Goal: Contribute content: Contribute content

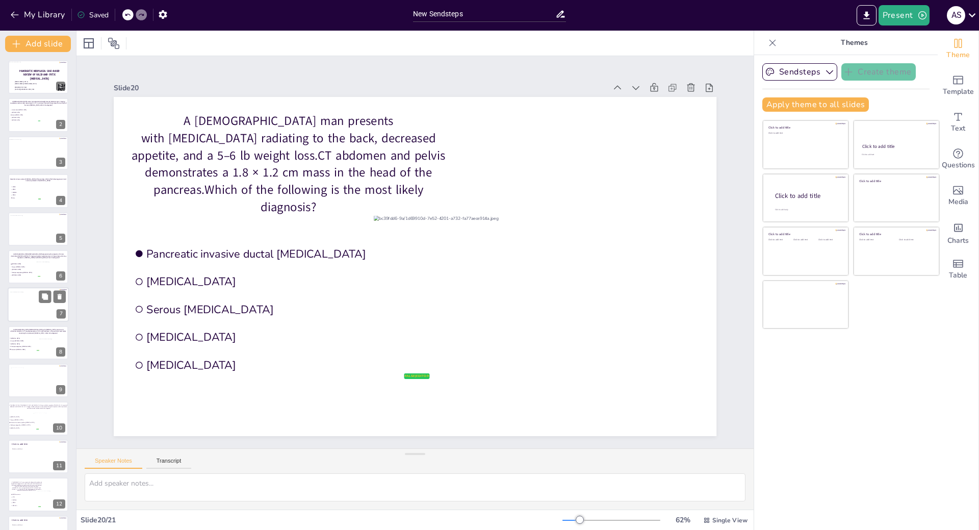
click at [26, 301] on div at bounding box center [38, 307] width 57 height 30
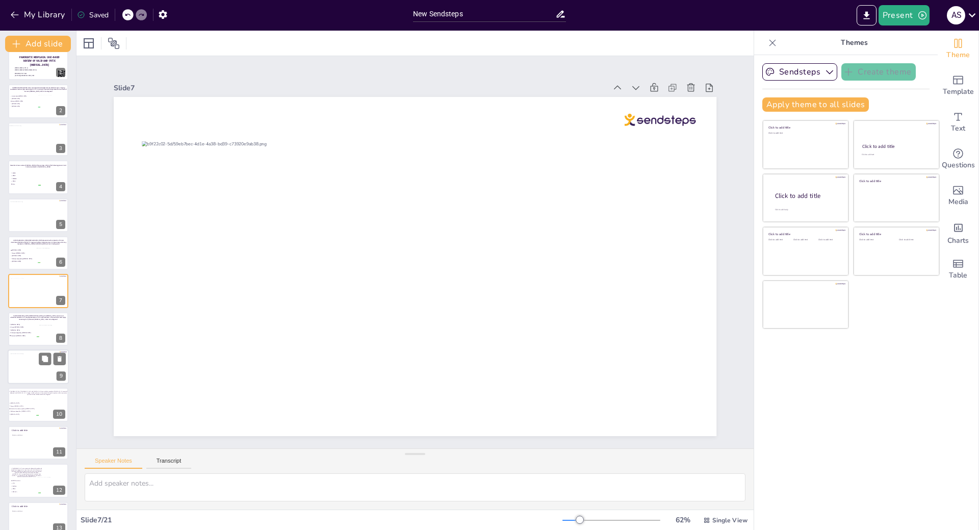
click at [24, 365] on div at bounding box center [39, 369] width 56 height 31
click at [23, 331] on li "Intraductal mucinous papillary [MEDICAL_DATA]" at bounding box center [24, 332] width 30 height 3
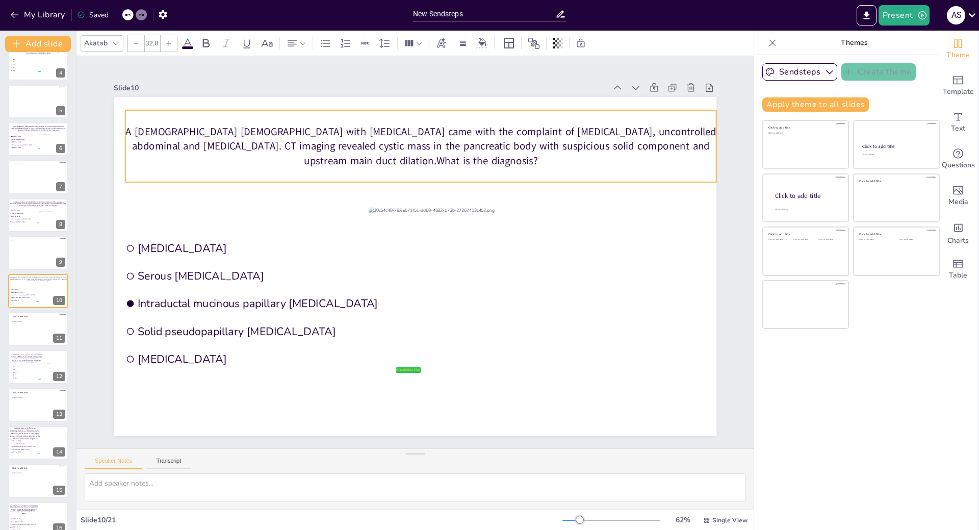
click at [280, 133] on p "A [DEMOGRAPHIC_DATA] [DEMOGRAPHIC_DATA] with [MEDICAL_DATA] came with the compl…" at bounding box center [420, 145] width 591 height 43
click at [502, 154] on p "A [DEMOGRAPHIC_DATA] [DEMOGRAPHIC_DATA] with [MEDICAL_DATA] came with the compl…" at bounding box center [420, 145] width 591 height 43
click at [478, 155] on p "A [DEMOGRAPHIC_DATA] [DEMOGRAPHIC_DATA] with [MEDICAL_DATA] came with the compl…" at bounding box center [420, 145] width 591 height 43
click at [485, 153] on p "A [DEMOGRAPHIC_DATA] [DEMOGRAPHIC_DATA] with [MEDICAL_DATA] came with the compl…" at bounding box center [420, 145] width 591 height 43
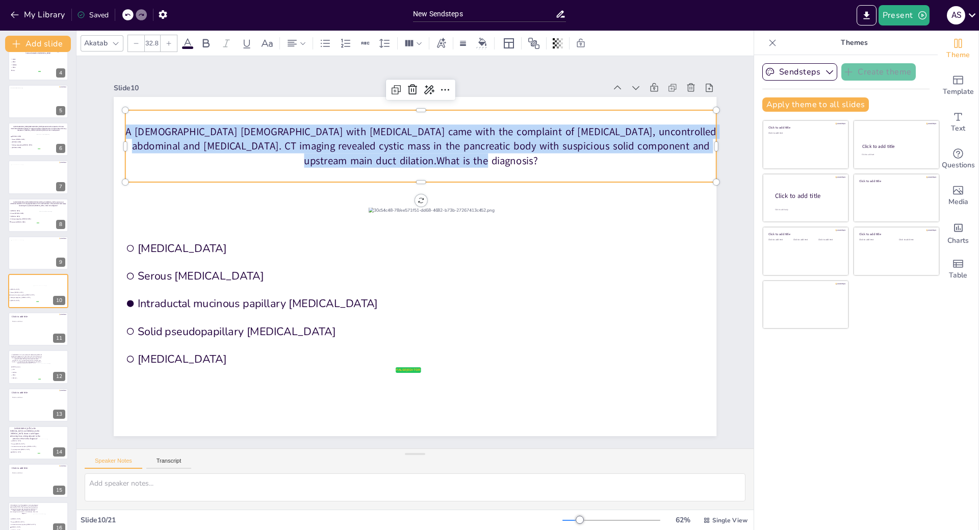
copy p "A [DEMOGRAPHIC_DATA] [DEMOGRAPHIC_DATA] with [MEDICAL_DATA] came with the compl…"
click at [21, 372] on span "SMAD4" at bounding box center [26, 373] width 29 height 2
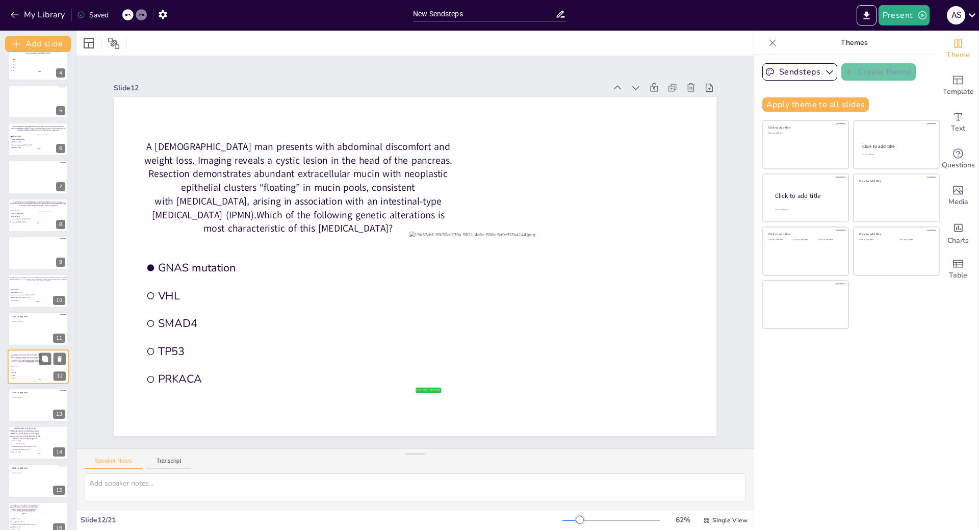
scroll to position [204, 0]
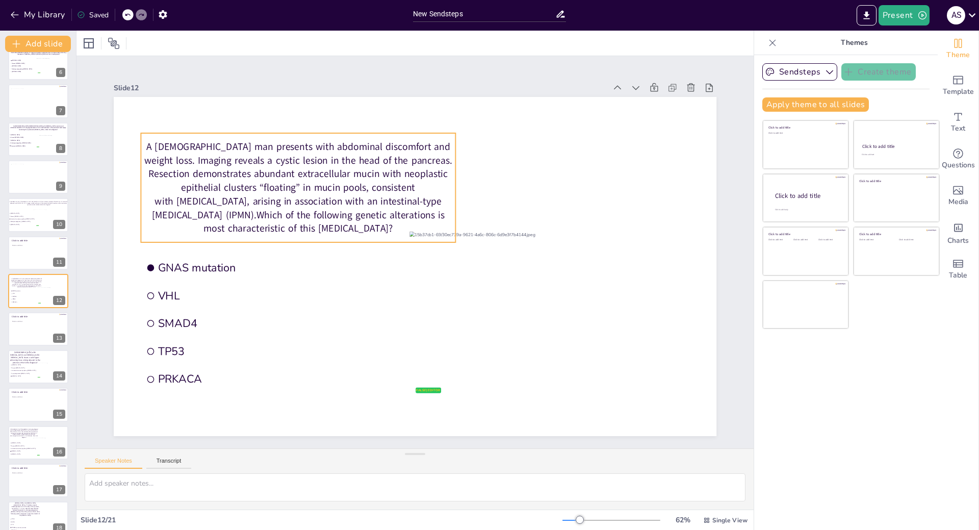
click at [319, 211] on p "A [DEMOGRAPHIC_DATA] man presents with abdominal discomfort and weight loss. Im…" at bounding box center [298, 187] width 315 height 95
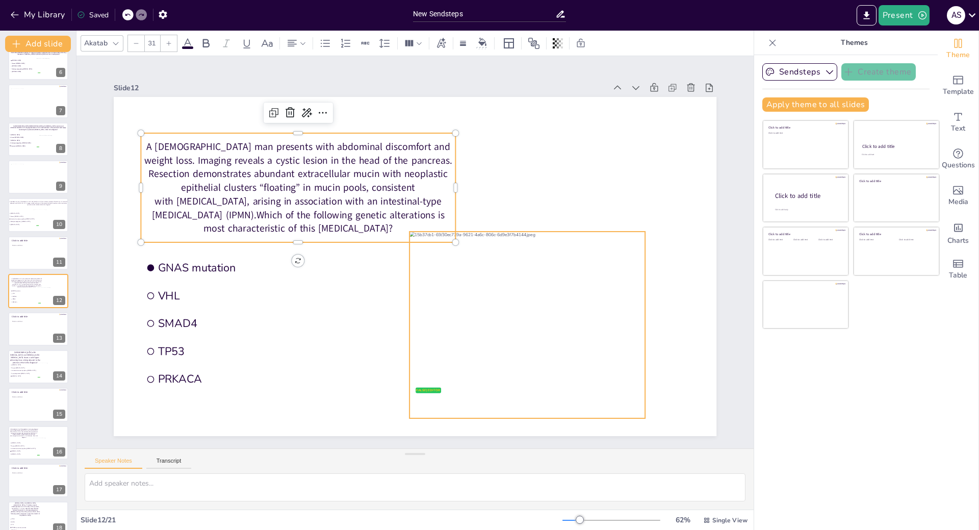
click at [407, 226] on p "A [DEMOGRAPHIC_DATA] man presents with abdominal discomfort and weight loss. Im…" at bounding box center [298, 187] width 315 height 95
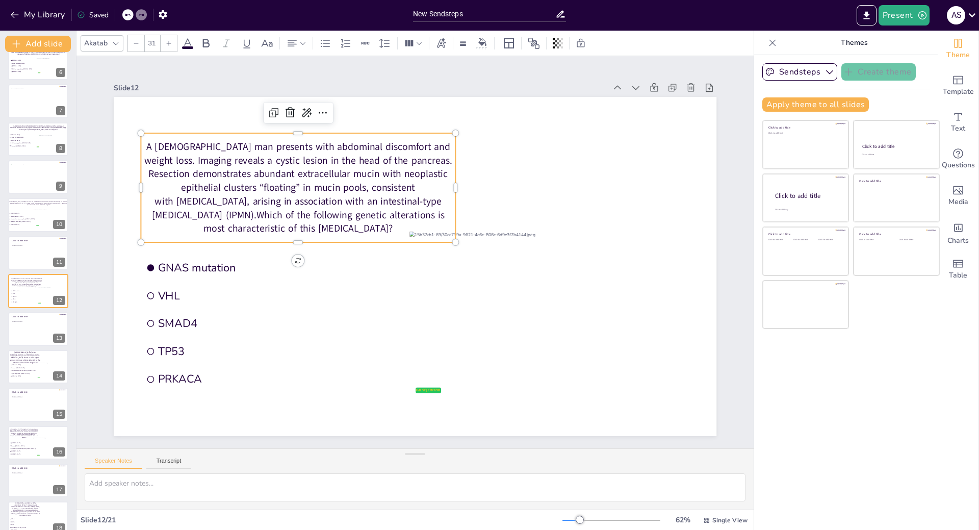
click at [400, 223] on p "A [DEMOGRAPHIC_DATA] man presents with abdominal discomfort and weight loss. Im…" at bounding box center [298, 187] width 315 height 95
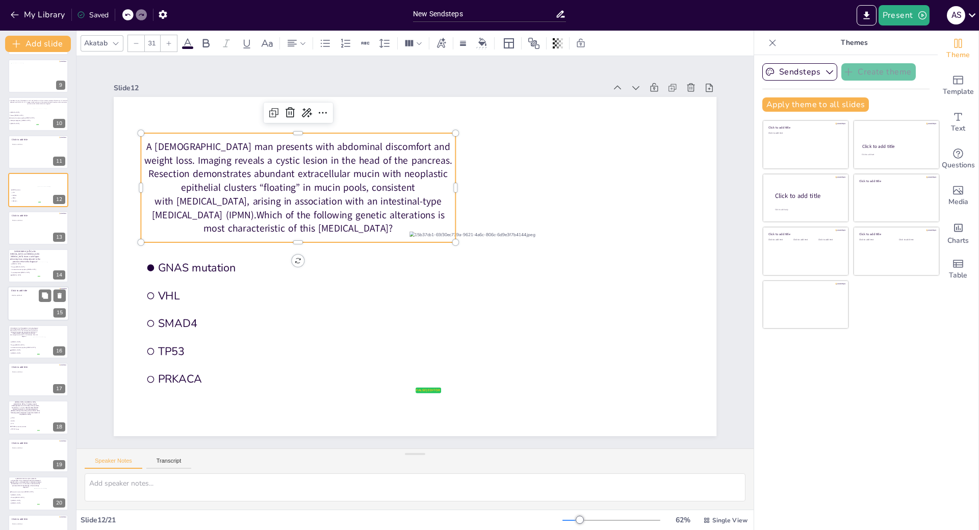
scroll to position [306, 0]
click at [26, 255] on p "A [DEMOGRAPHIC_DATA] [DEMOGRAPHIC_DATA] with [MEDICAL_DATA] and [MEDICAL_DATA].…" at bounding box center [24, 254] width 31 height 15
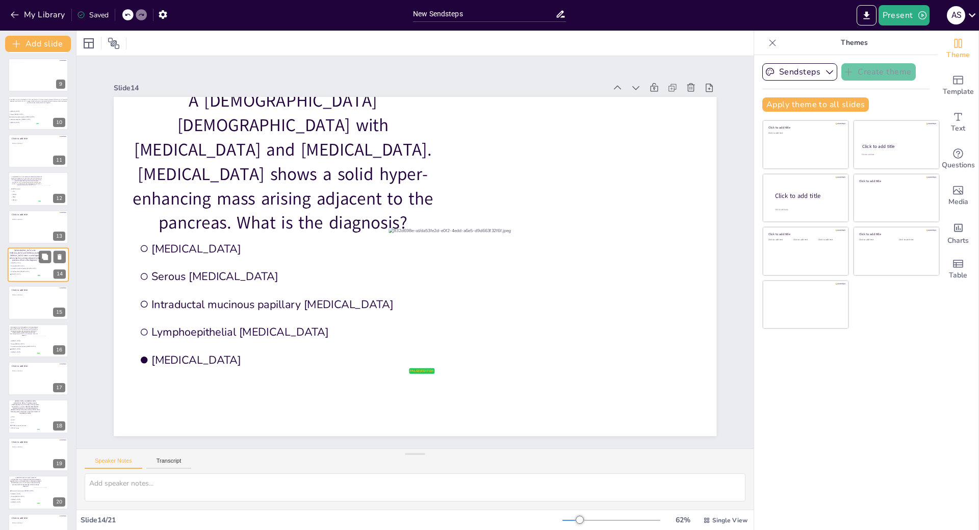
scroll to position [280, 0]
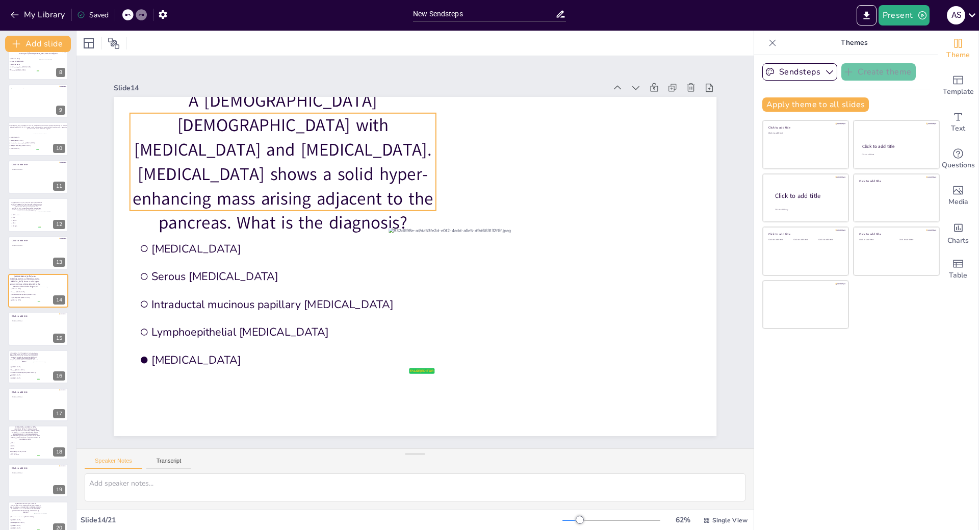
click at [340, 172] on p "A [DEMOGRAPHIC_DATA] [DEMOGRAPHIC_DATA] with [MEDICAL_DATA] and [MEDICAL_DATA].…" at bounding box center [283, 162] width 306 height 146
click at [420, 194] on p "A [DEMOGRAPHIC_DATA] [DEMOGRAPHIC_DATA] with [MEDICAL_DATA] and [MEDICAL_DATA].…" at bounding box center [283, 162] width 306 height 146
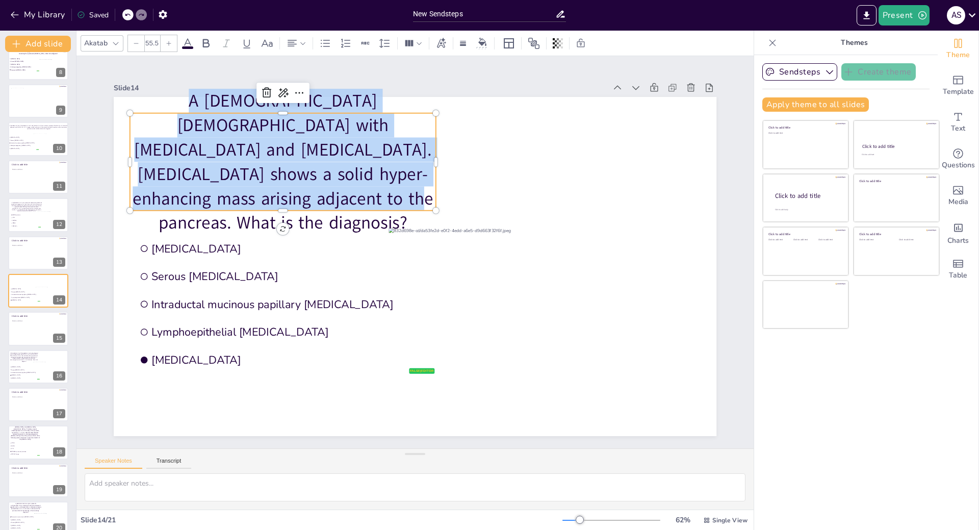
click at [420, 194] on p "A [DEMOGRAPHIC_DATA] [DEMOGRAPHIC_DATA] with [MEDICAL_DATA] and [MEDICAL_DATA].…" at bounding box center [283, 162] width 306 height 146
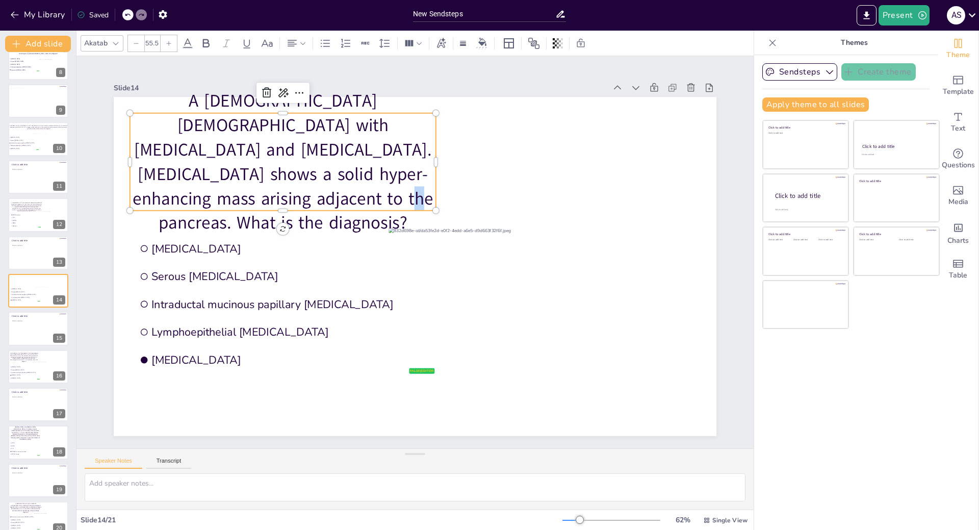
click at [420, 194] on p "A [DEMOGRAPHIC_DATA] [DEMOGRAPHIC_DATA] with [MEDICAL_DATA] and [MEDICAL_DATA].…" at bounding box center [283, 162] width 306 height 146
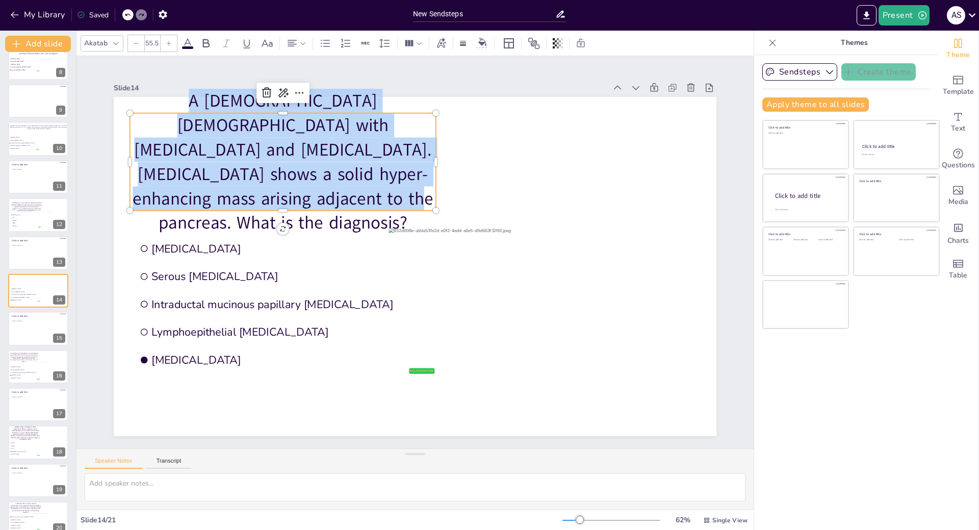
copy p "A [DEMOGRAPHIC_DATA] [DEMOGRAPHIC_DATA] with [MEDICAL_DATA] and [MEDICAL_DATA].…"
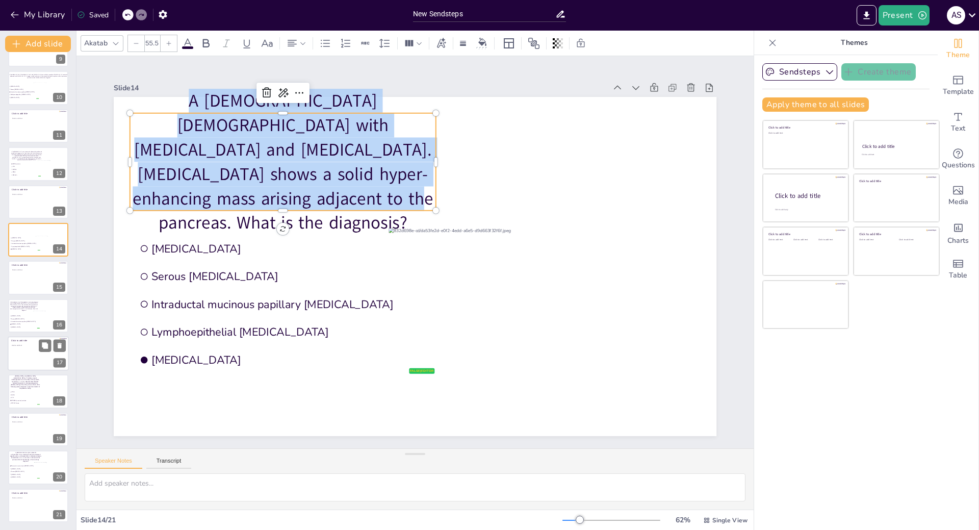
scroll to position [331, 0]
click at [30, 318] on span "Serous [MEDICAL_DATA]" at bounding box center [25, 318] width 29 height 2
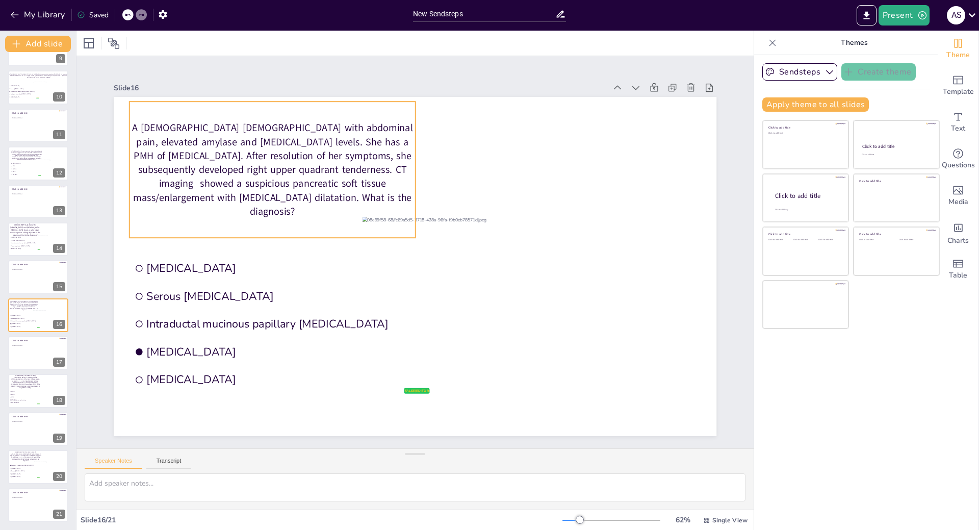
click at [334, 205] on p "A [DEMOGRAPHIC_DATA] [DEMOGRAPHIC_DATA] with abdominal pain, elevated amylase a…" at bounding box center [273, 169] width 286 height 97
click at [345, 200] on p "A [DEMOGRAPHIC_DATA] [DEMOGRAPHIC_DATA] with abdominal pain, elevated amylase a…" at bounding box center [273, 169] width 286 height 97
click at [344, 199] on p "A [DEMOGRAPHIC_DATA] [DEMOGRAPHIC_DATA] with abdominal pain, elevated amylase a…" at bounding box center [273, 169] width 286 height 97
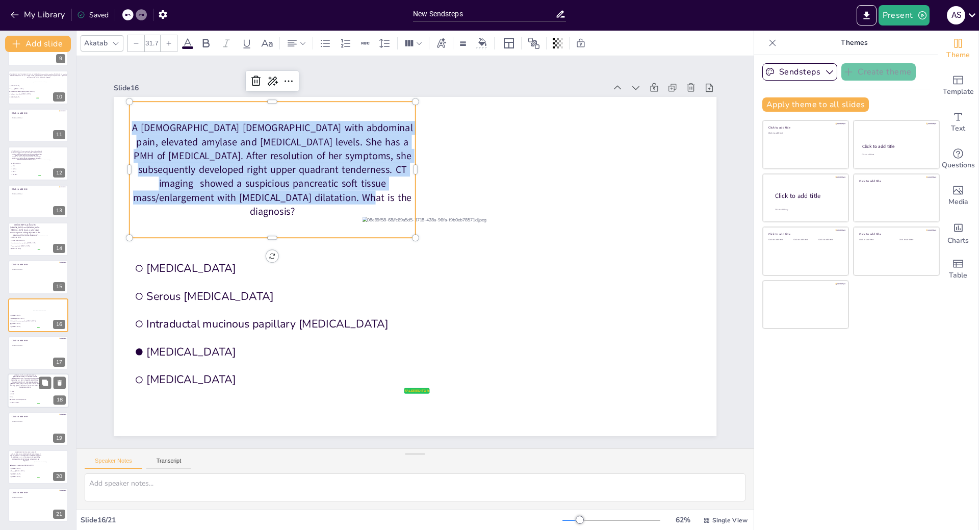
click at [28, 393] on span "GNAS" at bounding box center [25, 394] width 29 height 2
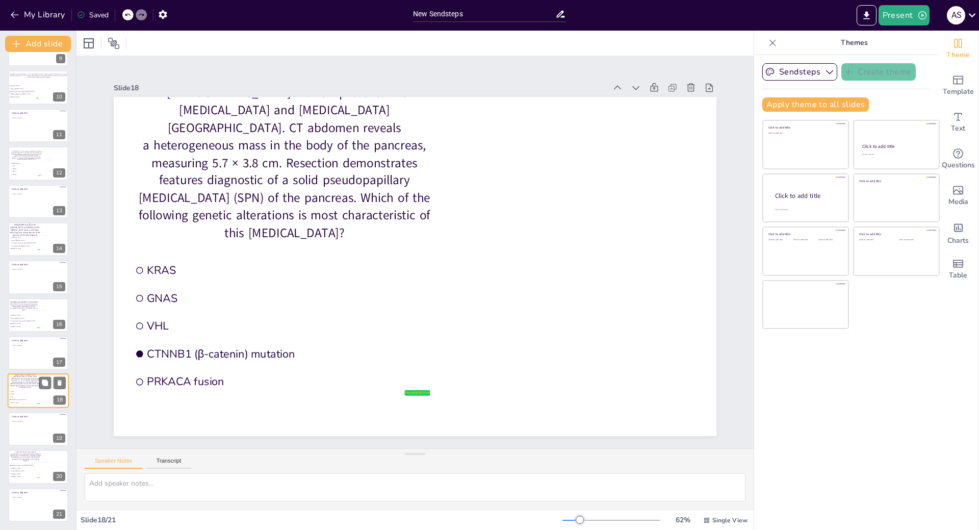
click at [28, 393] on span "GNAS" at bounding box center [25, 394] width 29 height 2
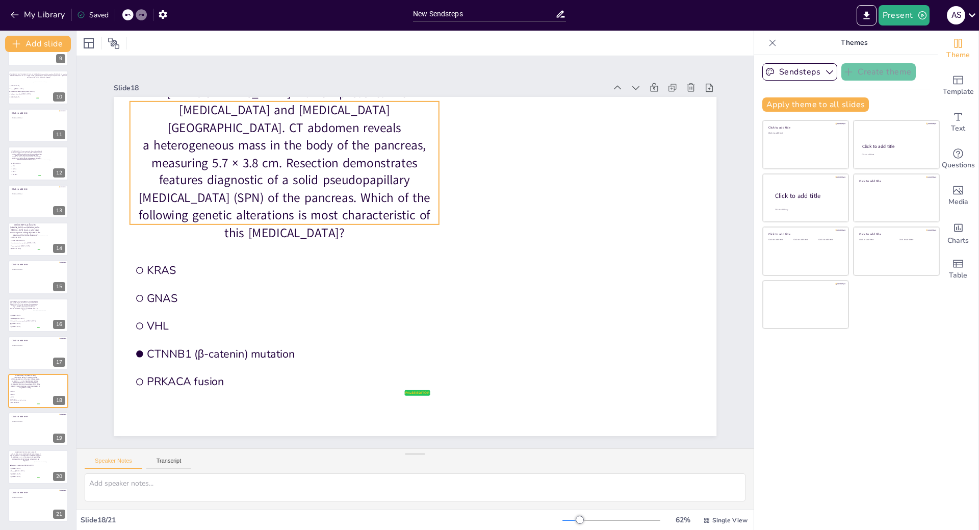
click at [343, 197] on p "A [DEMOGRAPHIC_DATA] woman presents with [MEDICAL_DATA] and [MEDICAL_DATA][GEOG…" at bounding box center [284, 163] width 309 height 158
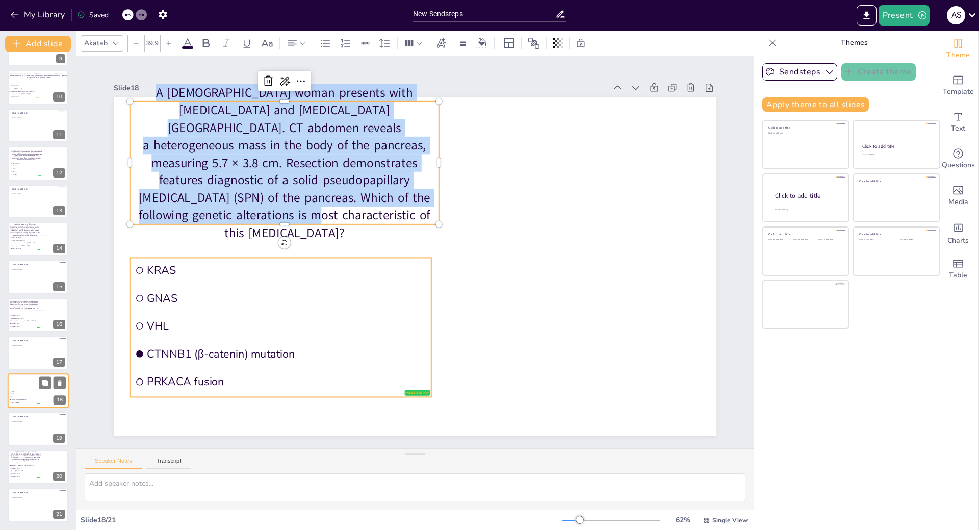
click at [19, 396] on li "VHL" at bounding box center [24, 397] width 31 height 3
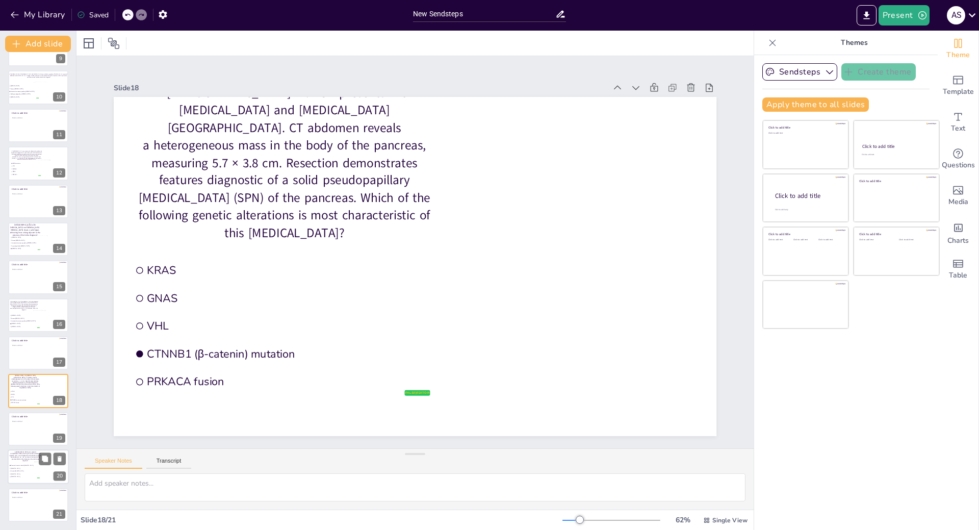
click at [25, 470] on span "Serous [MEDICAL_DATA]" at bounding box center [25, 471] width 29 height 2
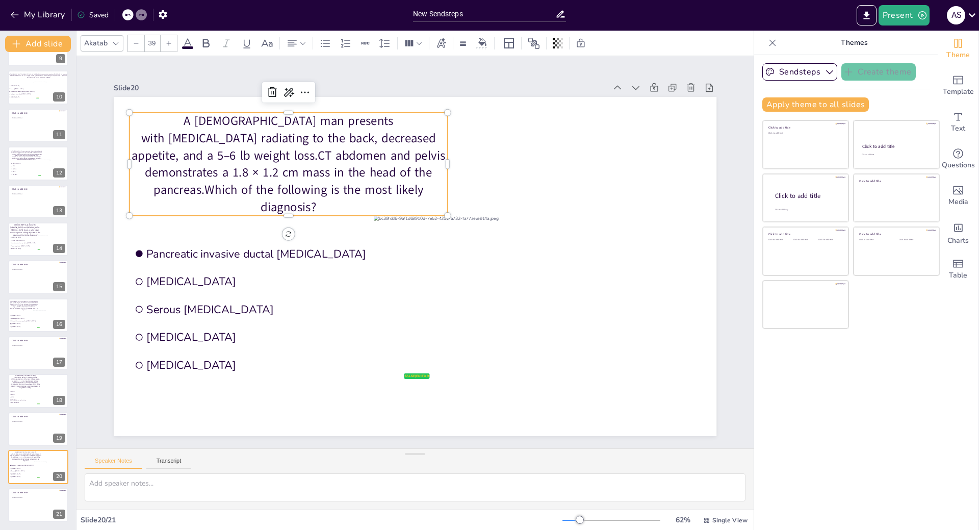
click at [359, 199] on p "A [DEMOGRAPHIC_DATA] man presents with [MEDICAL_DATA] radiating to the back, de…" at bounding box center [289, 164] width 318 height 103
click at [355, 194] on p "A [DEMOGRAPHIC_DATA] man presents with [MEDICAL_DATA] radiating to the back, de…" at bounding box center [289, 164] width 318 height 103
click at [353, 194] on p "A [DEMOGRAPHIC_DATA] man presents with [MEDICAL_DATA] radiating to the back, de…" at bounding box center [289, 164] width 318 height 103
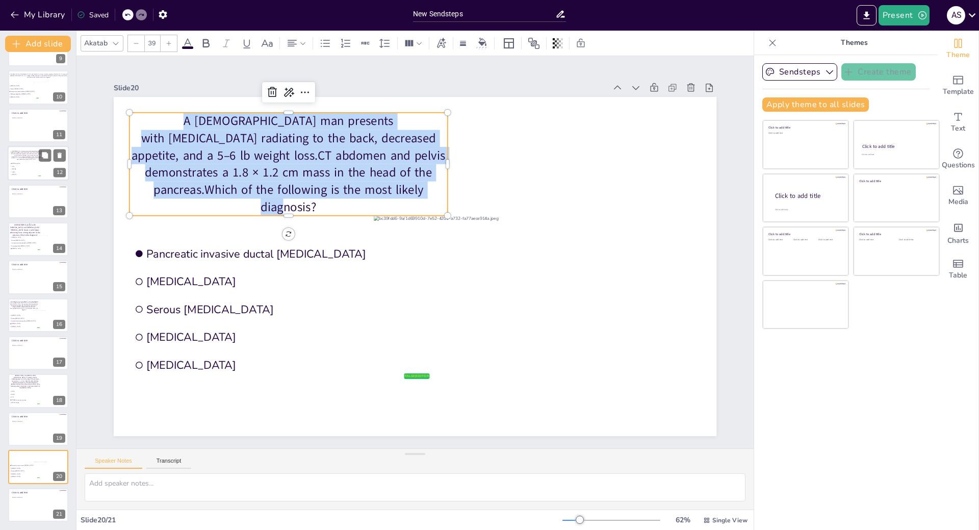
click at [34, 167] on span "VHL" at bounding box center [26, 167] width 29 height 2
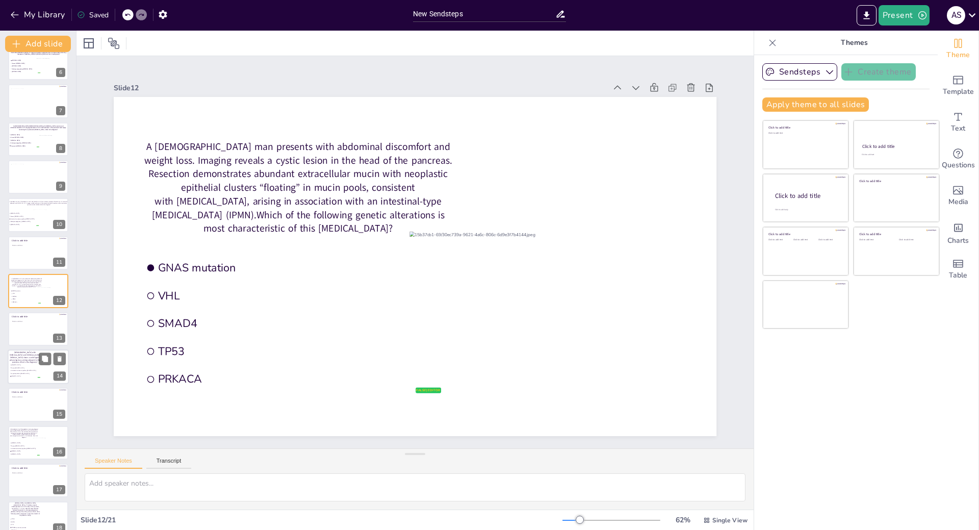
scroll to position [0, 0]
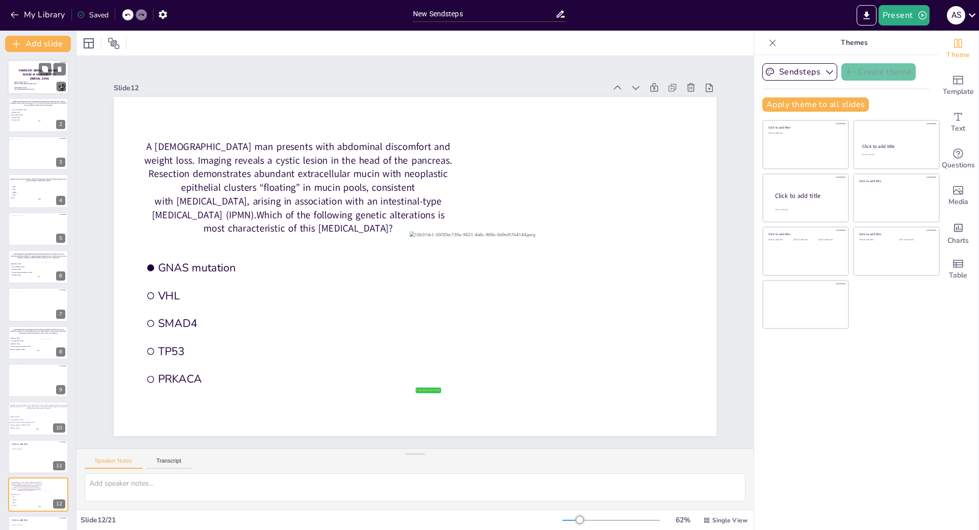
click at [28, 84] on span "[PERSON_NAME] [PERSON_NAME] (PGY-2)" at bounding box center [25, 84] width 23 height 2
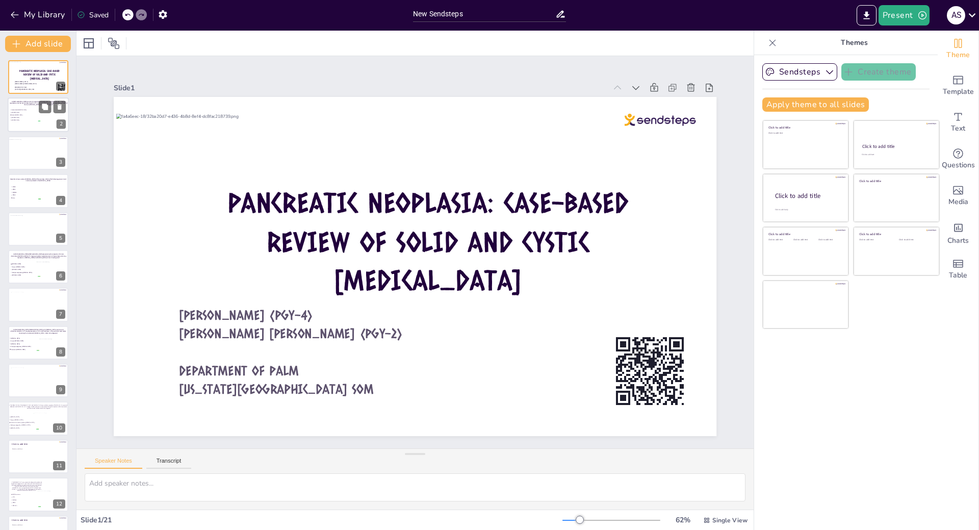
click at [22, 122] on div at bounding box center [38, 115] width 61 height 35
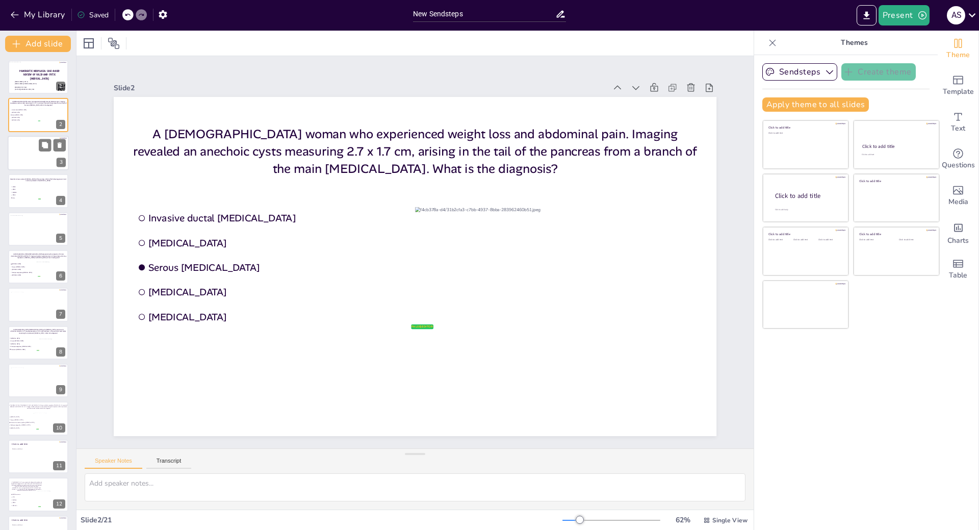
click at [24, 148] on div at bounding box center [38, 155] width 60 height 32
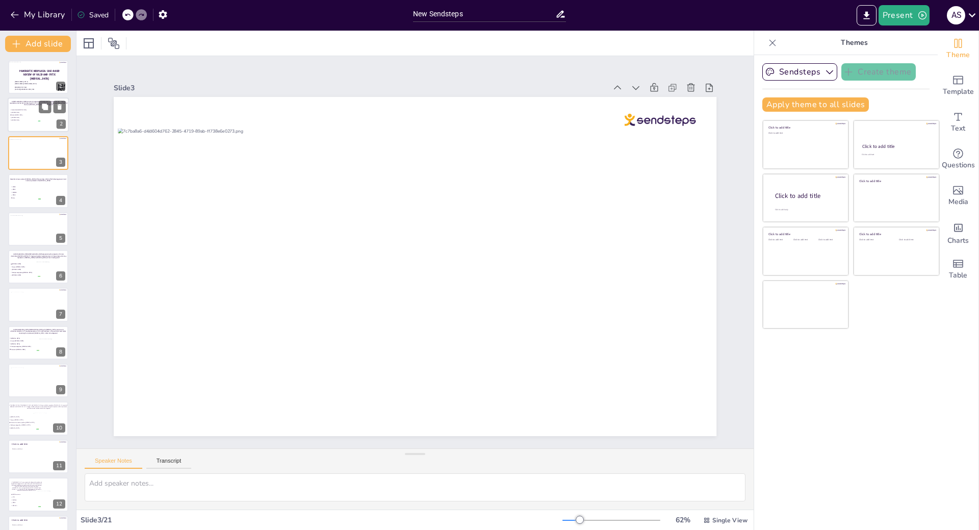
click at [25, 115] on span "Serous [MEDICAL_DATA]" at bounding box center [25, 116] width 29 height 2
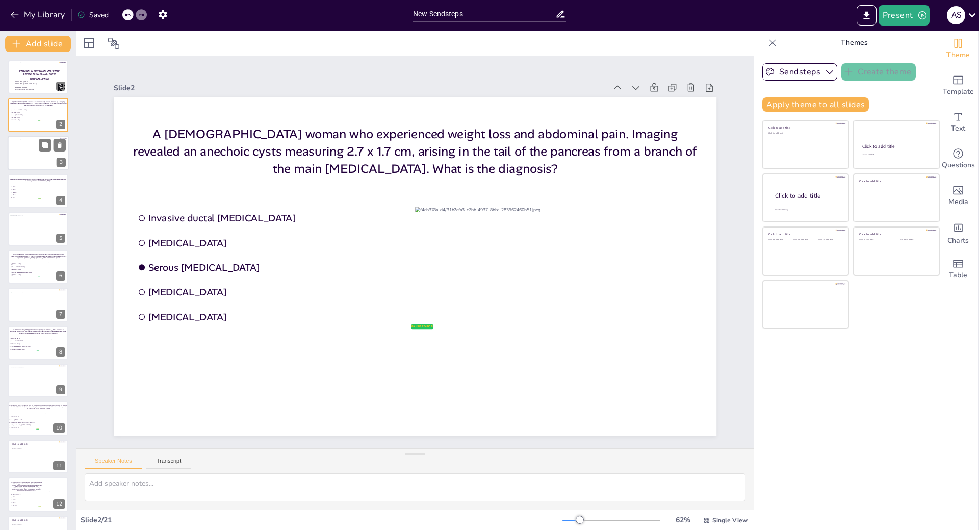
click at [24, 146] on div at bounding box center [38, 155] width 60 height 32
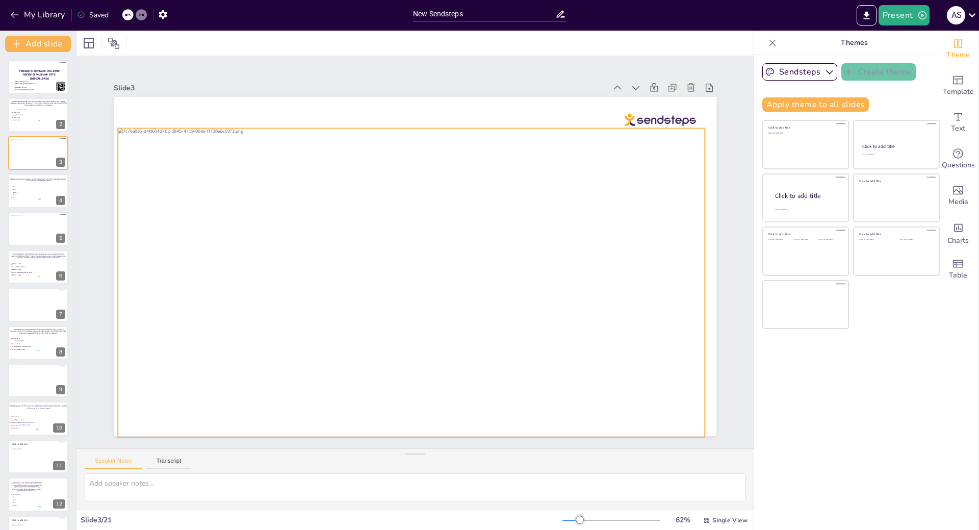
click at [248, 244] on div at bounding box center [411, 282] width 587 height 309
click at [413, 102] on icon at bounding box center [419, 108] width 12 height 12
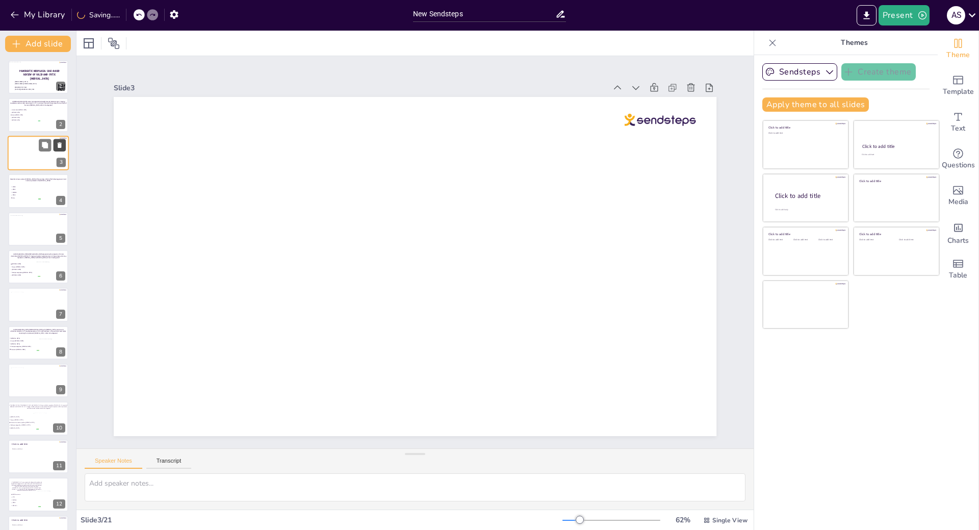
click at [59, 143] on icon at bounding box center [60, 145] width 4 height 6
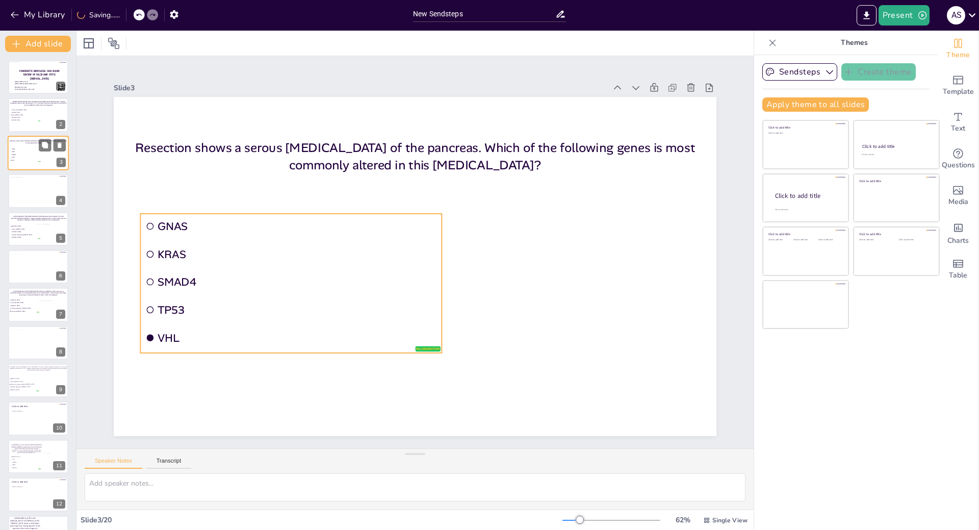
click at [14, 158] on span "TP53" at bounding box center [26, 158] width 29 height 2
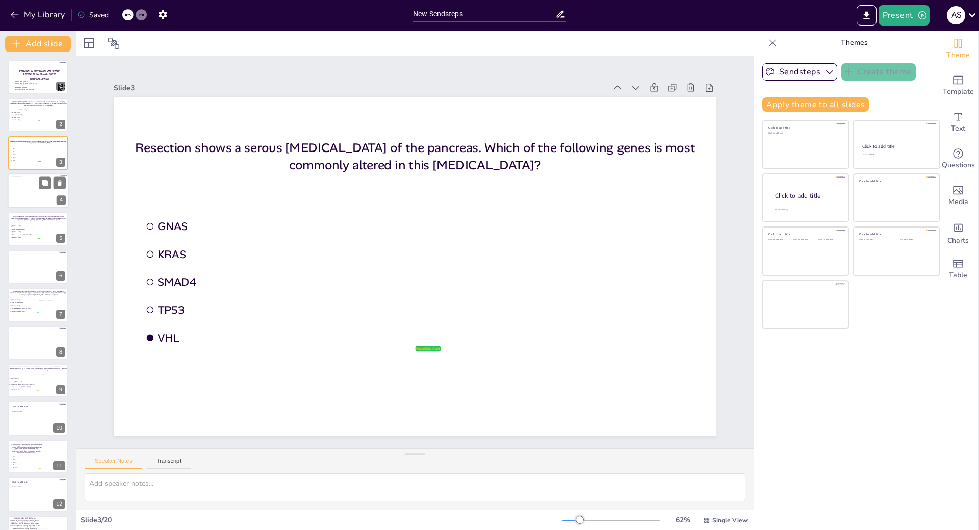
click at [33, 193] on div at bounding box center [39, 193] width 58 height 32
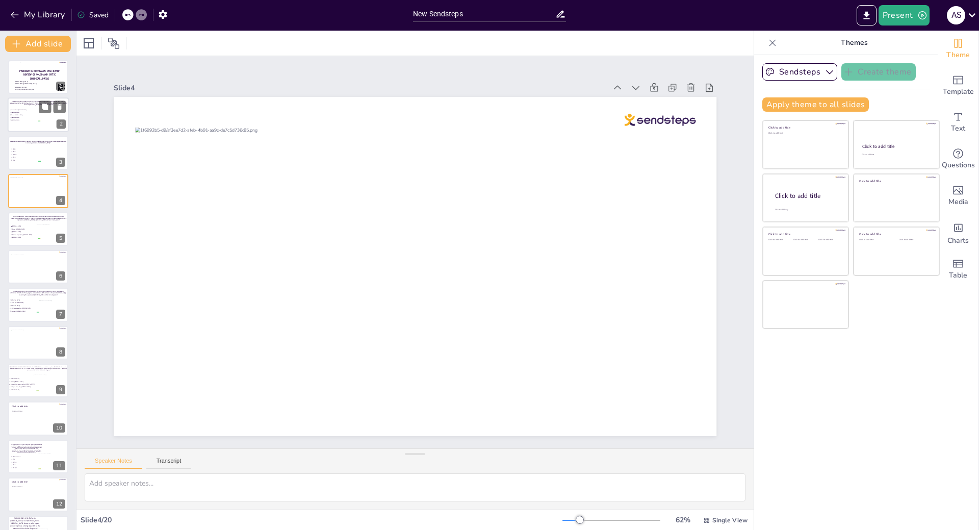
click at [24, 119] on span "[MEDICAL_DATA]" at bounding box center [25, 120] width 29 height 2
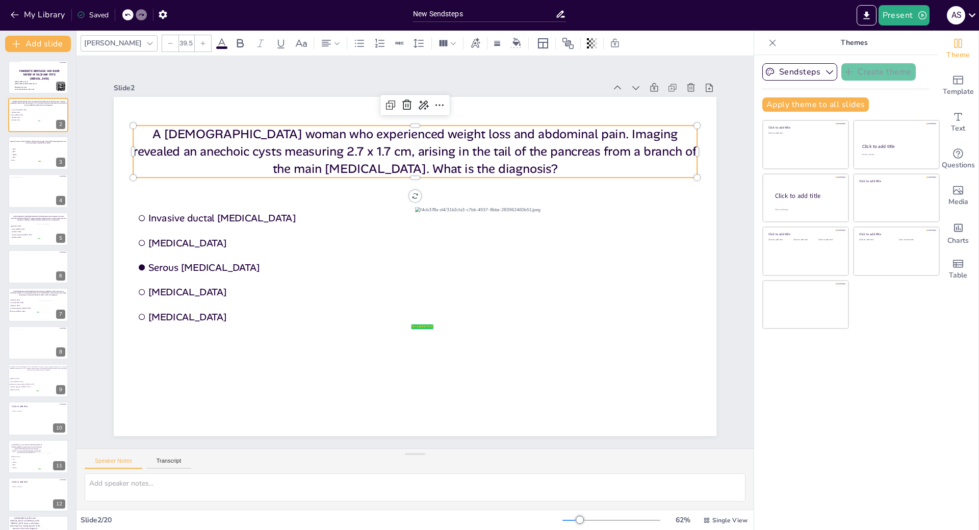
click at [169, 152] on p "A [DEMOGRAPHIC_DATA] woman who experienced weight loss and abdominal pain. Imag…" at bounding box center [415, 151] width 564 height 52
click at [27, 194] on div at bounding box center [39, 193] width 58 height 32
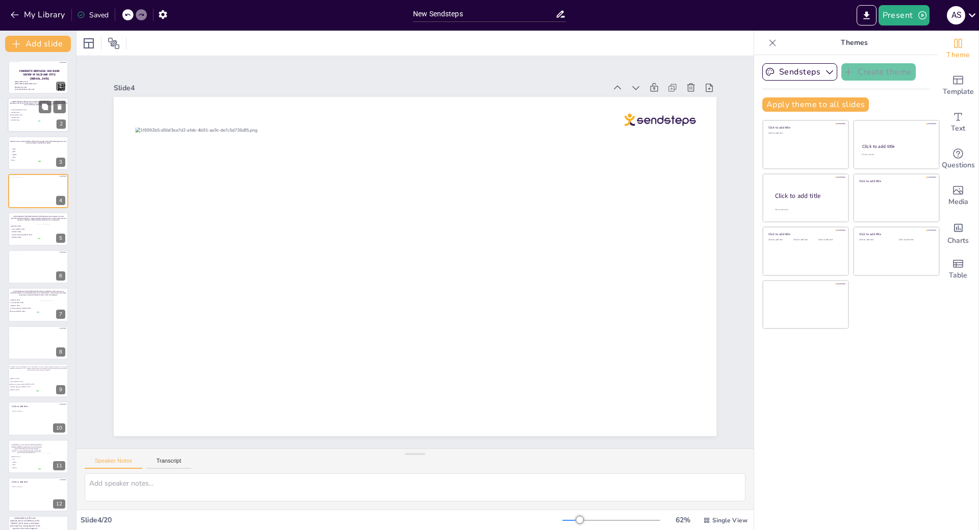
click at [23, 127] on div at bounding box center [38, 115] width 61 height 35
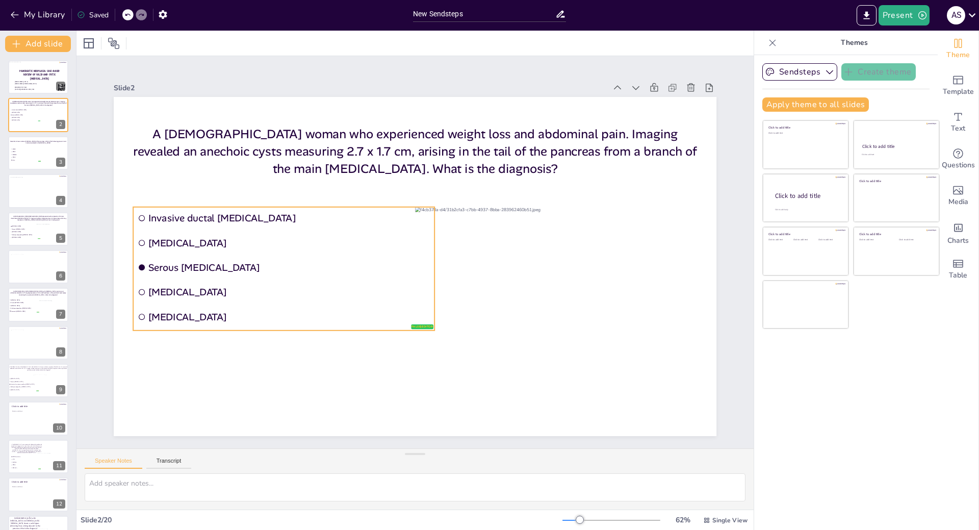
click at [213, 241] on span "[MEDICAL_DATA]" at bounding box center [289, 243] width 282 height 13
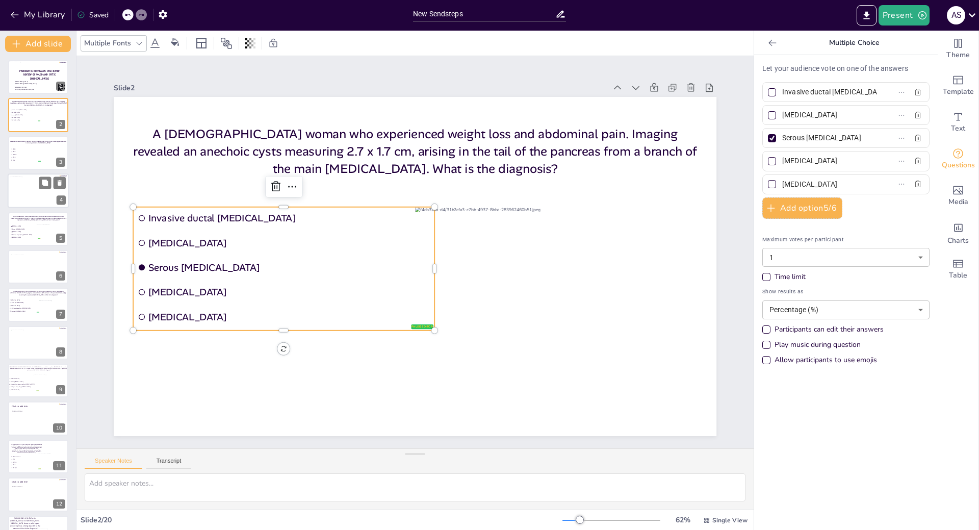
click at [22, 191] on div at bounding box center [39, 193] width 58 height 32
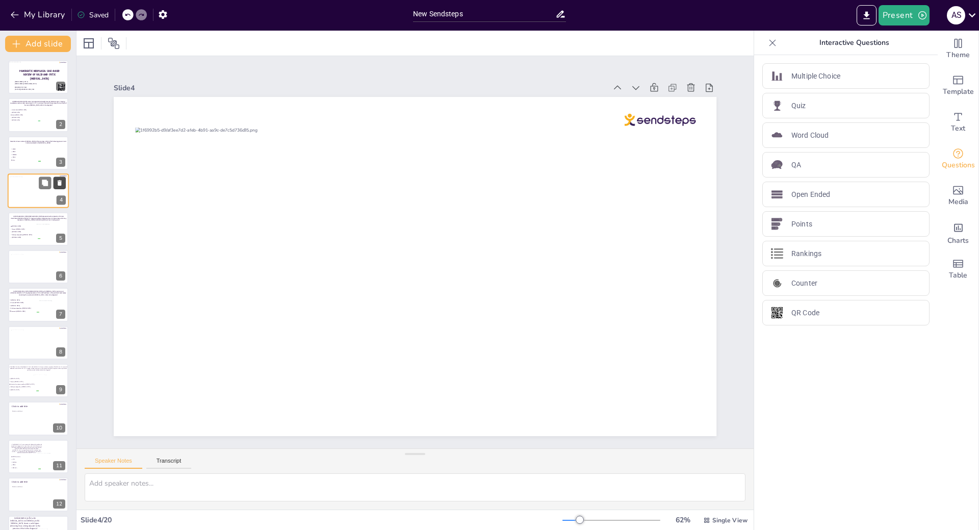
click at [57, 180] on icon at bounding box center [59, 183] width 7 height 7
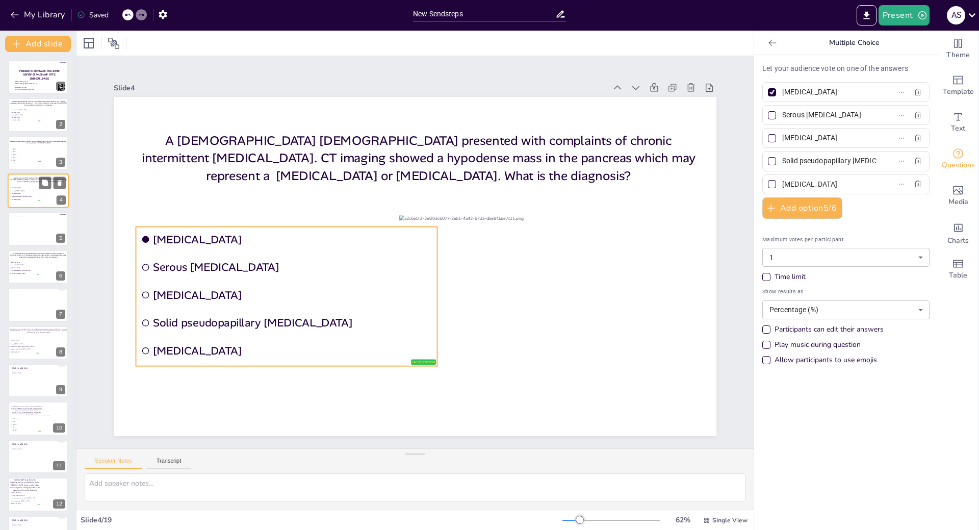
click at [23, 196] on span "Solid pseudopapillary [MEDICAL_DATA]" at bounding box center [26, 197] width 29 height 2
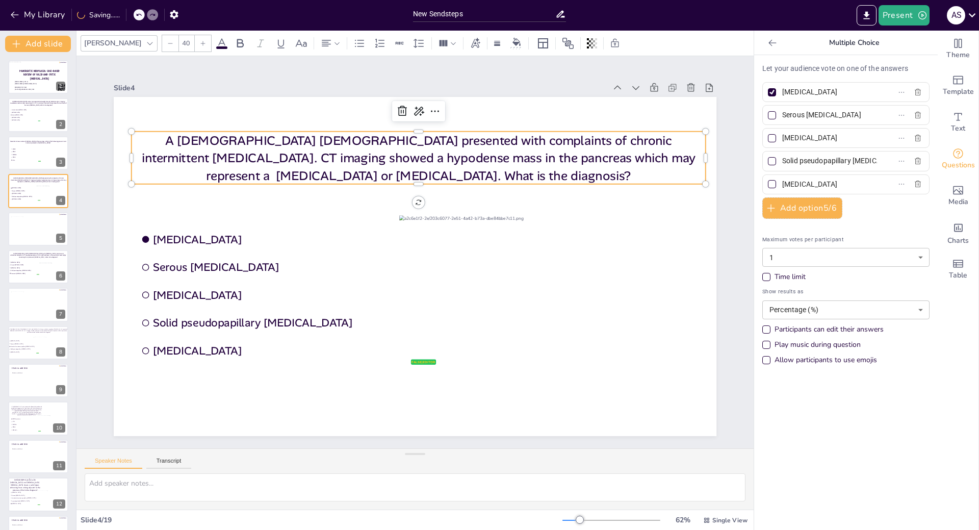
click at [174, 155] on p "A [DEMOGRAPHIC_DATA] [DEMOGRAPHIC_DATA] presented with complaints of chronic in…" at bounding box center [419, 158] width 574 height 53
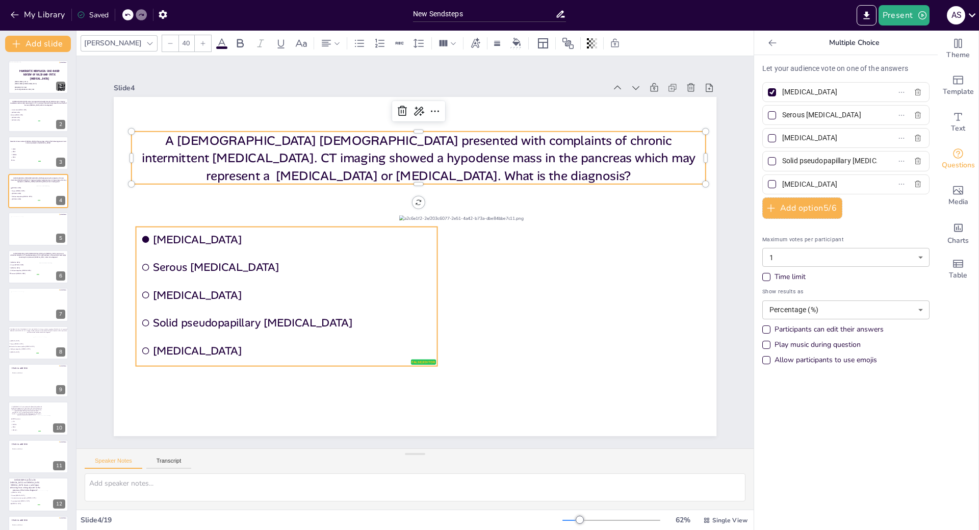
click at [173, 260] on span "Serous [MEDICAL_DATA]" at bounding box center [293, 267] width 280 height 14
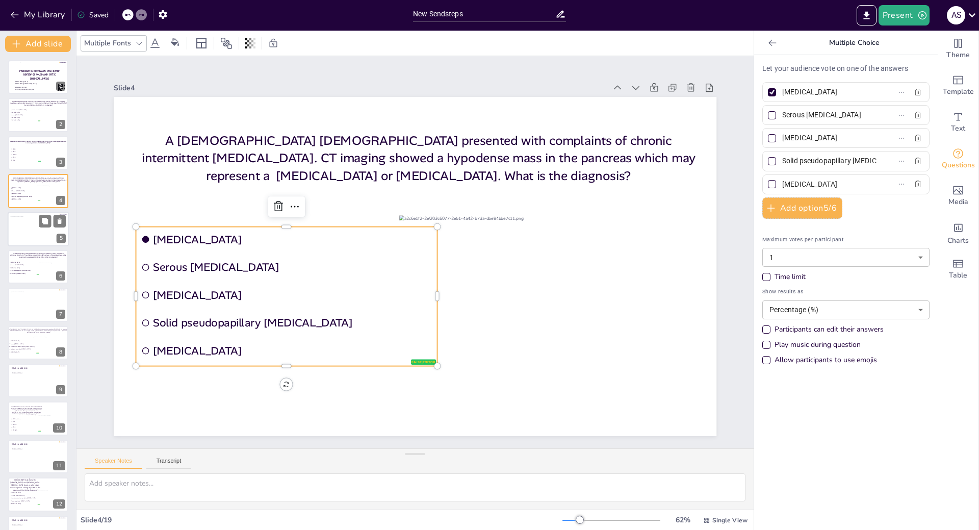
click at [27, 242] on div at bounding box center [38, 231] width 57 height 30
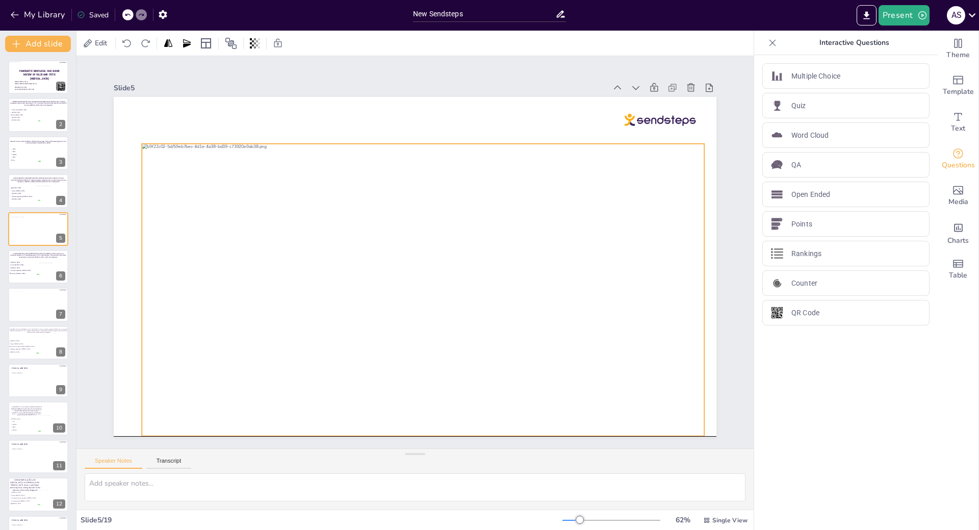
click at [232, 209] on div at bounding box center [423, 290] width 563 height 292
click at [427, 120] on icon at bounding box center [431, 123] width 9 height 10
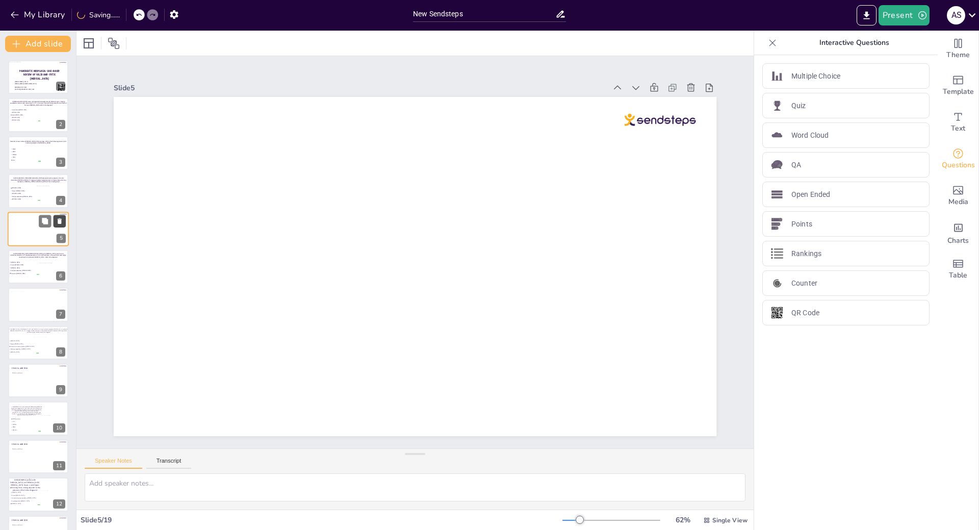
click at [58, 223] on icon at bounding box center [60, 221] width 4 height 6
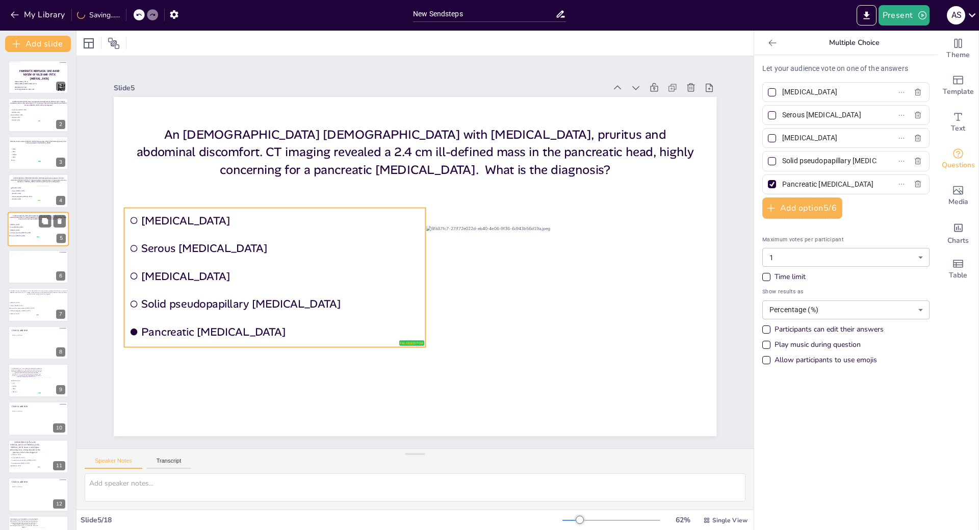
click at [23, 233] on span "Solid pseudopapillary [MEDICAL_DATA]" at bounding box center [24, 233] width 29 height 2
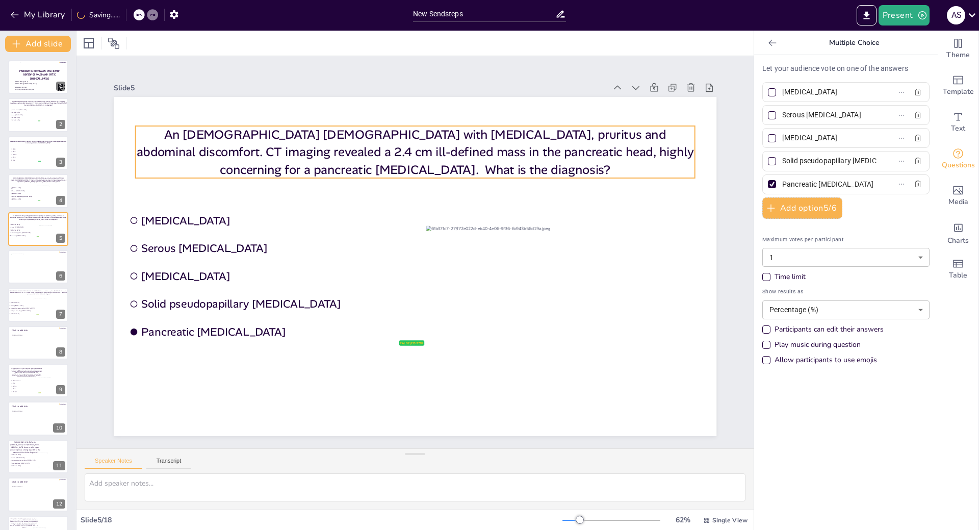
click at [157, 141] on p "An [DEMOGRAPHIC_DATA] [DEMOGRAPHIC_DATA] with [MEDICAL_DATA], pruritus and abdo…" at bounding box center [416, 152] width 560 height 52
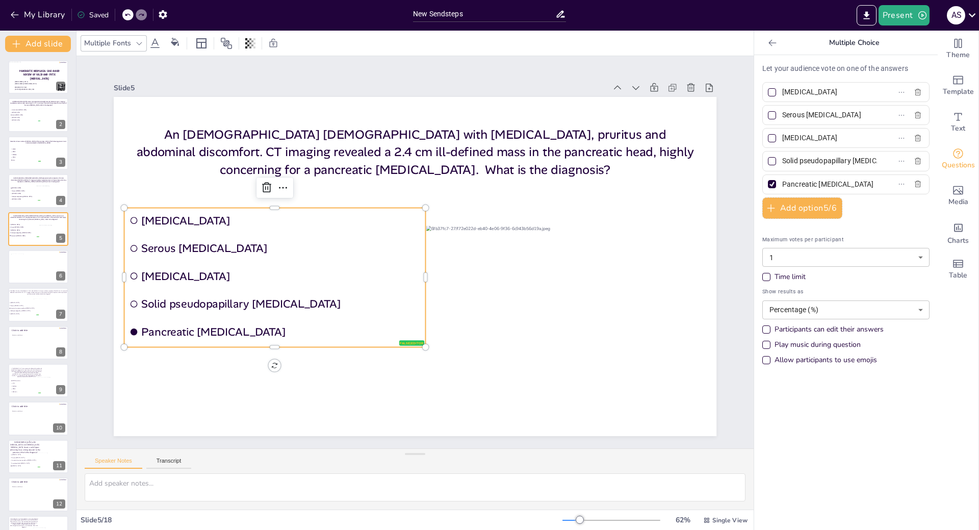
click at [150, 247] on span "Serous [MEDICAL_DATA]" at bounding box center [281, 248] width 280 height 14
click at [140, 42] on icon at bounding box center [139, 43] width 8 height 8
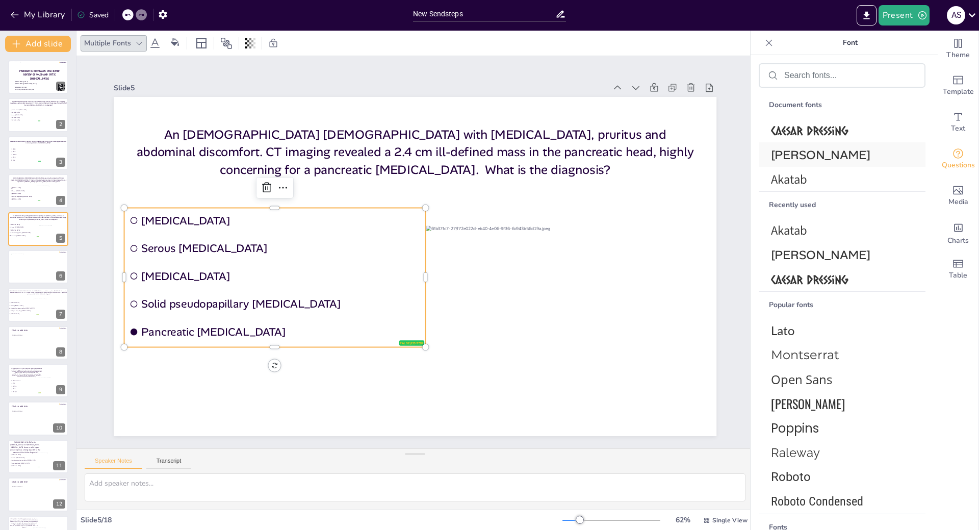
click at [805, 158] on span "[PERSON_NAME]" at bounding box center [840, 155] width 138 height 16
click at [29, 269] on div at bounding box center [39, 269] width 56 height 31
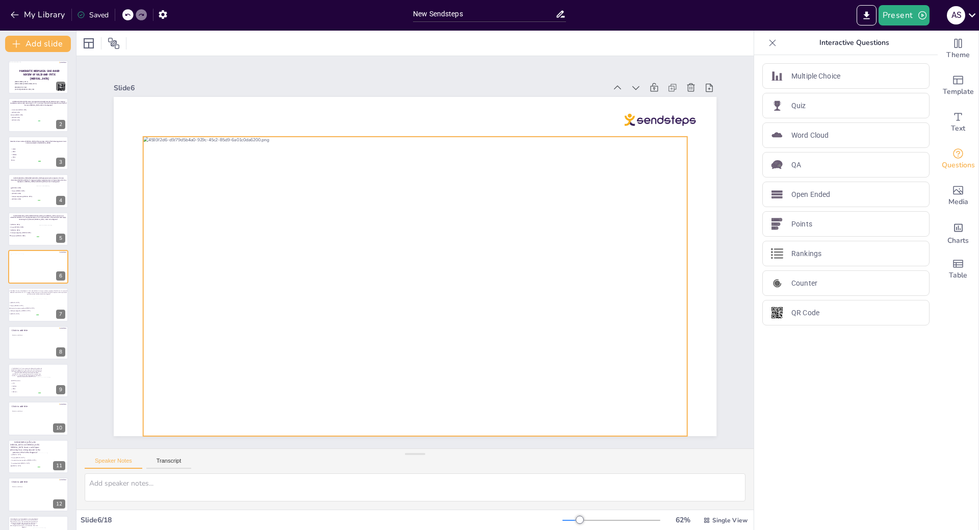
click at [188, 198] on div at bounding box center [417, 286] width 548 height 299
click at [419, 111] on icon at bounding box center [423, 116] width 9 height 10
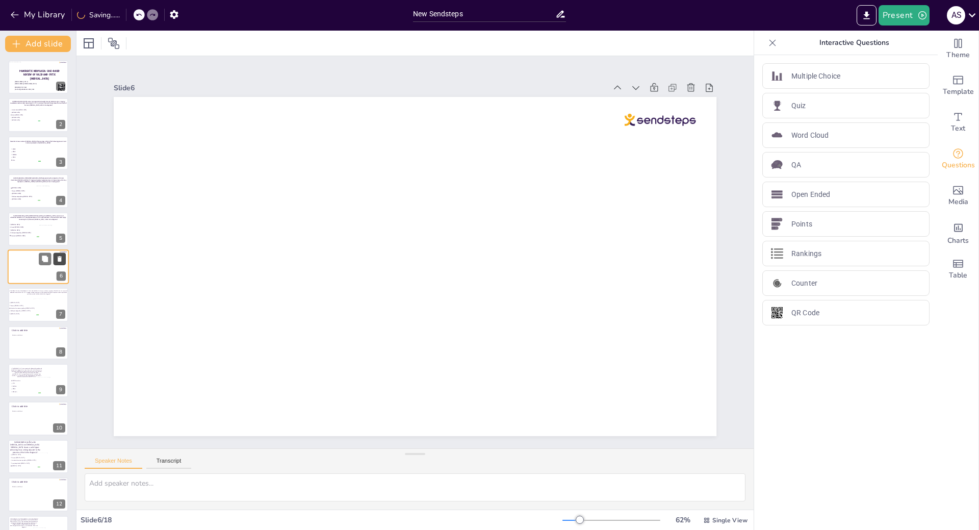
click at [63, 256] on icon at bounding box center [59, 258] width 7 height 7
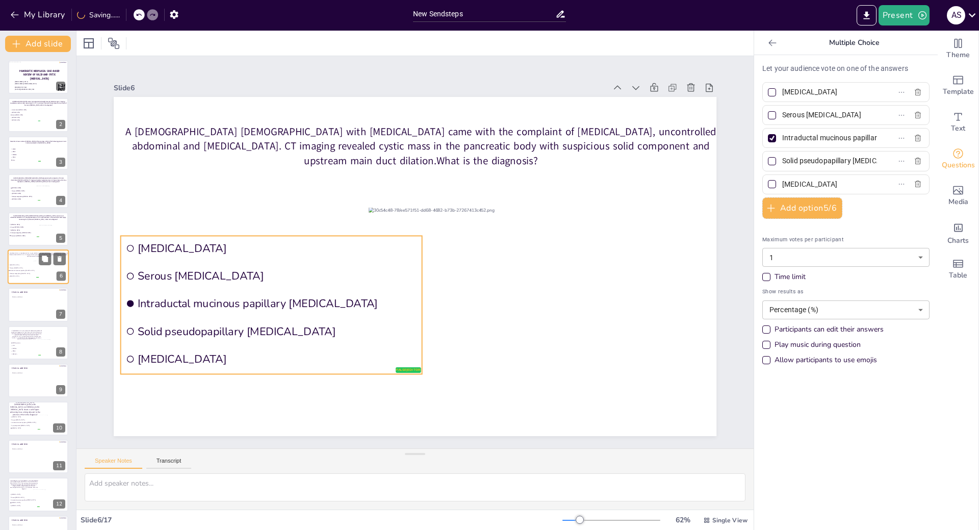
click at [18, 273] on span "Solid pseudopapillary [MEDICAL_DATA]" at bounding box center [24, 274] width 29 height 2
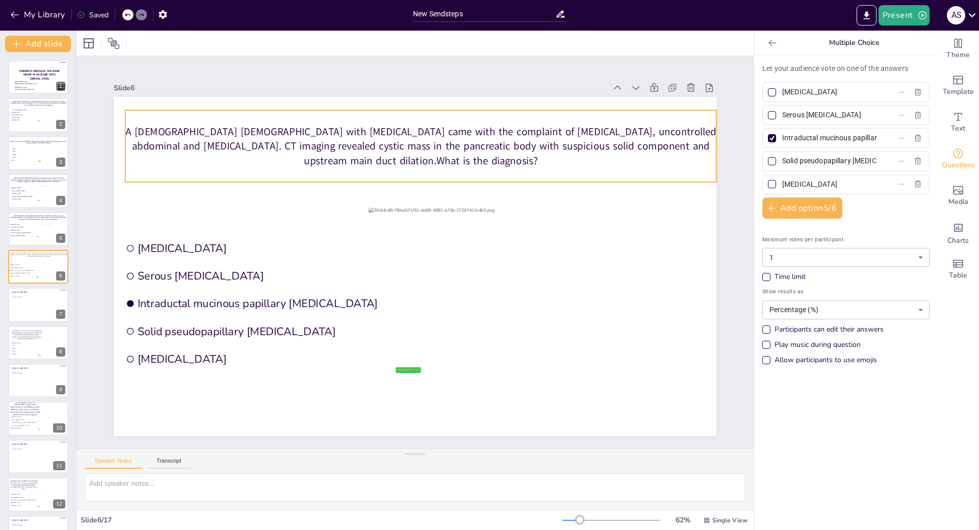
click at [153, 124] on p "A [DEMOGRAPHIC_DATA] [DEMOGRAPHIC_DATA] with [MEDICAL_DATA] came with the compl…" at bounding box center [420, 145] width 591 height 43
click at [112, 44] on icon at bounding box center [116, 43] width 8 height 8
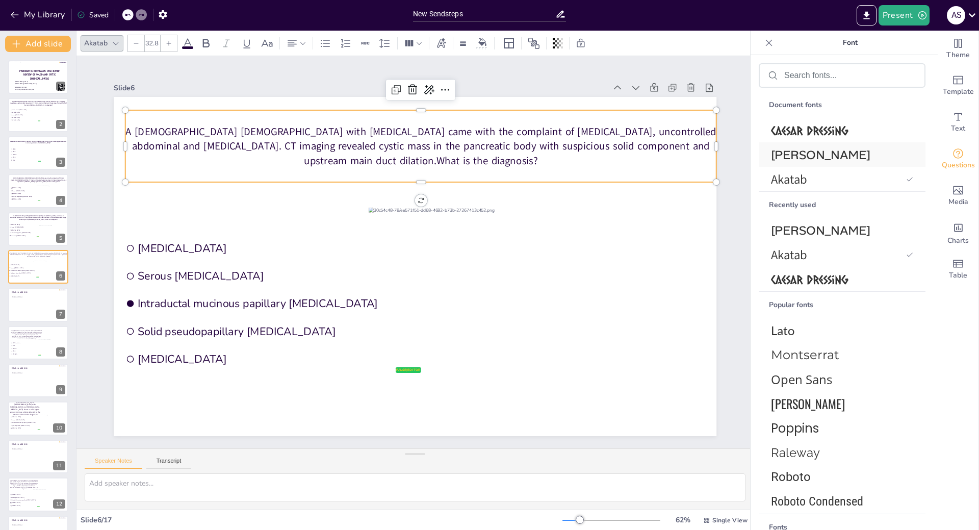
click at [802, 153] on span "[PERSON_NAME]" at bounding box center [840, 155] width 138 height 16
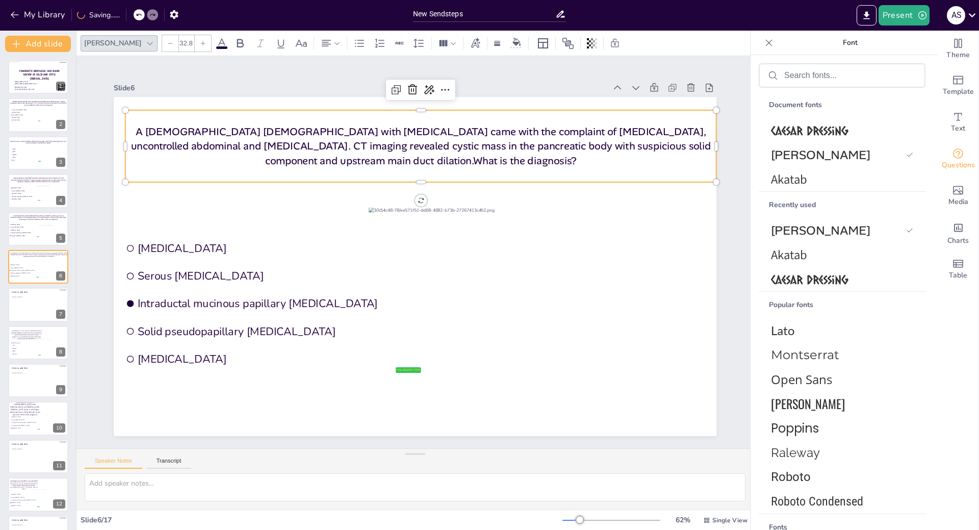
click at [195, 47] on div at bounding box center [203, 43] width 16 height 16
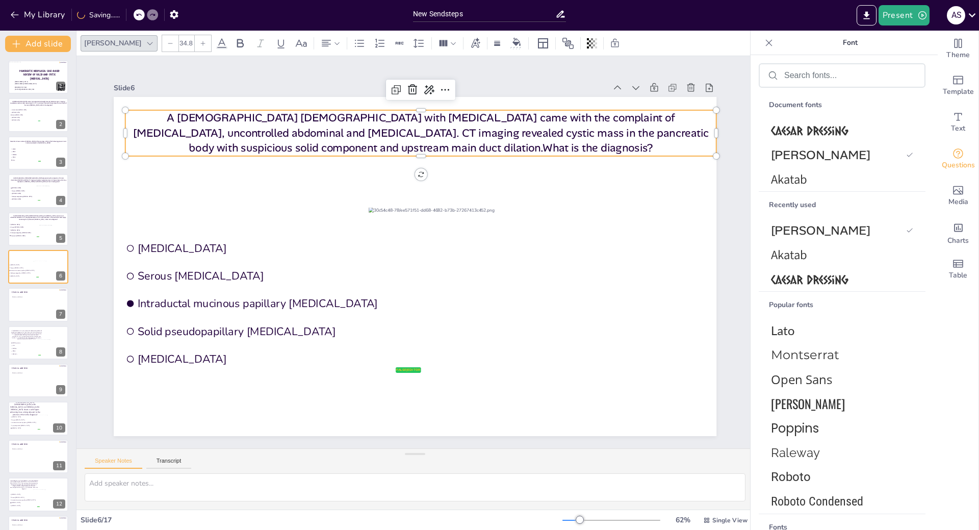
click at [195, 47] on div at bounding box center [203, 43] width 16 height 16
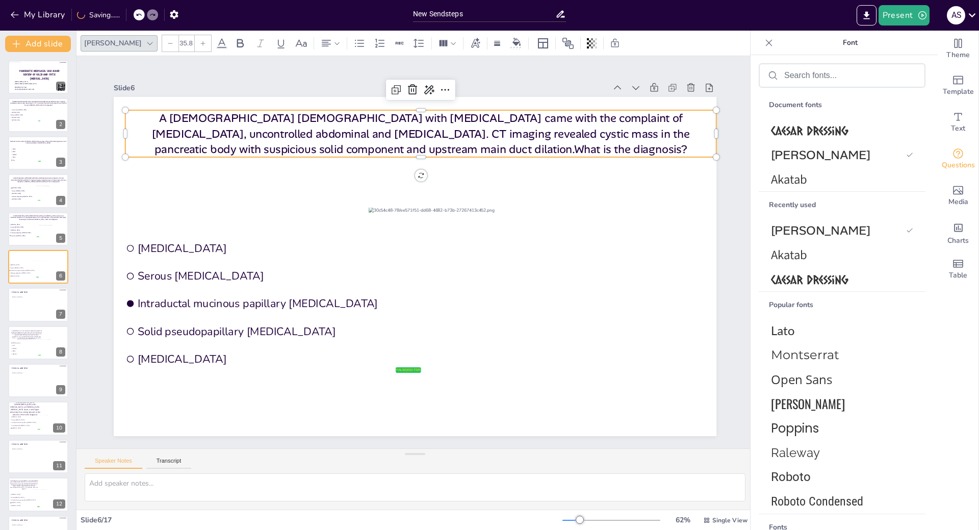
click at [195, 47] on div at bounding box center [203, 43] width 16 height 16
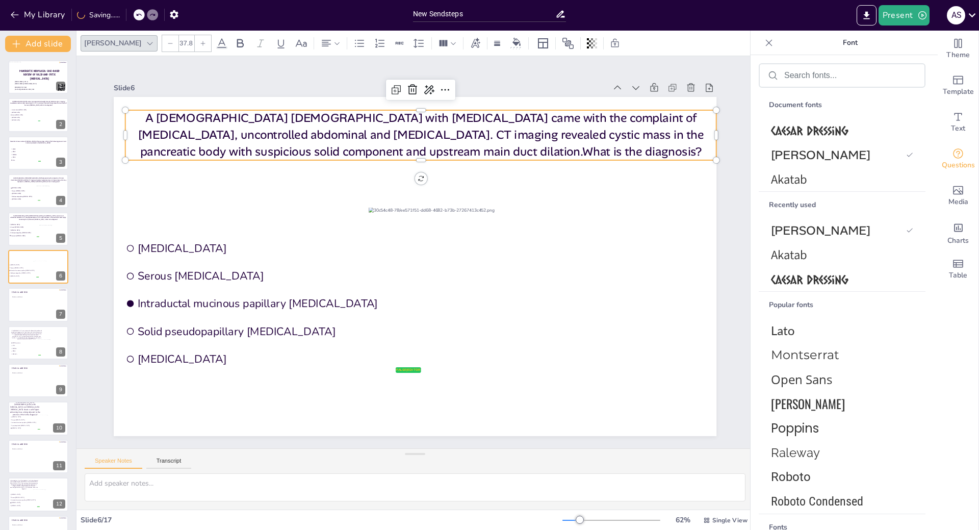
click at [195, 47] on div at bounding box center [203, 43] width 16 height 16
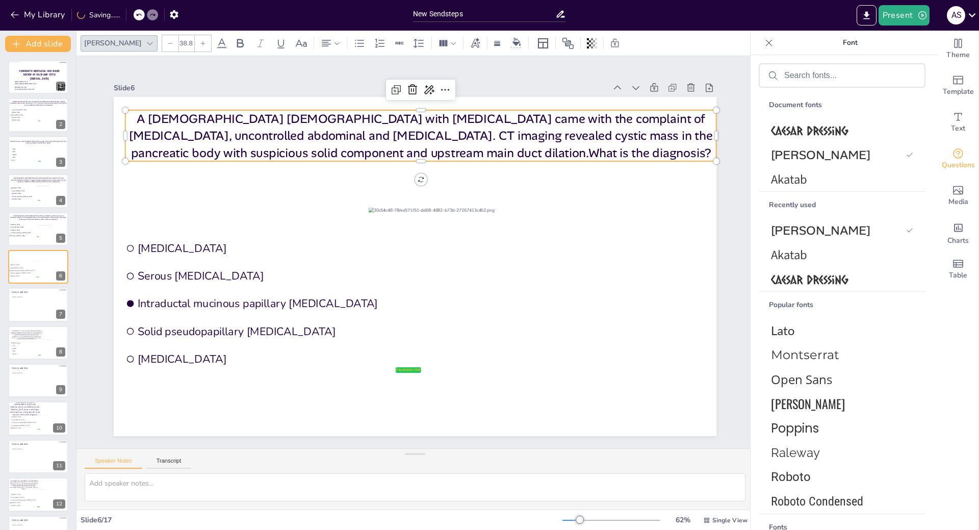
click at [195, 47] on div at bounding box center [203, 43] width 16 height 16
type input "39.8"
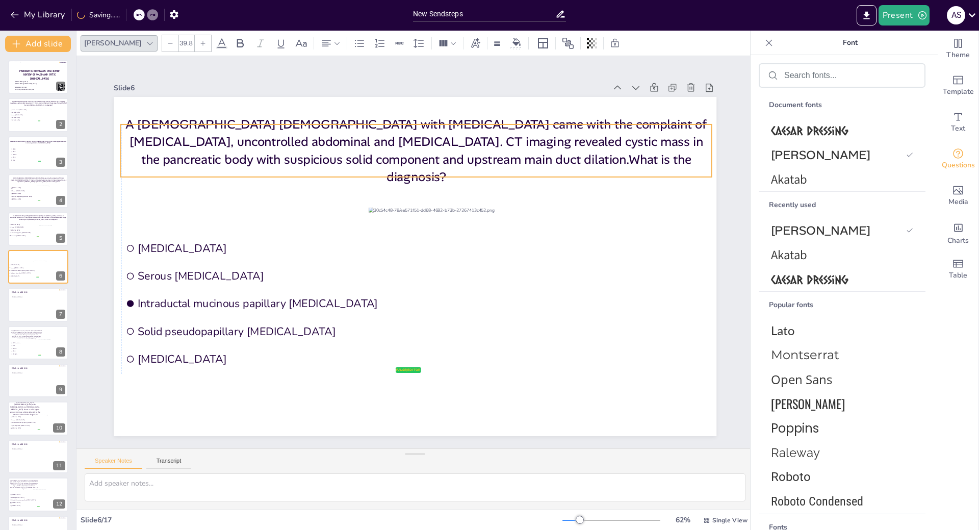
drag, startPoint x: 429, startPoint y: 112, endPoint x: 421, endPoint y: 127, distance: 16.5
click at [421, 127] on p "A [DEMOGRAPHIC_DATA] [DEMOGRAPHIC_DATA] with [MEDICAL_DATA] came with the compl…" at bounding box center [416, 151] width 591 height 70
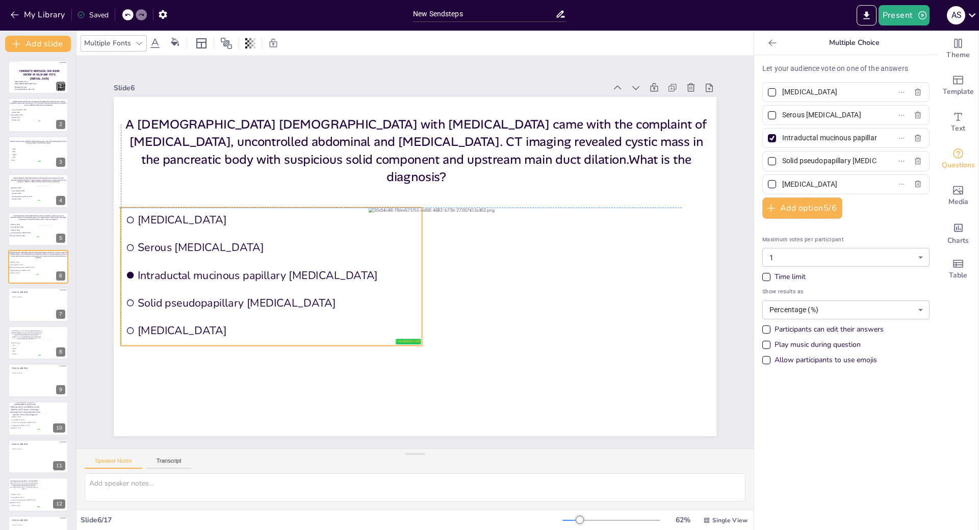
drag, startPoint x: 255, startPoint y: 262, endPoint x: 254, endPoint y: 232, distance: 29.6
click at [254, 235] on li "Serous [MEDICAL_DATA]" at bounding box center [271, 247] width 301 height 25
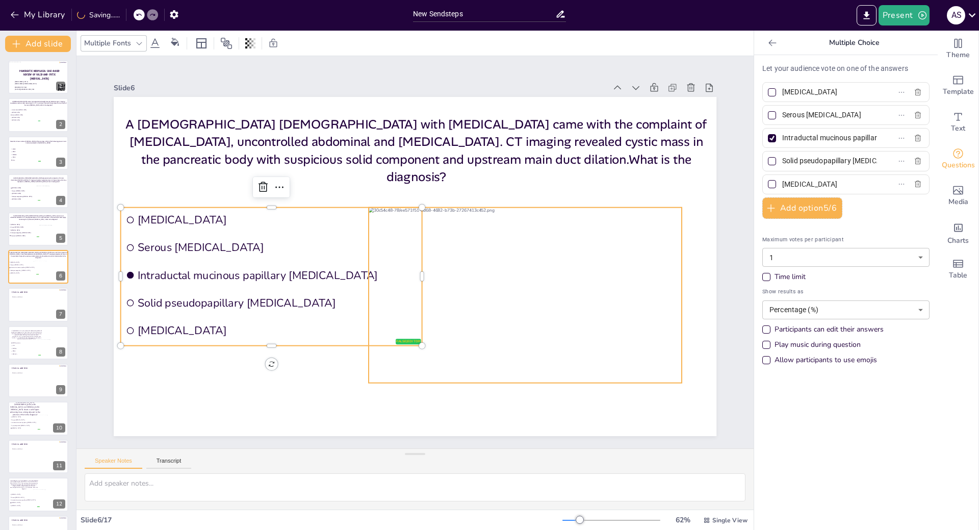
click at [433, 313] on div at bounding box center [525, 295] width 313 height 175
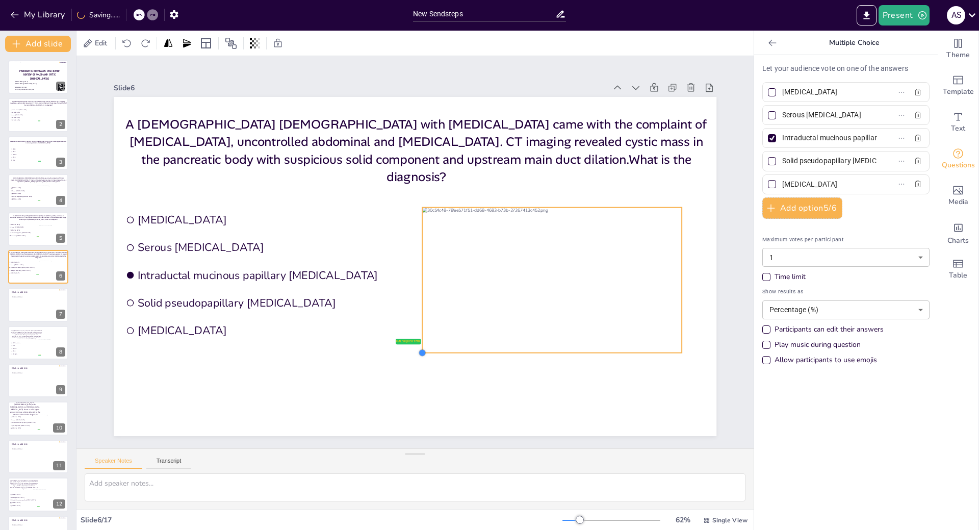
drag, startPoint x: 360, startPoint y: 377, endPoint x: 438, endPoint y: 347, distance: 83.7
click at [438, 347] on div "false | editor Mucinous cystic neoplasm Serous cystadenoma Intraductal mucinous…" at bounding box center [415, 266] width 603 height 339
click at [24, 125] on div at bounding box center [38, 115] width 61 height 35
type input "Invasive ductal [MEDICAL_DATA]"
type input "[MEDICAL_DATA]"
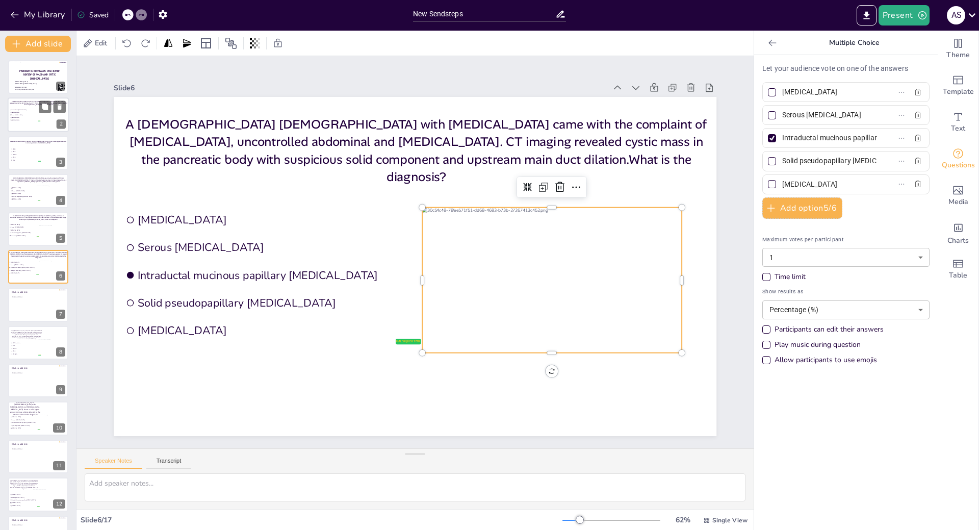
type input "Serous [MEDICAL_DATA]"
type input "[MEDICAL_DATA]"
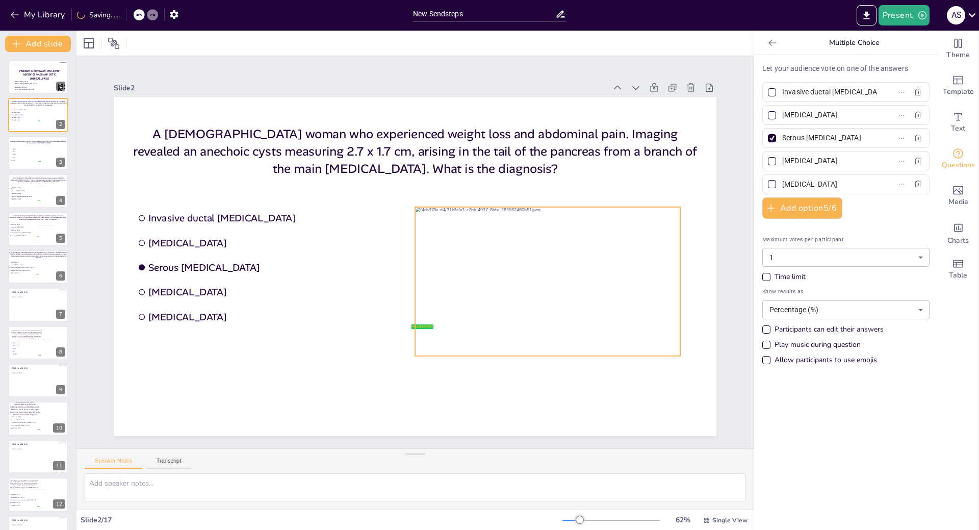
click at [415, 343] on div at bounding box center [547, 281] width 265 height 149
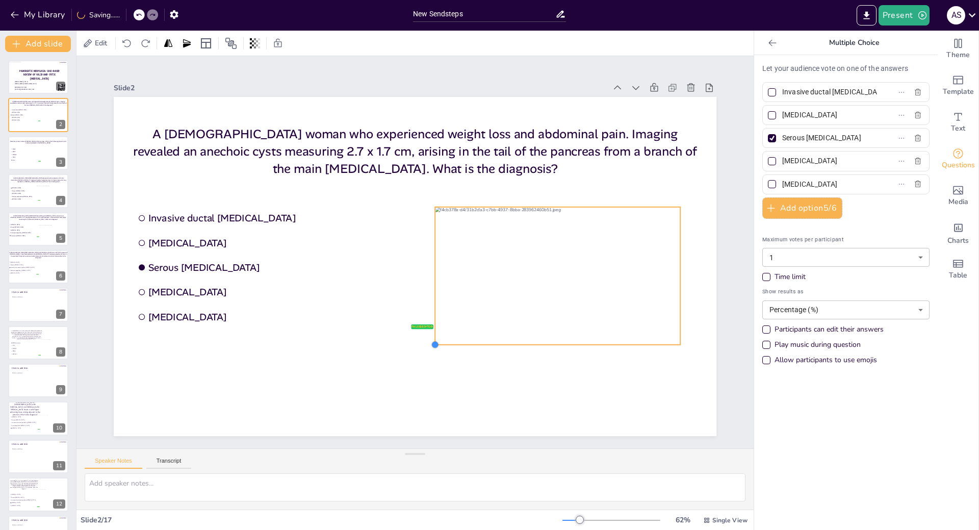
drag, startPoint x: 408, startPoint y: 351, endPoint x: 437, endPoint y: 340, distance: 31.2
click at [437, 340] on div "false | editor Invasive ductal adenocarcinoma Mucinous cystic neoplasm Serous c…" at bounding box center [415, 266] width 603 height 339
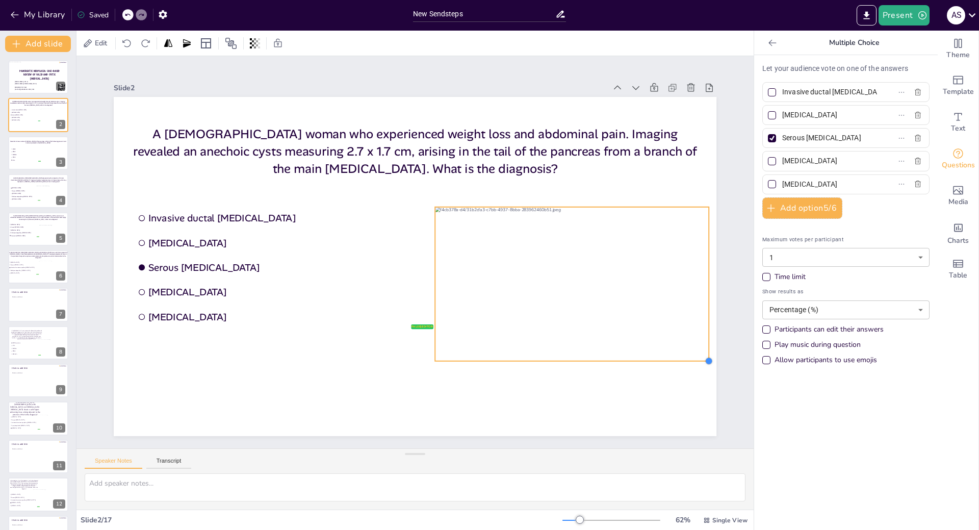
drag, startPoint x: 674, startPoint y: 341, endPoint x: 685, endPoint y: 358, distance: 19.5
click at [685, 358] on div "false | editor Invasive ductal adenocarcinoma Mucinous cystic neoplasm Serous c…" at bounding box center [415, 266] width 603 height 339
click at [31, 154] on span "SMAD4" at bounding box center [26, 155] width 29 height 2
type input "GNAS"
type input "KRAS"
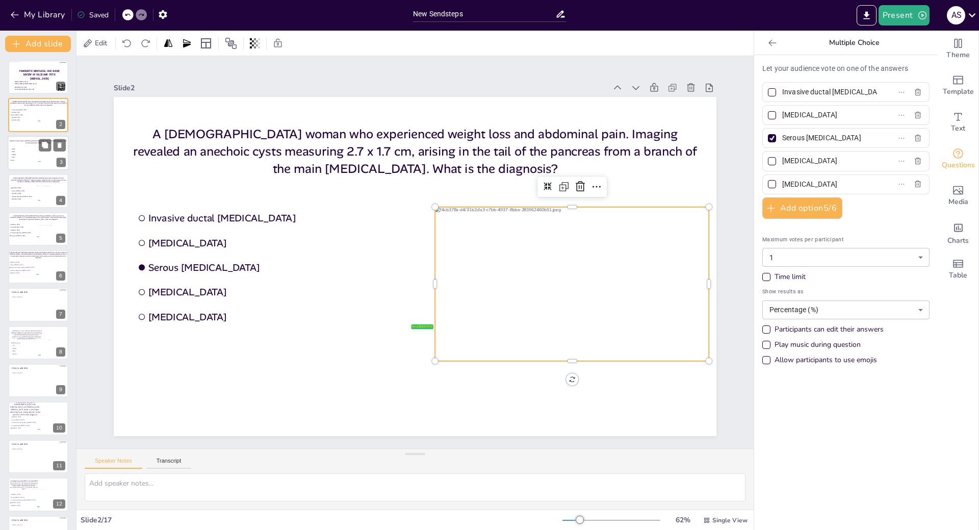
type input "SMAD4"
type input "TP53"
type input "VHL"
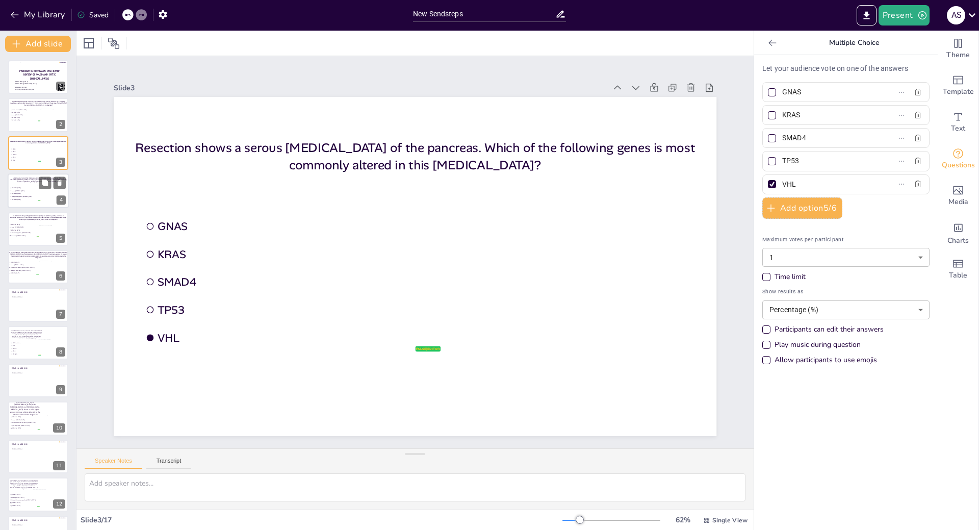
click at [28, 188] on span "[MEDICAL_DATA]" at bounding box center [26, 188] width 29 height 2
type input "[MEDICAL_DATA]"
type input "Serous [MEDICAL_DATA]"
type input "[MEDICAL_DATA]"
type input "Solid pseudopapillary [MEDICAL_DATA]"
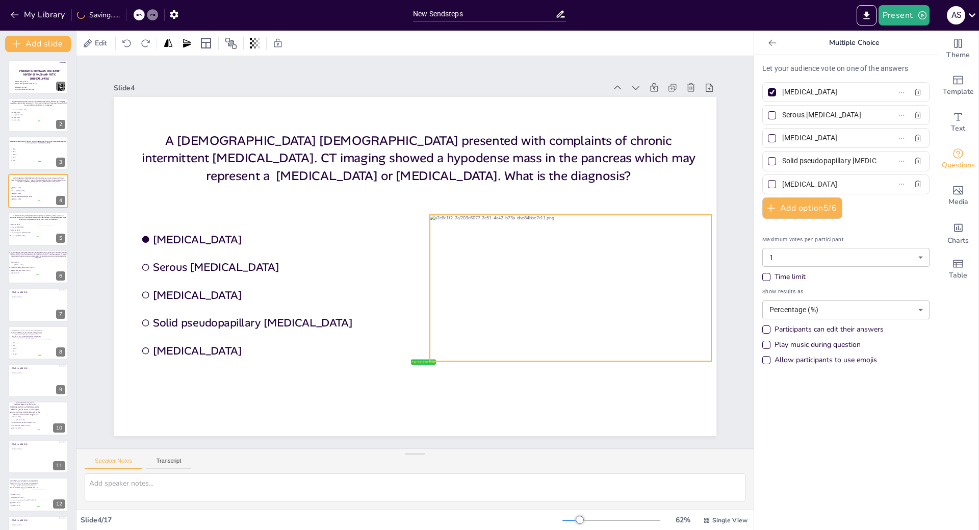
drag, startPoint x: 568, startPoint y: 320, endPoint x: 599, endPoint y: 320, distance: 30.6
click at [599, 320] on div at bounding box center [571, 288] width 282 height 146
drag, startPoint x: 423, startPoint y: 358, endPoint x: 434, endPoint y: 349, distance: 13.9
click at [437, 351] on div at bounding box center [441, 355] width 8 height 8
click at [24, 232] on li "Solid pseudopapillary [MEDICAL_DATA]" at bounding box center [24, 233] width 31 height 3
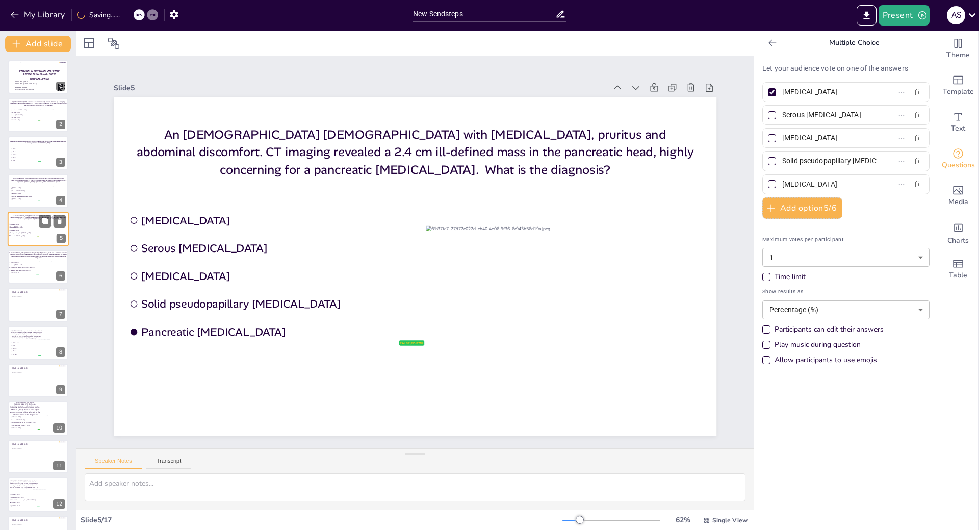
type input "Pancreatic [MEDICAL_DATA]"
click at [36, 268] on span "Intraductal mucinous papillary [MEDICAL_DATA]" at bounding box center [24, 268] width 29 height 2
type input "Intraductal mucinous papillary [MEDICAL_DATA]"
type input "[MEDICAL_DATA]"
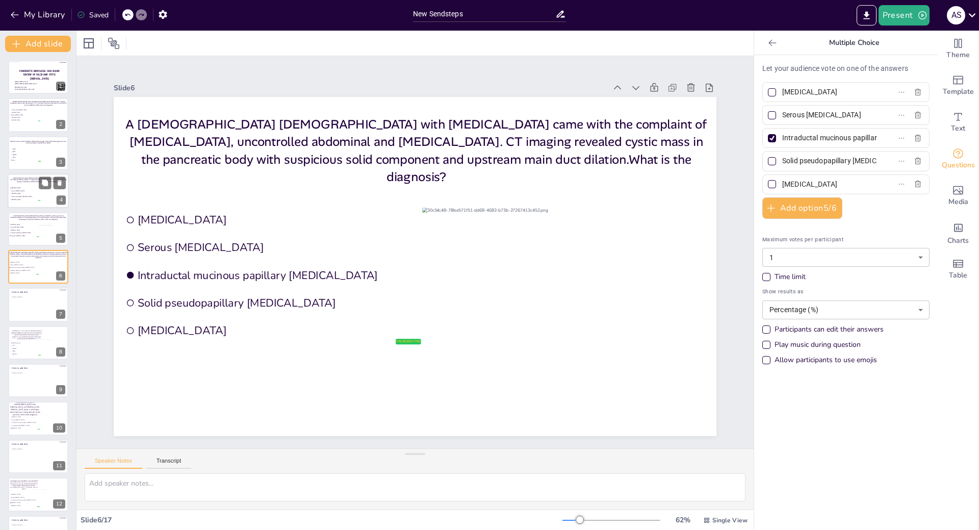
click at [27, 196] on span "Solid pseudopapillary [MEDICAL_DATA]" at bounding box center [26, 197] width 29 height 2
type input "[MEDICAL_DATA]"
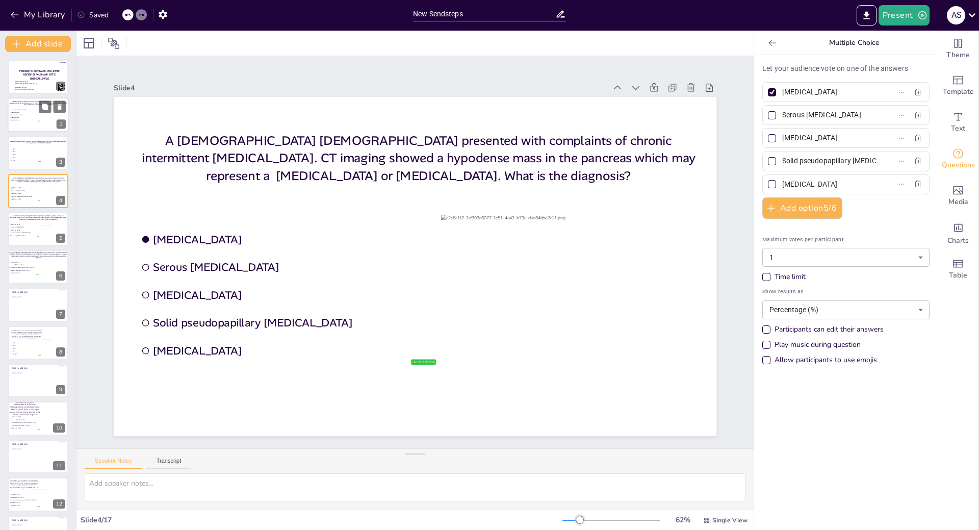
click at [26, 123] on div at bounding box center [38, 115] width 61 height 35
type input "Invasive ductal [MEDICAL_DATA]"
type input "[MEDICAL_DATA]"
type input "Serous [MEDICAL_DATA]"
type input "[MEDICAL_DATA]"
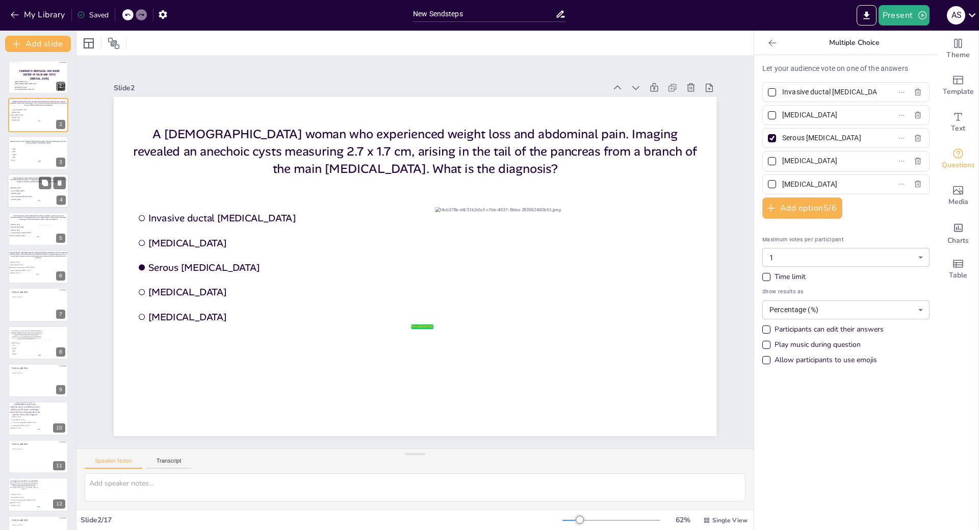
click at [28, 194] on span "[MEDICAL_DATA]" at bounding box center [26, 194] width 29 height 2
type input "[MEDICAL_DATA]"
type input "Serous [MEDICAL_DATA]"
type input "[MEDICAL_DATA]"
type input "Solid pseudopapillary [MEDICAL_DATA]"
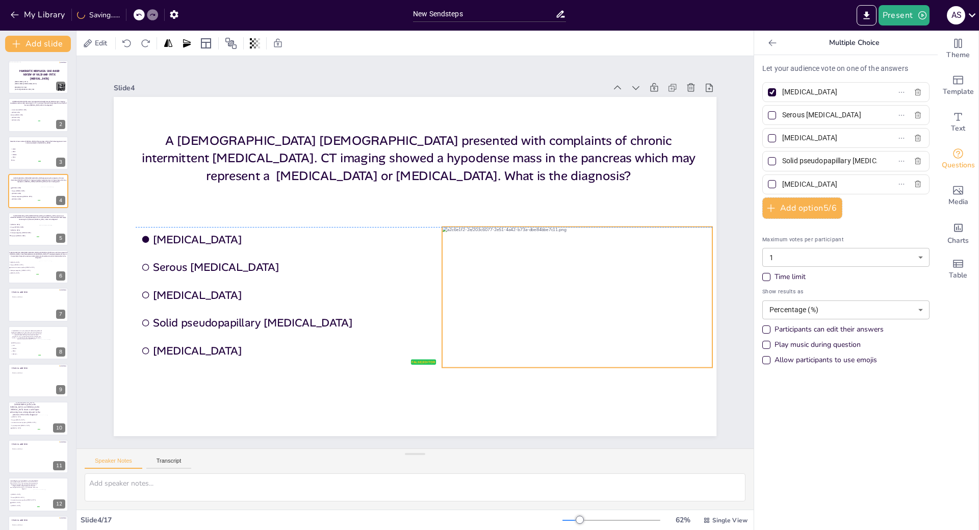
drag, startPoint x: 612, startPoint y: 312, endPoint x: 613, endPoint y: 322, distance: 10.3
click at [613, 322] on div at bounding box center [577, 297] width 270 height 141
click at [16, 113] on span "[MEDICAL_DATA]" at bounding box center [25, 113] width 29 height 2
type input "Invasive ductal [MEDICAL_DATA]"
type input "[MEDICAL_DATA]"
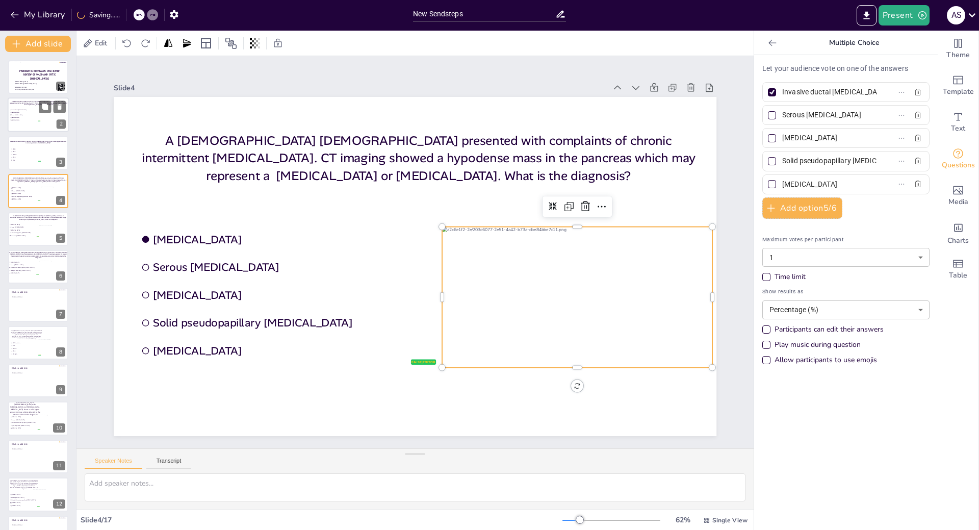
type input "Serous [MEDICAL_DATA]"
type input "[MEDICAL_DATA]"
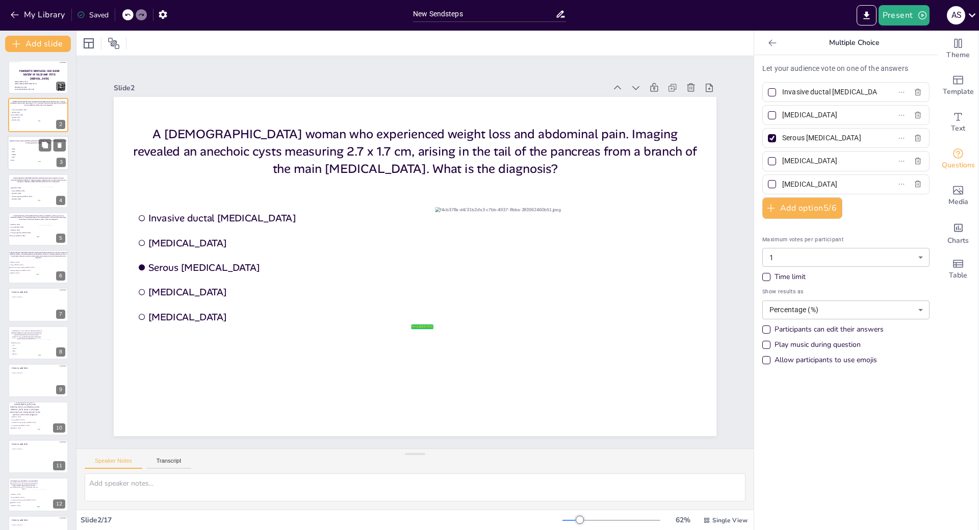
click at [22, 153] on li "KRAS" at bounding box center [25, 151] width 31 height 3
type input "GNAS"
type input "KRAS"
type input "SMAD4"
type input "TP53"
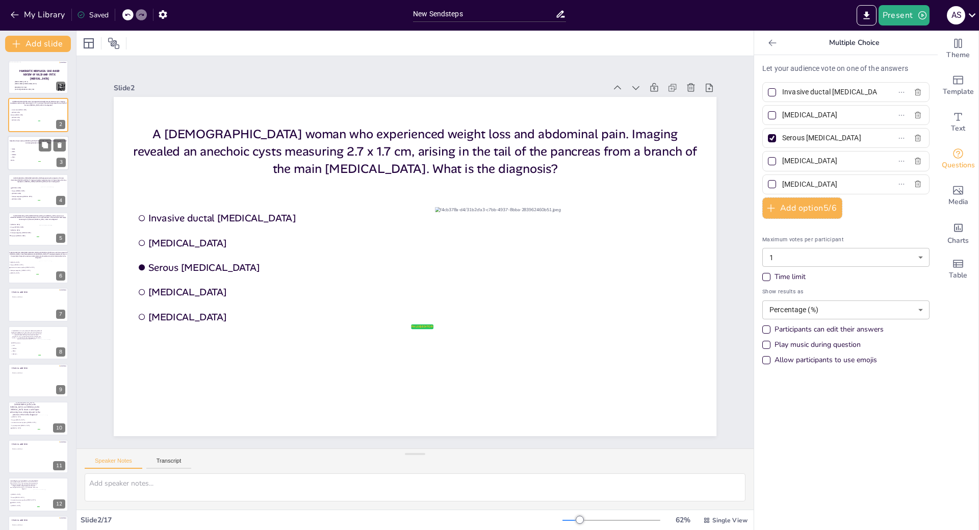
type input "VHL"
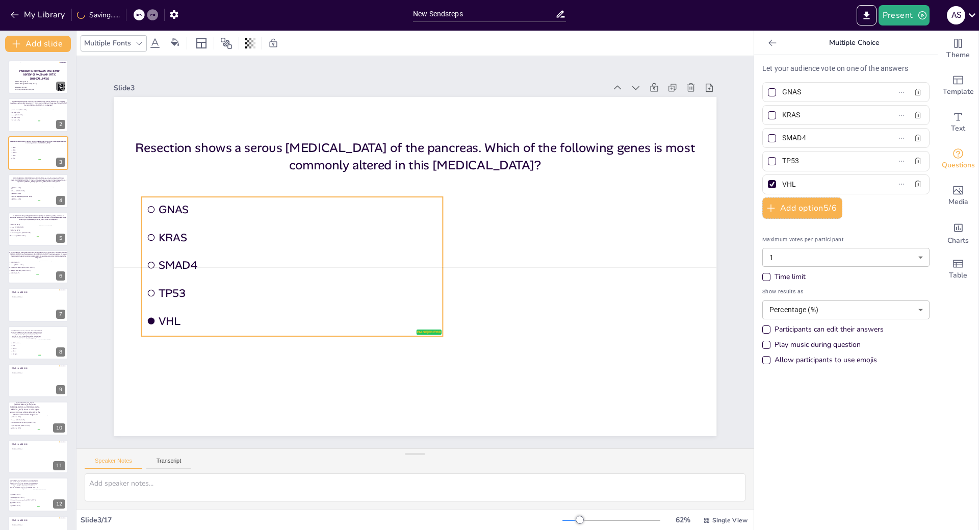
drag, startPoint x: 202, startPoint y: 276, endPoint x: 203, endPoint y: 260, distance: 16.4
click at [203, 260] on span "SMAD4" at bounding box center [299, 265] width 280 height 14
click at [25, 197] on li "Solid pseudopapillary [MEDICAL_DATA]" at bounding box center [25, 196] width 31 height 3
type input "[MEDICAL_DATA]"
type input "Serous [MEDICAL_DATA]"
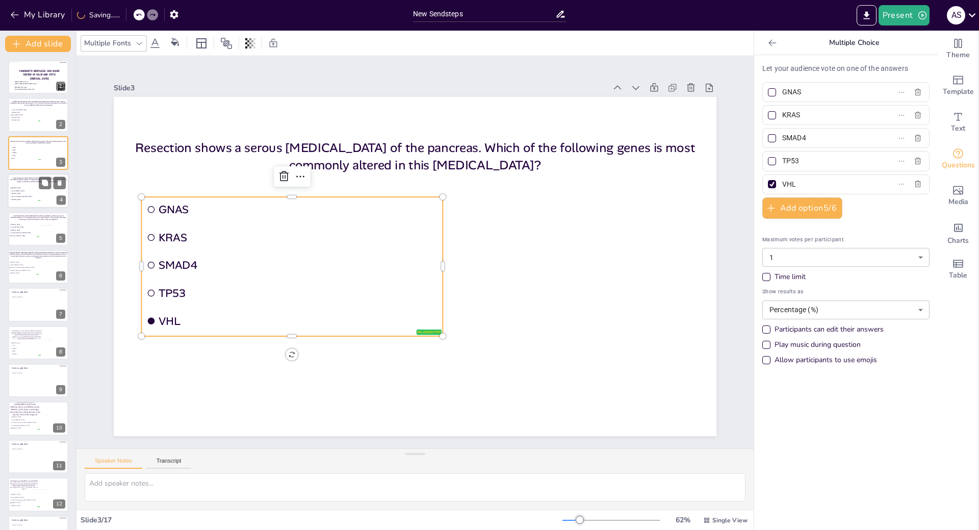
type input "[MEDICAL_DATA]"
type input "Solid pseudopapillary [MEDICAL_DATA]"
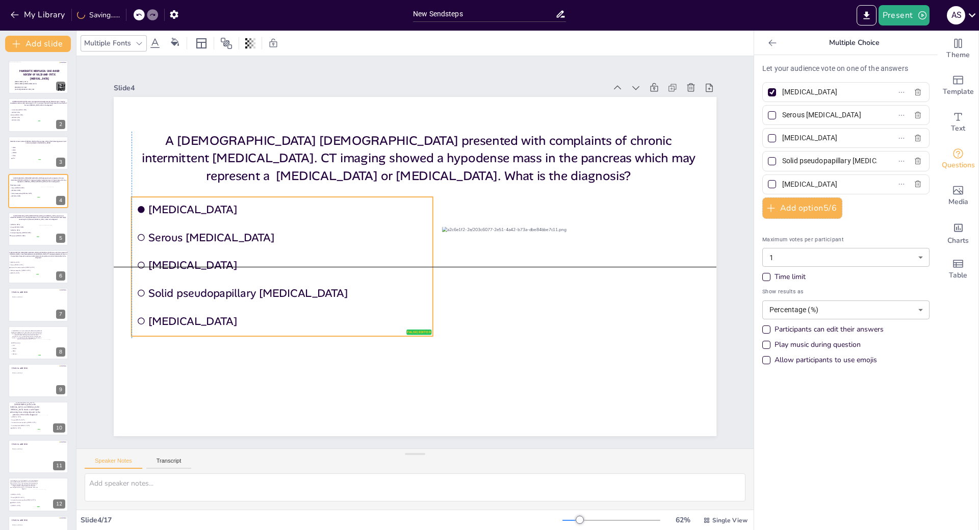
drag, startPoint x: 202, startPoint y: 263, endPoint x: 200, endPoint y: 236, distance: 27.6
click at [200, 236] on span "Serous [MEDICAL_DATA]" at bounding box center [288, 237] width 280 height 14
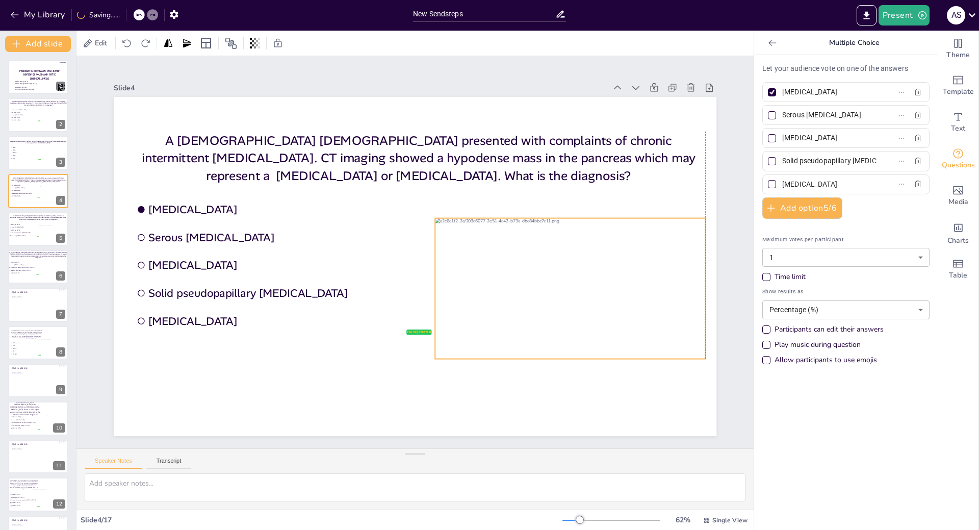
drag, startPoint x: 560, startPoint y: 309, endPoint x: 556, endPoint y: 300, distance: 9.6
click at [556, 300] on div at bounding box center [570, 288] width 270 height 141
click at [27, 236] on span "Pancreatic [MEDICAL_DATA]" at bounding box center [24, 236] width 29 height 2
type input "Pancreatic [MEDICAL_DATA]"
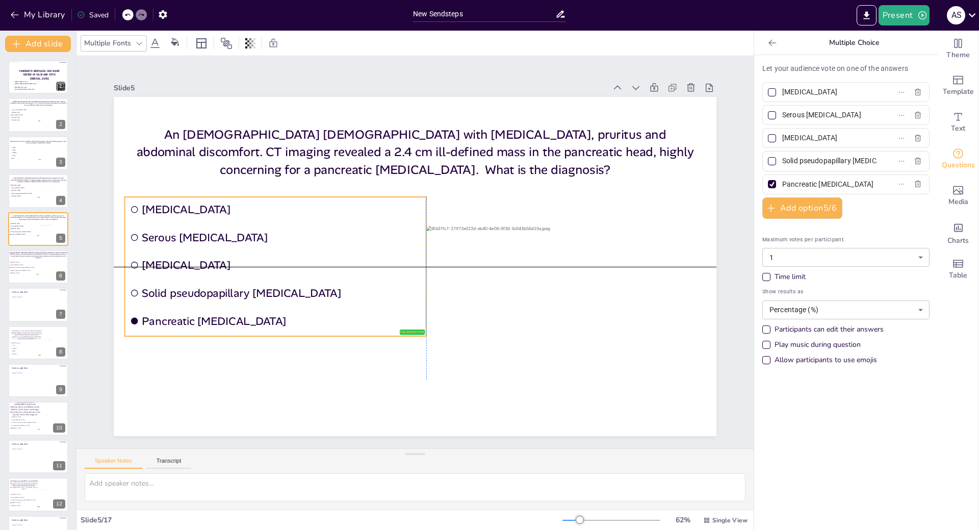
drag, startPoint x: 181, startPoint y: 257, endPoint x: 184, endPoint y: 245, distance: 12.0
click at [184, 245] on li "Serous [MEDICAL_DATA]" at bounding box center [274, 238] width 301 height 26
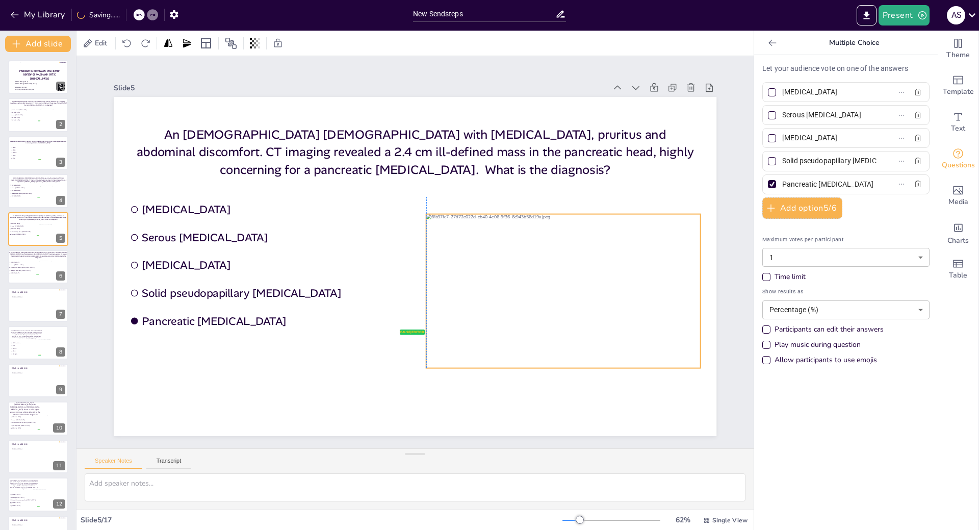
drag, startPoint x: 618, startPoint y: 305, endPoint x: 620, endPoint y: 293, distance: 11.9
click at [620, 293] on div at bounding box center [563, 291] width 274 height 154
click at [36, 275] on div at bounding box center [38, 266] width 61 height 35
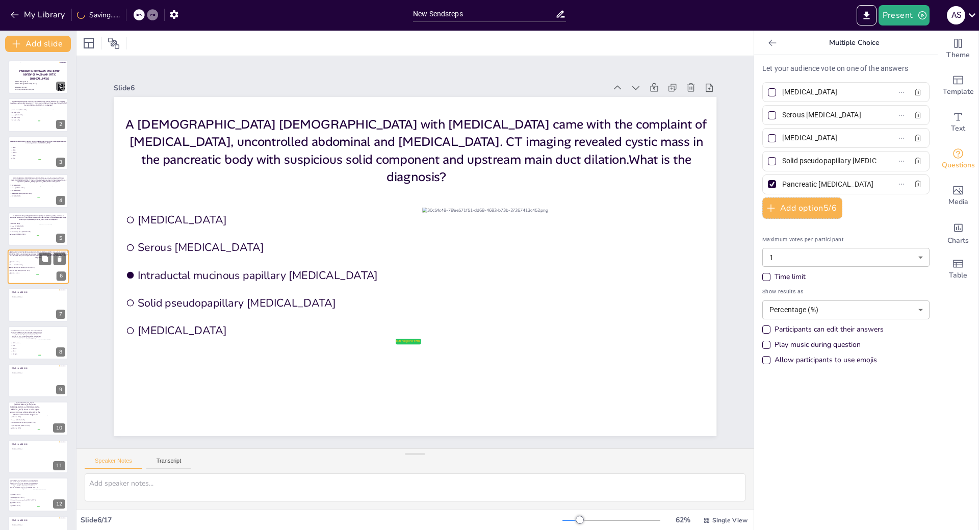
type input "Intraductal mucinous papillary [MEDICAL_DATA]"
type input "[MEDICAL_DATA]"
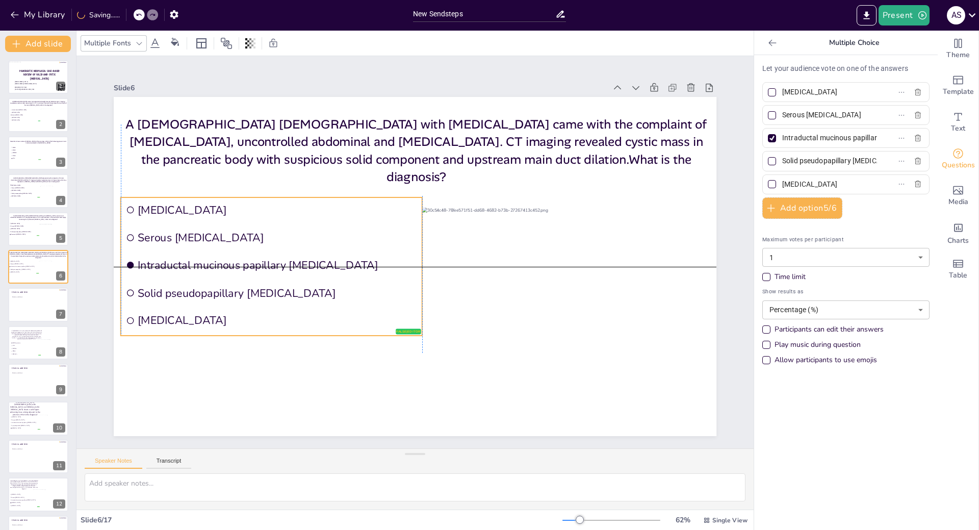
drag, startPoint x: 195, startPoint y: 287, endPoint x: 197, endPoint y: 275, distance: 11.9
click at [197, 275] on ul "Mucinous cystic neoplasm Serous cystadenoma Intraductal mucinous papillary neop…" at bounding box center [271, 266] width 301 height 138
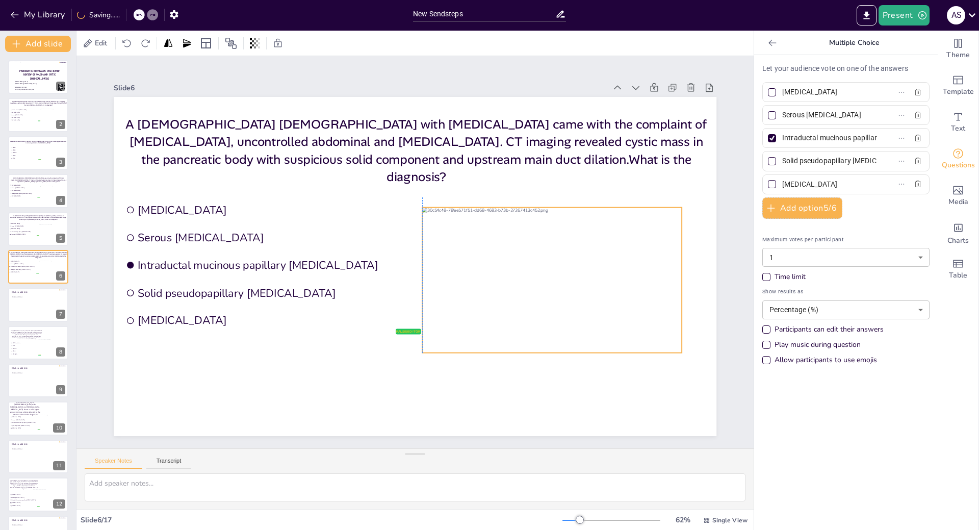
click at [508, 280] on div at bounding box center [552, 280] width 260 height 145
drag, startPoint x: 674, startPoint y: 347, endPoint x: 680, endPoint y: 351, distance: 7.4
click at [685, 353] on div at bounding box center [689, 357] width 8 height 8
click at [28, 304] on div at bounding box center [38, 305] width 61 height 35
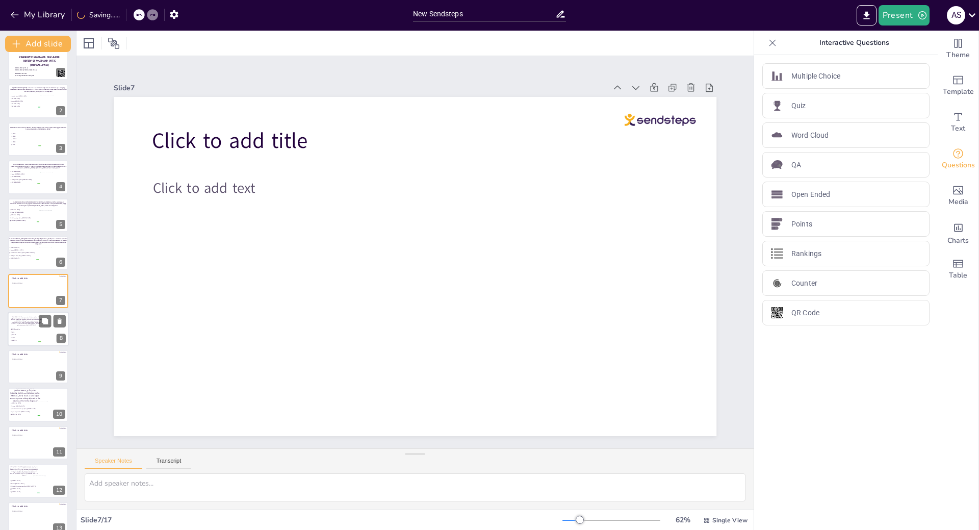
click at [29, 330] on li "GNAS mutation" at bounding box center [25, 329] width 31 height 3
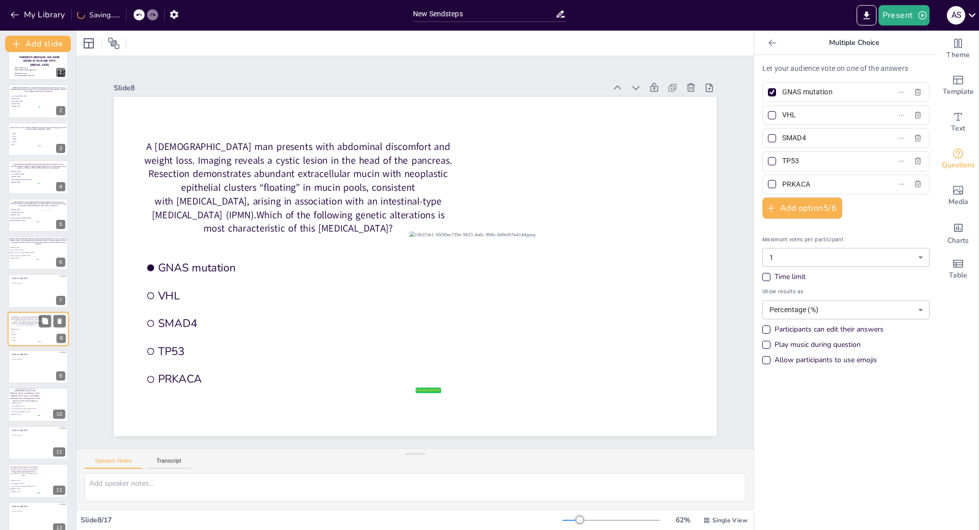
scroll to position [52, 0]
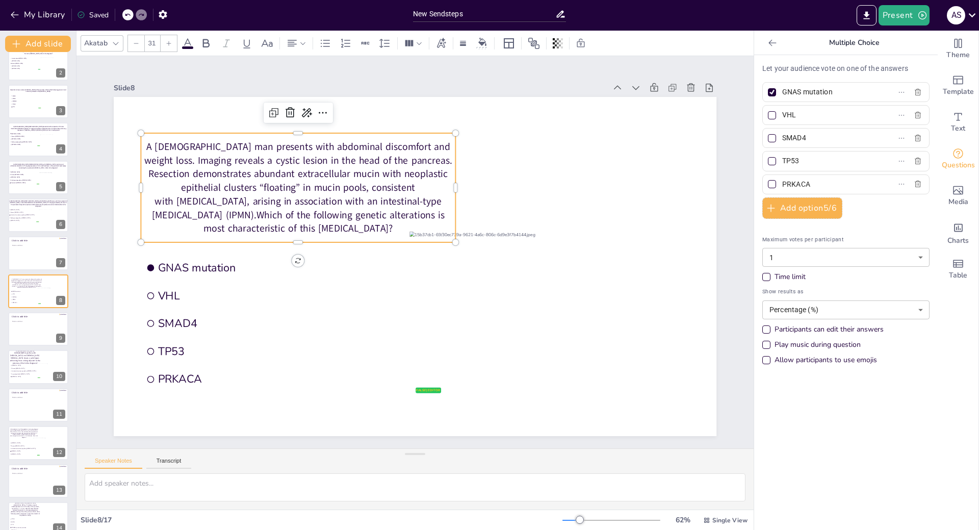
click at [278, 184] on p "A [DEMOGRAPHIC_DATA] man presents with abdominal discomfort and weight loss. Im…" at bounding box center [298, 187] width 315 height 95
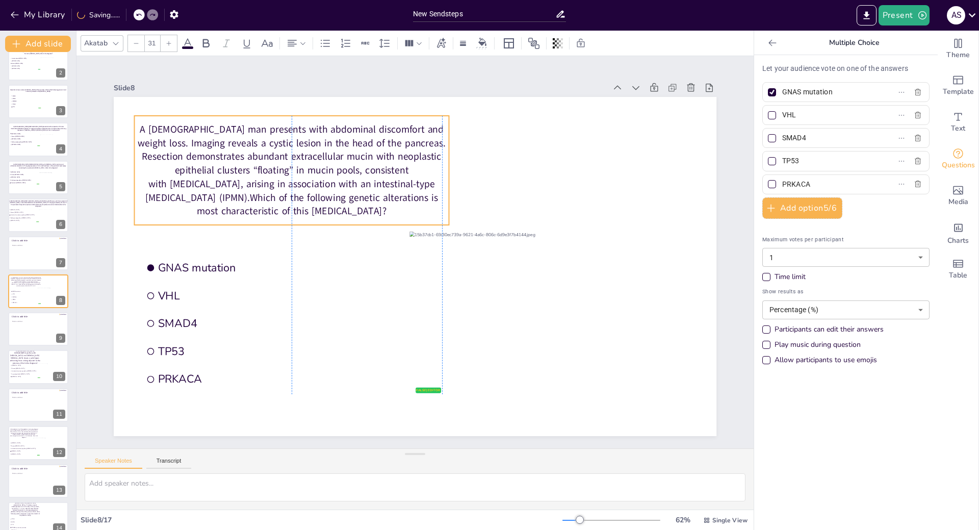
drag, startPoint x: 445, startPoint y: 185, endPoint x: 436, endPoint y: 167, distance: 19.6
click at [436, 167] on p "A [DEMOGRAPHIC_DATA] man presents with abdominal discomfort and weight loss. Im…" at bounding box center [291, 169] width 315 height 95
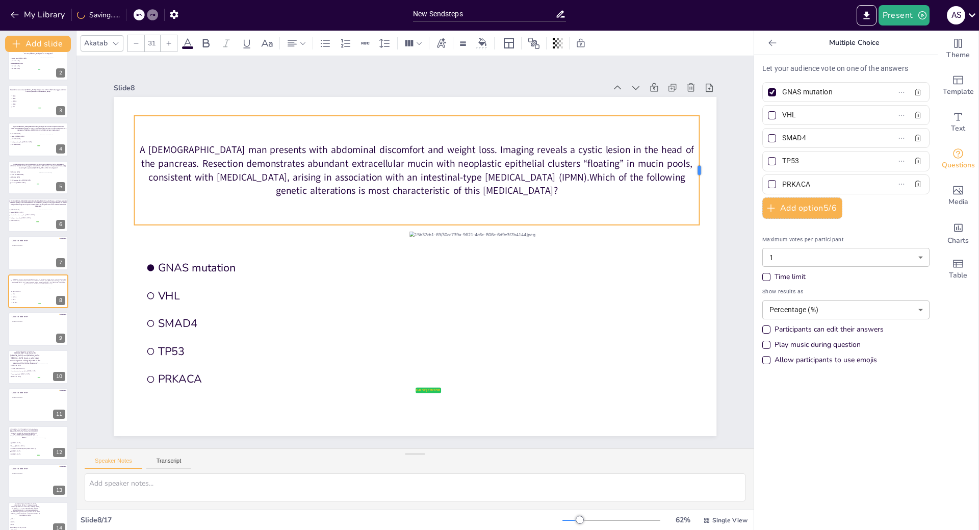
drag, startPoint x: 442, startPoint y: 171, endPoint x: 692, endPoint y: 168, distance: 250.5
click at [699, 168] on div at bounding box center [703, 170] width 8 height 109
click at [104, 43] on div "Akatab" at bounding box center [96, 43] width 28 height 14
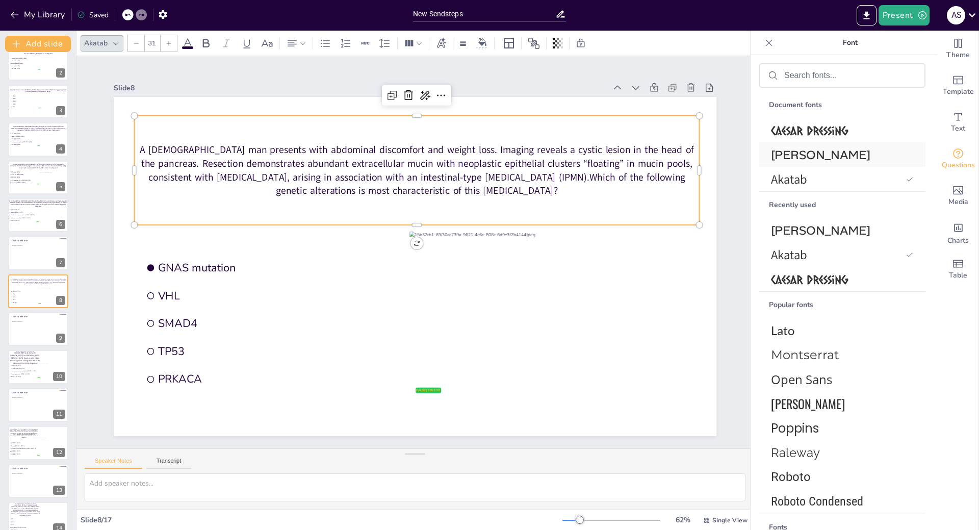
click at [803, 161] on span "[PERSON_NAME]" at bounding box center [840, 155] width 138 height 16
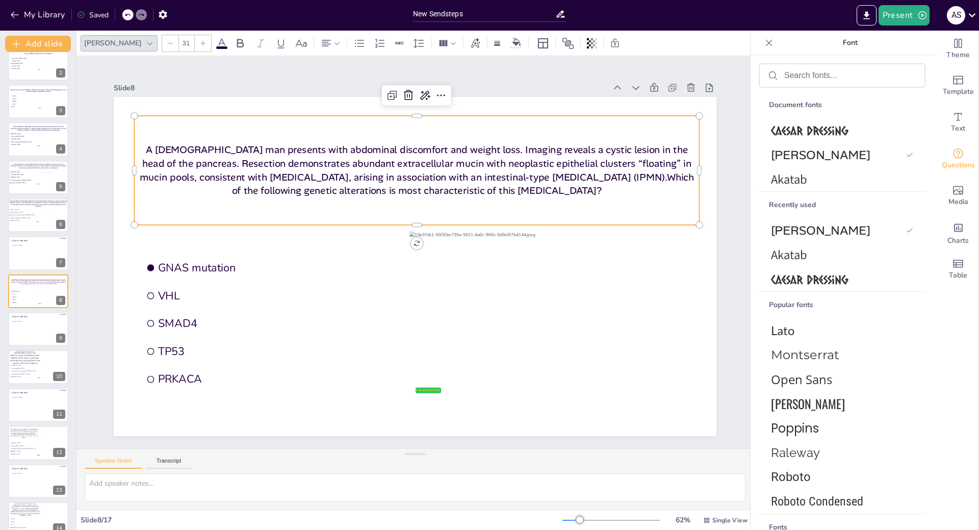
click at [201, 44] on icon at bounding box center [203, 43] width 5 height 5
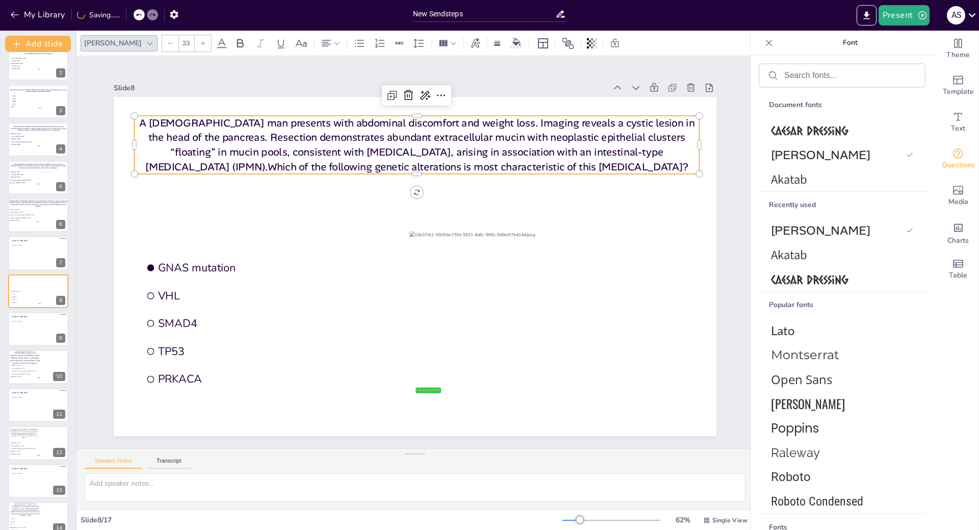
click at [201, 44] on icon at bounding box center [203, 43] width 5 height 5
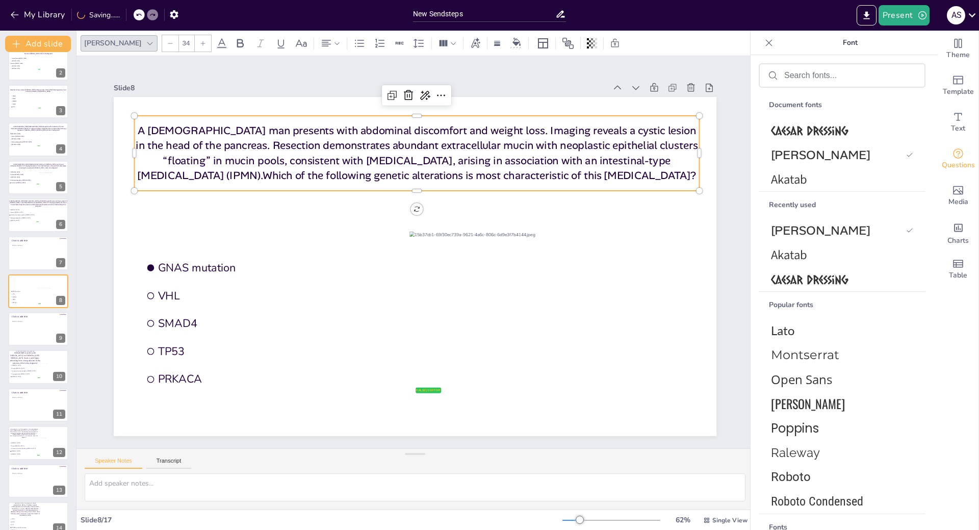
click at [201, 44] on icon at bounding box center [203, 43] width 5 height 5
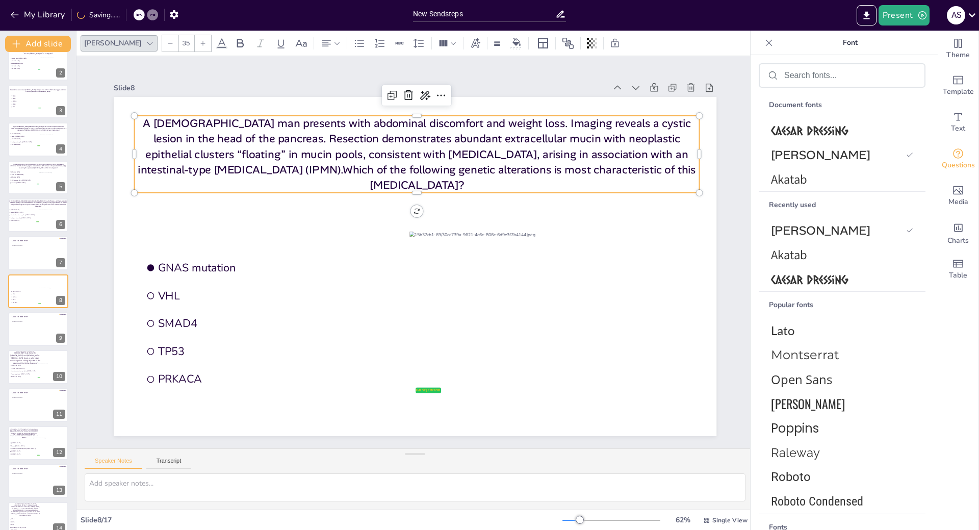
click at [201, 44] on icon at bounding box center [203, 43] width 5 height 5
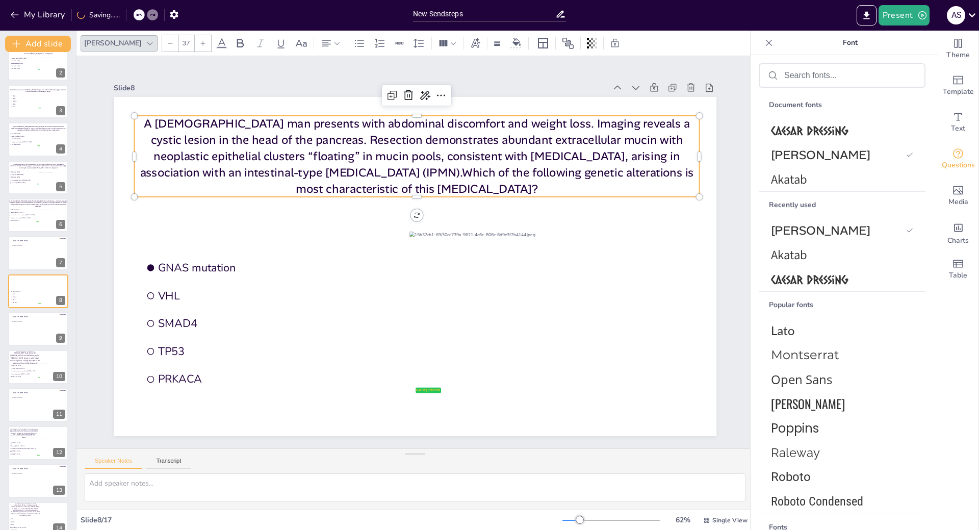
click at [201, 44] on icon at bounding box center [203, 43] width 5 height 5
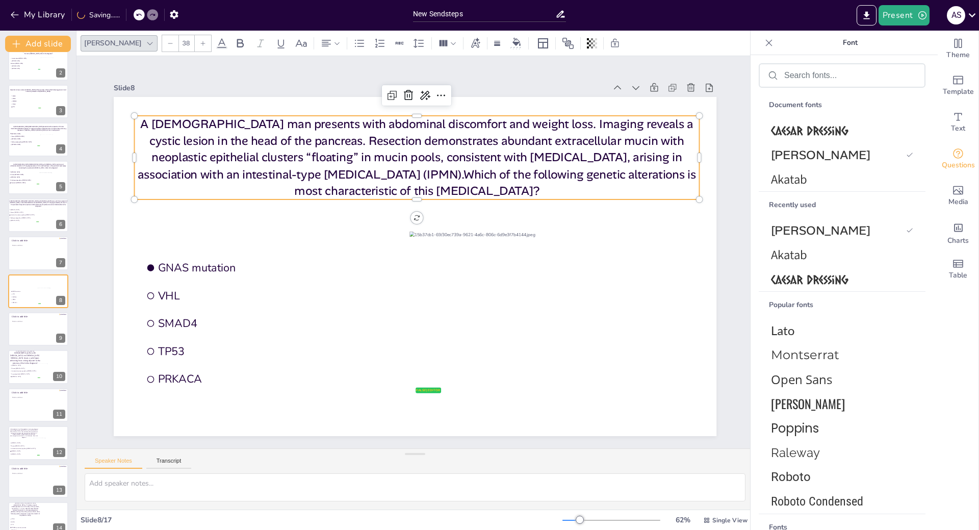
click at [201, 44] on icon at bounding box center [203, 43] width 5 height 5
type input "39"
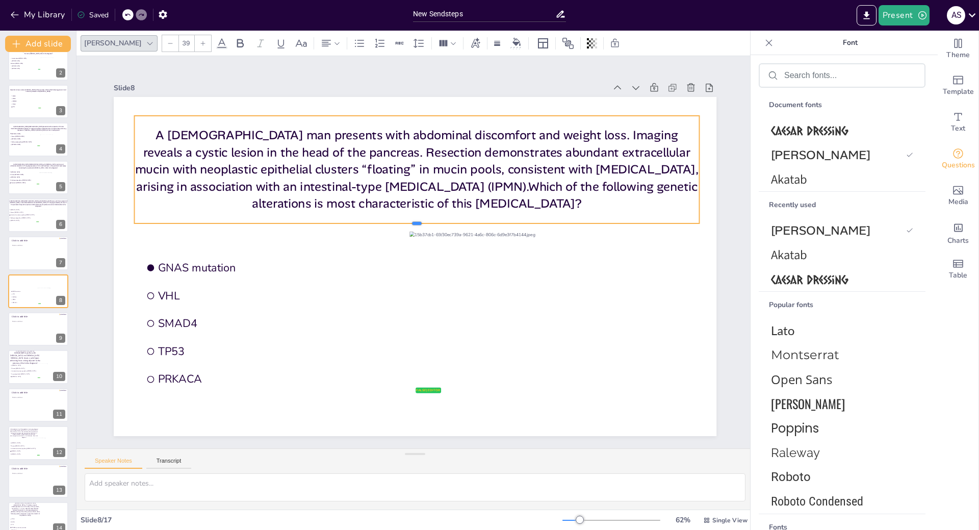
drag, startPoint x: 409, startPoint y: 198, endPoint x: 409, endPoint y: 220, distance: 21.9
click at [409, 223] on div at bounding box center [416, 227] width 565 height 8
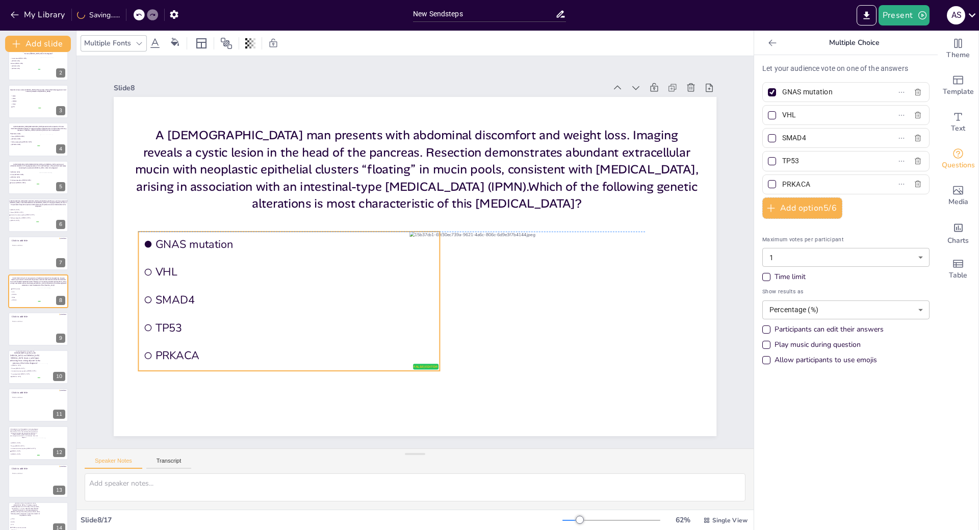
drag, startPoint x: 211, startPoint y: 299, endPoint x: 209, endPoint y: 279, distance: 20.6
click at [209, 279] on li "VHL" at bounding box center [288, 273] width 301 height 26
click at [828, 96] on input "GNAS mutation" at bounding box center [830, 92] width 95 height 15
type input "GNAS"
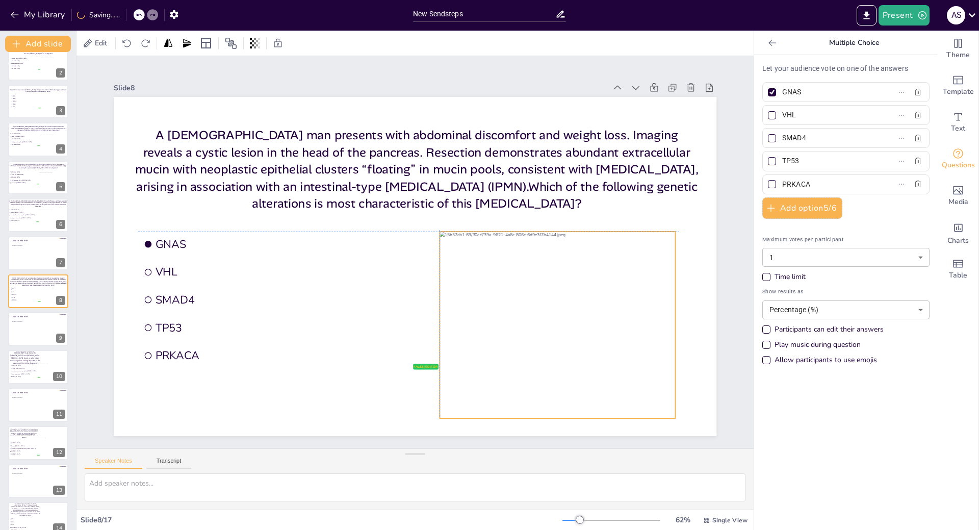
drag, startPoint x: 590, startPoint y: 311, endPoint x: 624, endPoint y: 309, distance: 34.2
click at [624, 309] on div at bounding box center [558, 325] width 236 height 187
click at [15, 328] on div at bounding box center [38, 329] width 61 height 35
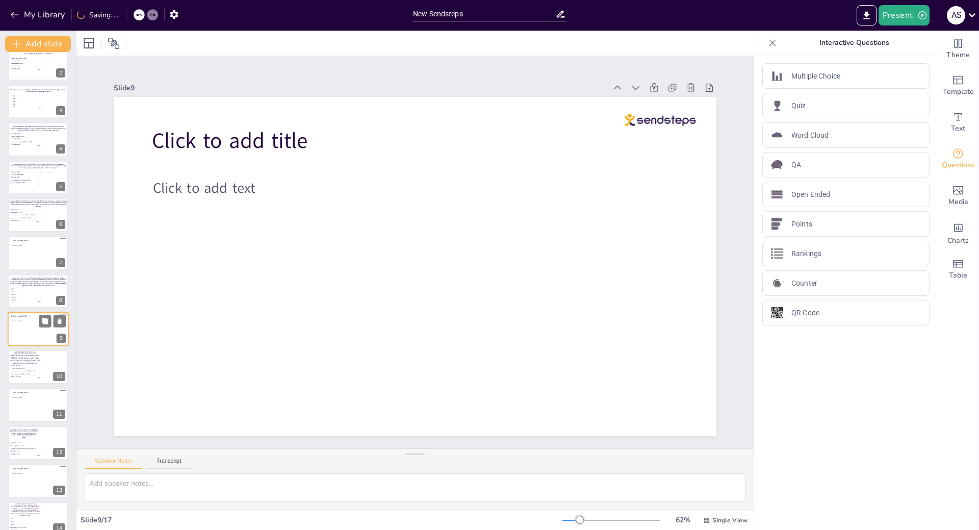
scroll to position [90, 0]
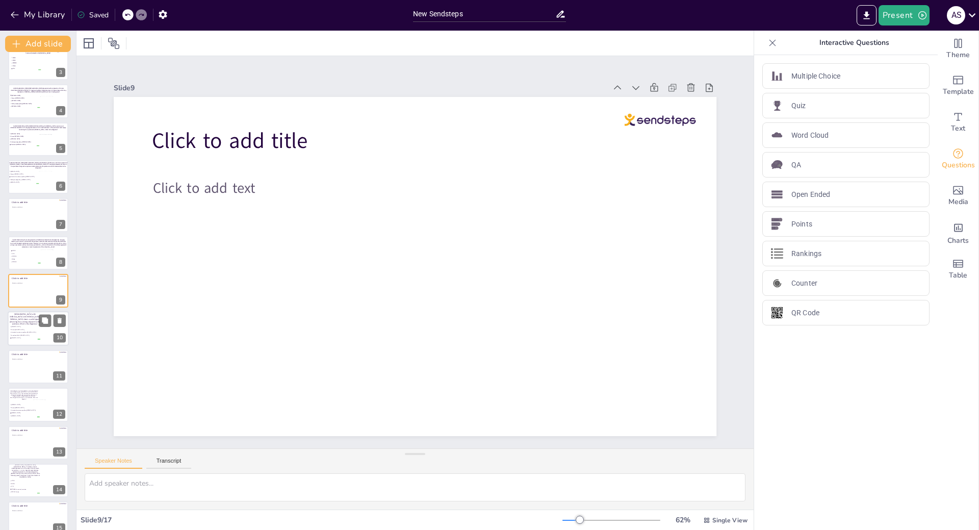
click at [18, 331] on li "Serous [MEDICAL_DATA]" at bounding box center [25, 330] width 31 height 3
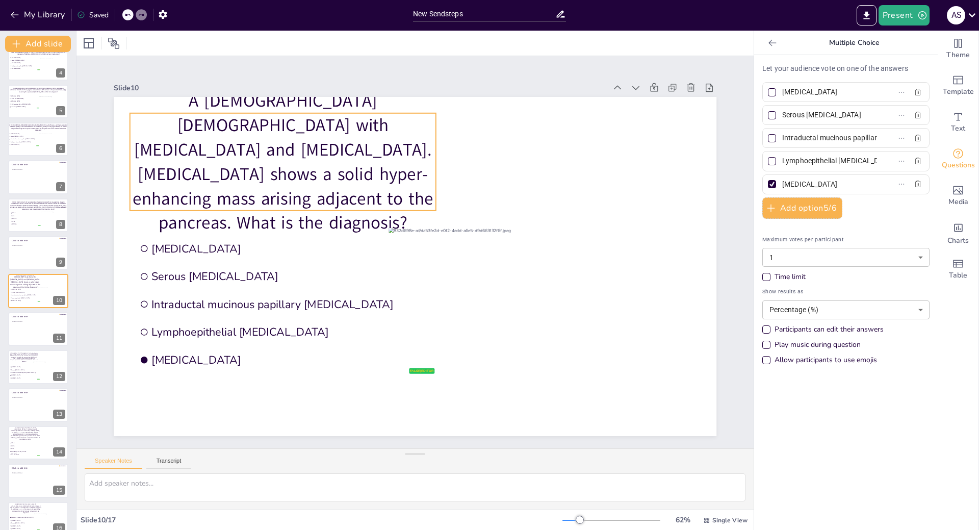
click at [285, 177] on p "A [DEMOGRAPHIC_DATA] [DEMOGRAPHIC_DATA] with [MEDICAL_DATA] and [MEDICAL_DATA].…" at bounding box center [283, 162] width 306 height 146
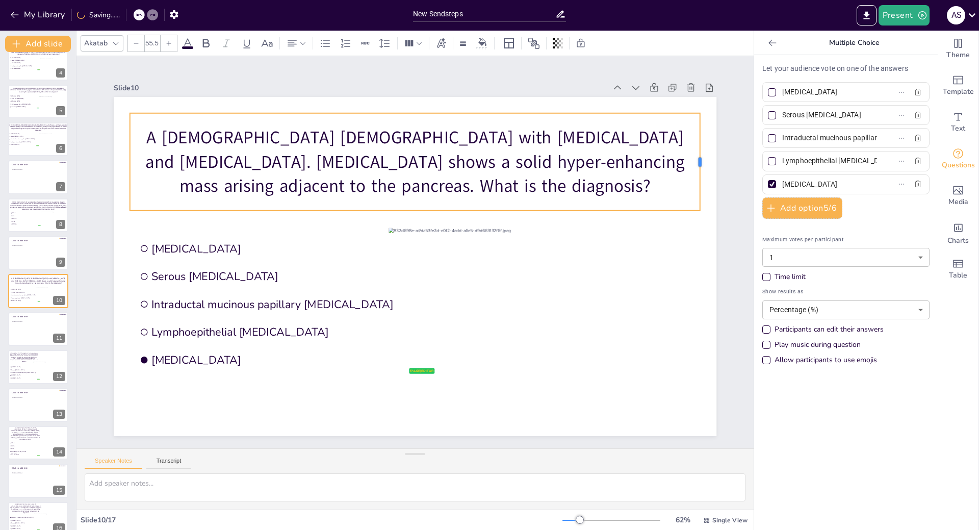
drag, startPoint x: 430, startPoint y: 157, endPoint x: 694, endPoint y: 155, distance: 264.3
click at [700, 155] on div at bounding box center [704, 161] width 8 height 97
click at [115, 42] on icon at bounding box center [116, 43] width 8 height 8
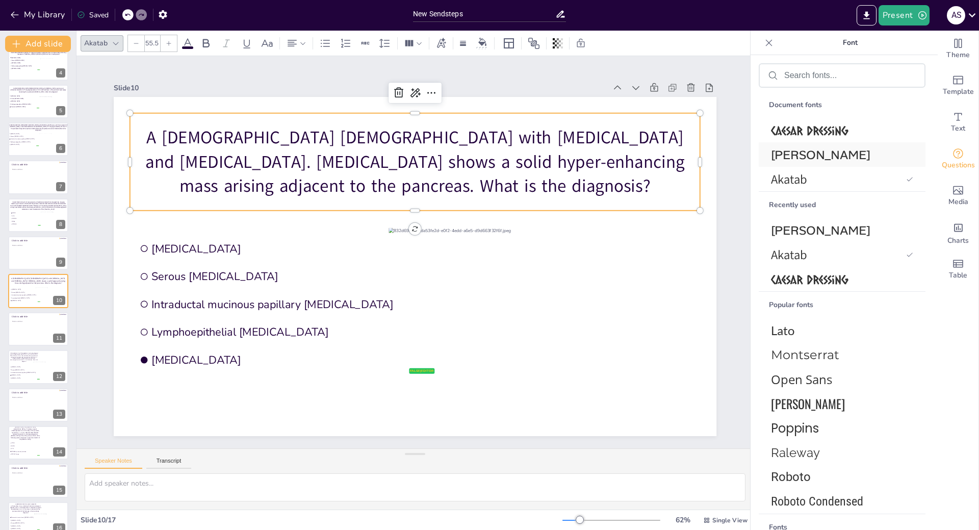
click at [793, 161] on span "[PERSON_NAME]" at bounding box center [840, 155] width 138 height 16
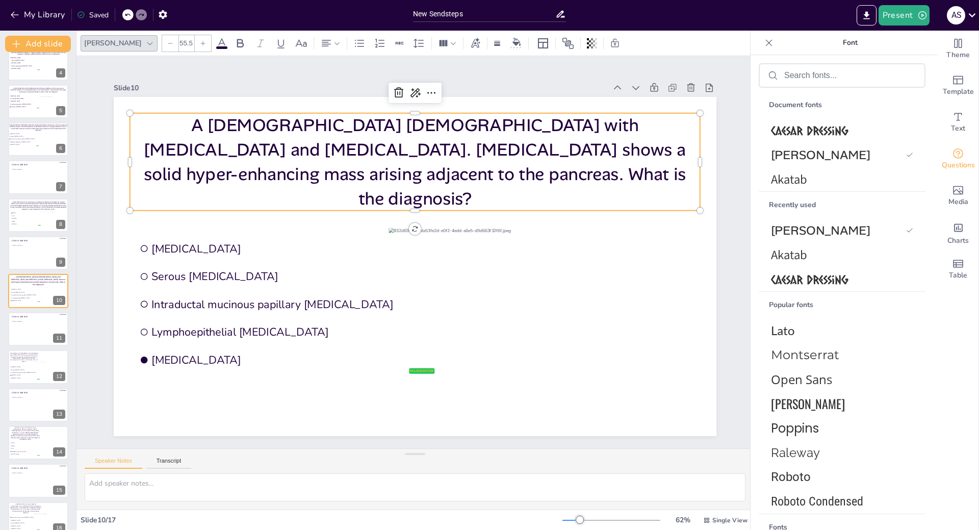
click at [167, 44] on icon at bounding box center [170, 43] width 6 height 6
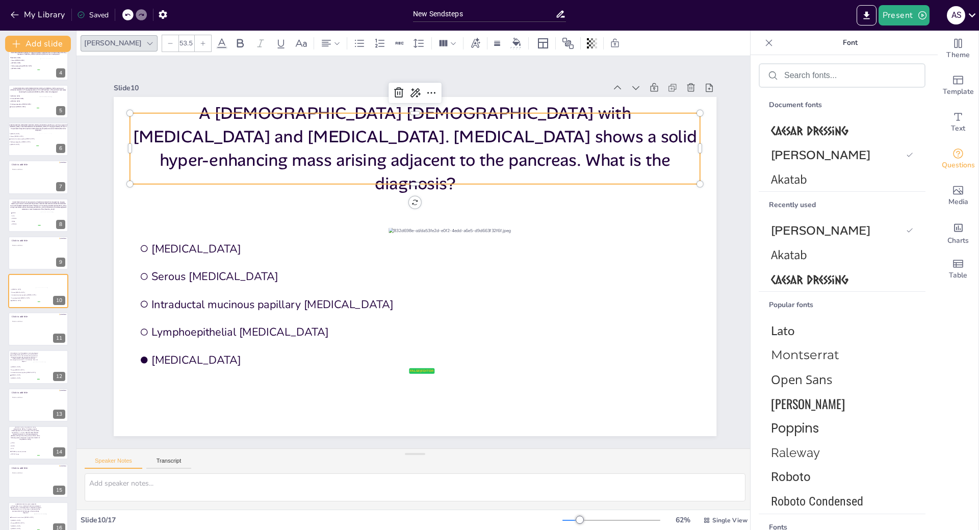
click at [167, 44] on icon at bounding box center [170, 43] width 6 height 6
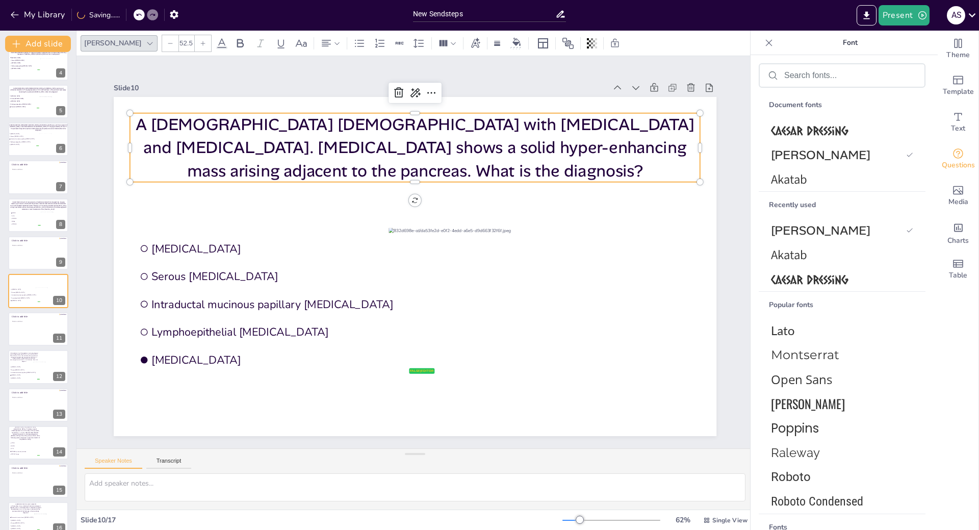
click at [167, 44] on icon at bounding box center [170, 43] width 6 height 6
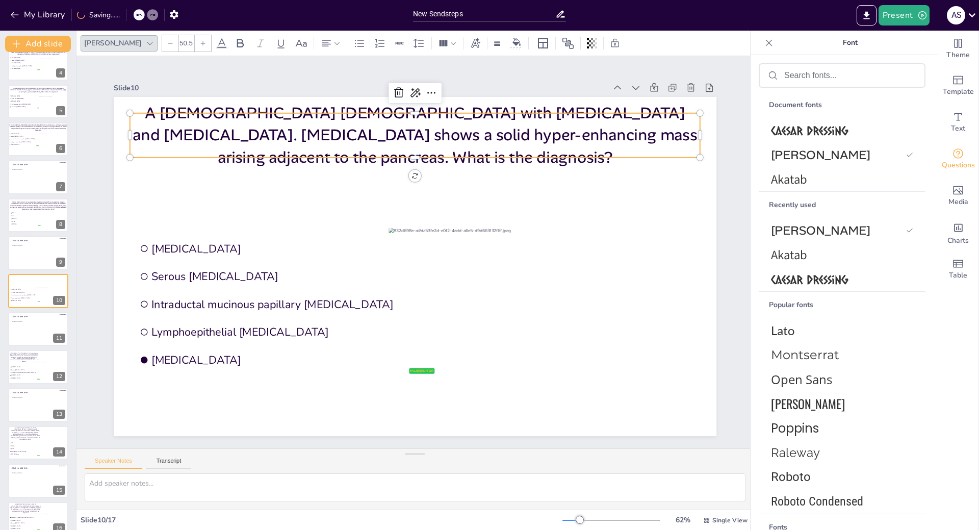
click at [167, 44] on icon at bounding box center [170, 43] width 6 height 6
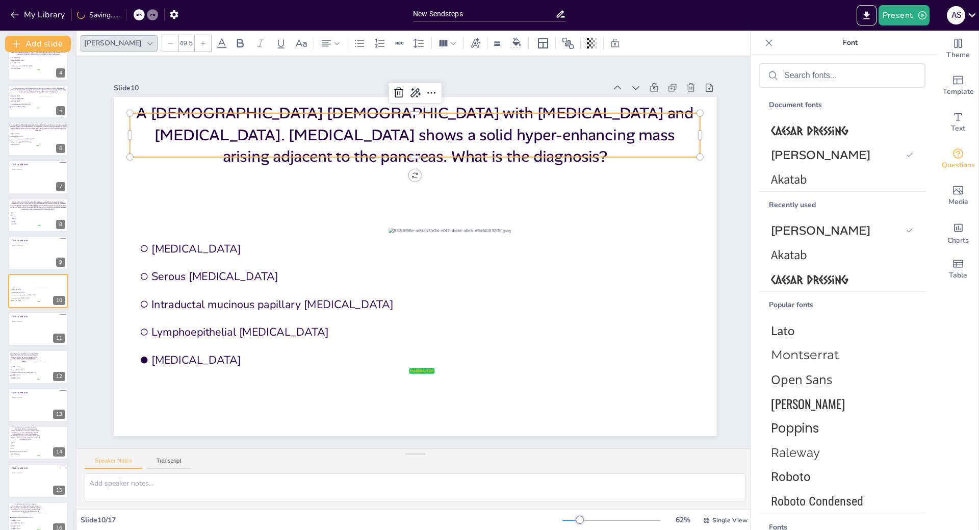
click at [167, 44] on icon at bounding box center [170, 43] width 6 height 6
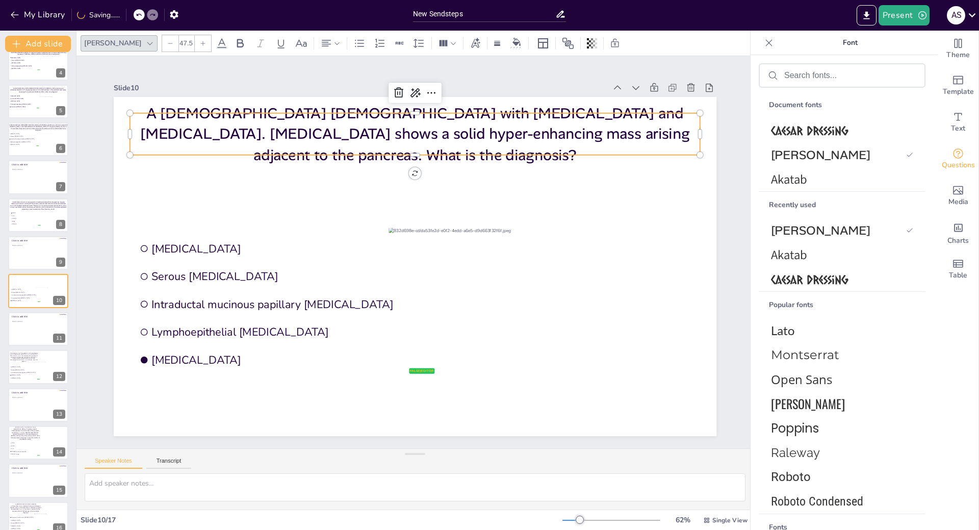
click at [167, 44] on icon at bounding box center [170, 43] width 6 height 6
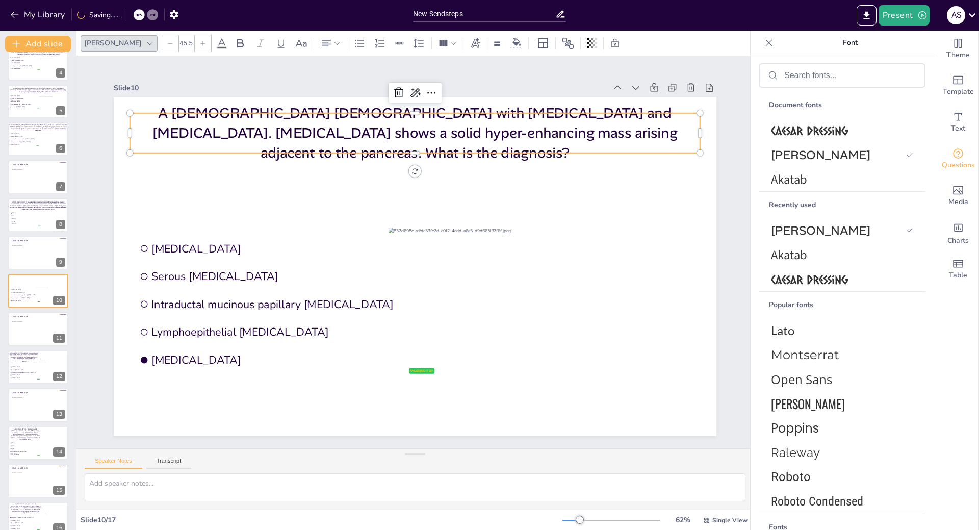
click at [167, 44] on icon at bounding box center [170, 43] width 6 height 6
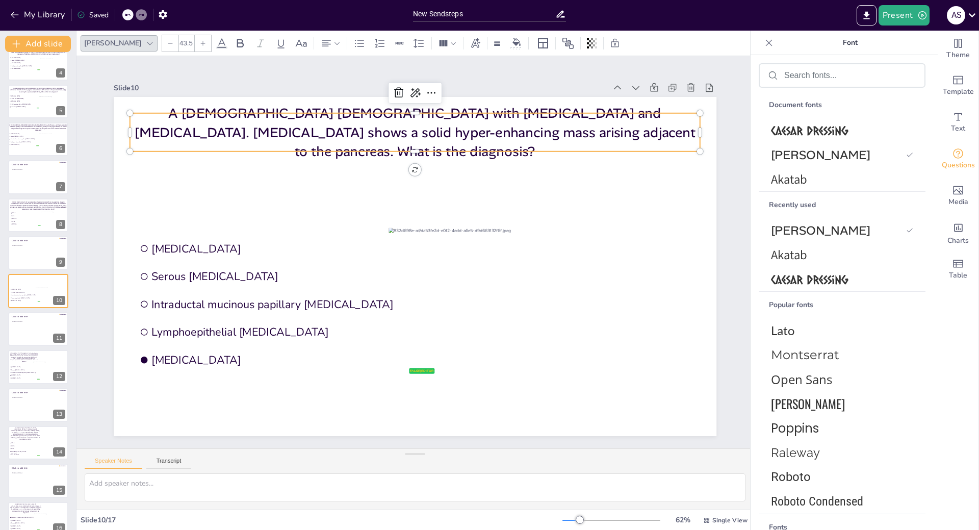
click at [167, 44] on icon at bounding box center [170, 43] width 6 height 6
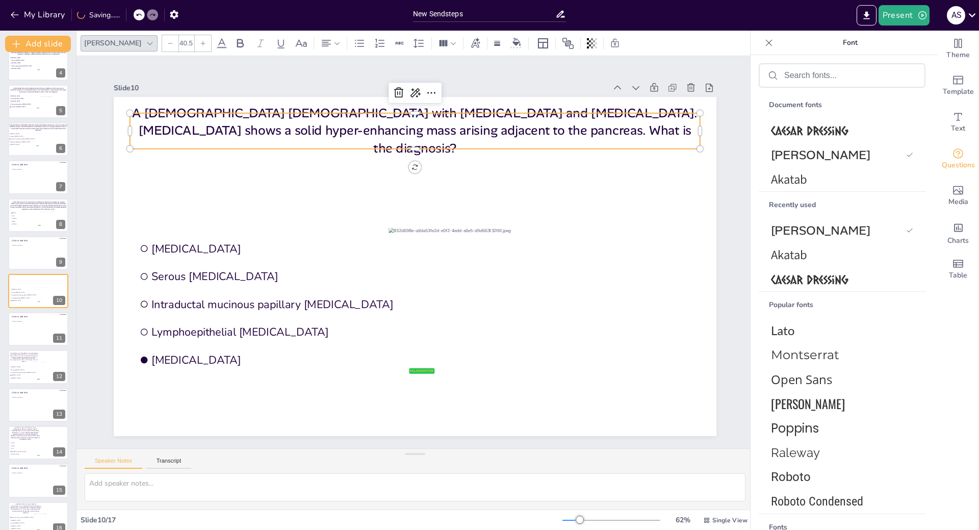
click at [167, 44] on icon at bounding box center [170, 43] width 6 height 6
type input "39.5"
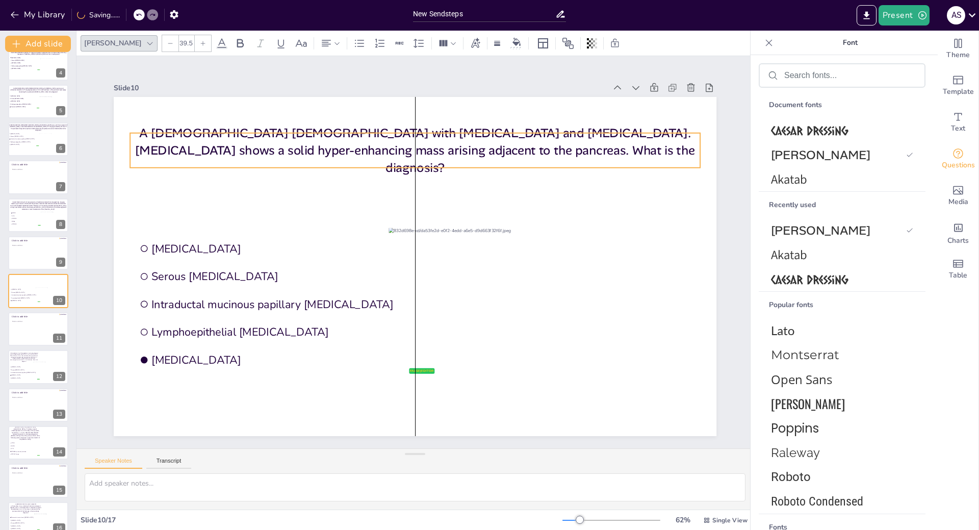
drag, startPoint x: 461, startPoint y: 114, endPoint x: 459, endPoint y: 134, distance: 20.0
click at [459, 134] on p "A [DEMOGRAPHIC_DATA] [DEMOGRAPHIC_DATA] with [MEDICAL_DATA] and [MEDICAL_DATA].…" at bounding box center [415, 150] width 570 height 52
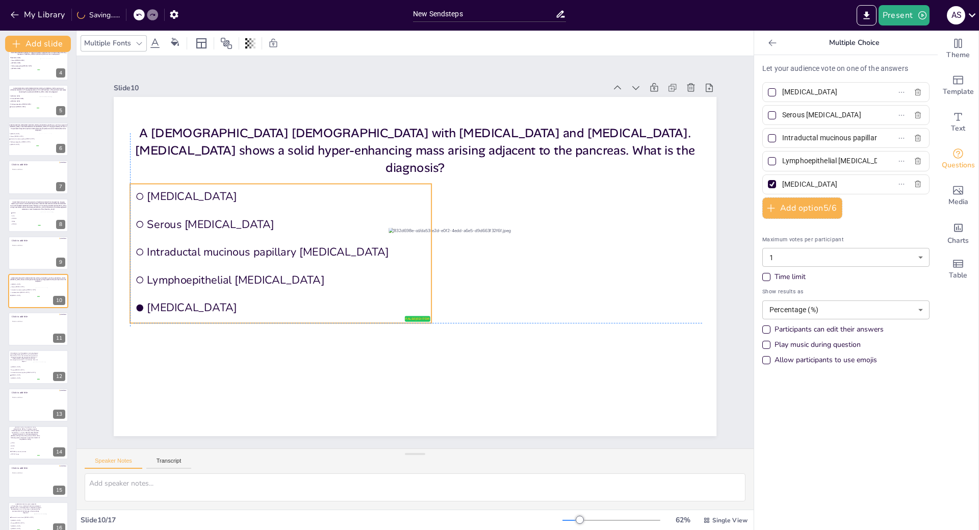
drag, startPoint x: 286, startPoint y: 262, endPoint x: 285, endPoint y: 214, distance: 48.5
click at [285, 214] on li "Serous [MEDICAL_DATA]" at bounding box center [280, 225] width 301 height 26
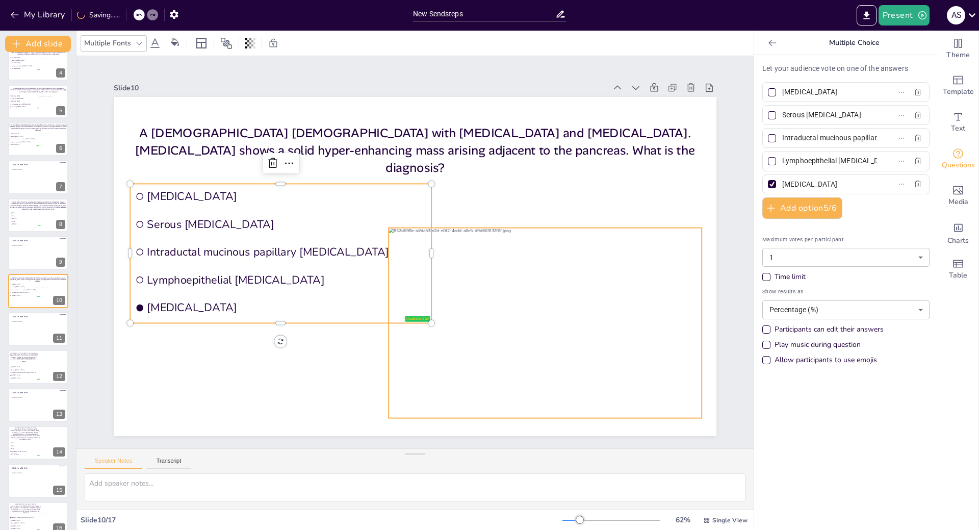
click at [600, 292] on div at bounding box center [546, 323] width 314 height 190
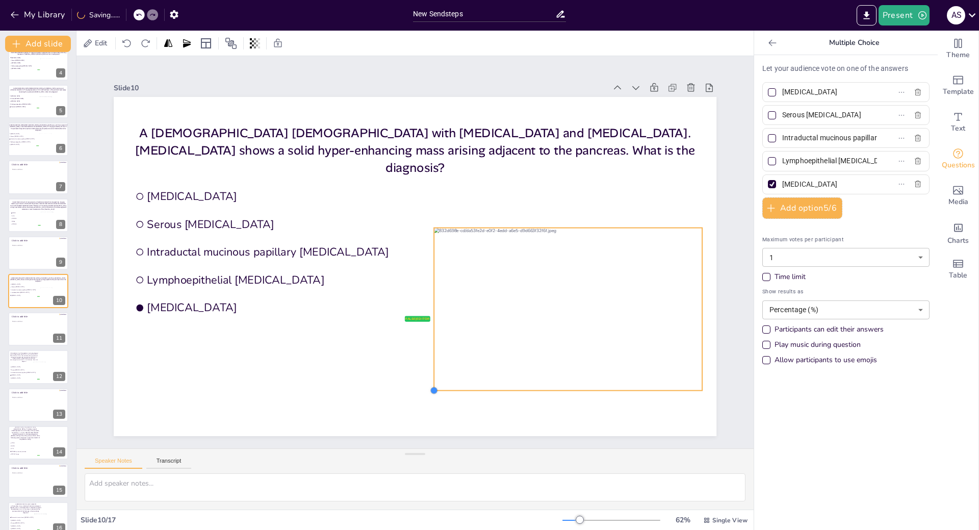
drag, startPoint x: 383, startPoint y: 413, endPoint x: 434, endPoint y: 387, distance: 57.3
click at [434, 387] on div "A 67-year-old female with diarrhea and pancreatitis. CT-scan shows a solid hype…" at bounding box center [415, 266] width 603 height 339
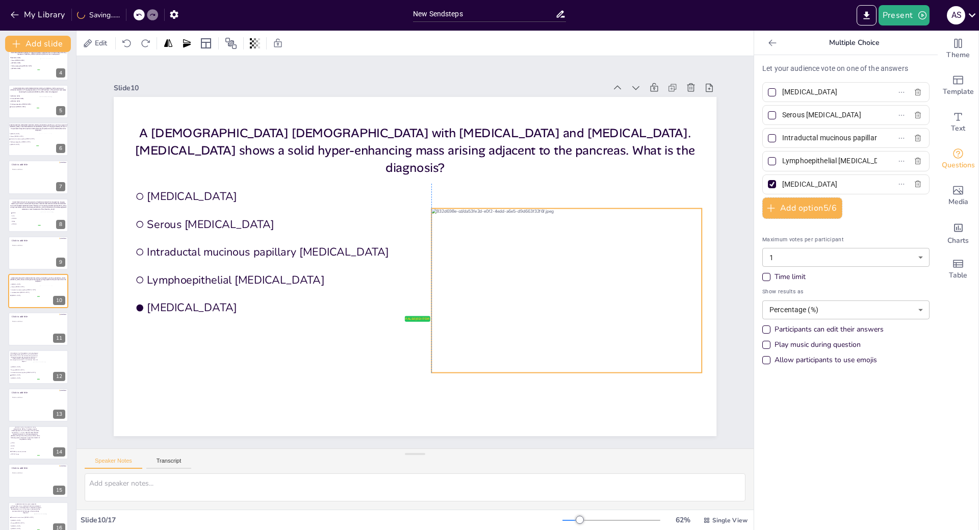
drag, startPoint x: 540, startPoint y: 341, endPoint x: 543, endPoint y: 321, distance: 19.6
click at [543, 321] on div at bounding box center [567, 291] width 271 height 164
click at [26, 373] on span "Intraductal mucinous papillary [MEDICAL_DATA]" at bounding box center [25, 373] width 29 height 2
type input "[MEDICAL_DATA]"
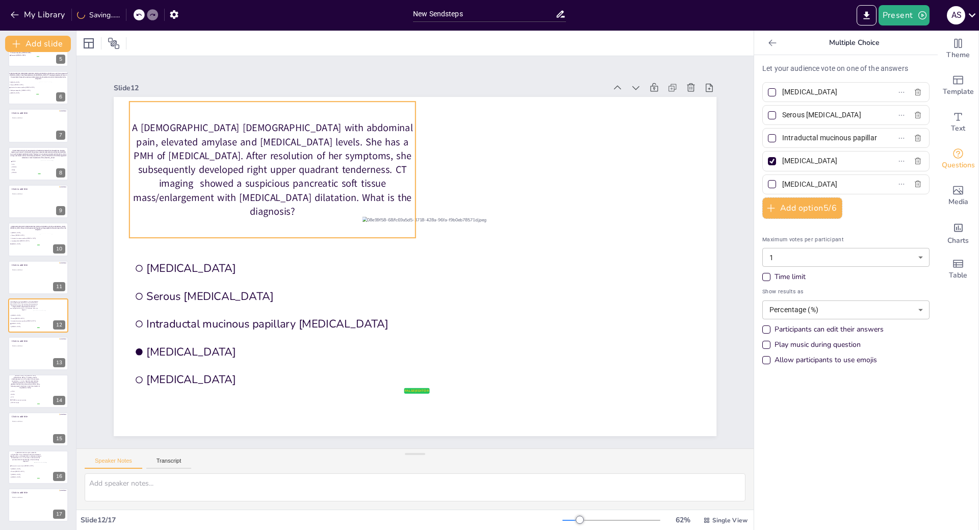
drag, startPoint x: 315, startPoint y: 150, endPoint x: 374, endPoint y: 151, distance: 58.7
click at [316, 150] on p "A [DEMOGRAPHIC_DATA] [DEMOGRAPHIC_DATA] with abdominal pain, elevated amylase a…" at bounding box center [273, 169] width 286 height 97
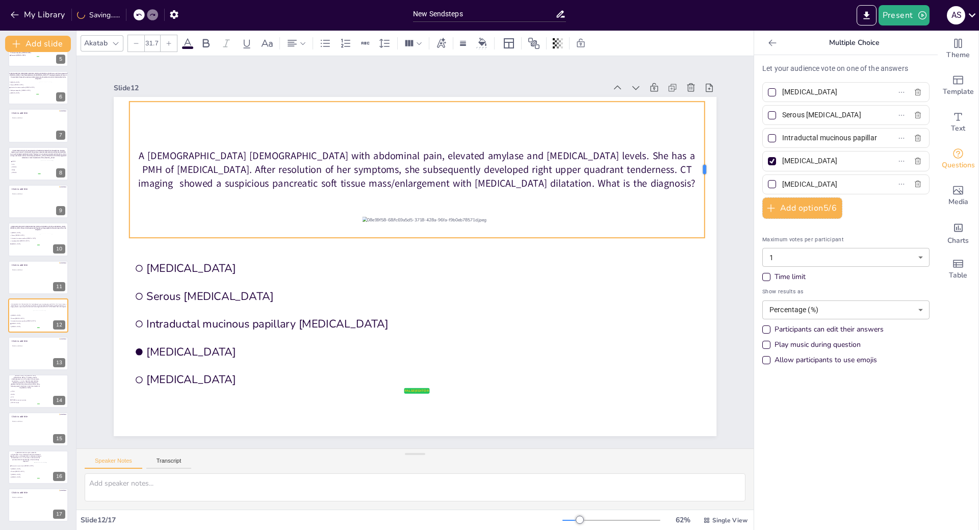
drag, startPoint x: 409, startPoint y: 164, endPoint x: 698, endPoint y: 167, distance: 289.3
click at [705, 167] on div at bounding box center [709, 170] width 8 height 136
drag, startPoint x: 120, startPoint y: 45, endPoint x: 531, endPoint y: 90, distance: 413.6
click at [121, 45] on div at bounding box center [116, 43] width 12 height 12
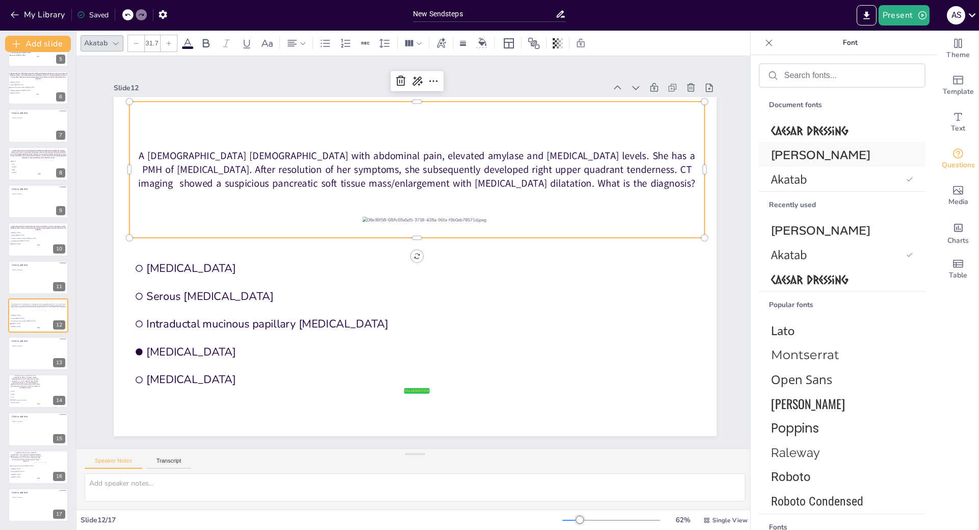
click at [800, 155] on span "[PERSON_NAME]" at bounding box center [840, 155] width 138 height 16
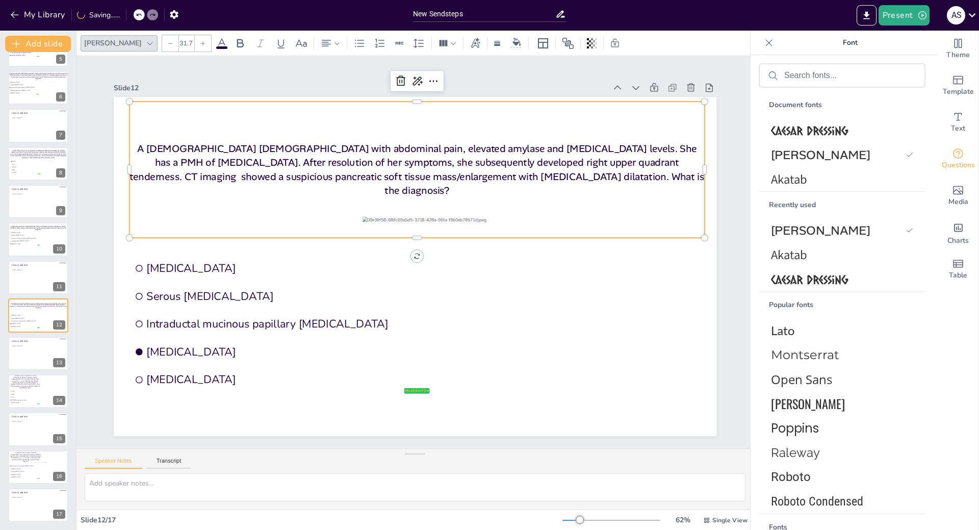
click at [195, 42] on div at bounding box center [203, 43] width 16 height 16
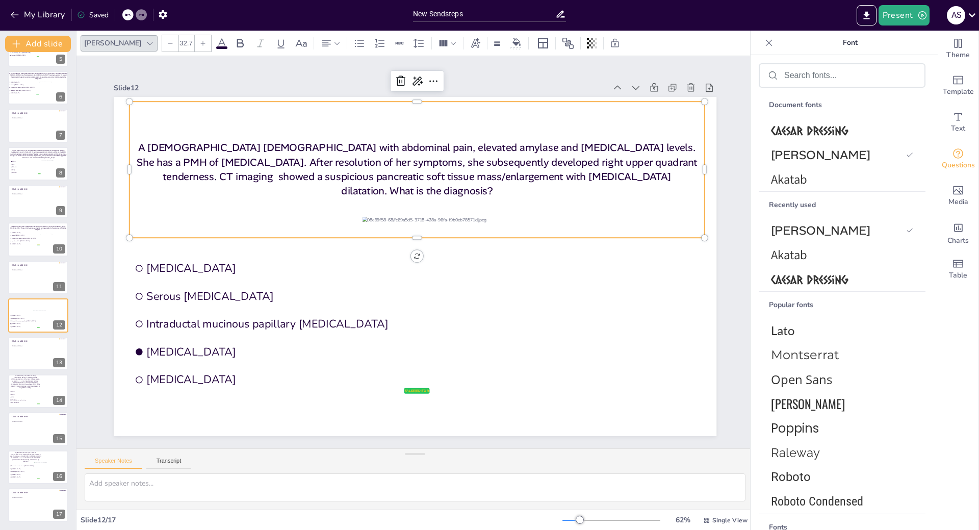
click at [195, 42] on div at bounding box center [203, 43] width 16 height 16
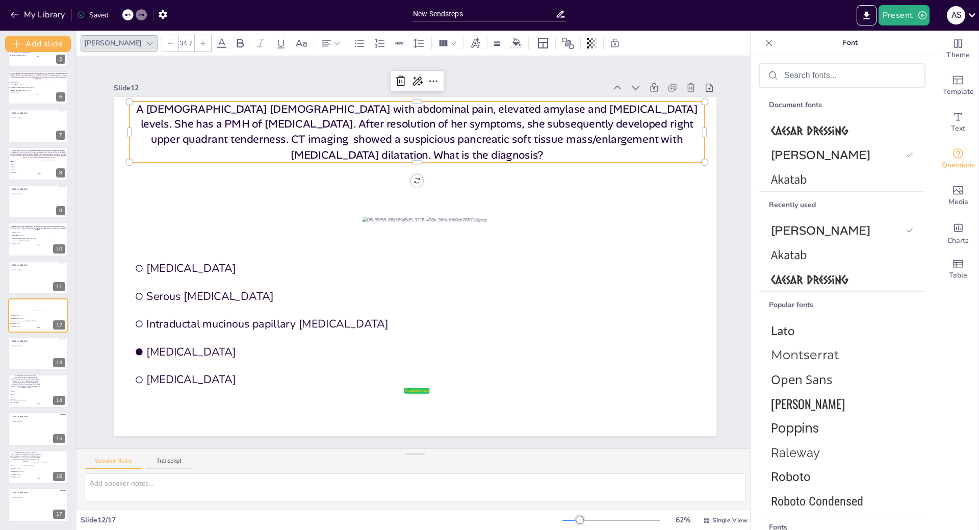
click at [195, 42] on div at bounding box center [203, 43] width 16 height 16
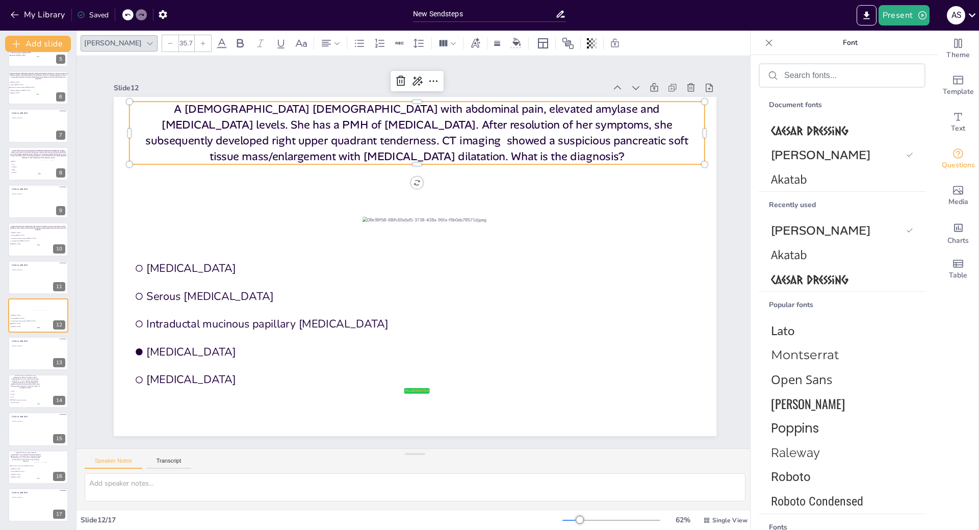
click at [195, 42] on div at bounding box center [203, 43] width 16 height 16
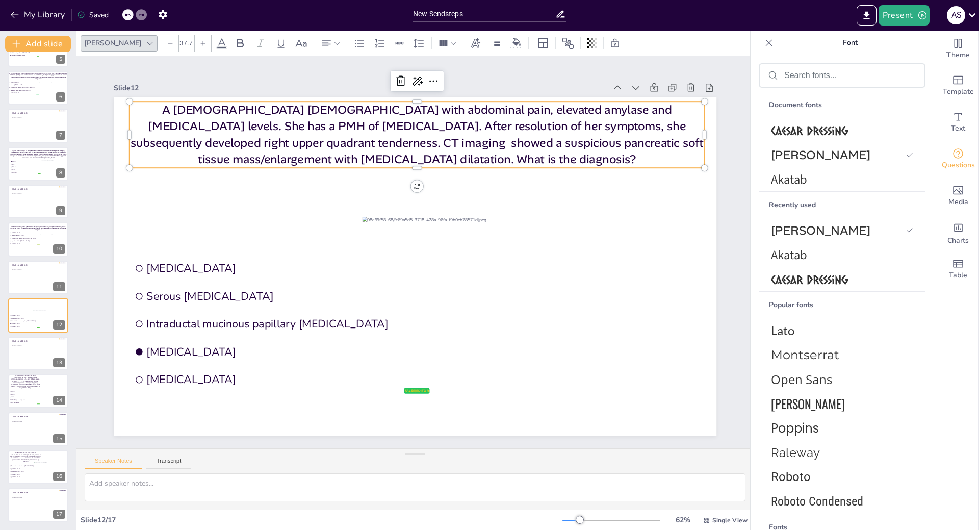
click at [195, 42] on div at bounding box center [203, 43] width 16 height 16
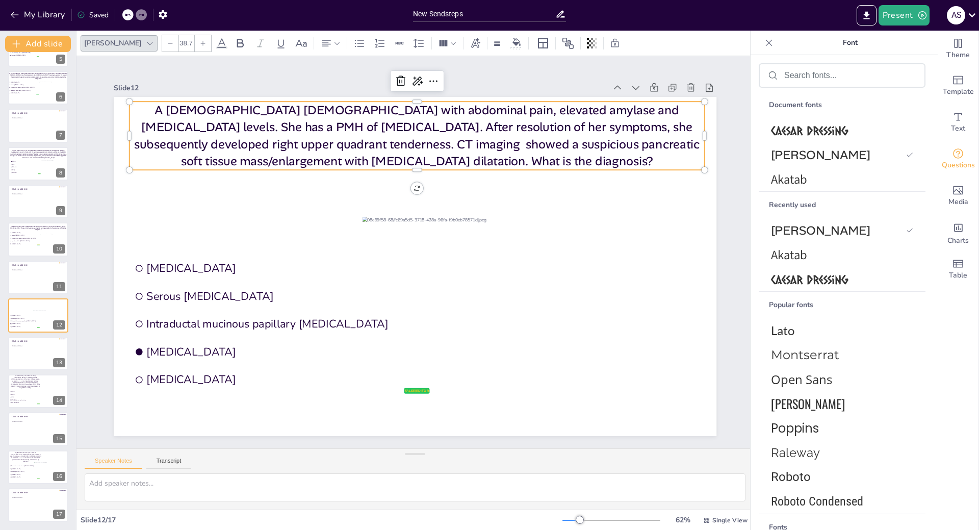
click at [195, 41] on div at bounding box center [203, 43] width 16 height 16
type input "39.7"
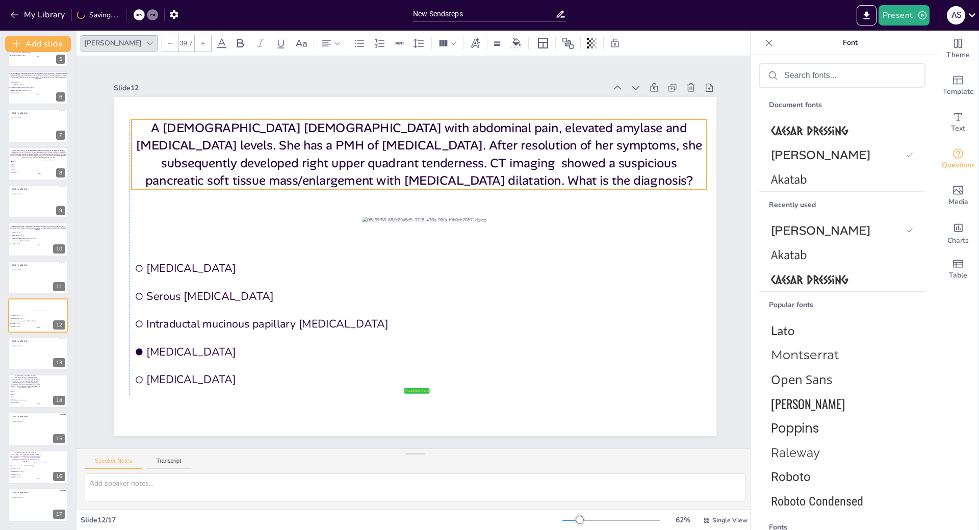
drag, startPoint x: 429, startPoint y: 133, endPoint x: 428, endPoint y: 151, distance: 17.9
click at [428, 151] on p "A [DEMOGRAPHIC_DATA] [DEMOGRAPHIC_DATA] with abdominal pain, elevated amylase a…" at bounding box center [419, 154] width 575 height 70
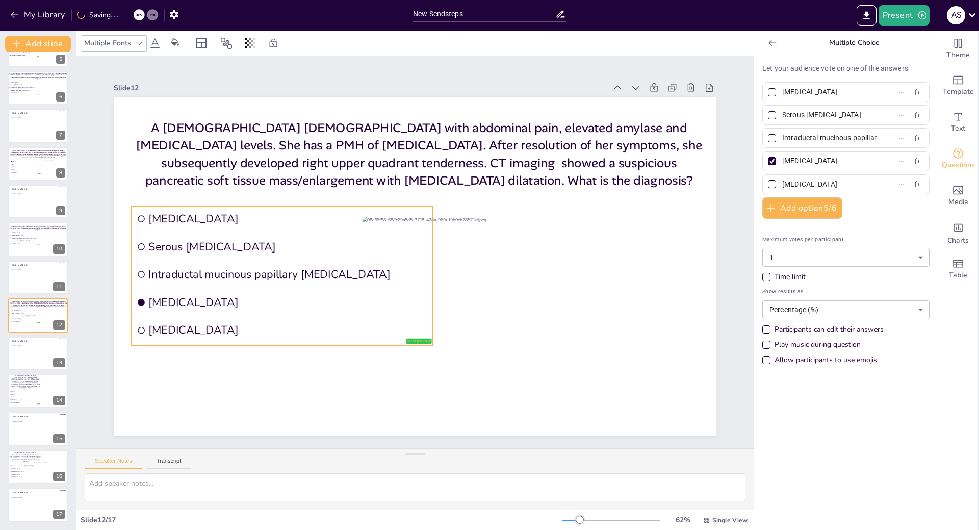
drag, startPoint x: 309, startPoint y: 252, endPoint x: 308, endPoint y: 203, distance: 49.5
click at [308, 206] on li "[MEDICAL_DATA]" at bounding box center [282, 219] width 301 height 26
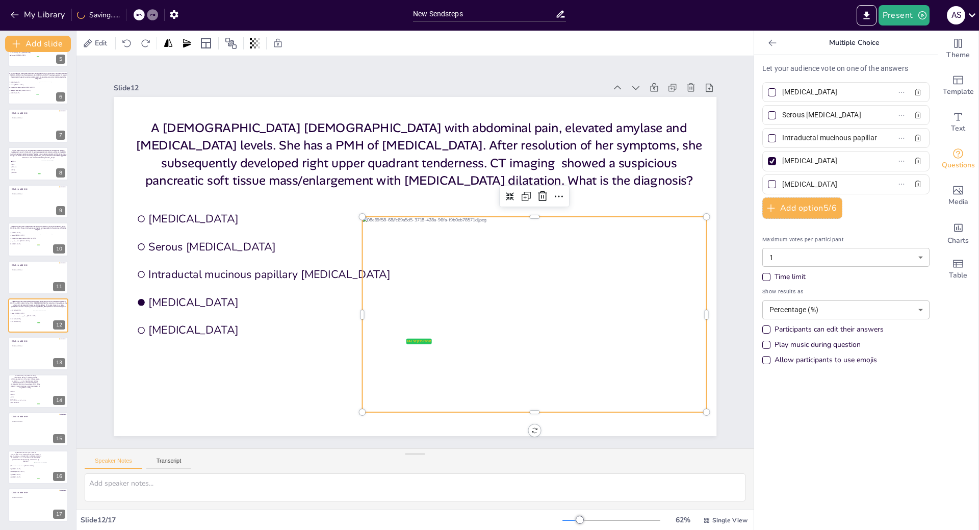
click at [497, 284] on div at bounding box center [534, 314] width 344 height 195
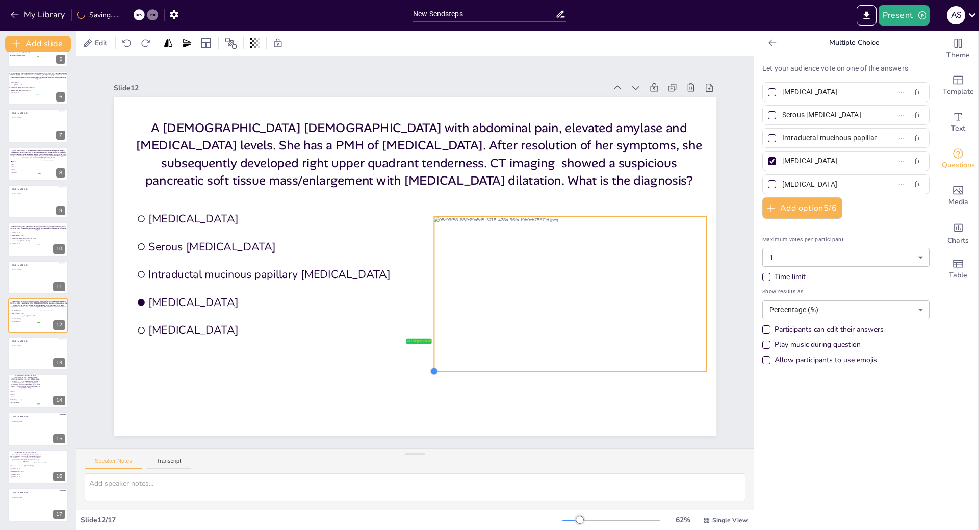
drag, startPoint x: 353, startPoint y: 407, endPoint x: 478, endPoint y: 366, distance: 131.5
click at [478, 366] on div "A 59-year-old female with abdominal pain, elevated amylase and lipase levels. S…" at bounding box center [415, 266] width 603 height 339
drag, startPoint x: 811, startPoint y: 137, endPoint x: 844, endPoint y: 138, distance: 32.7
click at [844, 138] on input "Intraductal mucinous papillary [MEDICAL_DATA]" at bounding box center [830, 138] width 95 height 15
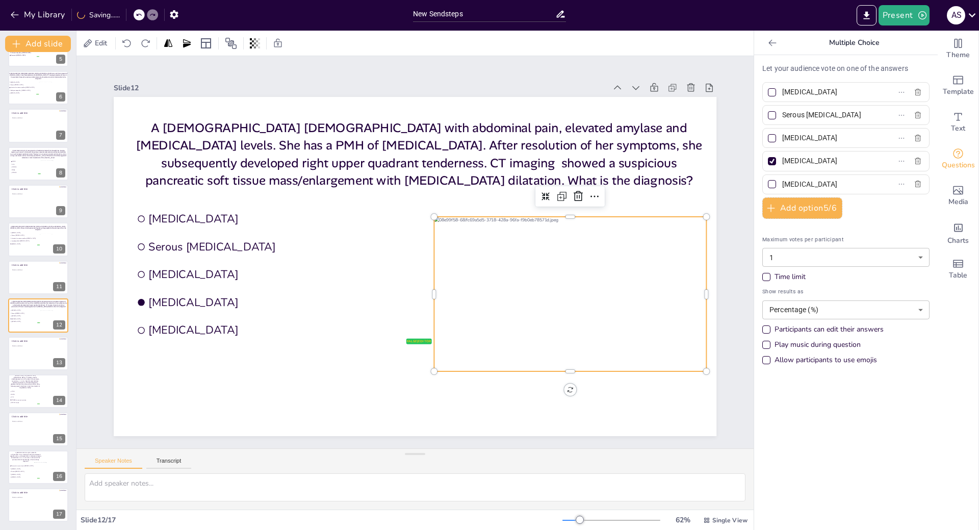
type input "[MEDICAL_DATA]"
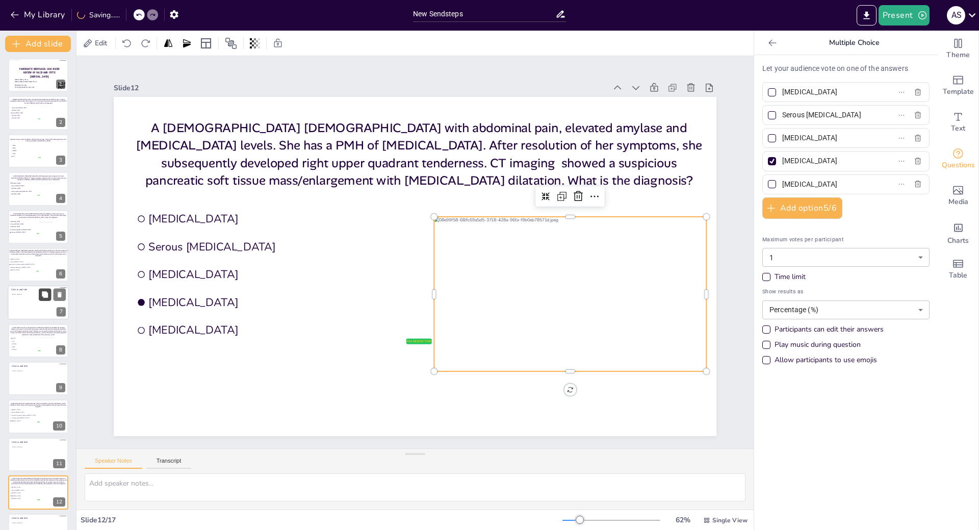
scroll to position [0, 0]
click at [27, 122] on div at bounding box center [38, 115] width 61 height 35
type input "Invasive ductal [MEDICAL_DATA]"
type input "[MEDICAL_DATA]"
type input "Serous [MEDICAL_DATA]"
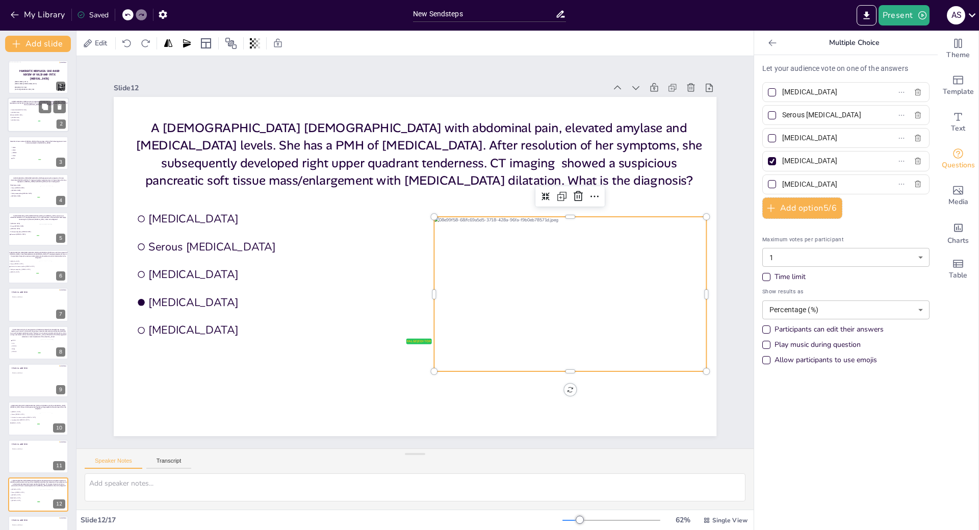
type input "[MEDICAL_DATA]"
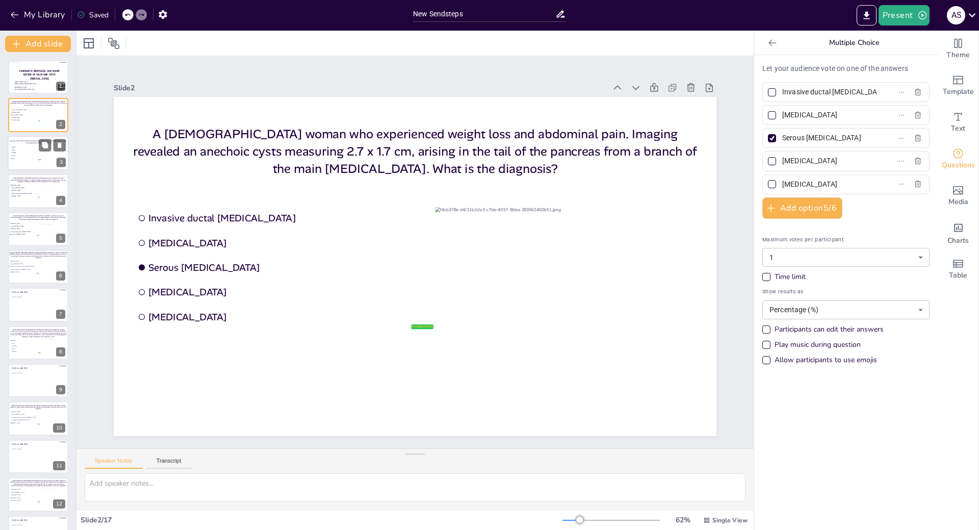
click at [29, 166] on div at bounding box center [38, 153] width 61 height 35
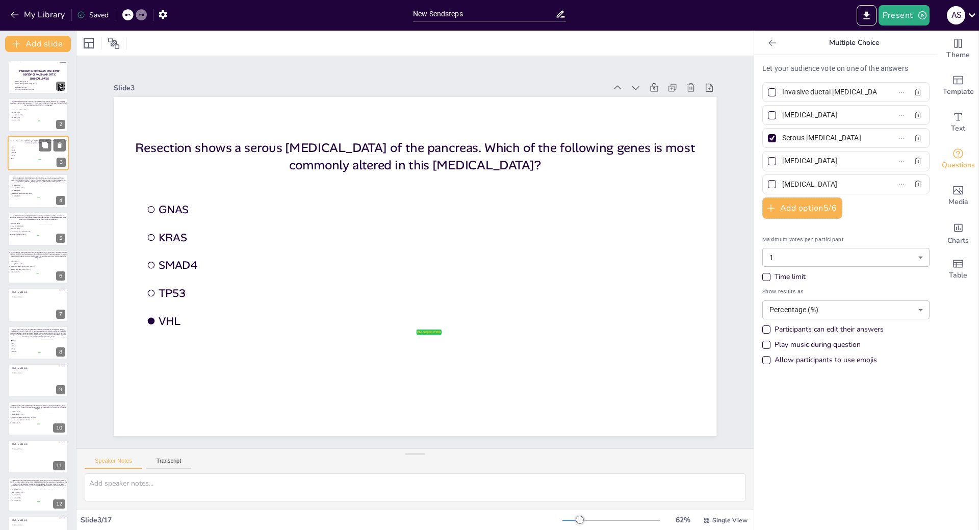
type input "GNAS"
type input "KRAS"
type input "SMAD4"
type input "TP53"
type input "VHL"
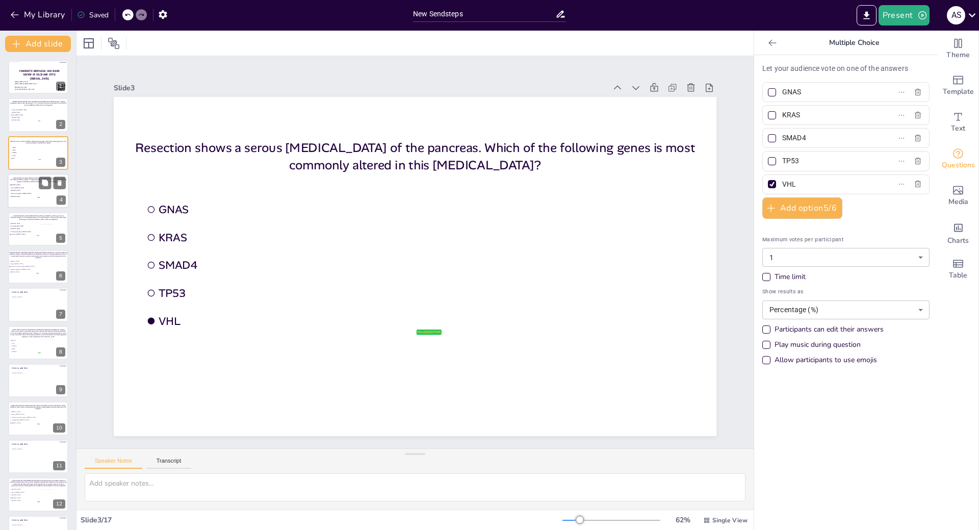
click at [30, 189] on li "Serous [MEDICAL_DATA]" at bounding box center [24, 188] width 31 height 3
type input "[MEDICAL_DATA]"
type input "Serous [MEDICAL_DATA]"
type input "[MEDICAL_DATA]"
type input "Solid pseudopapillary [MEDICAL_DATA]"
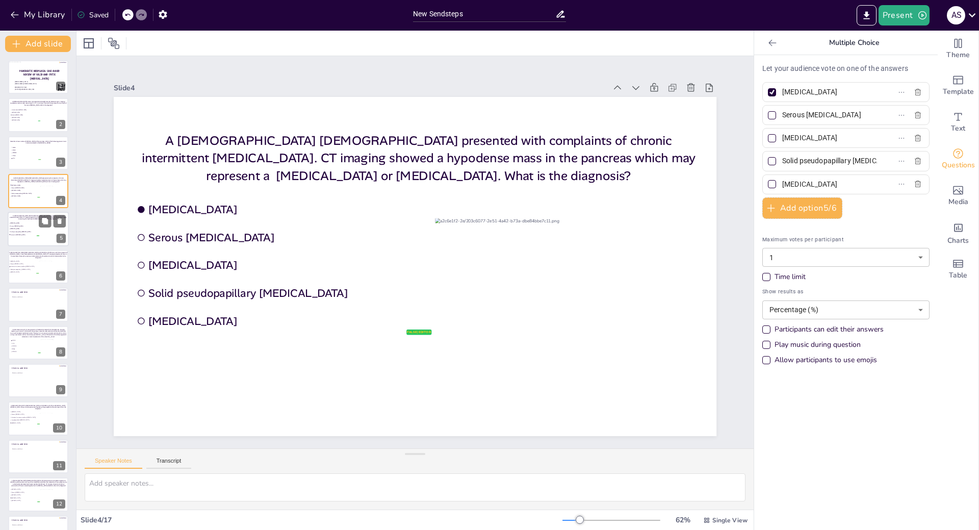
click at [27, 221] on div at bounding box center [38, 229] width 61 height 35
type input "Pancreatic [MEDICAL_DATA]"
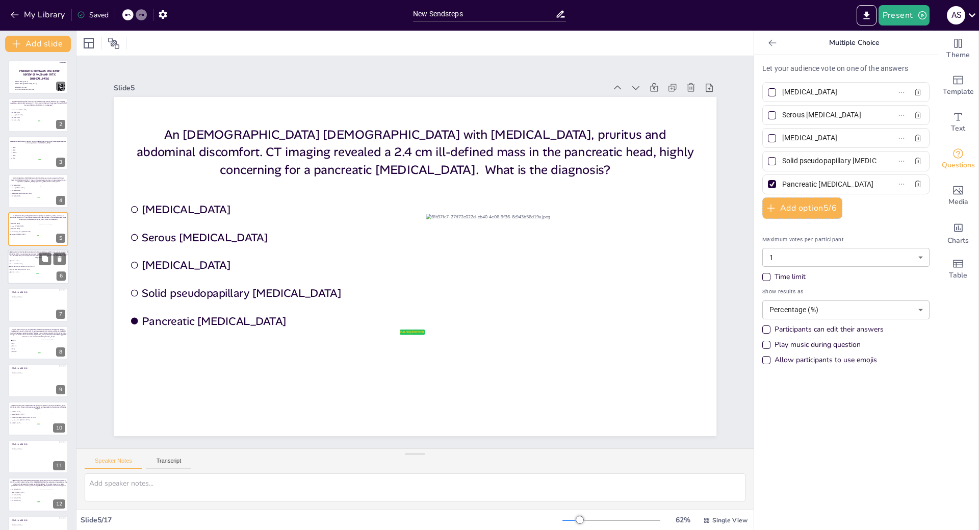
click at [24, 261] on span "[MEDICAL_DATA]" at bounding box center [24, 261] width 29 height 2
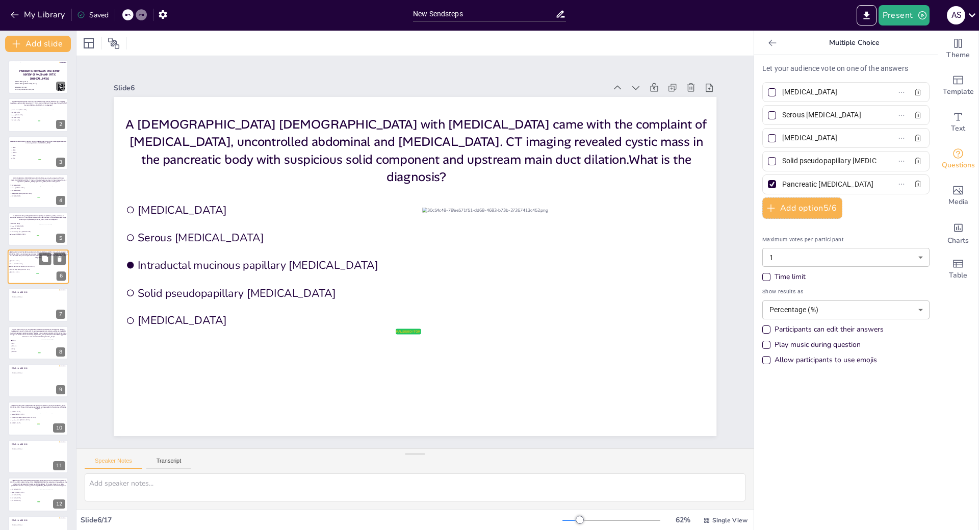
type input "Intraductal mucinous papillary [MEDICAL_DATA]"
type input "[MEDICAL_DATA]"
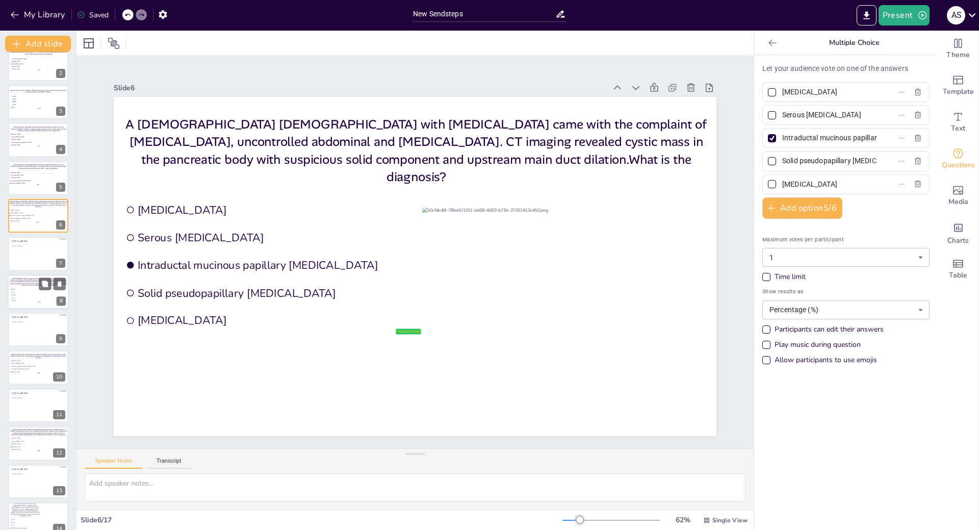
click at [24, 289] on span "GNAS" at bounding box center [26, 290] width 29 height 2
type input "GNAS"
type input "VHL"
type input "SMAD4"
type input "TP53"
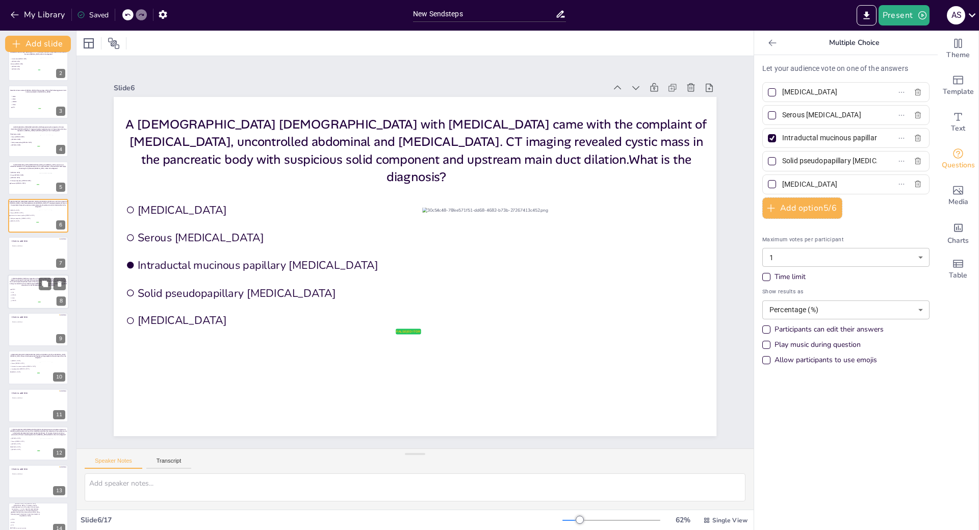
type input "PRKACA"
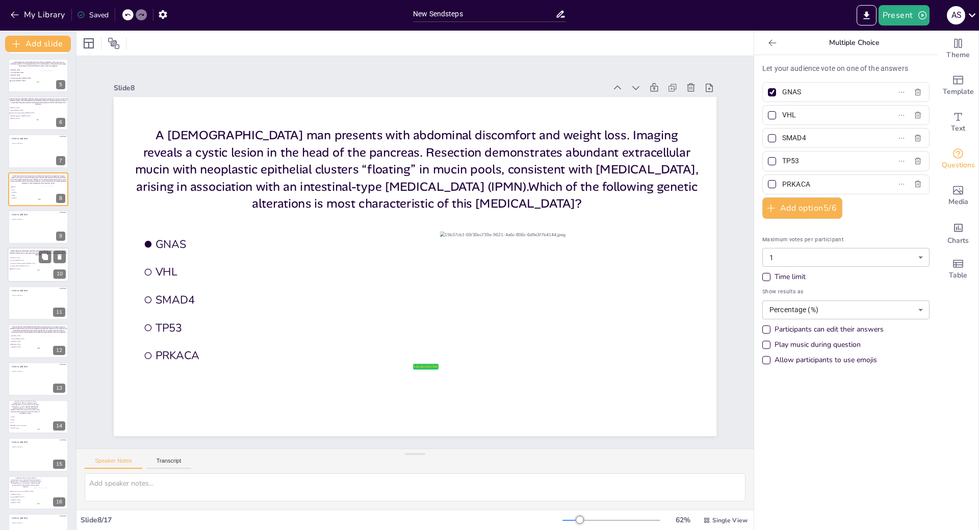
click at [24, 268] on span "[MEDICAL_DATA]" at bounding box center [25, 269] width 29 height 2
type input "[MEDICAL_DATA]"
type input "Serous [MEDICAL_DATA]"
type input "Intraductal mucinous papillary [MEDICAL_DATA]"
type input "Lymphoepithelial [MEDICAL_DATA]"
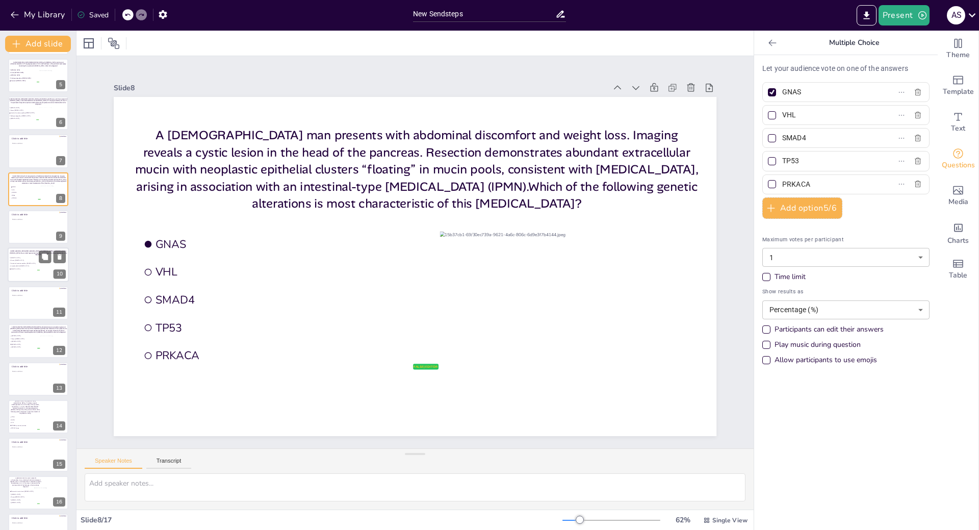
type input "[MEDICAL_DATA]"
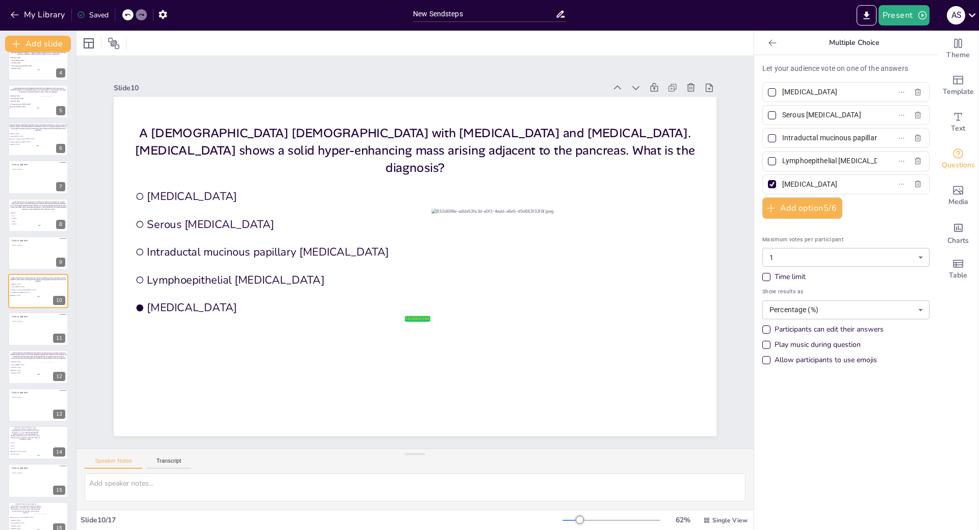
drag, startPoint x: 811, startPoint y: 137, endPoint x: 845, endPoint y: 135, distance: 34.2
click at [845, 135] on input "Intraductal mucinous papillary [MEDICAL_DATA]" at bounding box center [830, 138] width 95 height 15
type input "[MEDICAL_DATA]"
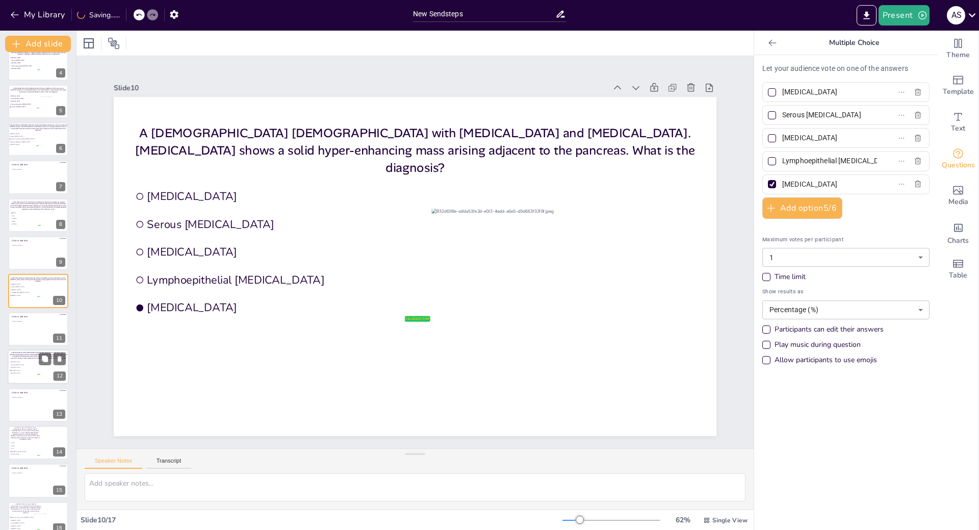
click at [14, 363] on li "[MEDICAL_DATA]" at bounding box center [24, 362] width 31 height 3
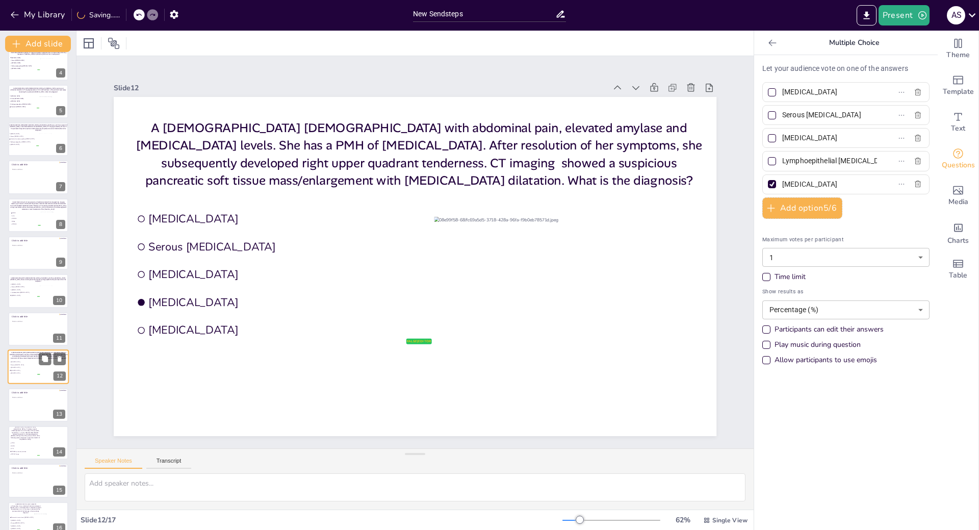
type input "[MEDICAL_DATA]"
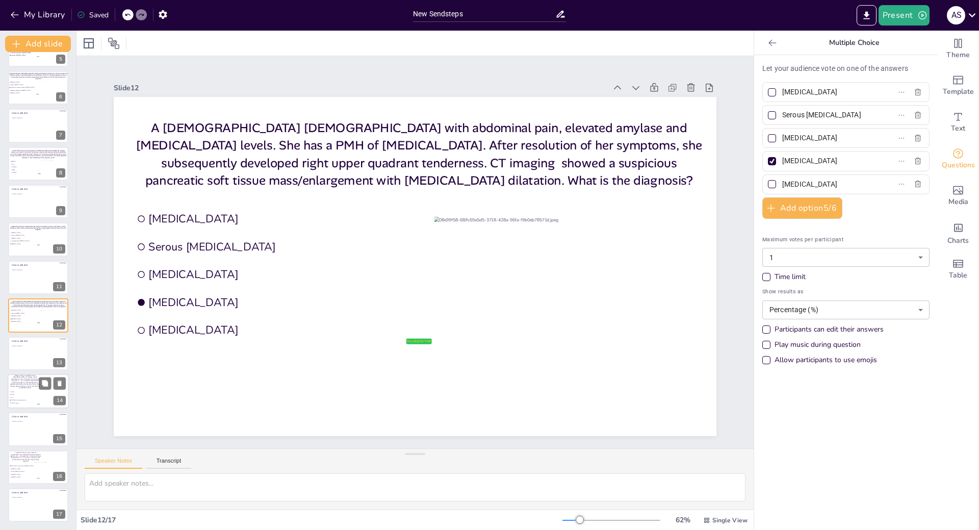
click at [21, 395] on span "GNAS" at bounding box center [25, 395] width 29 height 2
type input "KRAS"
type input "GNAS"
type input "VHL"
type input "CTNNB1 (β-catenin) mutation"
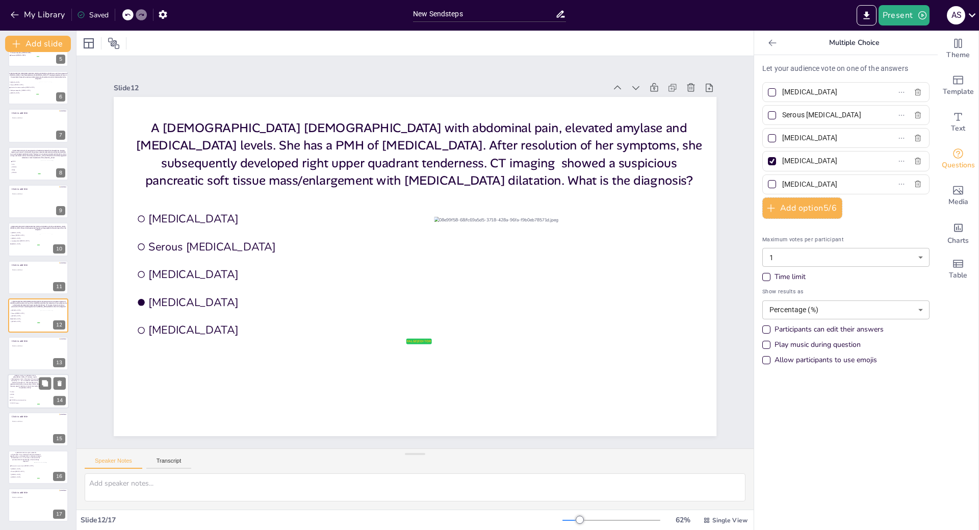
type input "PRKACA fusion"
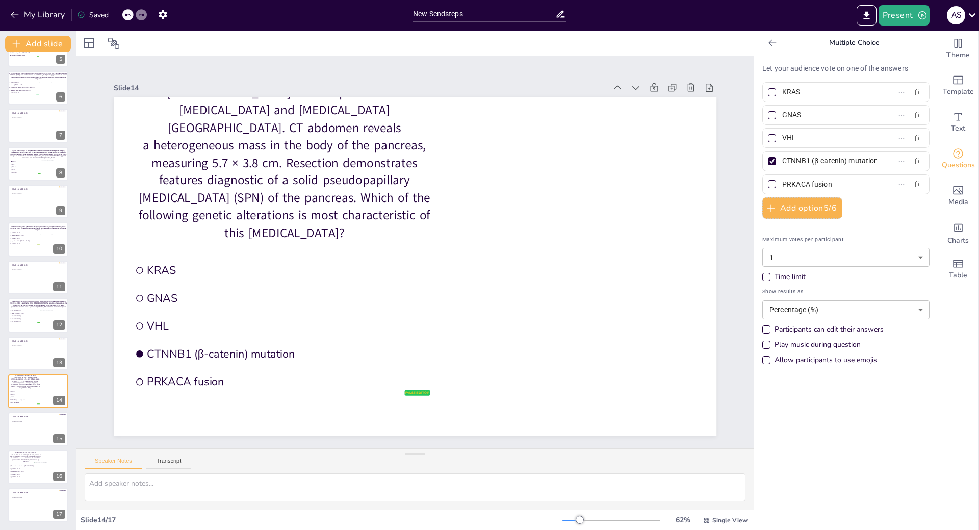
click at [851, 165] on input "CTNNB1 (β-catenin) mutation" at bounding box center [830, 161] width 95 height 15
click at [843, 161] on input "CTNNB1 (β-catenin) mutation" at bounding box center [830, 161] width 95 height 15
type input "CTNNB1 (β-catenin)"
click at [833, 185] on input "PRKACA fusion" at bounding box center [830, 184] width 95 height 15
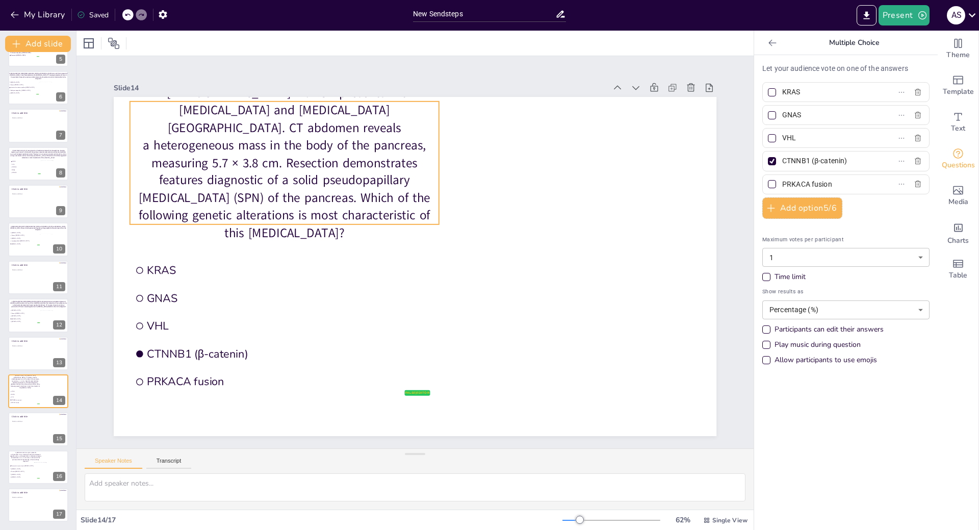
click at [315, 174] on p "A [DEMOGRAPHIC_DATA] woman presents with [MEDICAL_DATA] and [MEDICAL_DATA][GEOG…" at bounding box center [284, 163] width 309 height 158
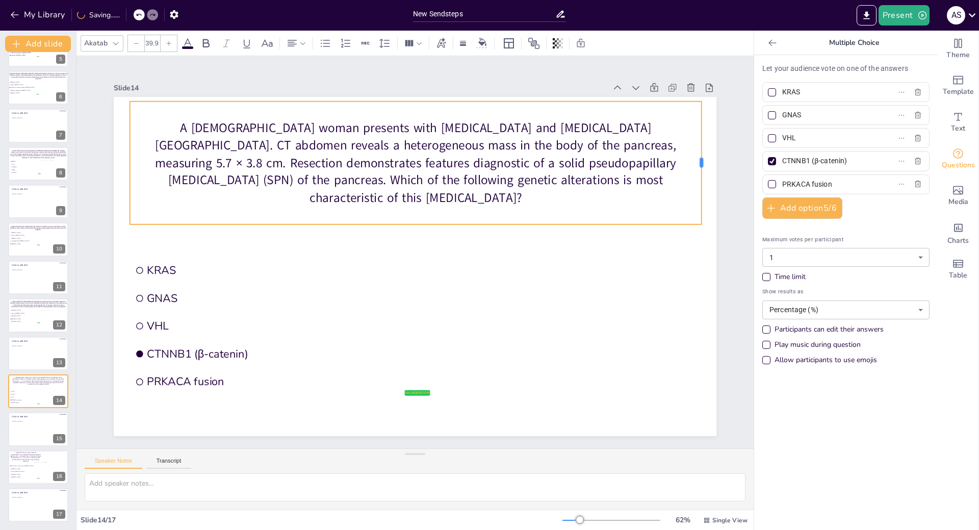
drag, startPoint x: 433, startPoint y: 158, endPoint x: 695, endPoint y: 156, distance: 262.7
click at [702, 156] on div at bounding box center [706, 163] width 8 height 123
click at [113, 46] on icon at bounding box center [116, 43] width 8 height 8
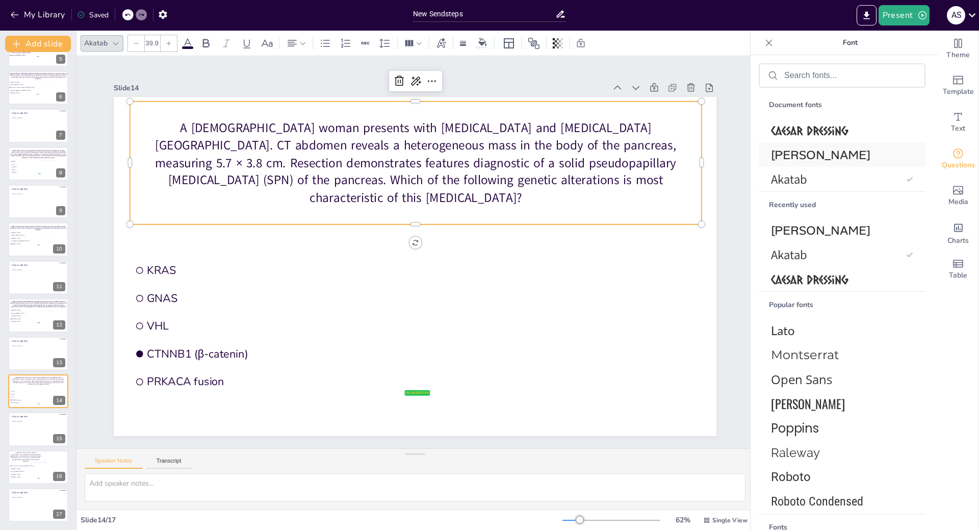
click at [813, 154] on span "[PERSON_NAME]" at bounding box center [840, 155] width 138 height 16
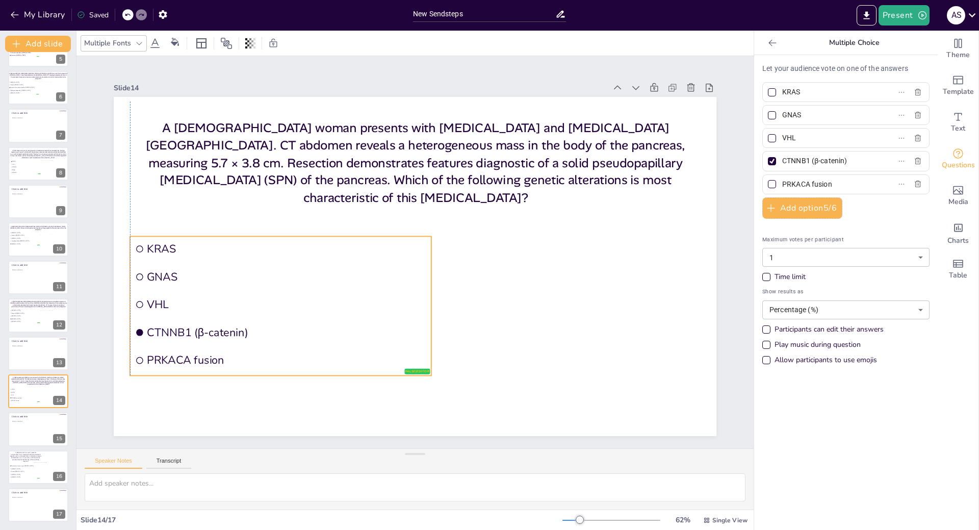
drag, startPoint x: 227, startPoint y: 291, endPoint x: 223, endPoint y: 269, distance: 21.7
click at [223, 269] on span "GNAS" at bounding box center [287, 276] width 280 height 15
click at [812, 95] on input "KRAS" at bounding box center [830, 92] width 95 height 15
type input "KRAS mutation"
click at [806, 111] on input "GNAS" at bounding box center [830, 115] width 95 height 15
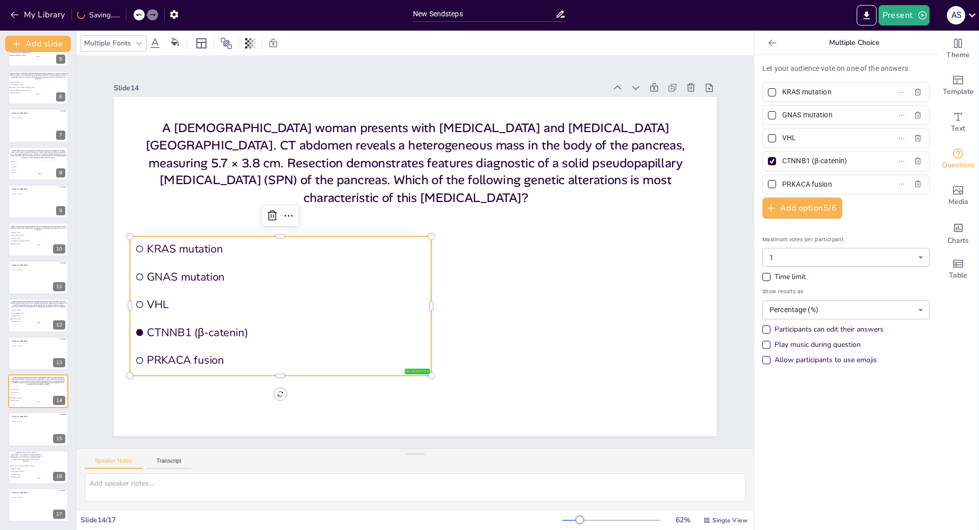
type input "GNAS mutation"
click at [808, 135] on input "VHL" at bounding box center [830, 138] width 95 height 15
type input "VHL alteration"
click at [842, 161] on input "CTNNB1 (β-catenin)" at bounding box center [830, 161] width 95 height 15
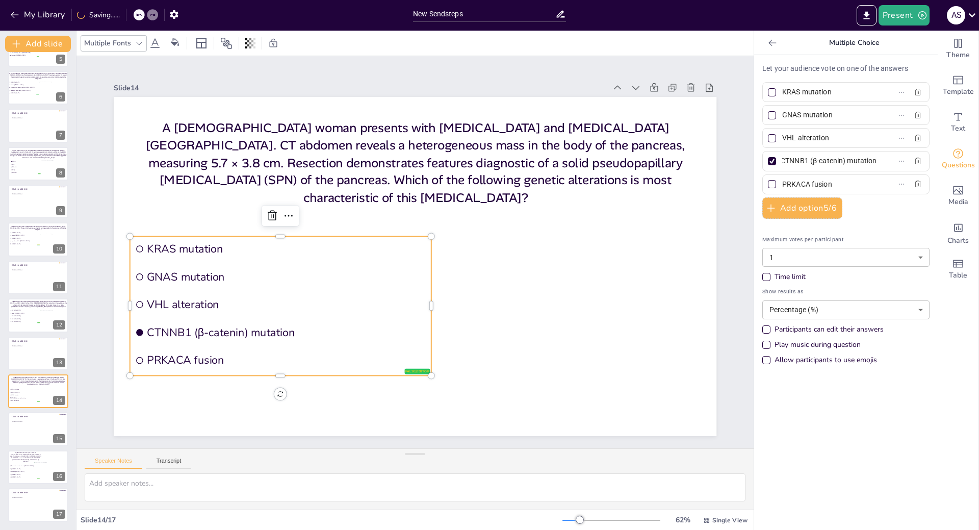
type input "CTNNB1 (β-catenin) mutation"
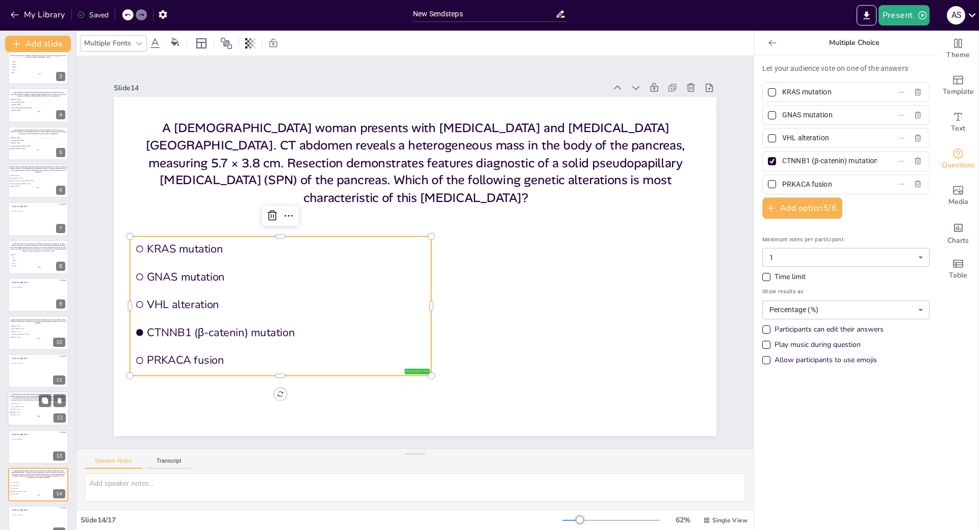
scroll to position [179, 0]
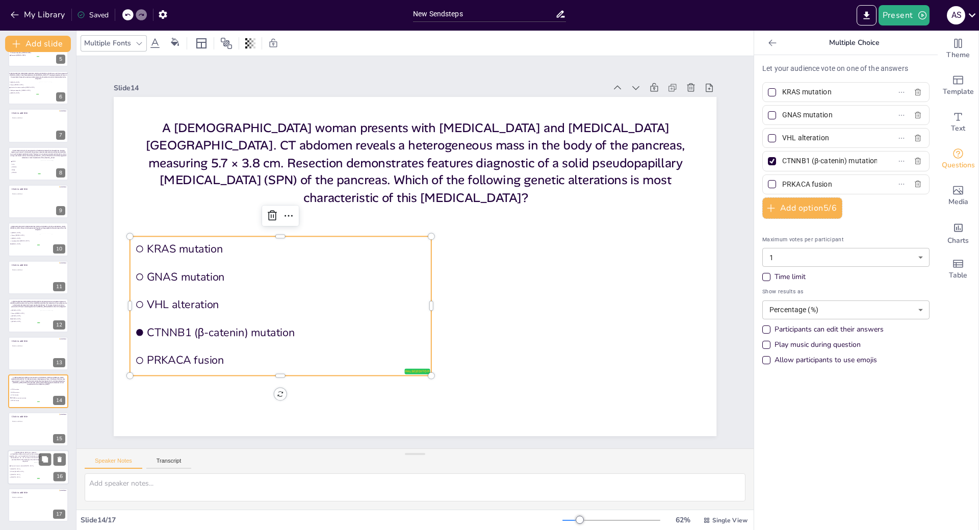
click at [20, 463] on div at bounding box center [38, 467] width 61 height 35
type input "Pancreatic invasive ductal adenocarcinoma"
type input "[MEDICAL_DATA]"
type input "Serous [MEDICAL_DATA]"
type input "[MEDICAL_DATA]"
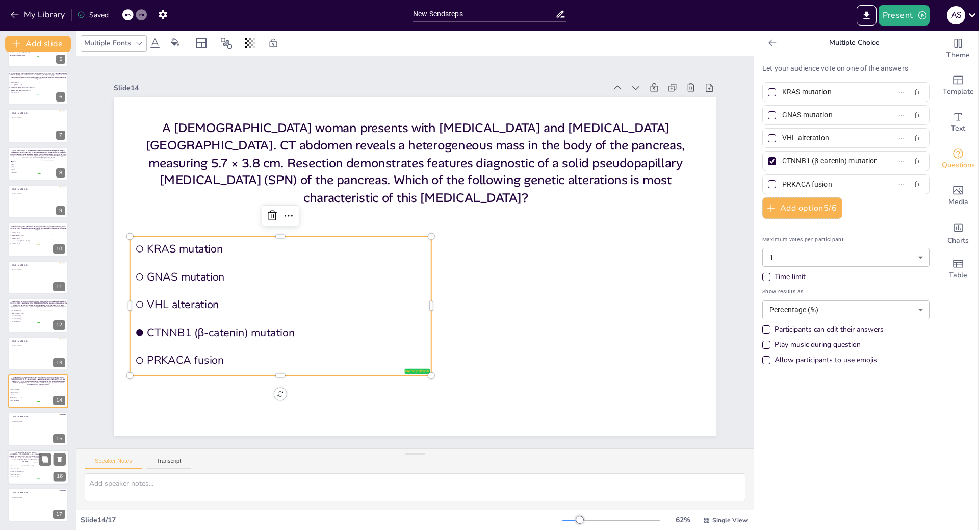
type input "[MEDICAL_DATA]"
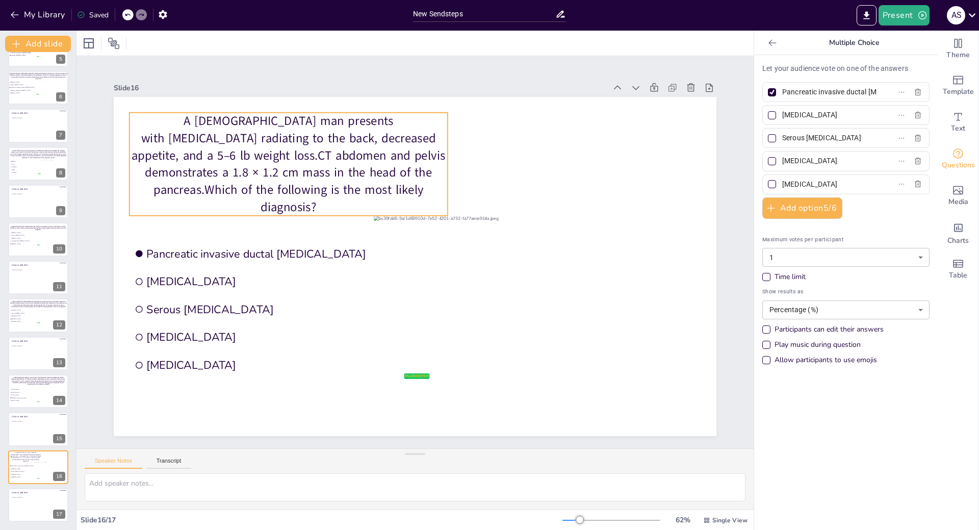
click at [217, 157] on p "A [DEMOGRAPHIC_DATA] man presents with [MEDICAL_DATA] radiating to the back, de…" at bounding box center [289, 164] width 318 height 103
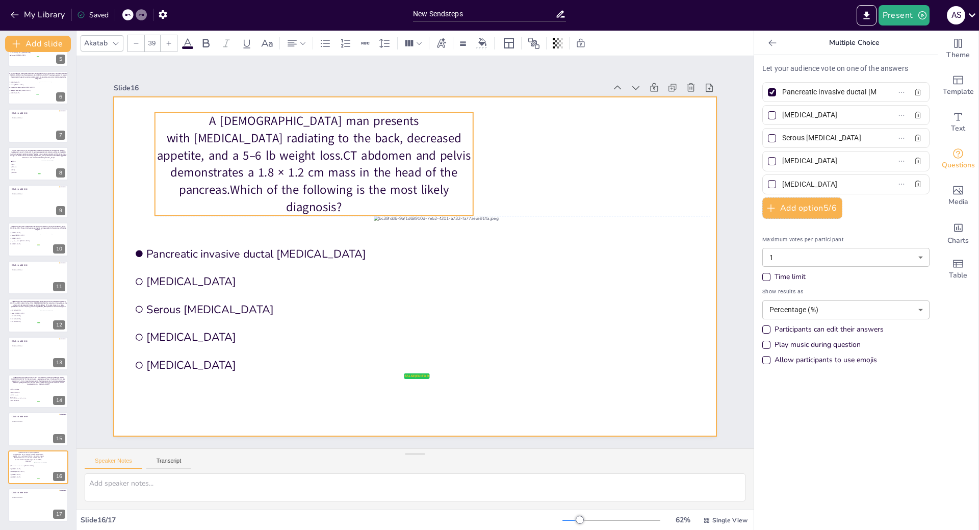
drag, startPoint x: 439, startPoint y: 161, endPoint x: 464, endPoint y: 163, distance: 25.6
click at [464, 163] on p "A [DEMOGRAPHIC_DATA] man presents with [MEDICAL_DATA] radiating to the back, de…" at bounding box center [314, 164] width 318 height 103
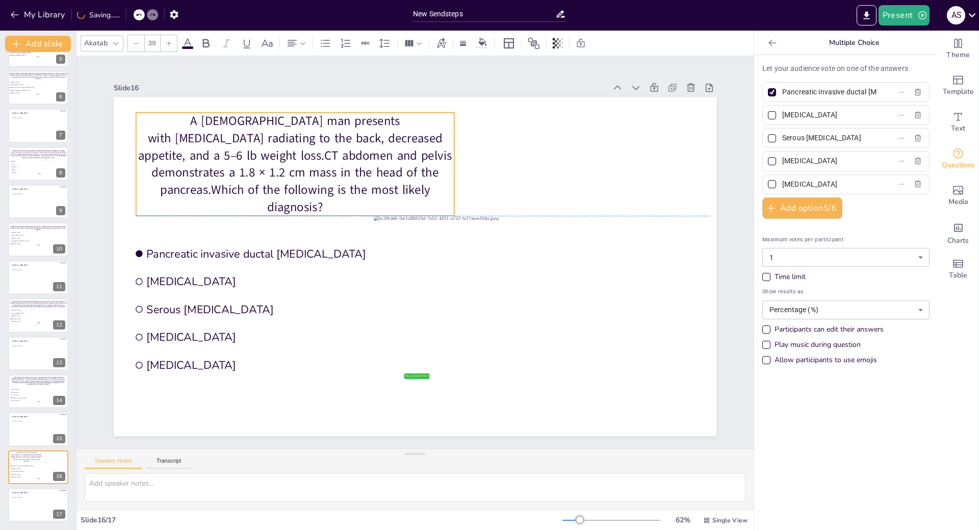
drag, startPoint x: 338, startPoint y: 164, endPoint x: 319, endPoint y: 163, distance: 18.9
click at [319, 163] on p "A [DEMOGRAPHIC_DATA] man presents with [MEDICAL_DATA] radiating to the back, de…" at bounding box center [295, 164] width 318 height 103
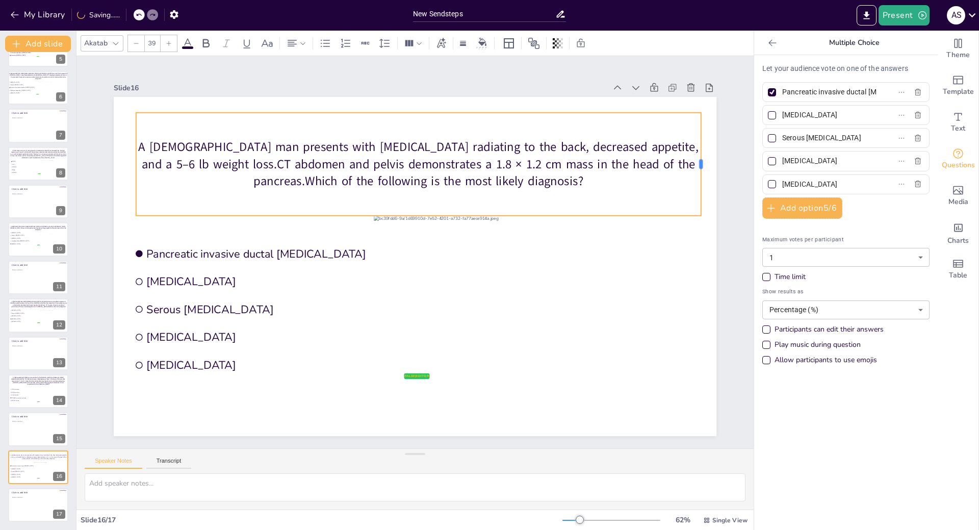
drag, startPoint x: 447, startPoint y: 160, endPoint x: 694, endPoint y: 158, distance: 246.9
click at [701, 158] on div at bounding box center [705, 164] width 8 height 103
click at [113, 43] on icon at bounding box center [116, 43] width 8 height 8
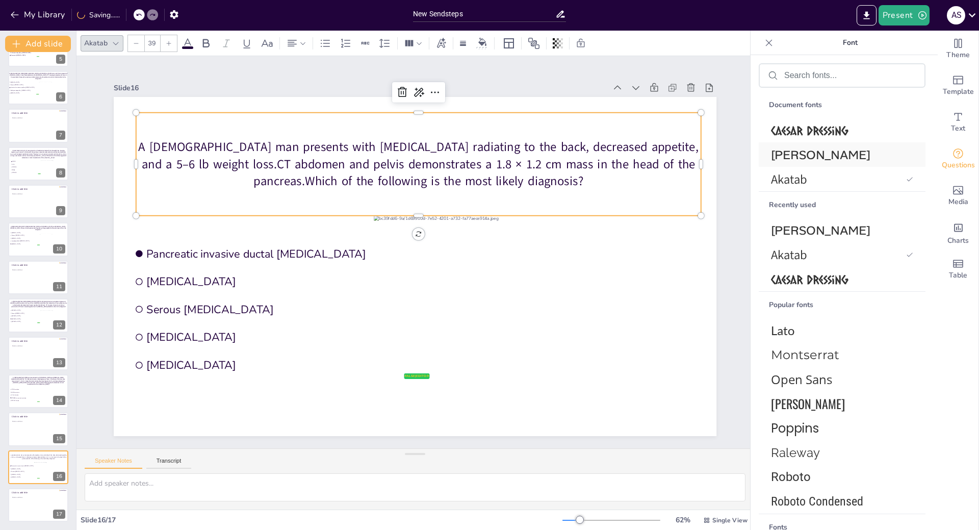
click at [787, 160] on span "[PERSON_NAME]" at bounding box center [840, 155] width 138 height 16
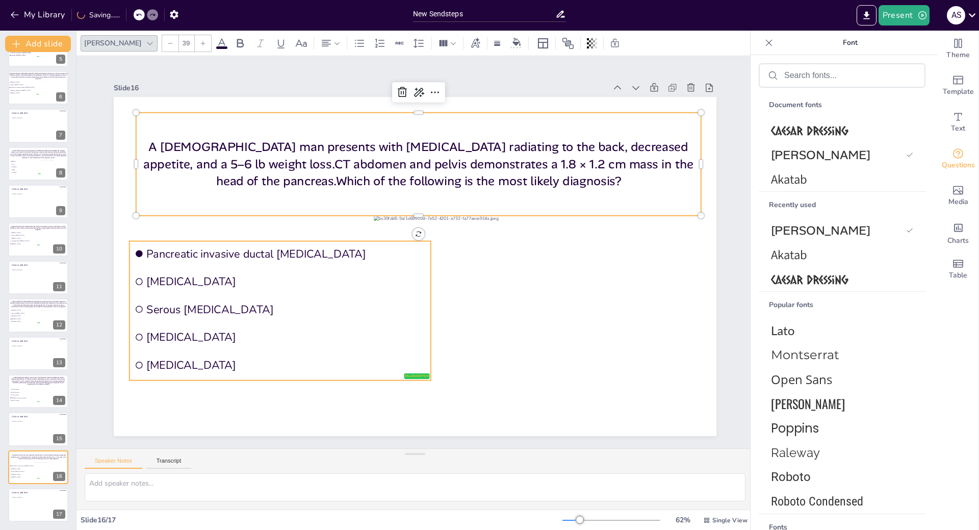
click at [224, 313] on span "Serous [MEDICAL_DATA]" at bounding box center [286, 309] width 280 height 15
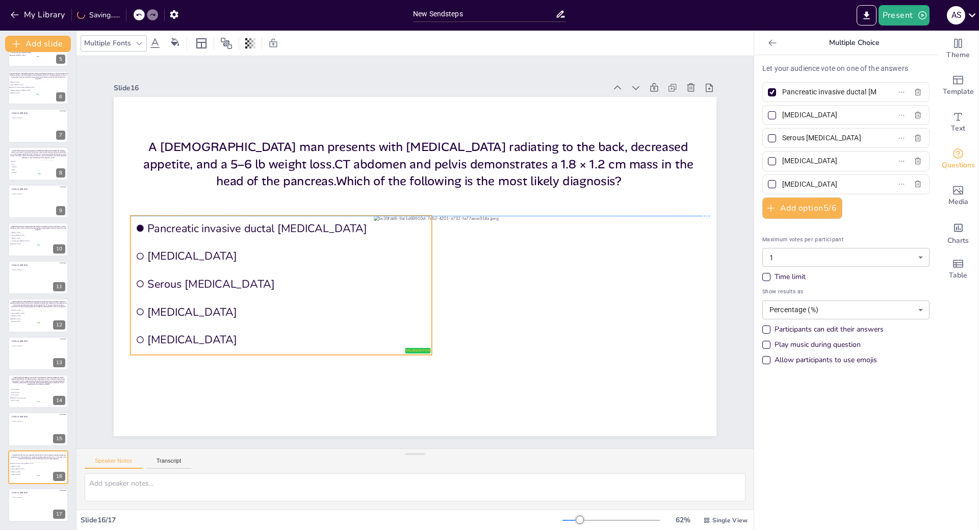
drag, startPoint x: 224, startPoint y: 313, endPoint x: 225, endPoint y: 286, distance: 27.1
click at [225, 286] on span "Serous [MEDICAL_DATA]" at bounding box center [287, 283] width 280 height 15
click at [99, 44] on div "Multiple Fonts" at bounding box center [107, 43] width 51 height 14
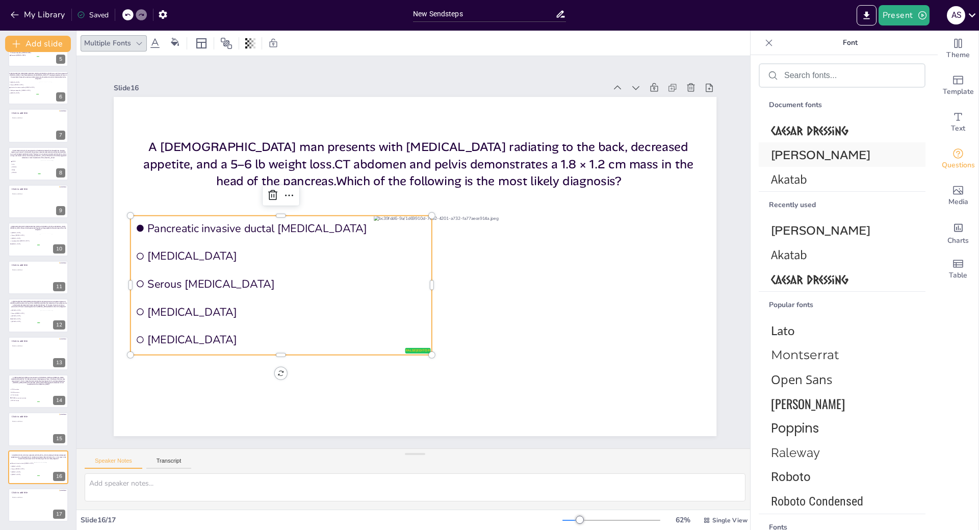
click at [823, 158] on span "[PERSON_NAME]" at bounding box center [840, 155] width 138 height 16
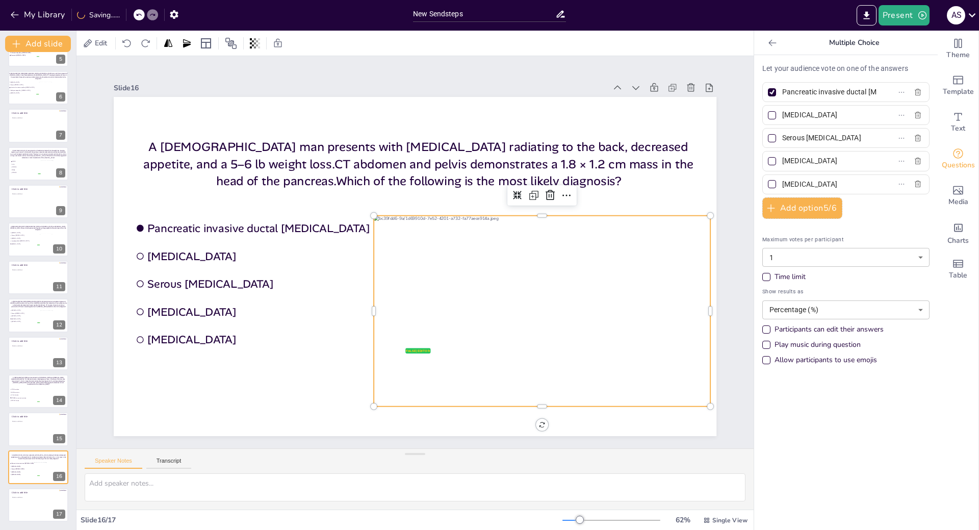
click at [548, 325] on div at bounding box center [542, 311] width 337 height 191
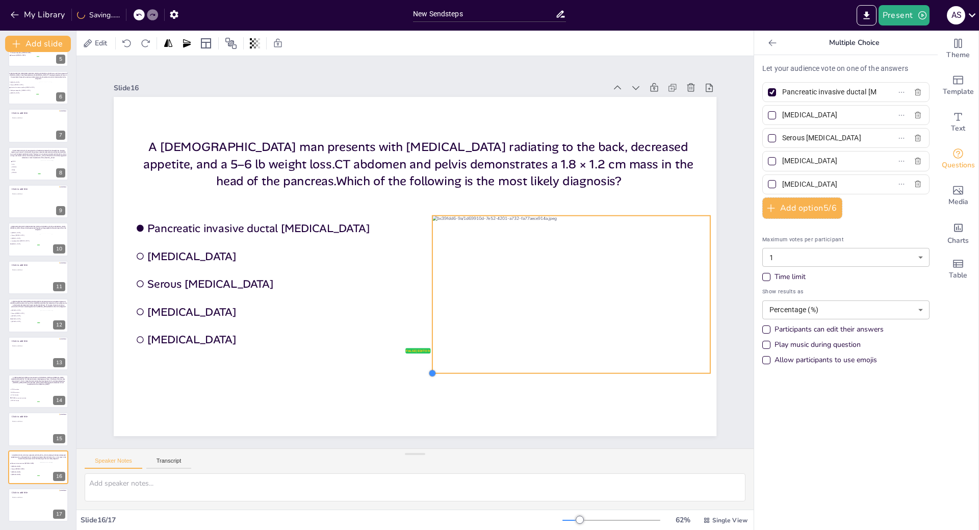
drag, startPoint x: 364, startPoint y: 403, endPoint x: 488, endPoint y: 370, distance: 127.8
click at [488, 370] on div "A 74-year-old man presents with epigastric pain radiating to the back, decrease…" at bounding box center [415, 266] width 603 height 339
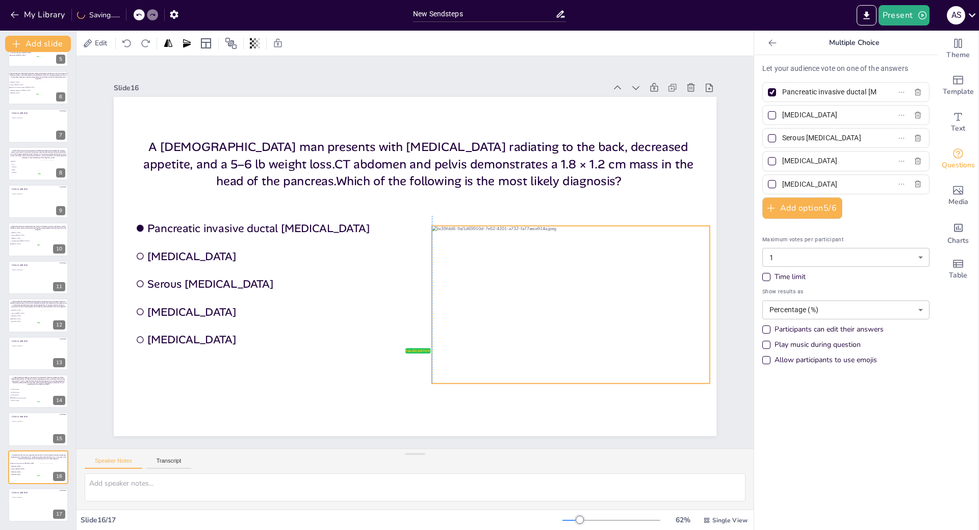
drag, startPoint x: 615, startPoint y: 289, endPoint x: 611, endPoint y: 299, distance: 10.8
click at [611, 299] on div at bounding box center [571, 305] width 278 height 158
click at [812, 91] on input "Pancreatic invasive ductal adenocarcinoma" at bounding box center [830, 92] width 95 height 15
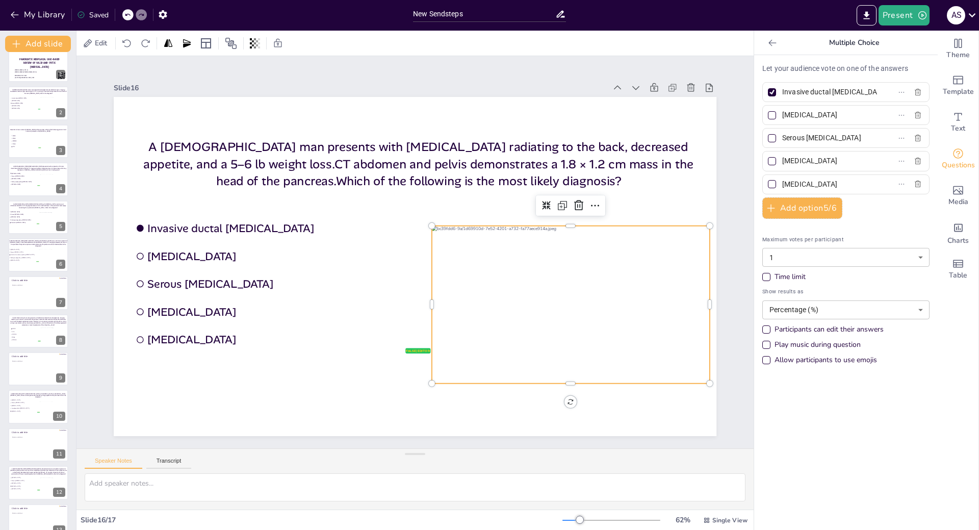
scroll to position [0, 0]
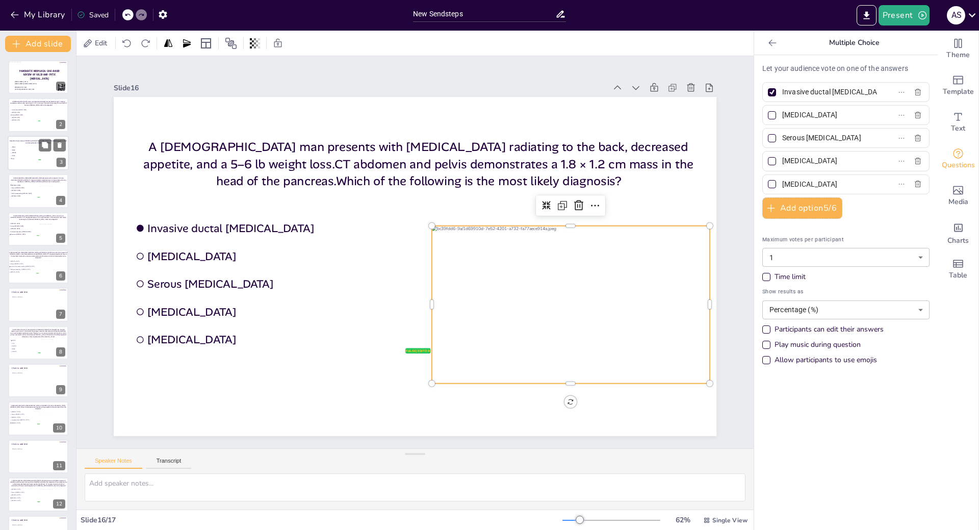
click at [26, 153] on span "SMAD4" at bounding box center [26, 153] width 29 height 2
type input "GNAS"
type input "KRAS"
type input "SMAD4"
type input "TP53"
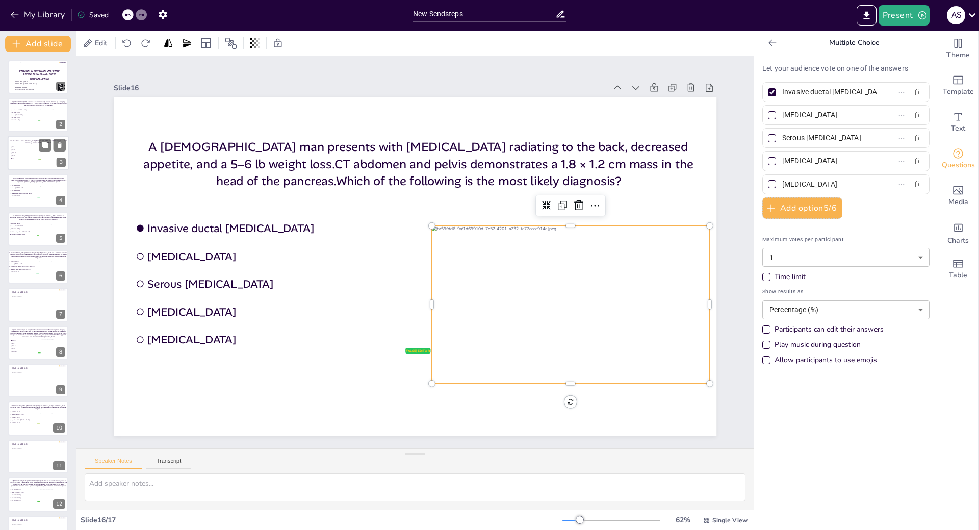
type input "VHL"
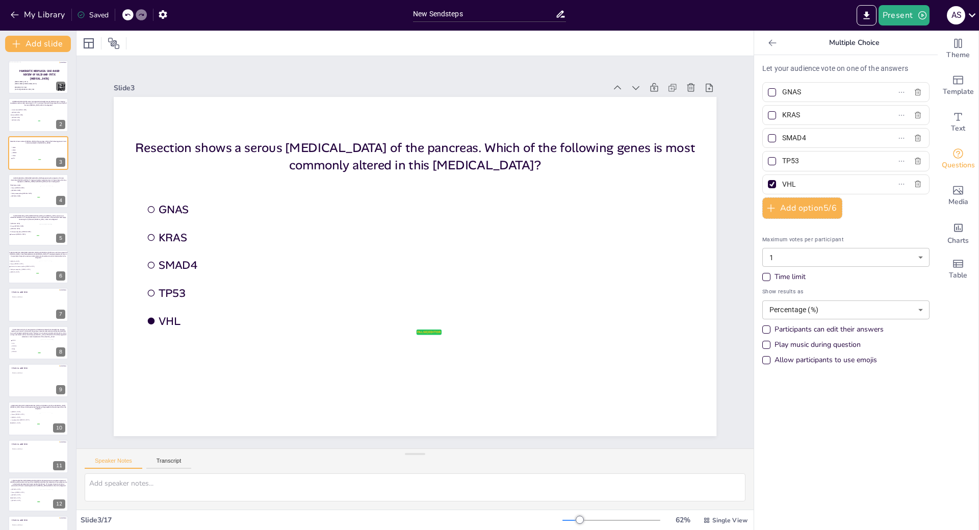
click at [844, 96] on input "GNAS" at bounding box center [830, 92] width 95 height 15
type input "GNAS mutation"
click at [833, 120] on input "KRAS" at bounding box center [830, 115] width 95 height 15
type input "KRAS mutation"
click at [844, 136] on input "SMAD4" at bounding box center [830, 138] width 95 height 15
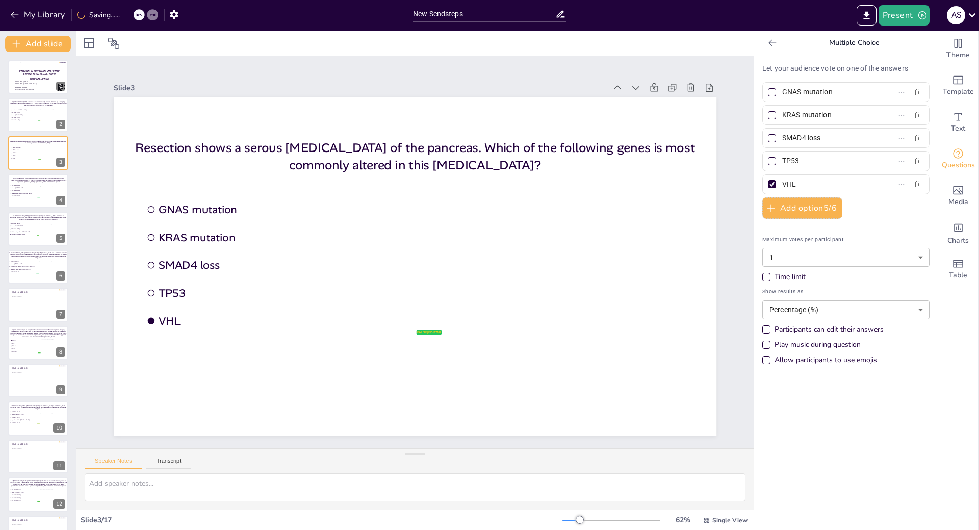
type input "SMAD4 loss"
click at [810, 166] on input "TP53" at bounding box center [830, 161] width 95 height 15
type input "TP53 loss"
click at [810, 190] on input "VHL" at bounding box center [830, 184] width 95 height 15
type input "VHL alteration"
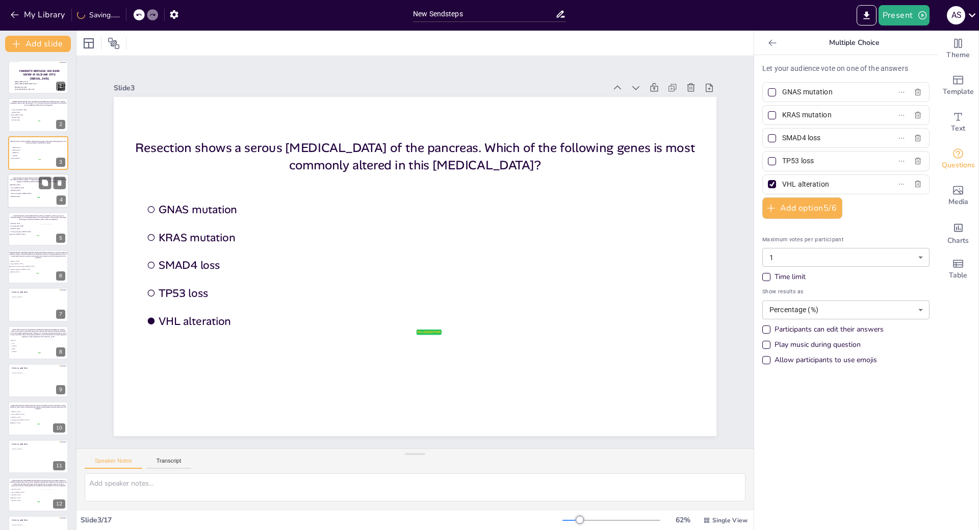
click at [29, 187] on span "Serous [MEDICAL_DATA]" at bounding box center [25, 188] width 29 height 2
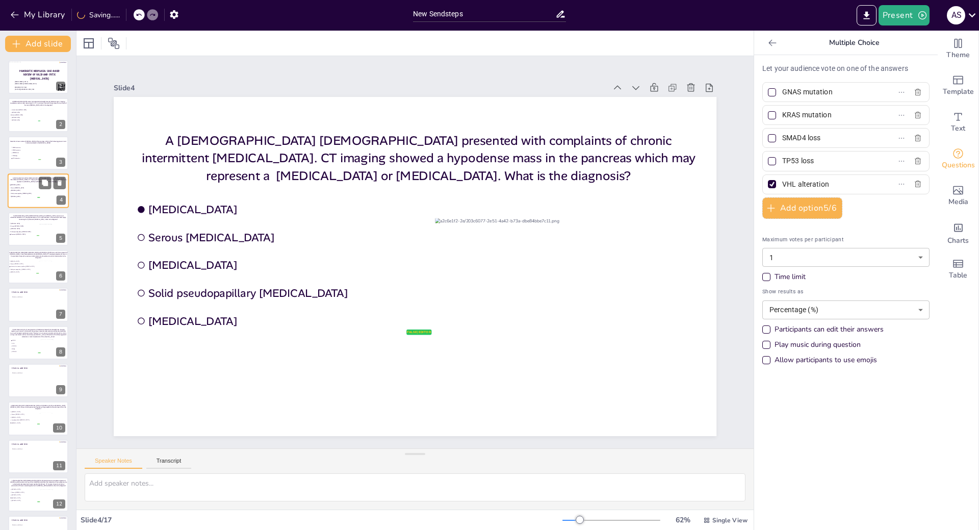
type input "[MEDICAL_DATA]"
type input "Serous [MEDICAL_DATA]"
type input "[MEDICAL_DATA]"
type input "Solid pseudopapillary [MEDICAL_DATA]"
click at [31, 231] on span "Solid pseudopapillary [MEDICAL_DATA]" at bounding box center [24, 232] width 29 height 2
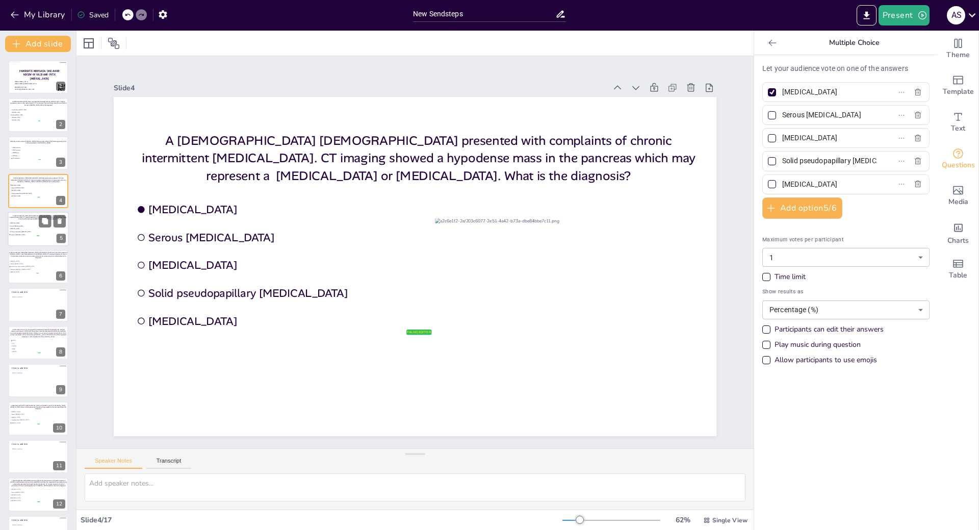
type input "Pancreatic [MEDICAL_DATA]"
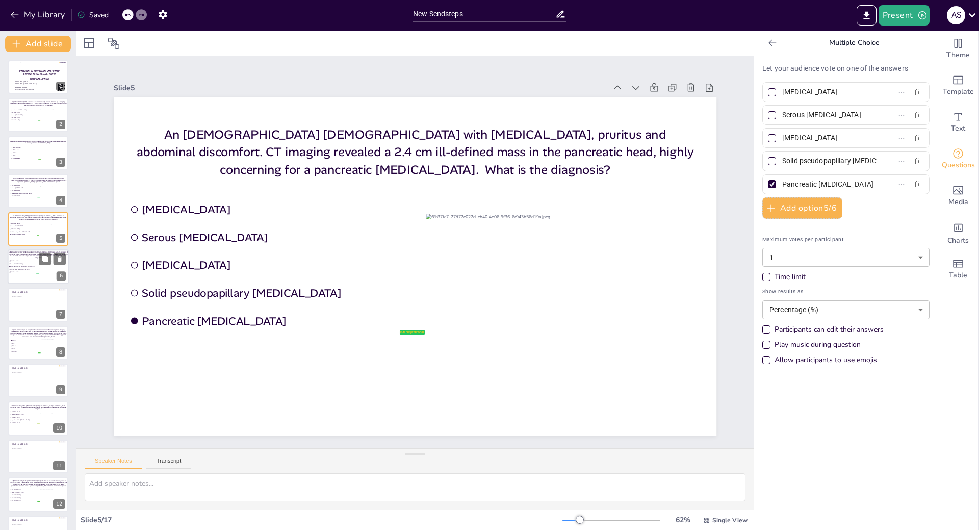
click at [22, 271] on span "[MEDICAL_DATA]" at bounding box center [24, 272] width 29 height 2
type input "Intraductal mucinous papillary [MEDICAL_DATA]"
type input "[MEDICAL_DATA]"
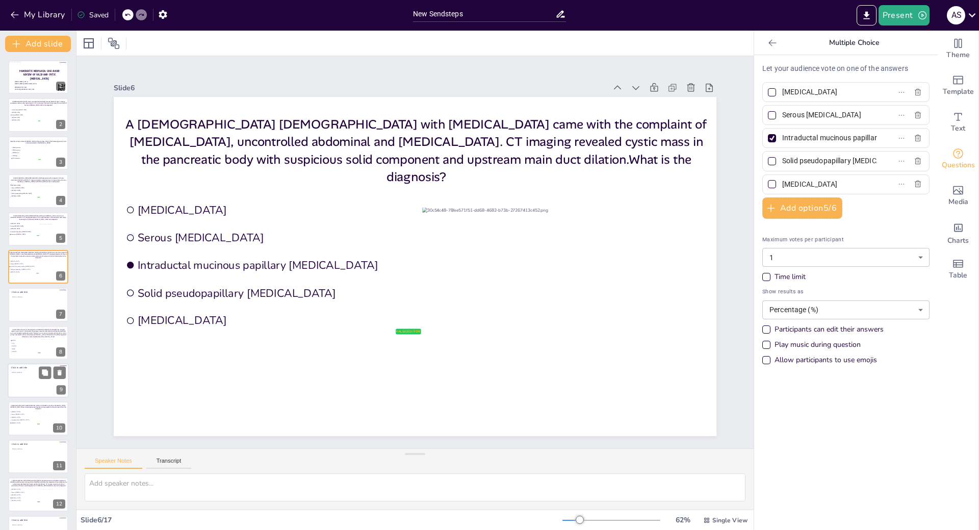
click at [21, 342] on span "VHL" at bounding box center [26, 343] width 28 height 2
type input "GNAS"
type input "VHL"
type input "SMAD4"
type input "TP53"
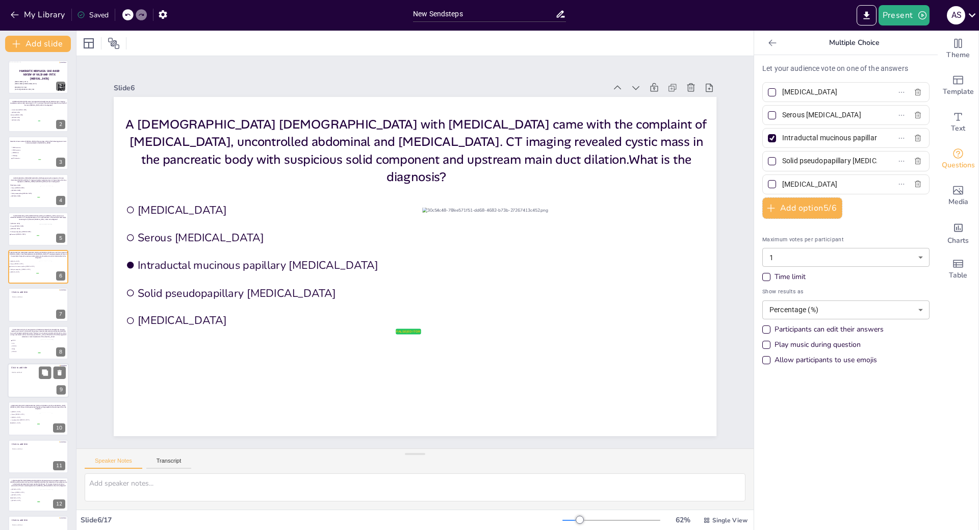
type input "PRKACA"
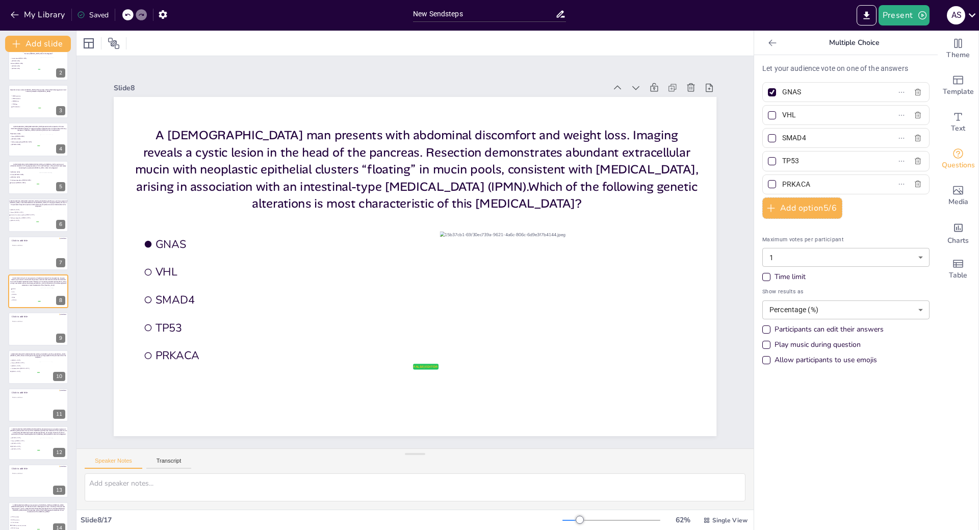
click at [824, 87] on input "GNAS" at bounding box center [830, 92] width 95 height 15
type input "GNAS mutation"
click at [811, 109] on input "VHL" at bounding box center [830, 115] width 95 height 15
type input "VHL alteration"
click at [812, 145] on input "SMAD4" at bounding box center [830, 138] width 95 height 15
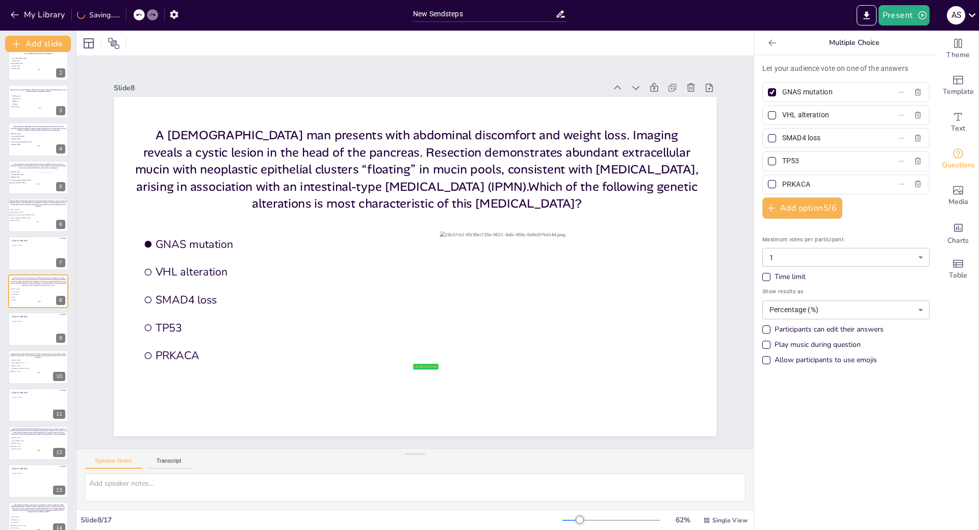
type input "SMAD4 loss"
click at [827, 166] on input "TP53" at bounding box center [830, 161] width 95 height 15
type input "TP53 mutation"
click at [826, 183] on input "PRKACA" at bounding box center [830, 184] width 95 height 15
type input "PRKACA fusion"
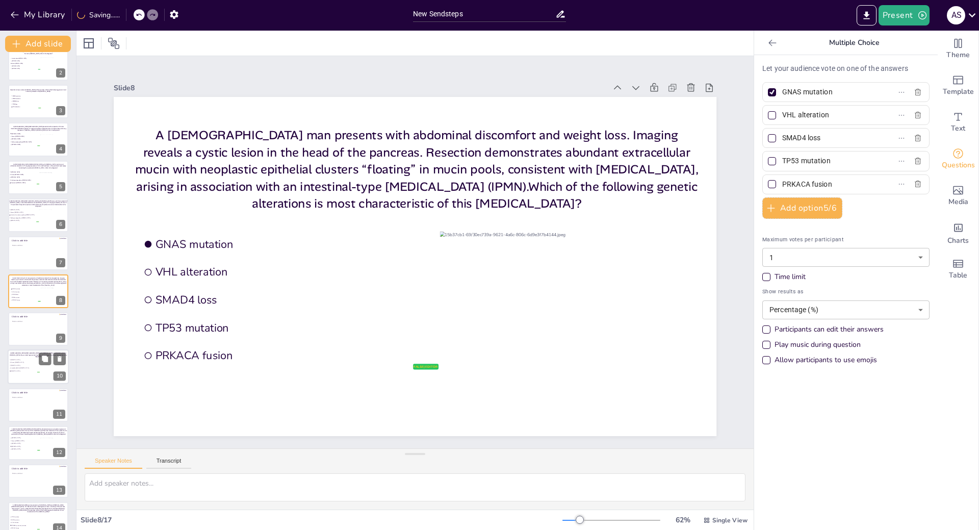
click at [19, 378] on div at bounding box center [38, 367] width 61 height 35
type input "[MEDICAL_DATA]"
type input "Serous [MEDICAL_DATA]"
type input "[MEDICAL_DATA]"
type input "Lymphoepithelial [MEDICAL_DATA]"
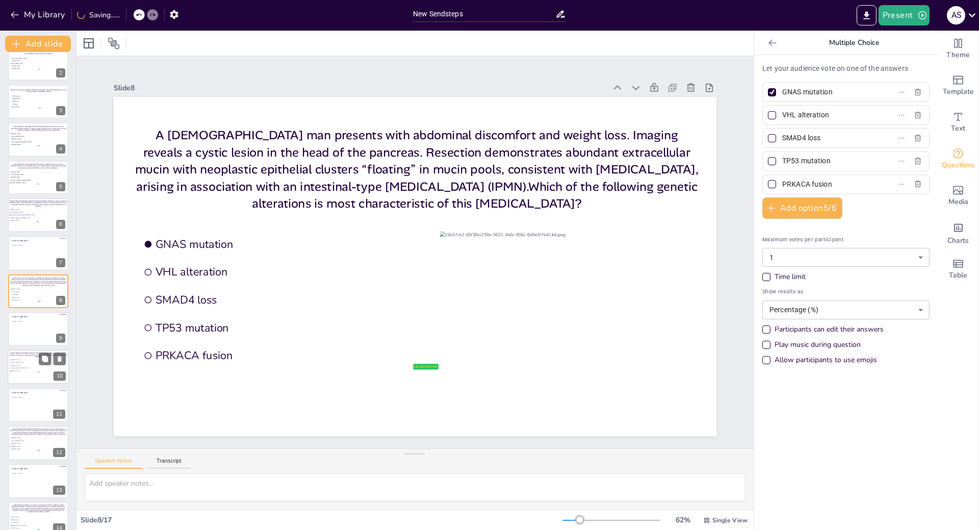
type input "[MEDICAL_DATA]"
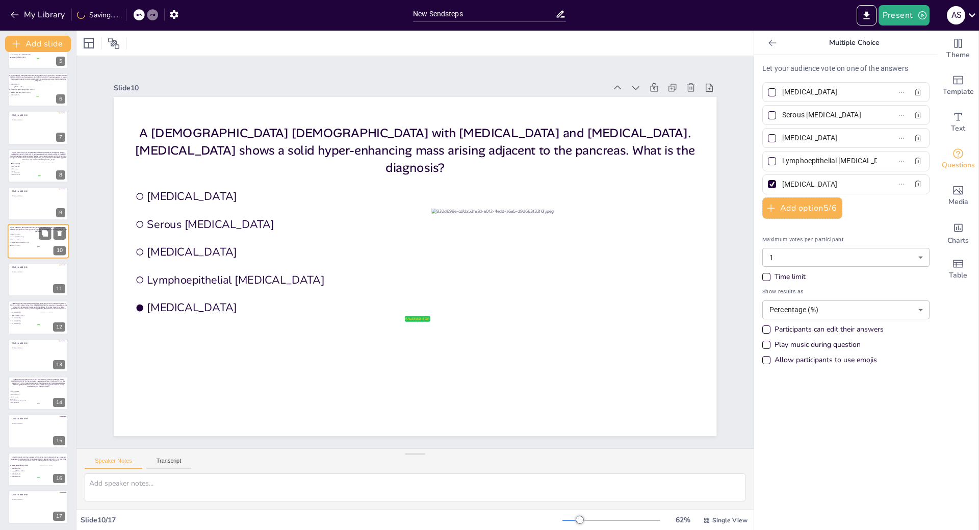
scroll to position [179, 0]
click at [18, 384] on p "A [DEMOGRAPHIC_DATA] woman presents with [MEDICAL_DATA] and [MEDICAL_DATA][GEOG…" at bounding box center [38, 380] width 58 height 9
type input "KRAS mutation"
type input "GNAS mutation"
type input "VHL alteration"
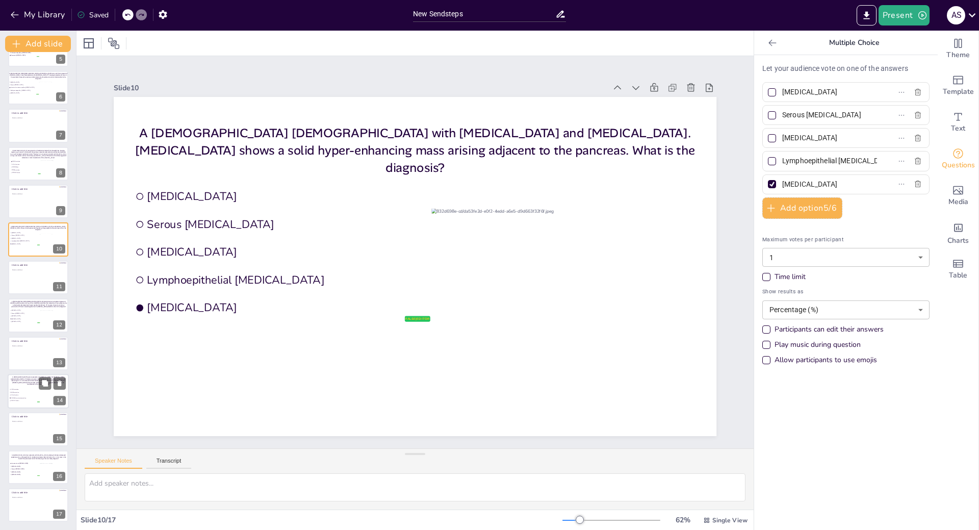
type input "CTNNB1 (β-catenin) mutation"
type input "PRKACA fusion"
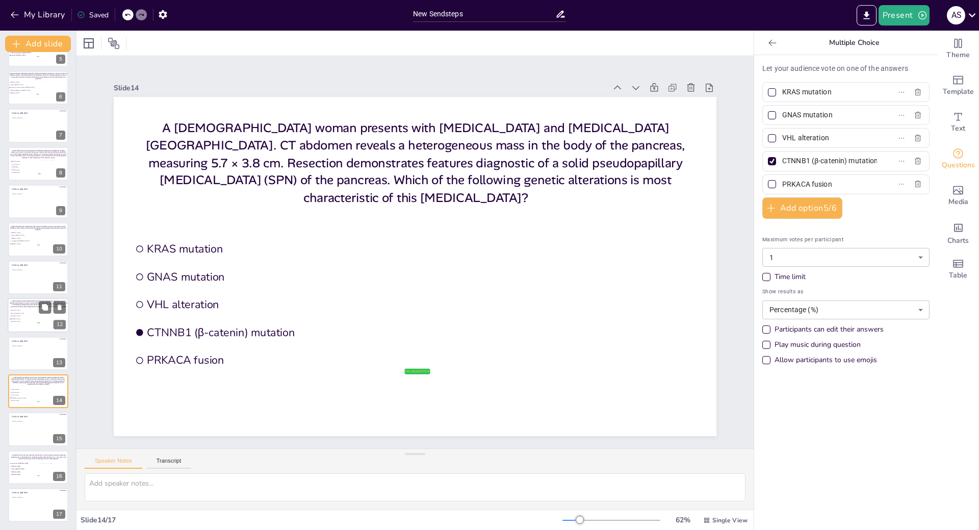
click at [26, 321] on span "[MEDICAL_DATA]" at bounding box center [25, 322] width 29 height 2
type input "[MEDICAL_DATA]"
type input "Serous [MEDICAL_DATA]"
type input "[MEDICAL_DATA]"
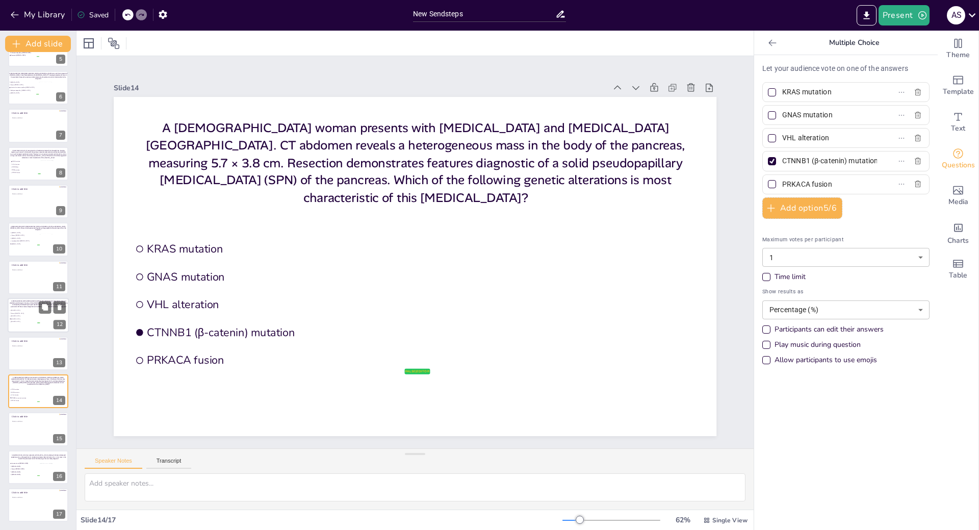
type input "[MEDICAL_DATA]"
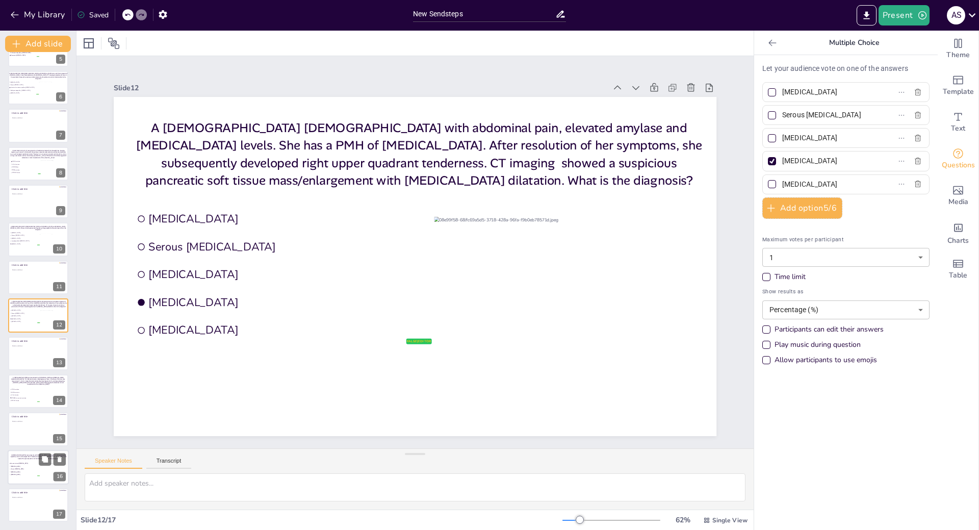
click at [20, 472] on span "[MEDICAL_DATA]" at bounding box center [25, 472] width 29 height 2
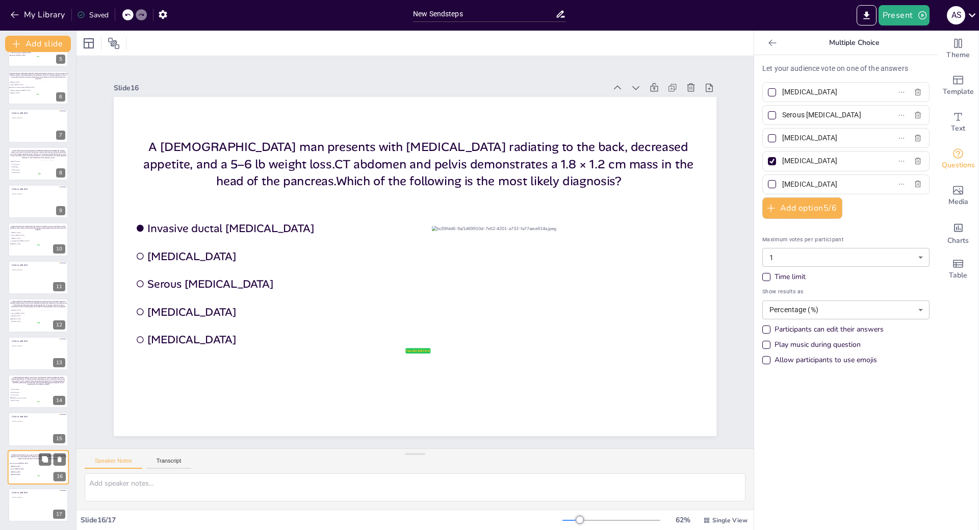
type input "Invasive ductal [MEDICAL_DATA]"
type input "[MEDICAL_DATA]"
type input "Serous [MEDICAL_DATA]"
type input "[MEDICAL_DATA]"
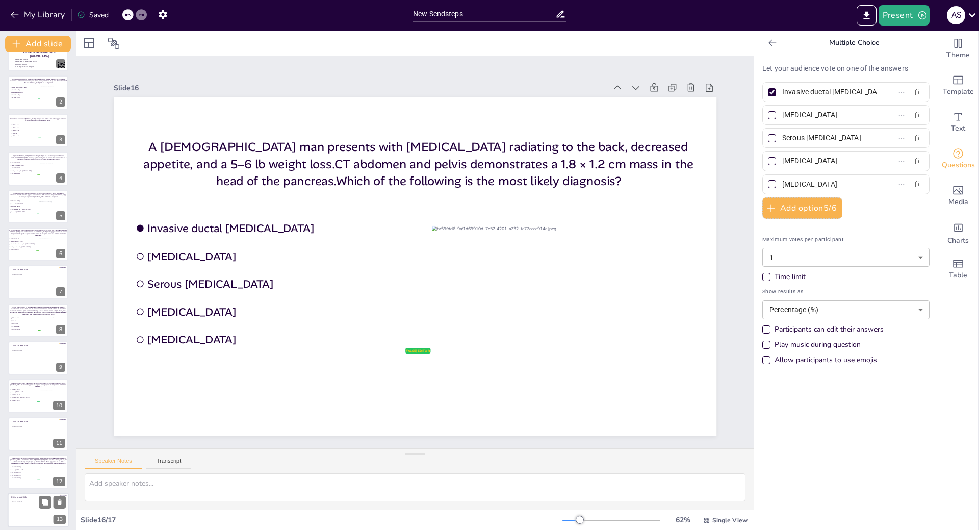
scroll to position [0, 0]
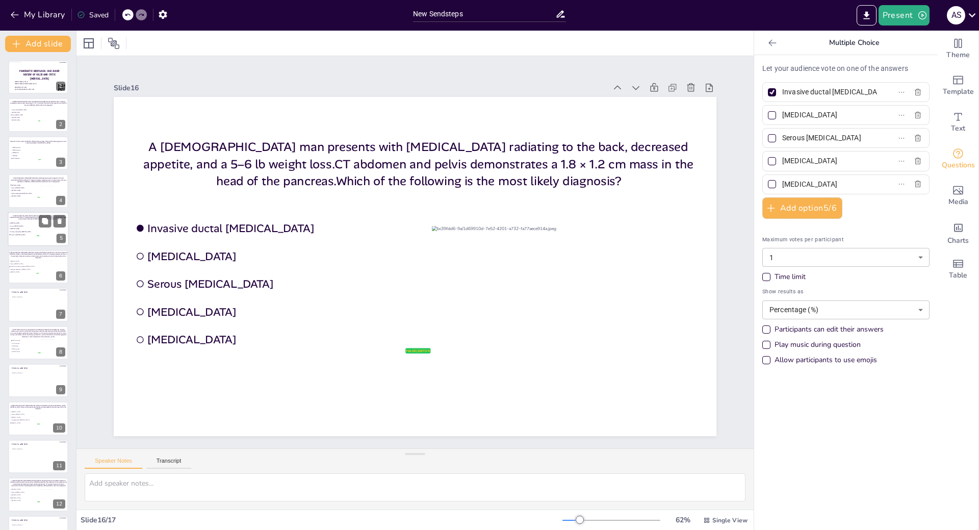
click at [16, 219] on p "An [DEMOGRAPHIC_DATA] [DEMOGRAPHIC_DATA] with [MEDICAL_DATA], pruritus and abdo…" at bounding box center [38, 217] width 57 height 5
type input "[MEDICAL_DATA]"
type input "Serous [MEDICAL_DATA]"
type input "[MEDICAL_DATA]"
type input "Solid pseudopapillary [MEDICAL_DATA]"
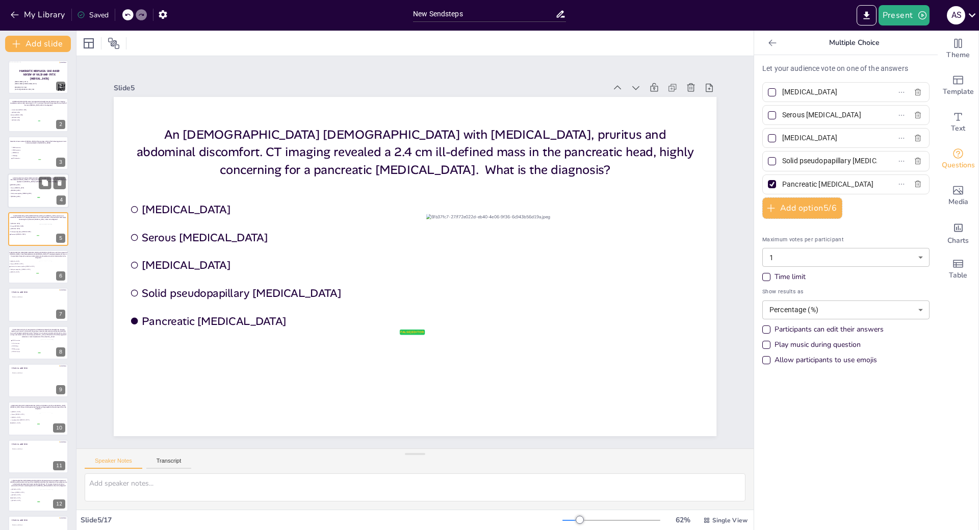
click at [18, 191] on span "[MEDICAL_DATA]" at bounding box center [25, 191] width 29 height 2
type input "[MEDICAL_DATA]"
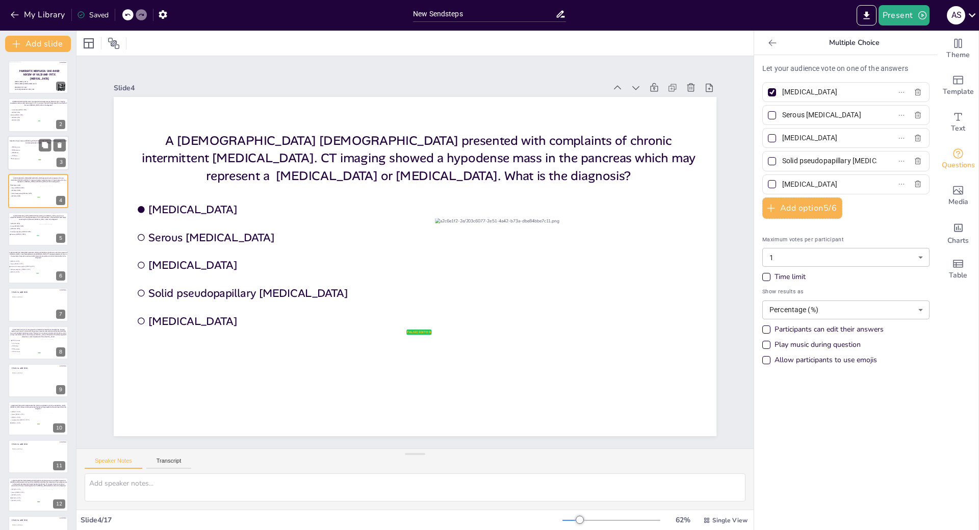
click at [24, 147] on span "GNAS mutation" at bounding box center [26, 147] width 29 height 2
type input "GNAS mutation"
type input "KRAS mutation"
type input "SMAD4 loss"
type input "TP53 loss"
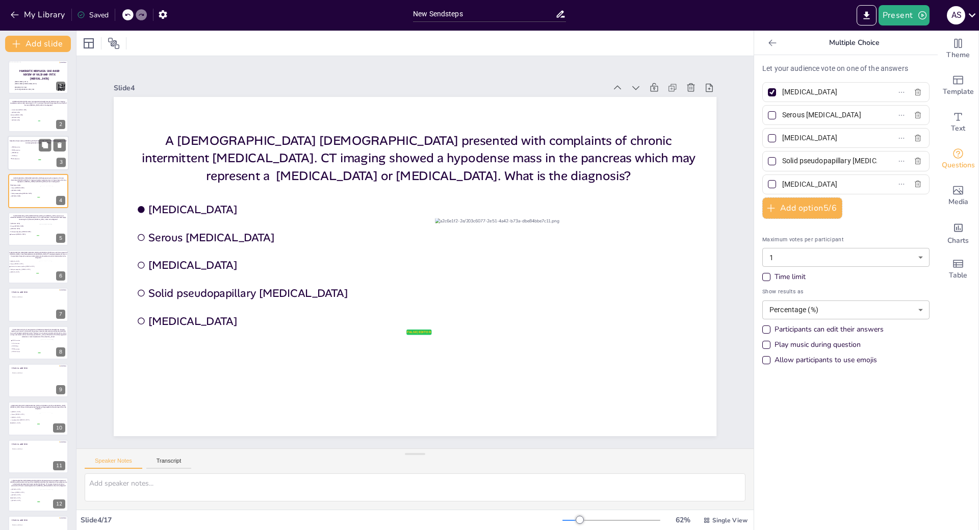
type input "VHL alteration"
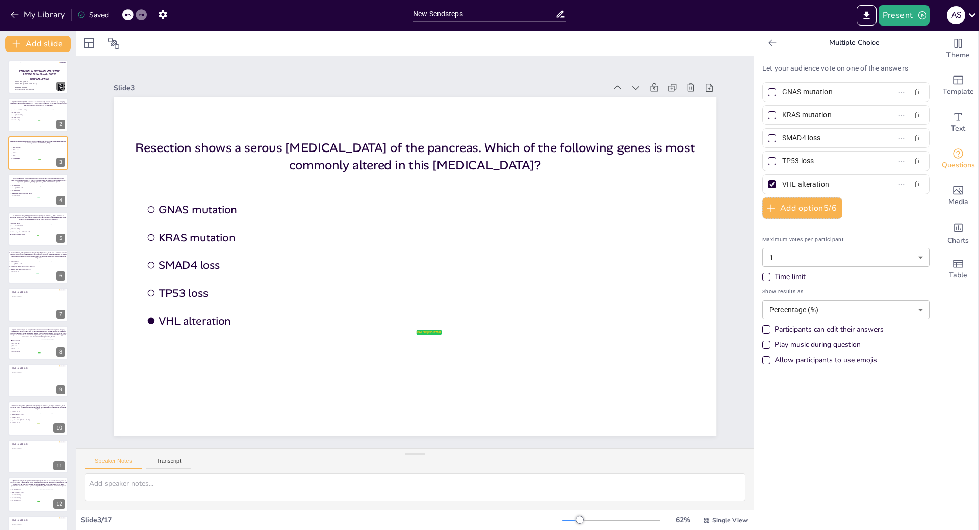
drag, startPoint x: 814, startPoint y: 162, endPoint x: 793, endPoint y: 162, distance: 20.9
click at [793, 162] on input "TP53 loss" at bounding box center [830, 161] width 95 height 15
type input "TP53 mutation"
click at [27, 115] on span "Serous [MEDICAL_DATA]" at bounding box center [25, 116] width 29 height 2
type input "Invasive ductal [MEDICAL_DATA]"
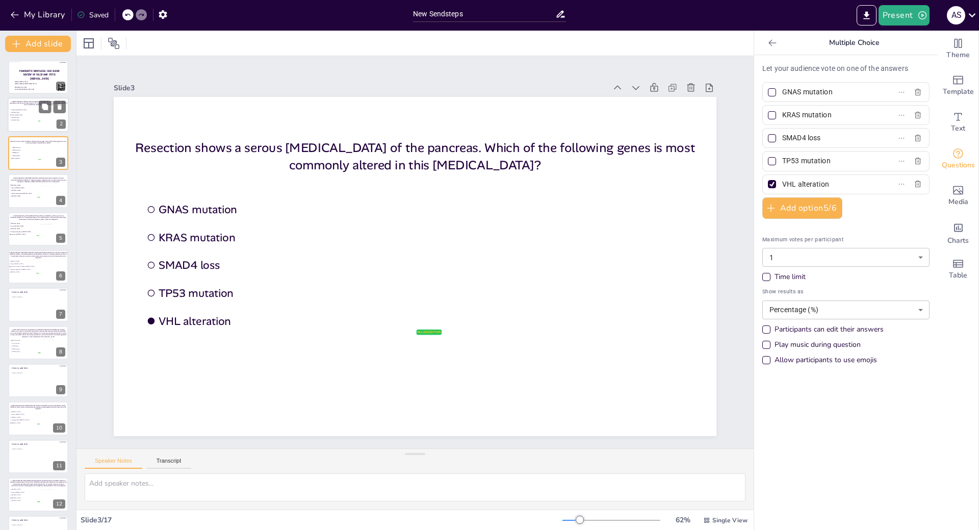
type input "[MEDICAL_DATA]"
type input "Serous [MEDICAL_DATA]"
type input "[MEDICAL_DATA]"
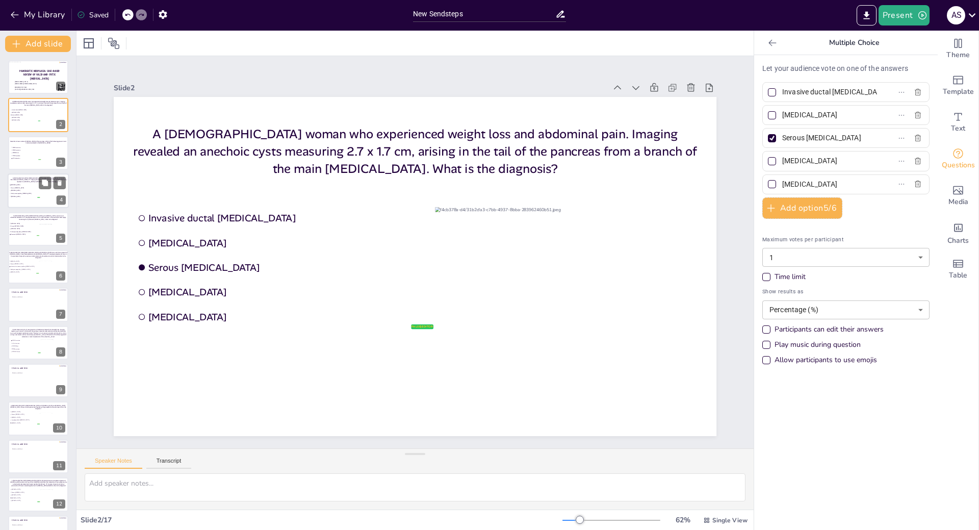
click at [25, 189] on li "Serous [MEDICAL_DATA]" at bounding box center [24, 188] width 31 height 3
type input "[MEDICAL_DATA]"
type input "Serous [MEDICAL_DATA]"
type input "[MEDICAL_DATA]"
type input "Solid pseudopapillary [MEDICAL_DATA]"
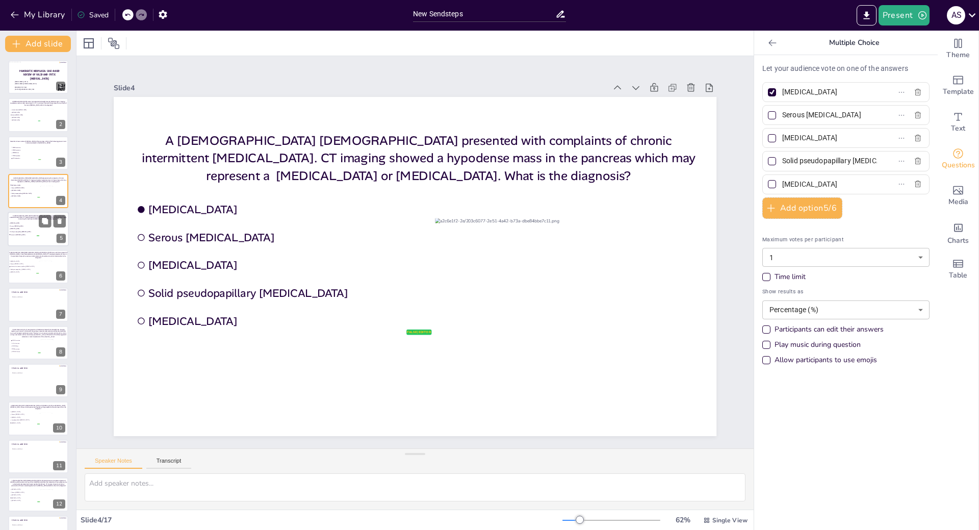
click at [33, 231] on span "Solid pseudopapillary [MEDICAL_DATA]" at bounding box center [24, 232] width 29 height 2
type input "Pancreatic [MEDICAL_DATA]"
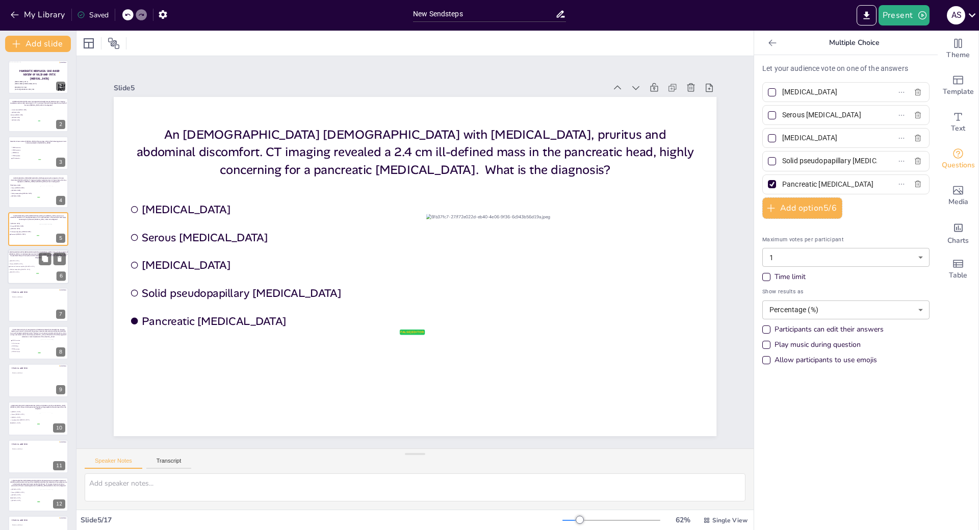
click at [31, 268] on li "Solid pseudopapillary [MEDICAL_DATA]" at bounding box center [23, 269] width 31 height 3
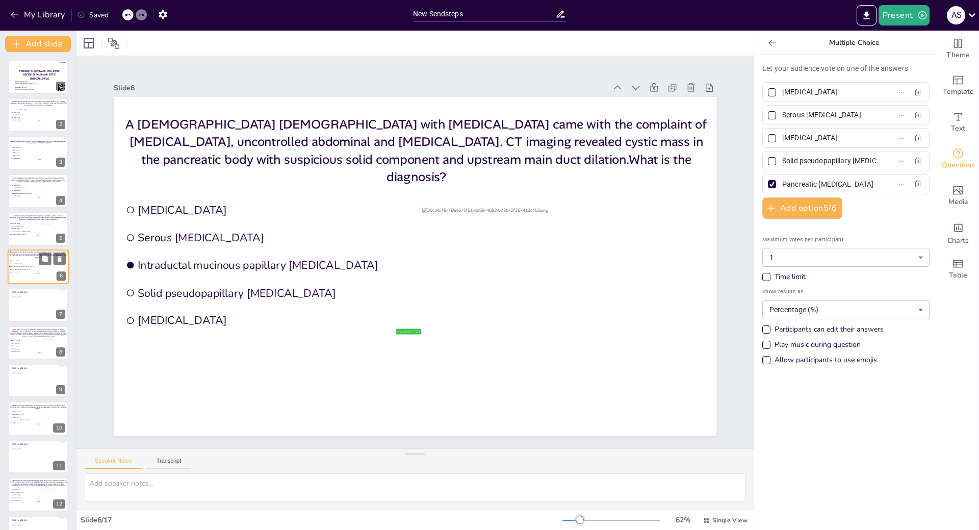
type input "Intraductal mucinous papillary [MEDICAL_DATA]"
type input "[MEDICAL_DATA]"
click at [30, 341] on span "GNAS mutation" at bounding box center [26, 341] width 29 height 2
type input "GNAS mutation"
type input "VHL alteration"
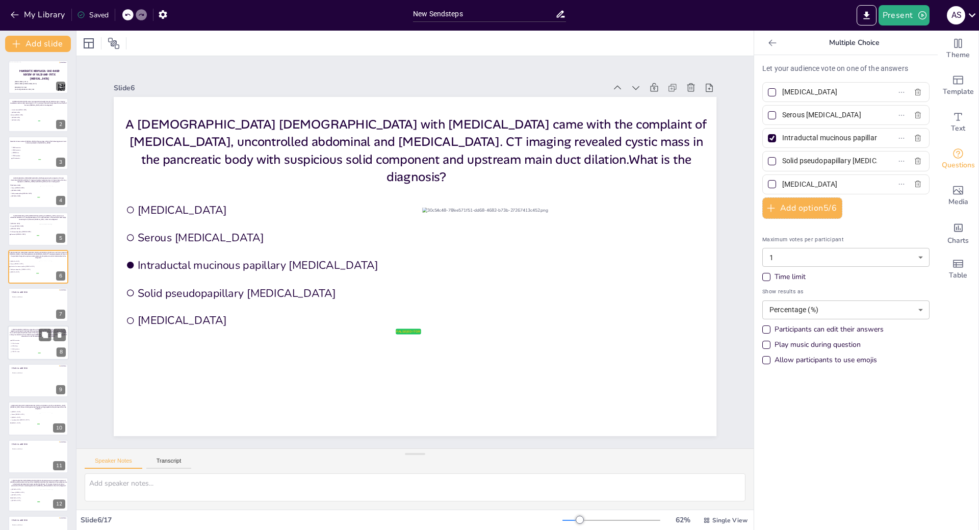
type input "SMAD4 loss"
type input "TP53 mutation"
type input "PRKACA fusion"
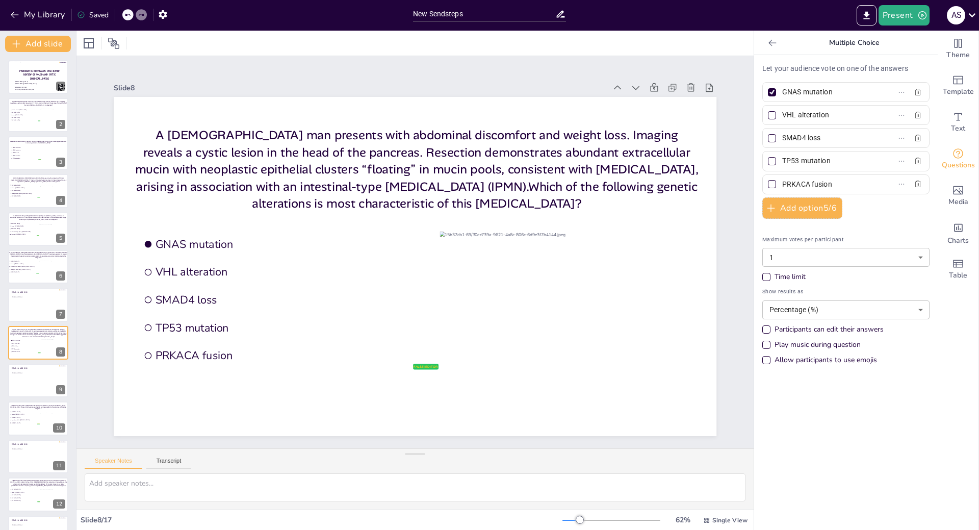
scroll to position [52, 0]
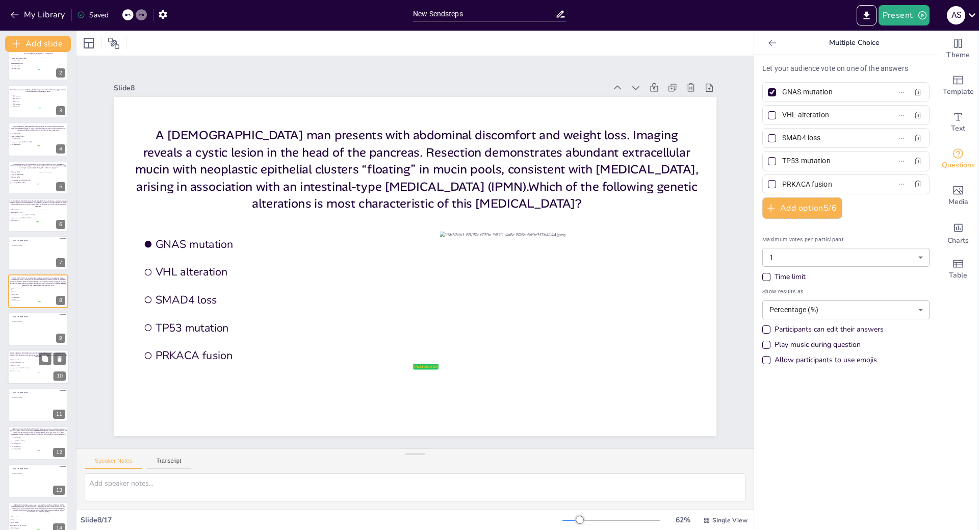
click at [29, 370] on span "[MEDICAL_DATA]" at bounding box center [25, 371] width 29 height 2
type input "[MEDICAL_DATA]"
type input "Serous [MEDICAL_DATA]"
type input "[MEDICAL_DATA]"
type input "Lymphoepithelial [MEDICAL_DATA]"
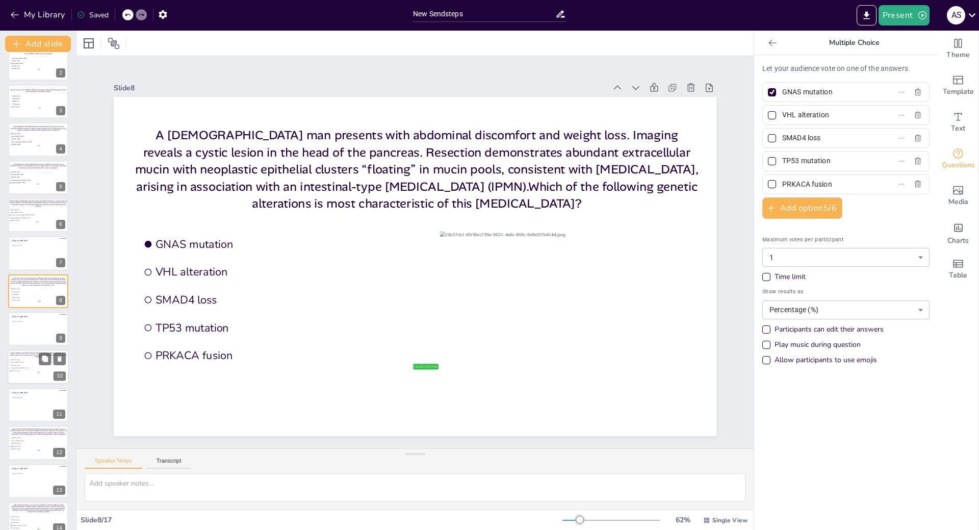
type input "[MEDICAL_DATA]"
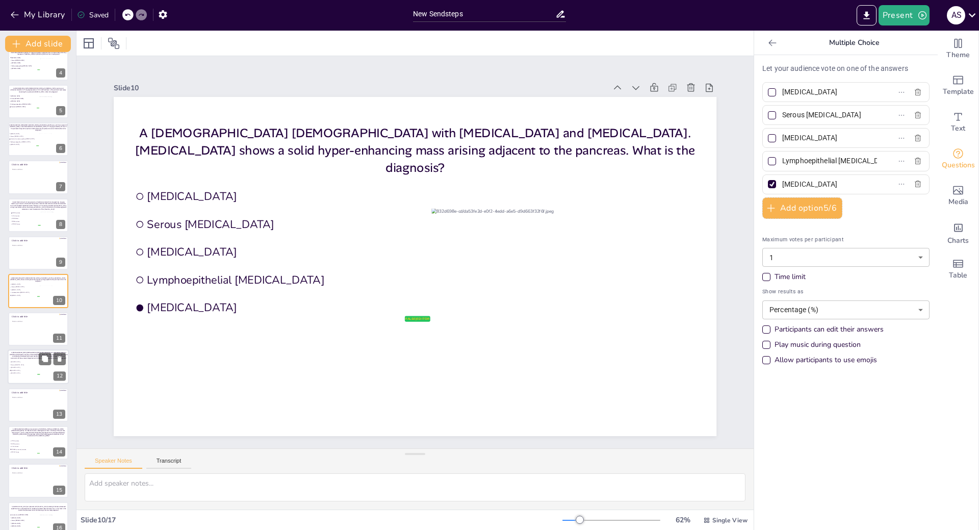
click at [26, 371] on span "[MEDICAL_DATA]" at bounding box center [25, 371] width 29 height 2
type input "[MEDICAL_DATA]"
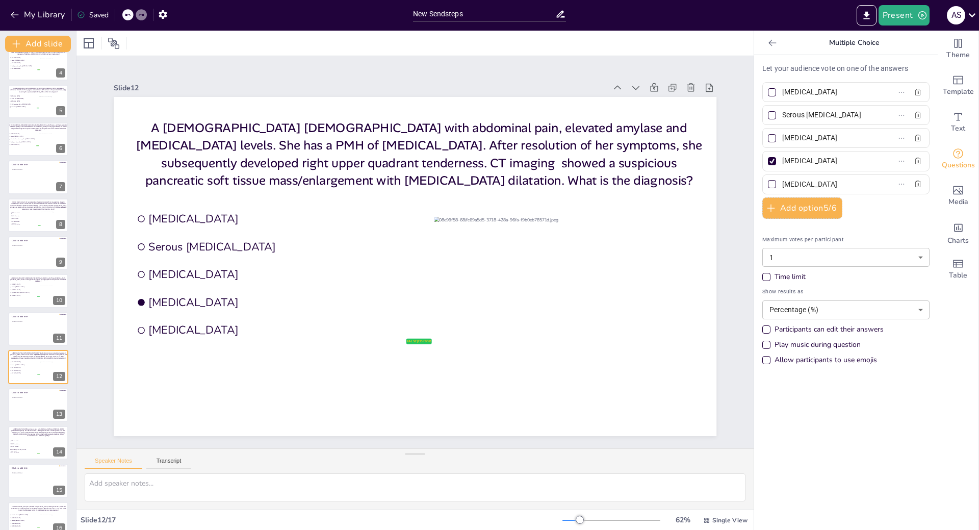
scroll to position [179, 0]
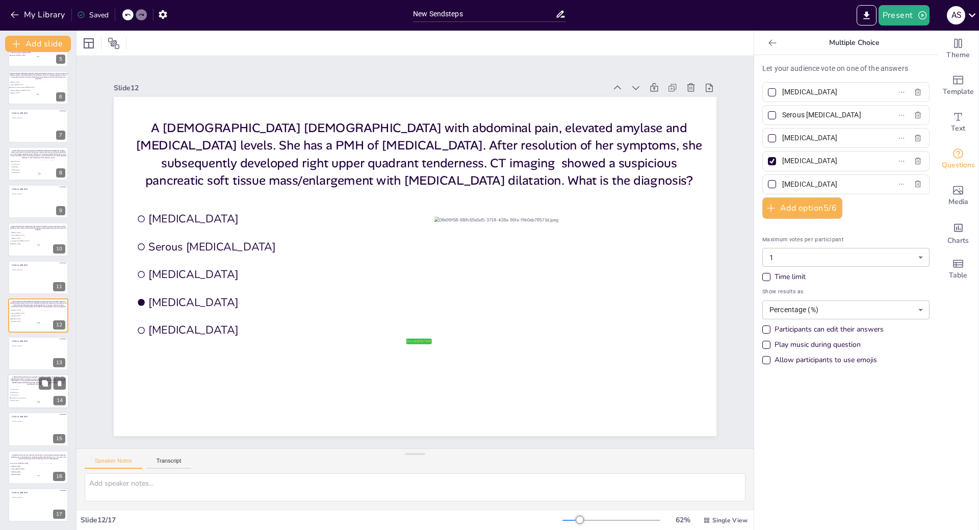
click at [31, 399] on li "PRKACA fusion" at bounding box center [24, 400] width 31 height 3
type input "KRAS mutation"
type input "GNAS mutation"
type input "VHL alteration"
type input "CTNNB1 (β-catenin) mutation"
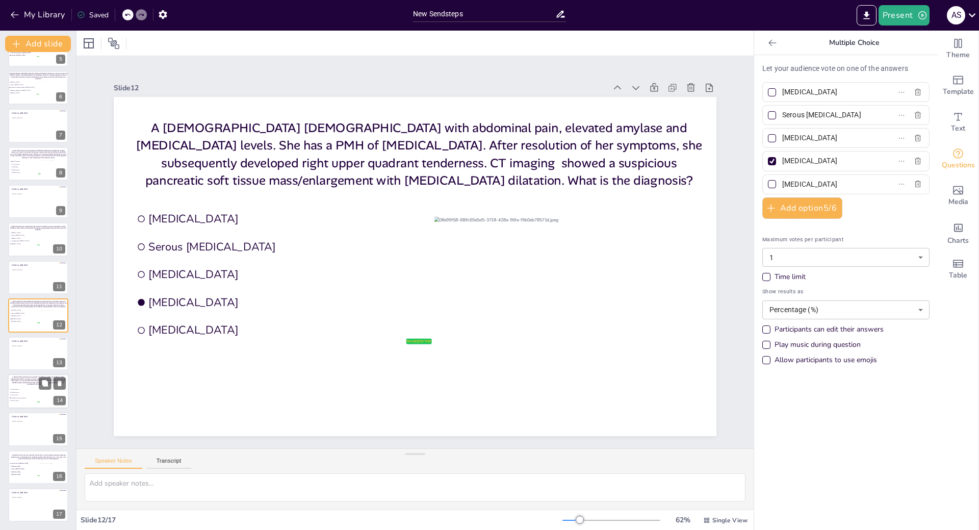
type input "PRKACA fusion"
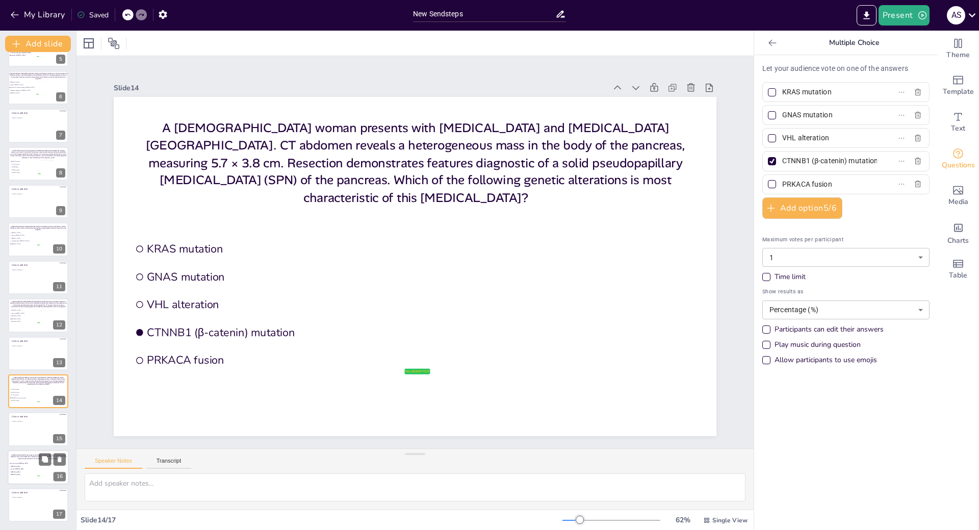
click at [24, 472] on span "[MEDICAL_DATA]" at bounding box center [25, 472] width 29 height 2
type input "Invasive ductal [MEDICAL_DATA]"
type input "[MEDICAL_DATA]"
type input "Serous [MEDICAL_DATA]"
type input "[MEDICAL_DATA]"
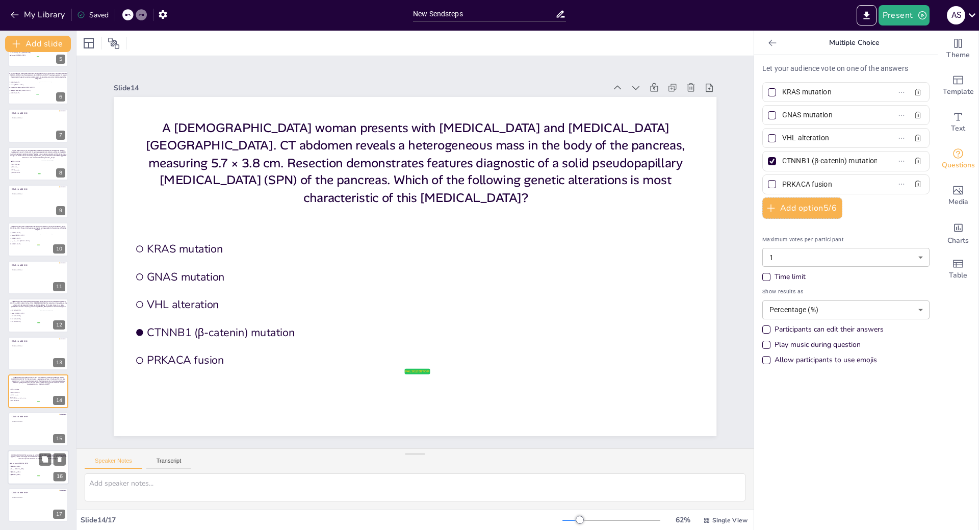
type input "[MEDICAL_DATA]"
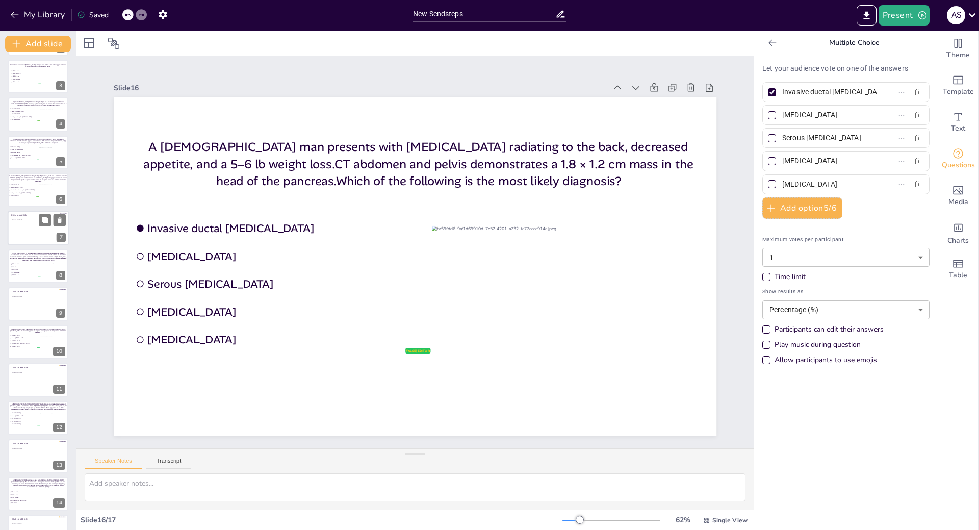
scroll to position [0, 0]
click at [22, 120] on span "[MEDICAL_DATA]" at bounding box center [25, 120] width 29 height 2
type input "[MEDICAL_DATA]"
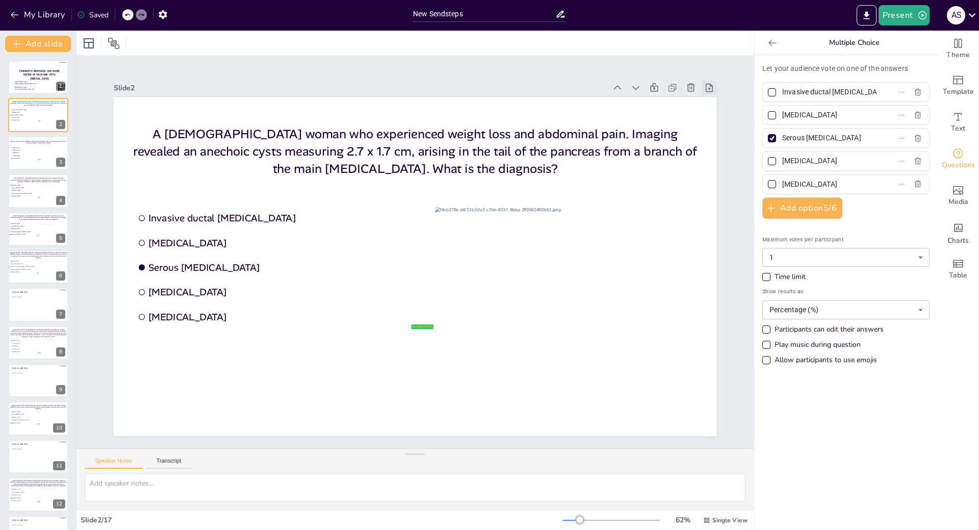
click at [705, 83] on icon at bounding box center [710, 88] width 10 height 10
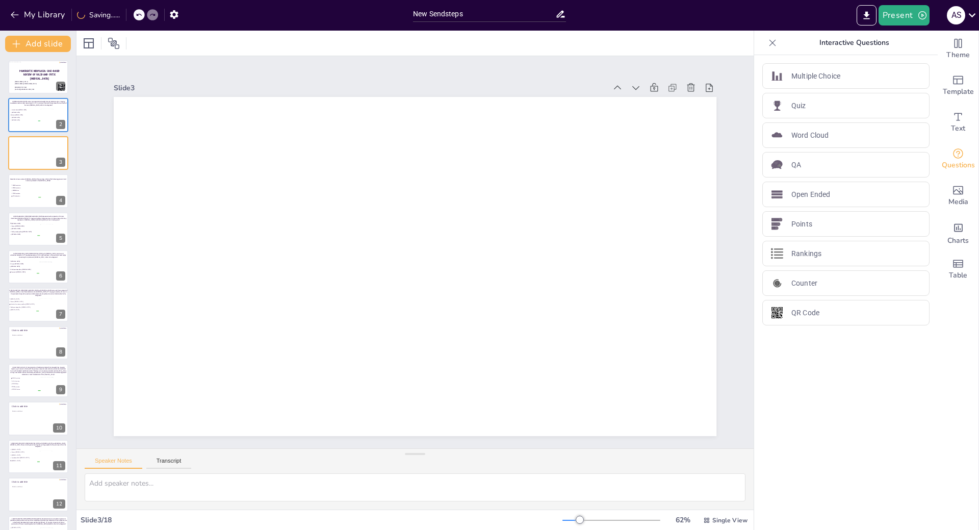
click at [768, 44] on icon at bounding box center [773, 43] width 10 height 10
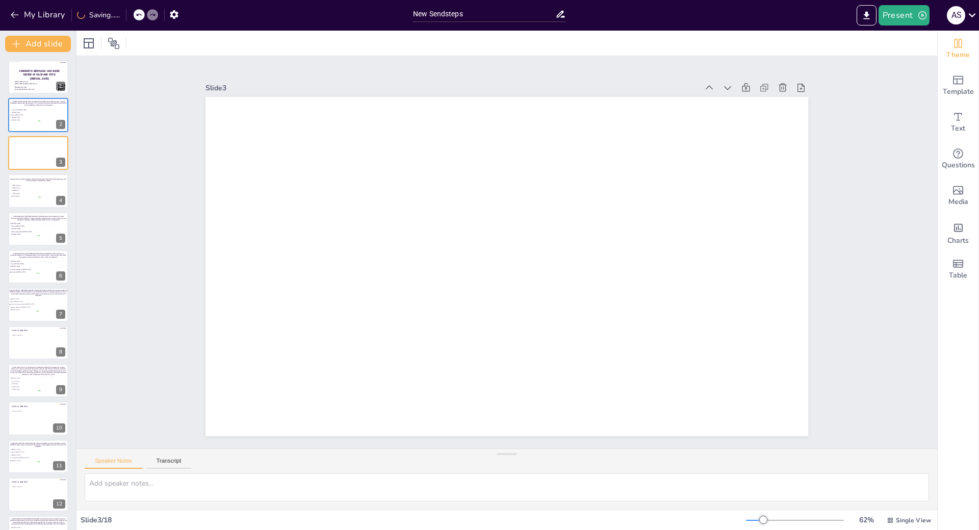
click at [955, 44] on icon "Change the overall theme" at bounding box center [959, 43] width 8 height 9
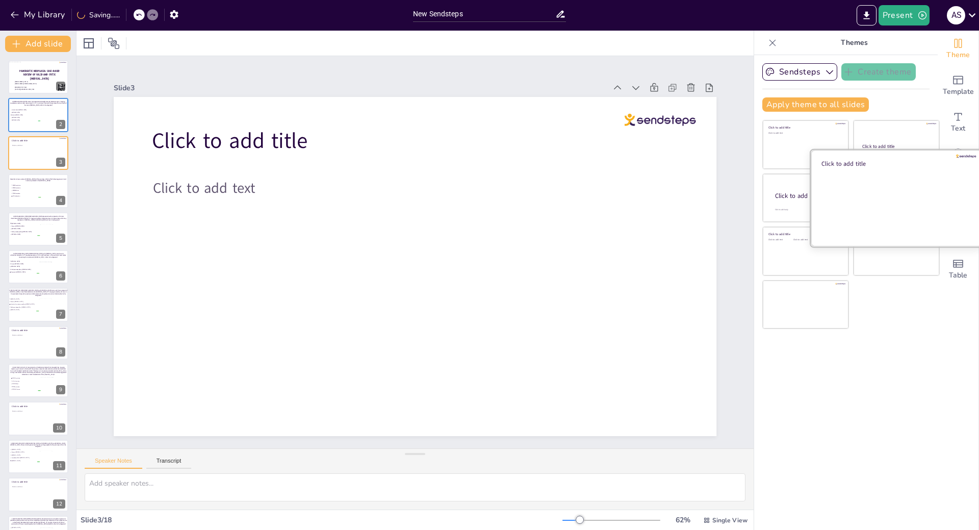
click at [886, 191] on div at bounding box center [896, 197] width 171 height 96
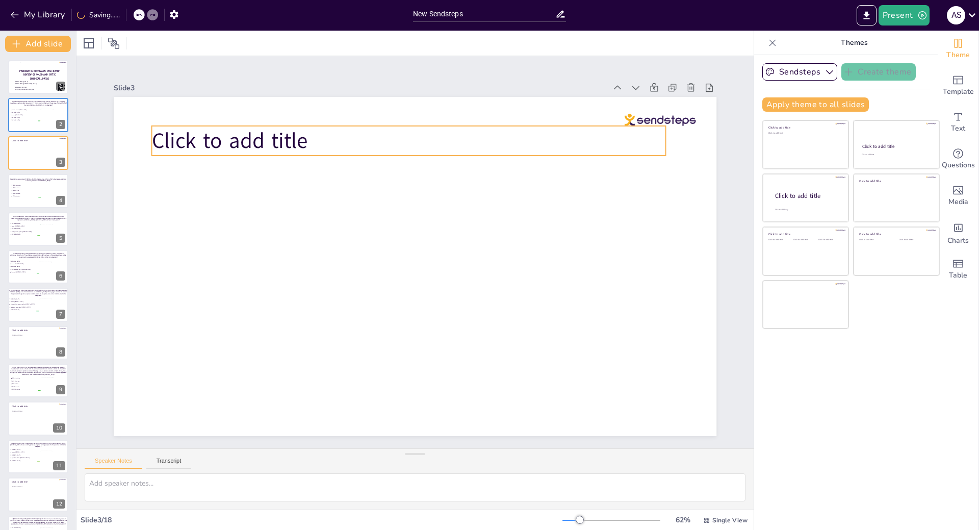
click at [354, 132] on p "Click to add title" at bounding box center [409, 141] width 514 height 30
click at [326, 139] on p "Click to add title" at bounding box center [409, 141] width 514 height 30
click at [292, 135] on span "Click to add title" at bounding box center [230, 140] width 156 height 29
click at [308, 135] on p "Click to add title" at bounding box center [409, 141] width 514 height 30
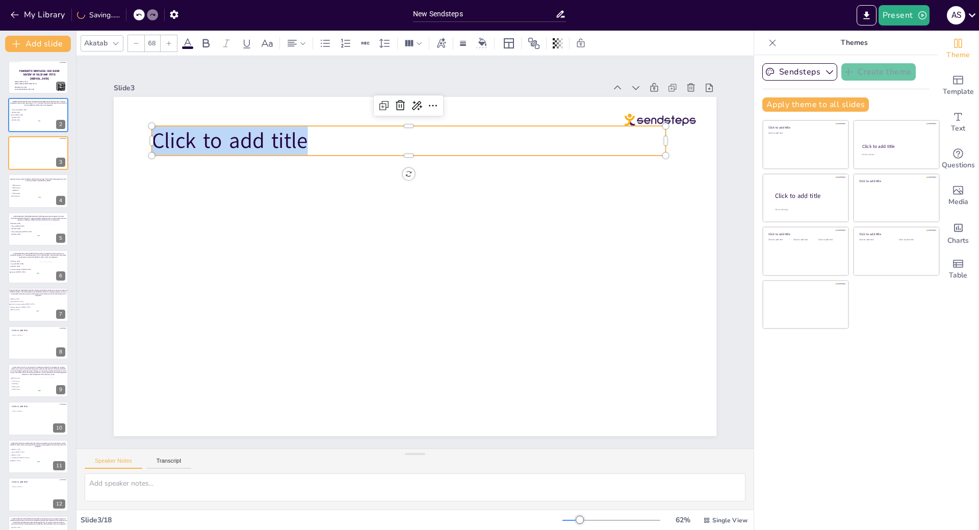
click at [308, 135] on p "Click to add title" at bounding box center [409, 141] width 514 height 30
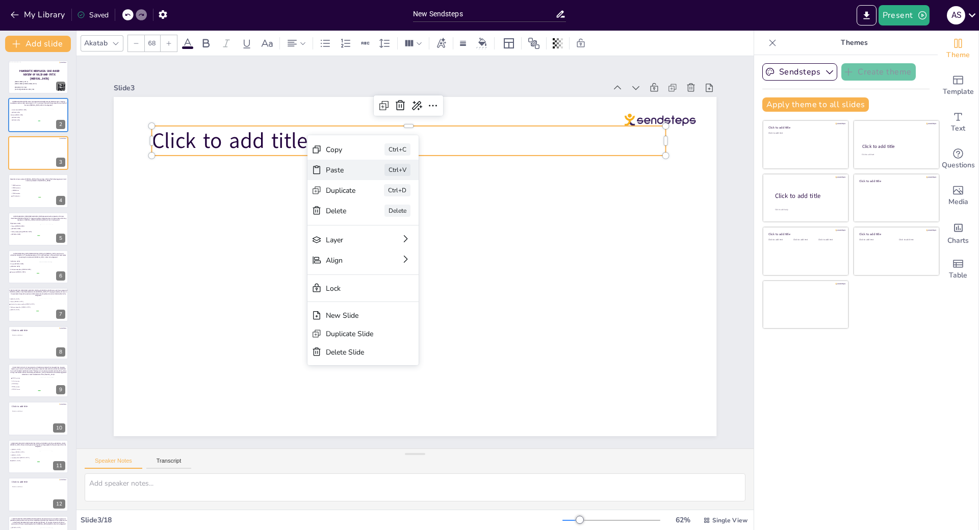
click at [338, 173] on div "Paste" at bounding box center [341, 170] width 30 height 10
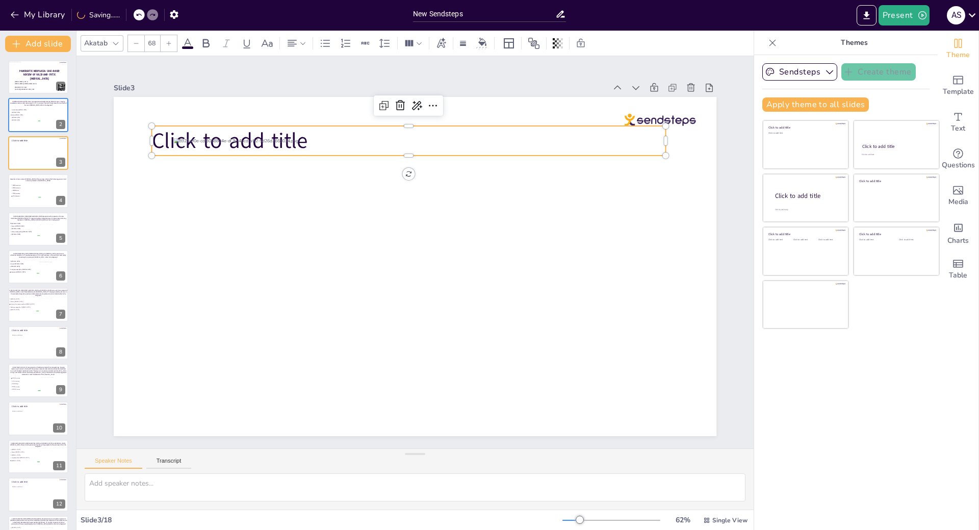
click at [206, 128] on span "Click to add title" at bounding box center [230, 140] width 156 height 29
click at [396, 100] on icon at bounding box center [400, 105] width 9 height 10
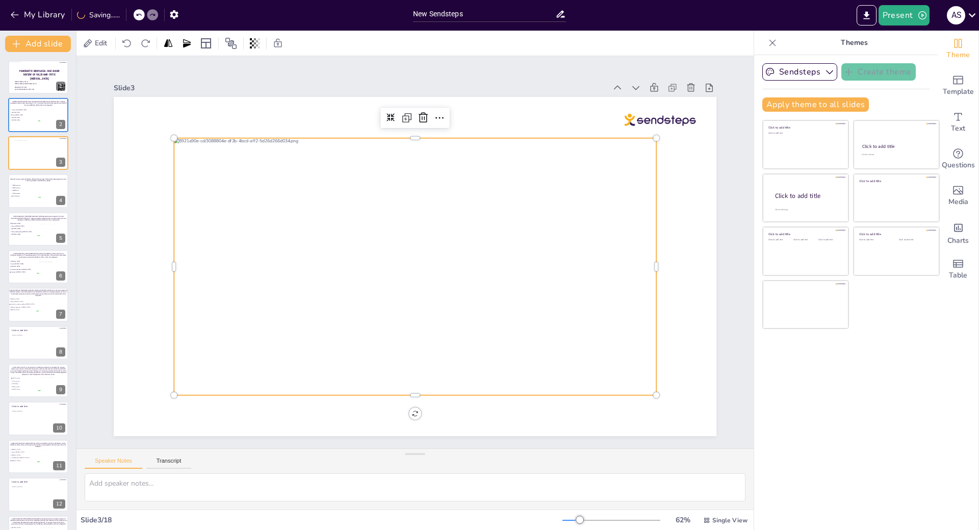
click at [333, 198] on div at bounding box center [415, 266] width 483 height 257
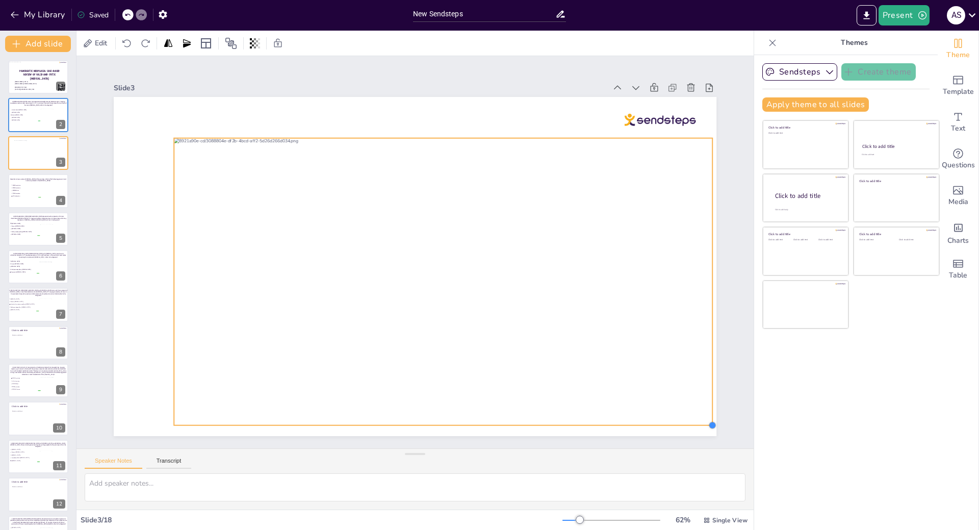
drag, startPoint x: 649, startPoint y: 391, endPoint x: 693, endPoint y: 421, distance: 53.2
click at [693, 421] on div at bounding box center [415, 266] width 603 height 339
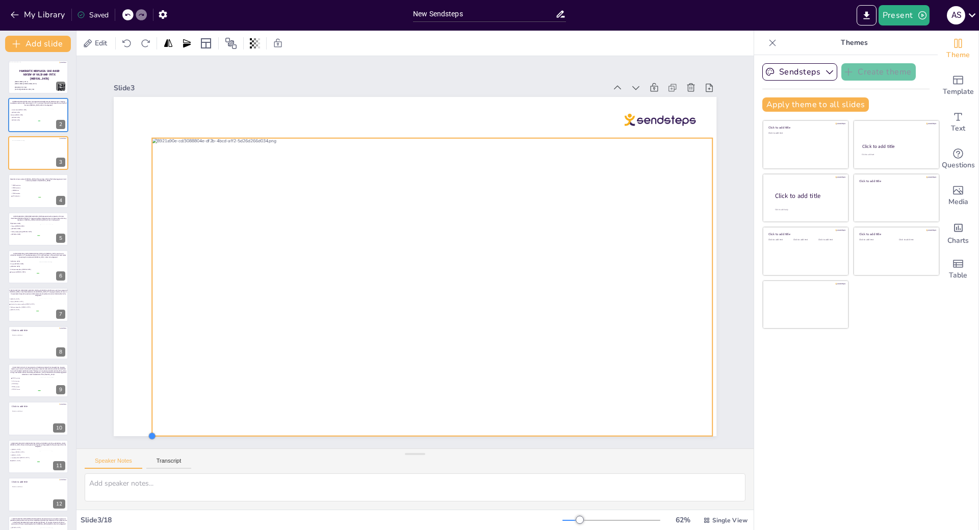
drag, startPoint x: 168, startPoint y: 421, endPoint x: 144, endPoint y: 425, distance: 23.8
click at [143, 428] on div at bounding box center [415, 266] width 603 height 339
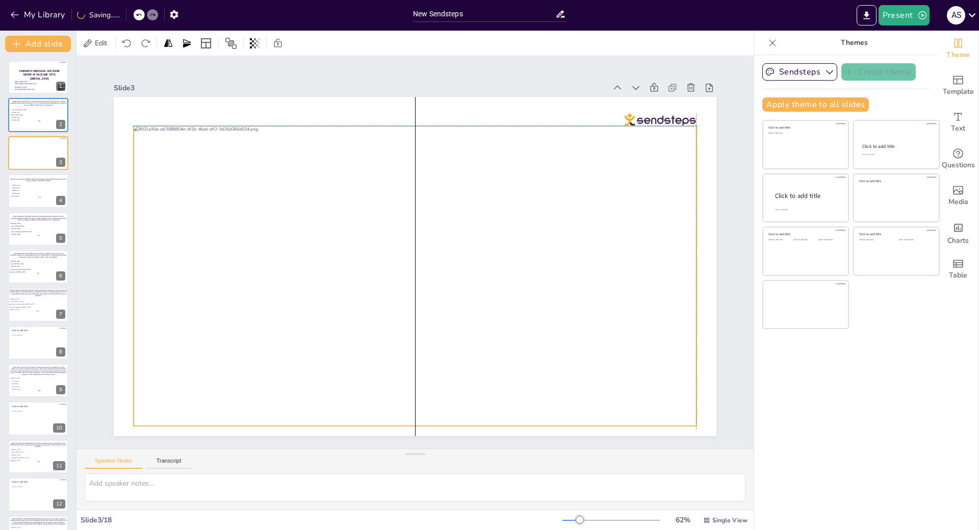
drag, startPoint x: 276, startPoint y: 355, endPoint x: 261, endPoint y: 346, distance: 18.0
click at [261, 346] on div at bounding box center [416, 276] width 564 height 300
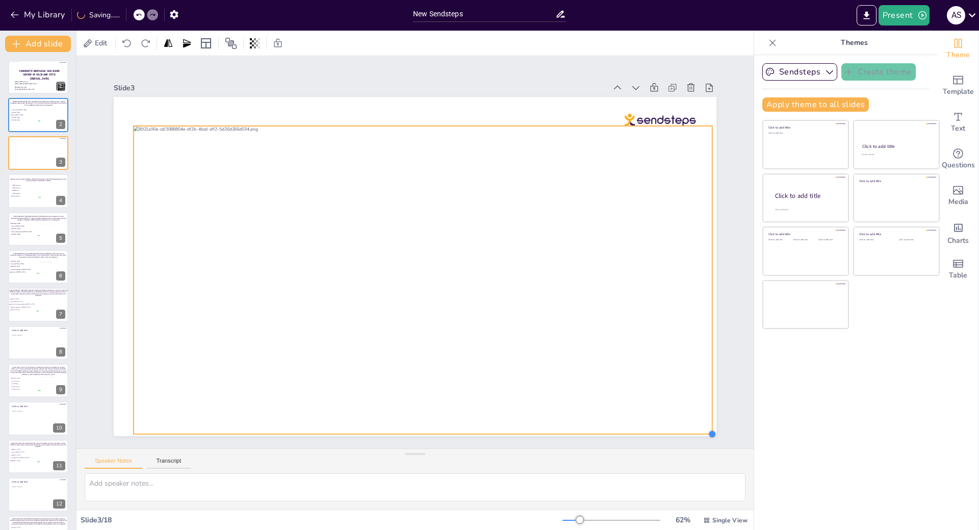
drag, startPoint x: 689, startPoint y: 422, endPoint x: 703, endPoint y: 431, distance: 16.0
click at [708, 431] on div at bounding box center [712, 434] width 8 height 8
click at [31, 199] on div at bounding box center [38, 190] width 61 height 35
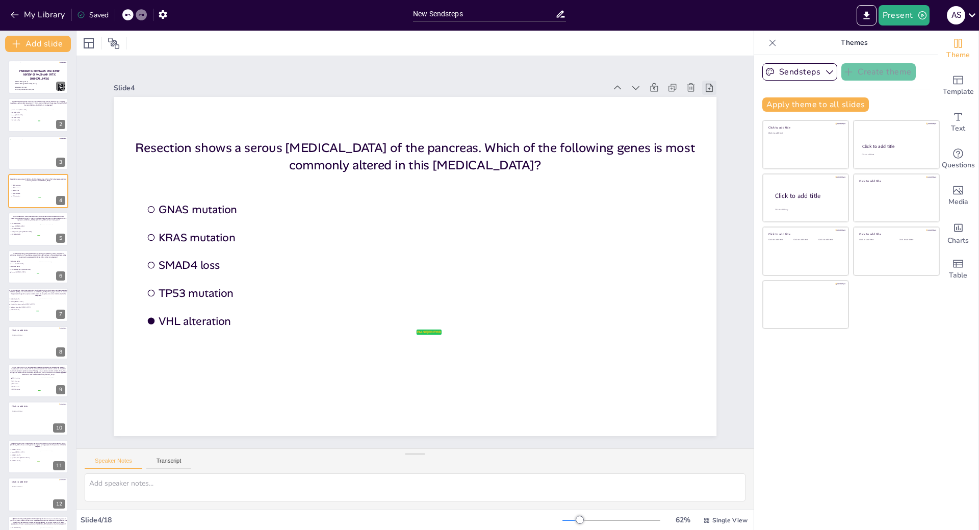
click at [705, 84] on icon at bounding box center [710, 88] width 10 height 10
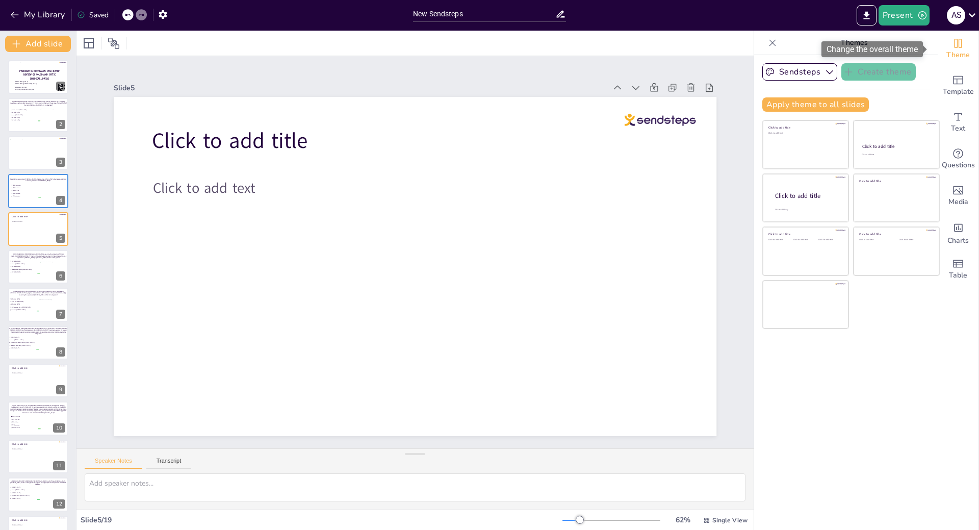
click at [955, 50] on span "Theme" at bounding box center [958, 54] width 23 height 11
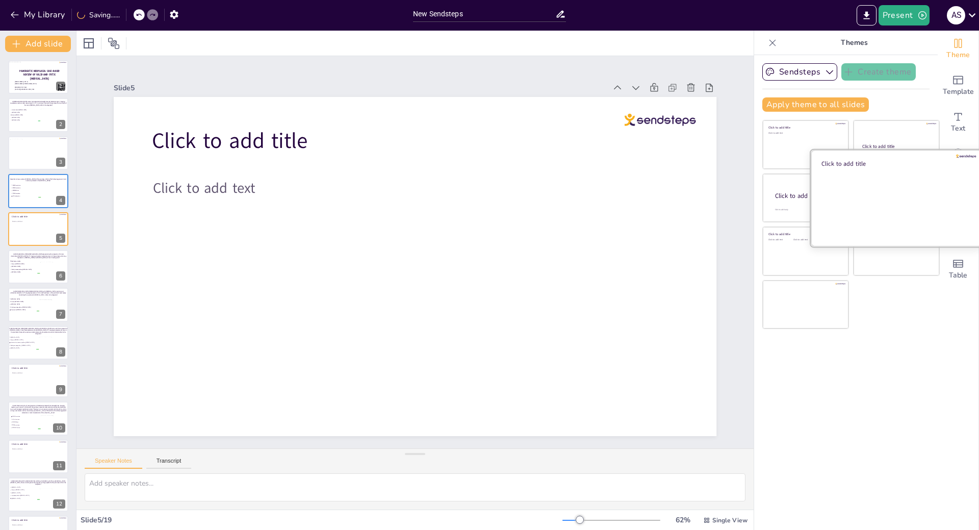
click at [878, 209] on div at bounding box center [896, 197] width 171 height 96
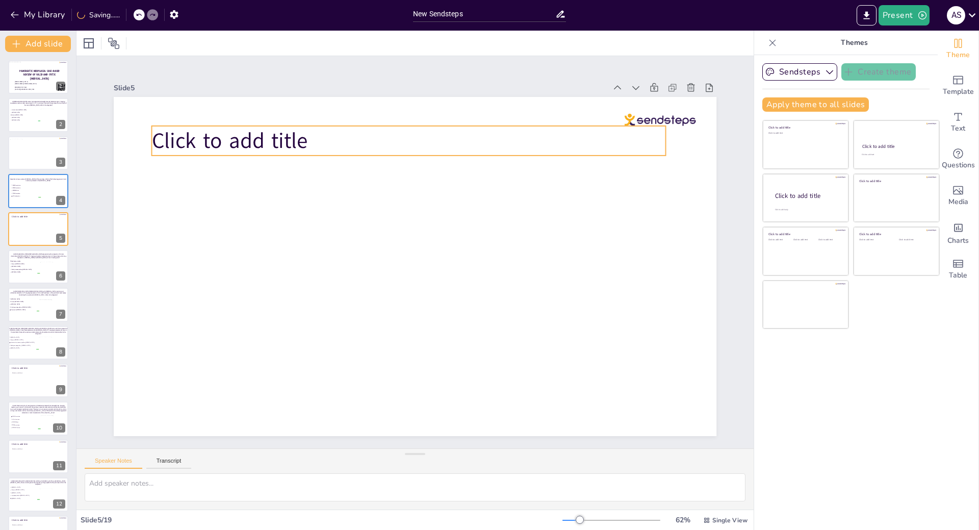
click at [266, 135] on span "Click to add title" at bounding box center [230, 140] width 156 height 29
click at [306, 134] on p "Click to add title" at bounding box center [409, 141] width 514 height 30
click at [304, 136] on p "Click to add title" at bounding box center [409, 141] width 514 height 30
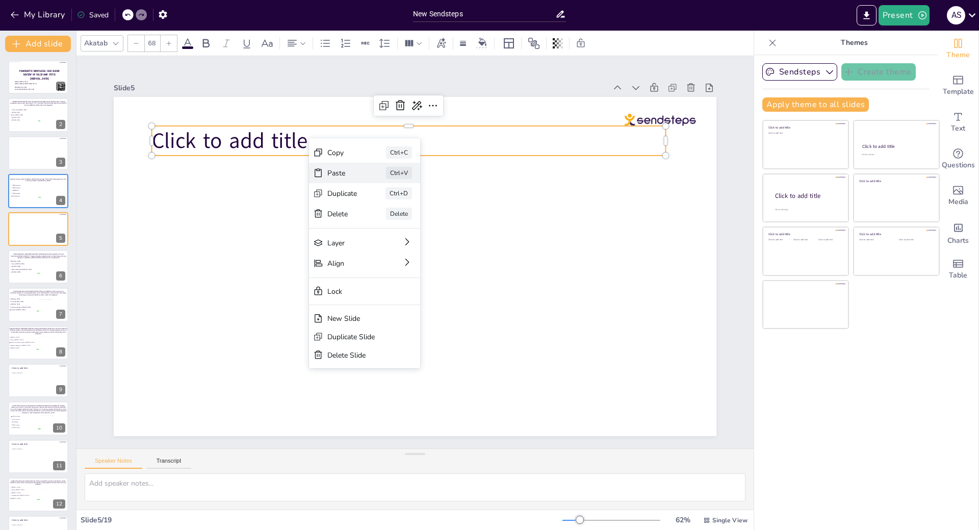
click at [338, 177] on div "Paste" at bounding box center [343, 173] width 30 height 10
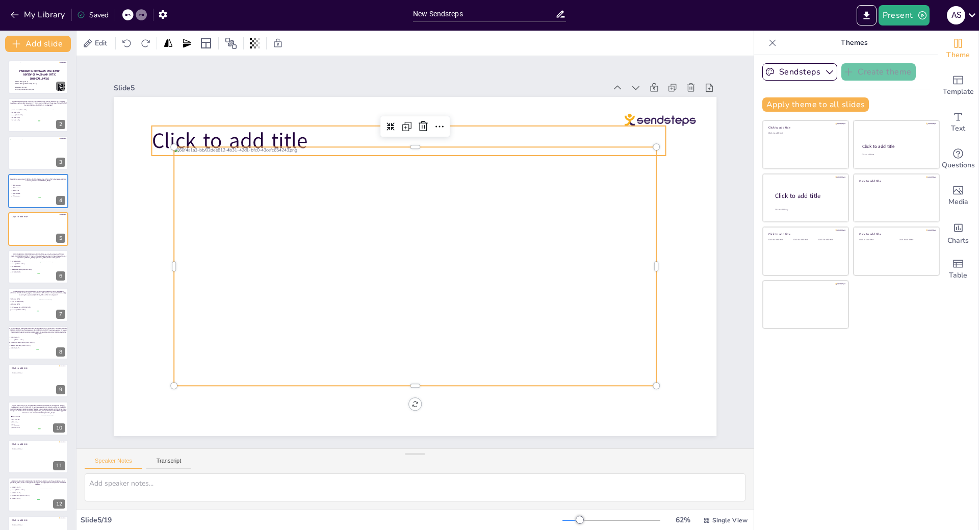
click at [337, 128] on p "Click to add title" at bounding box center [409, 141] width 514 height 30
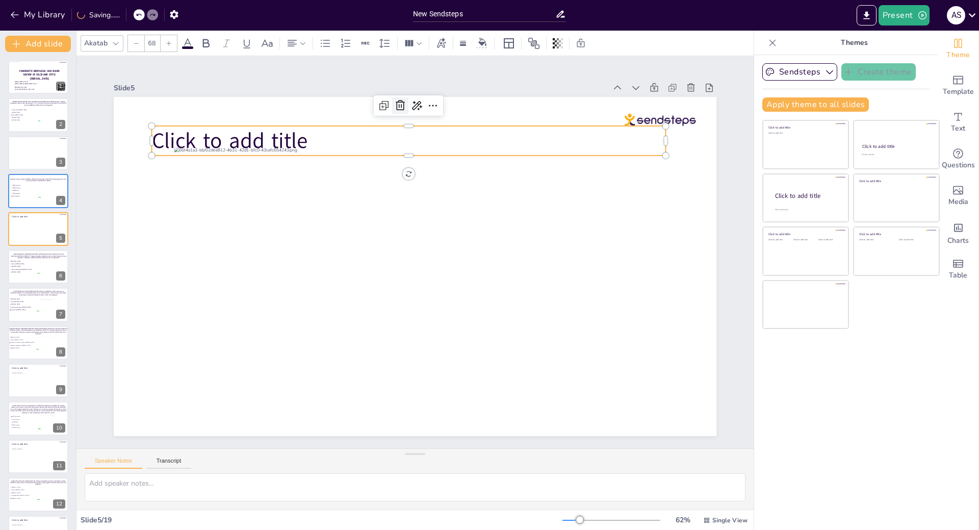
click at [396, 102] on icon at bounding box center [400, 105] width 12 height 12
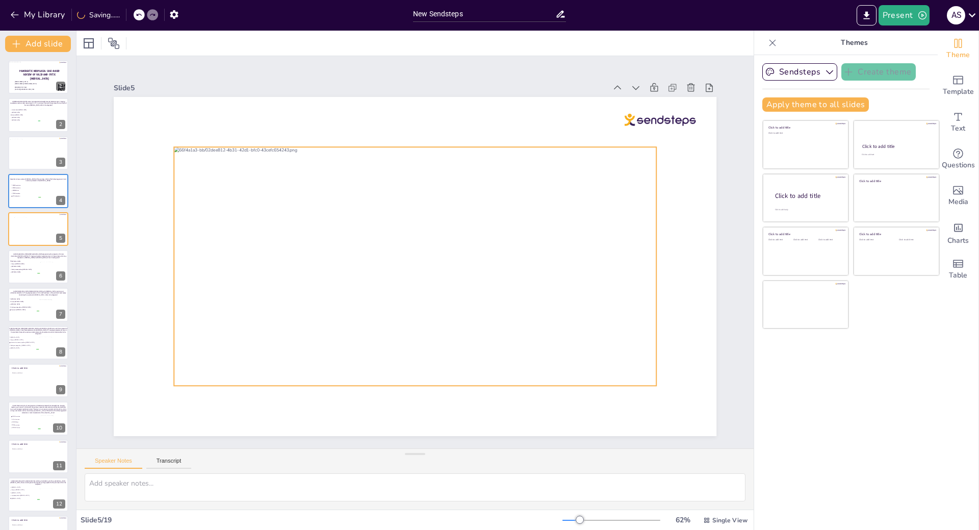
click at [395, 202] on div at bounding box center [415, 266] width 483 height 239
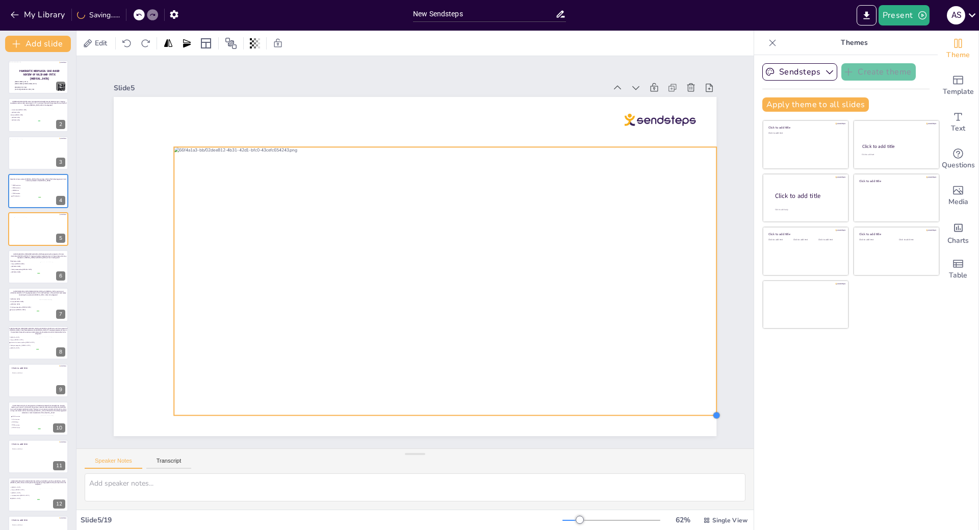
drag, startPoint x: 646, startPoint y: 380, endPoint x: 680, endPoint y: 409, distance: 44.5
click at [680, 409] on div at bounding box center [415, 266] width 603 height 339
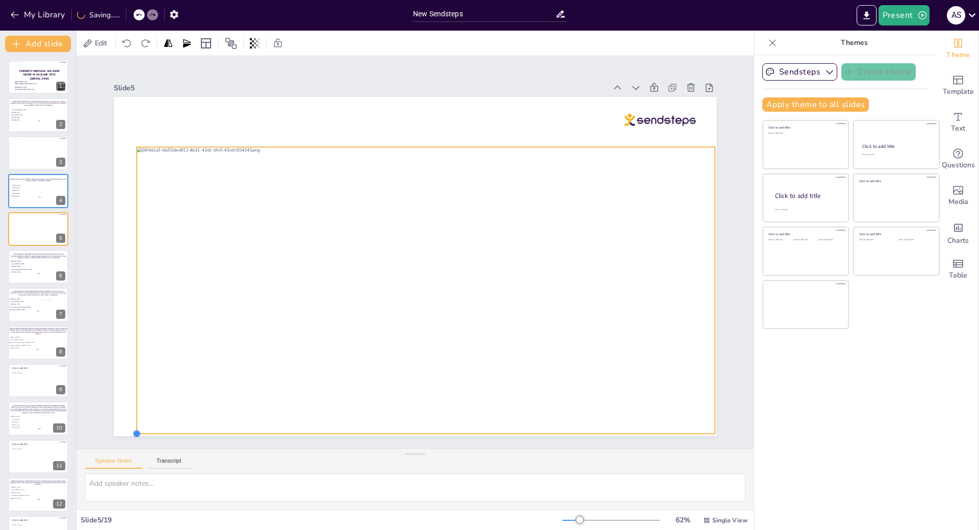
drag, startPoint x: 166, startPoint y: 411, endPoint x: 129, endPoint y: 416, distance: 37.5
click at [129, 416] on div at bounding box center [415, 266] width 603 height 339
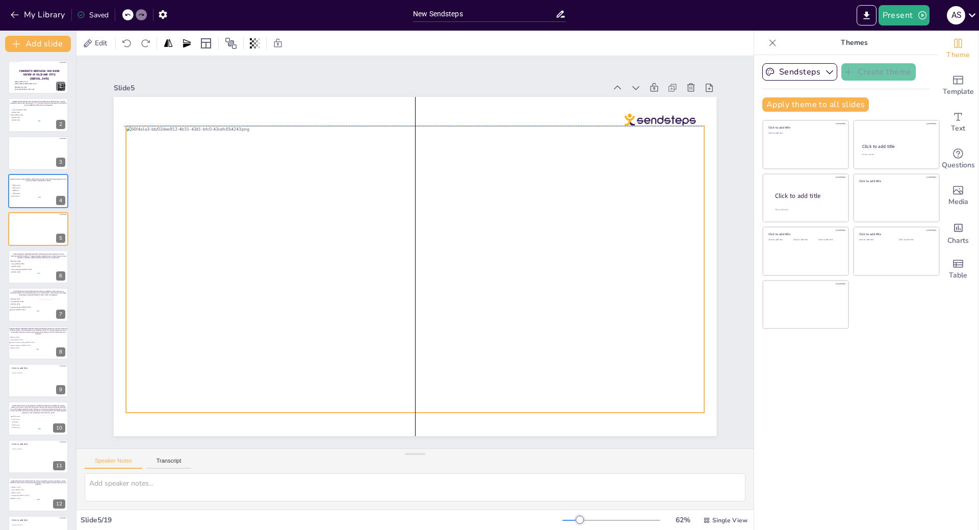
drag, startPoint x: 213, startPoint y: 380, endPoint x: 200, endPoint y: 360, distance: 23.6
click at [200, 360] on div at bounding box center [415, 269] width 579 height 287
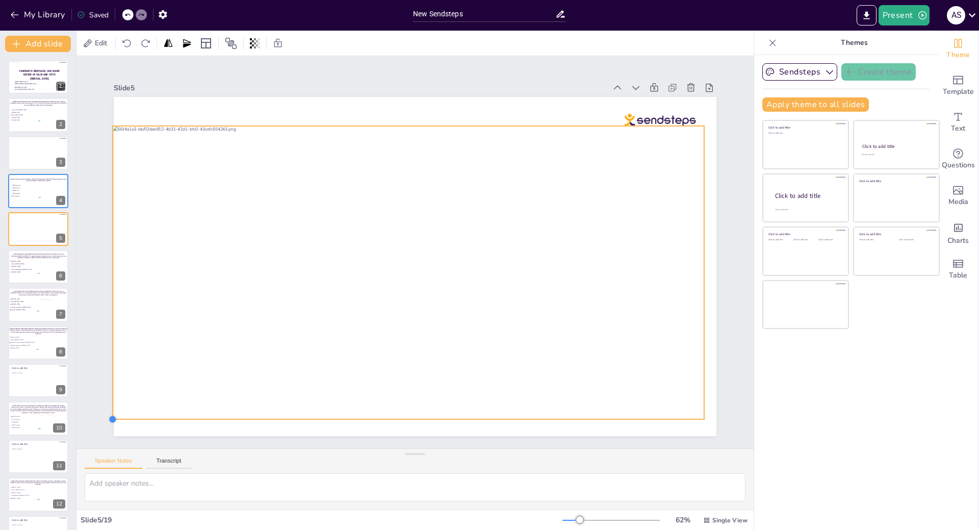
click at [115, 414] on div at bounding box center [415, 266] width 603 height 339
click at [694, 422] on div at bounding box center [415, 266] width 603 height 339
click at [33, 263] on span "Serous [MEDICAL_DATA]" at bounding box center [25, 264] width 29 height 2
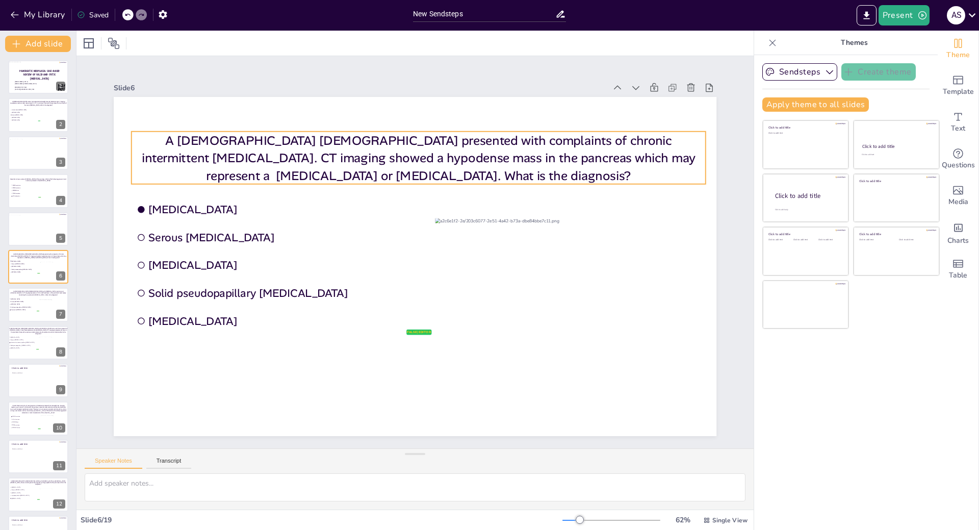
click at [383, 163] on p "A [DEMOGRAPHIC_DATA] [DEMOGRAPHIC_DATA] presented with complaints of chronic in…" at bounding box center [419, 158] width 574 height 53
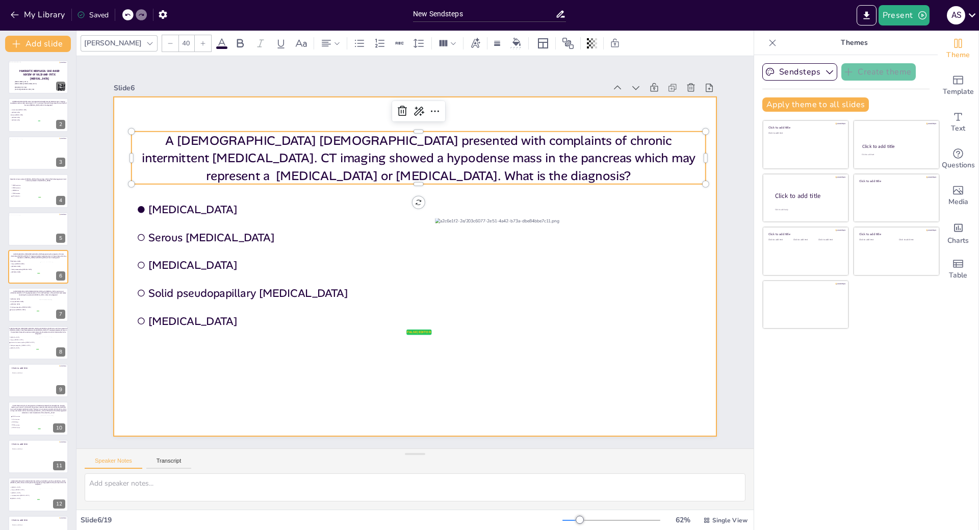
click at [239, 105] on div at bounding box center [415, 266] width 603 height 339
click at [243, 143] on p "A [DEMOGRAPHIC_DATA] [DEMOGRAPHIC_DATA] presented with complaints of chronic in…" at bounding box center [419, 158] width 574 height 53
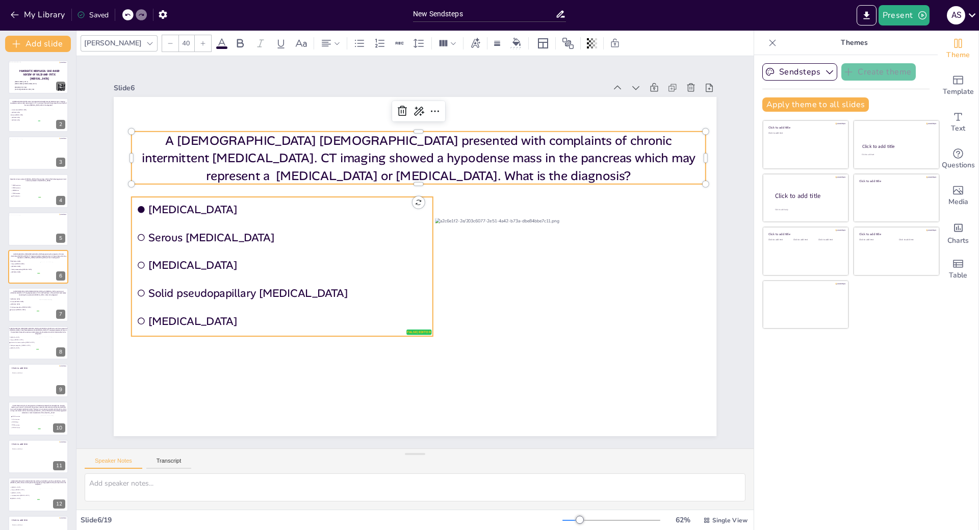
click at [218, 218] on li "[MEDICAL_DATA]" at bounding box center [282, 210] width 301 height 26
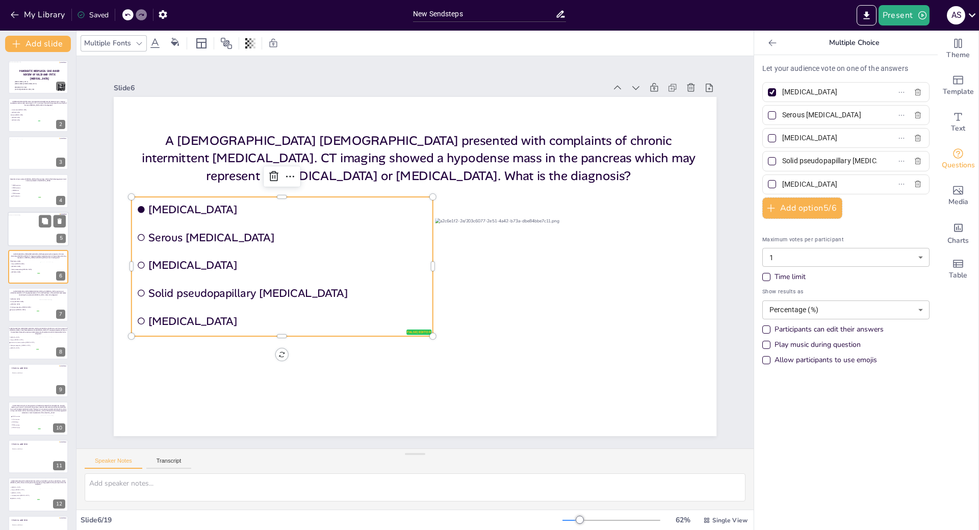
click at [23, 236] on div at bounding box center [38, 230] width 61 height 30
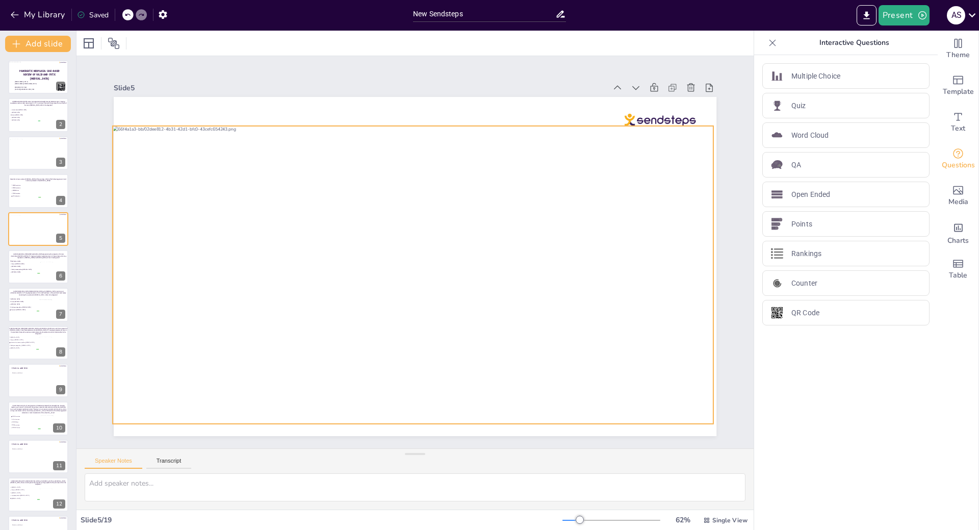
click at [130, 395] on div at bounding box center [413, 275] width 601 height 298
drag, startPoint x: 107, startPoint y: 419, endPoint x: 118, endPoint y: 417, distance: 11.5
click at [118, 417] on div at bounding box center [415, 266] width 603 height 339
click at [23, 271] on li "[MEDICAL_DATA]" at bounding box center [24, 272] width 31 height 3
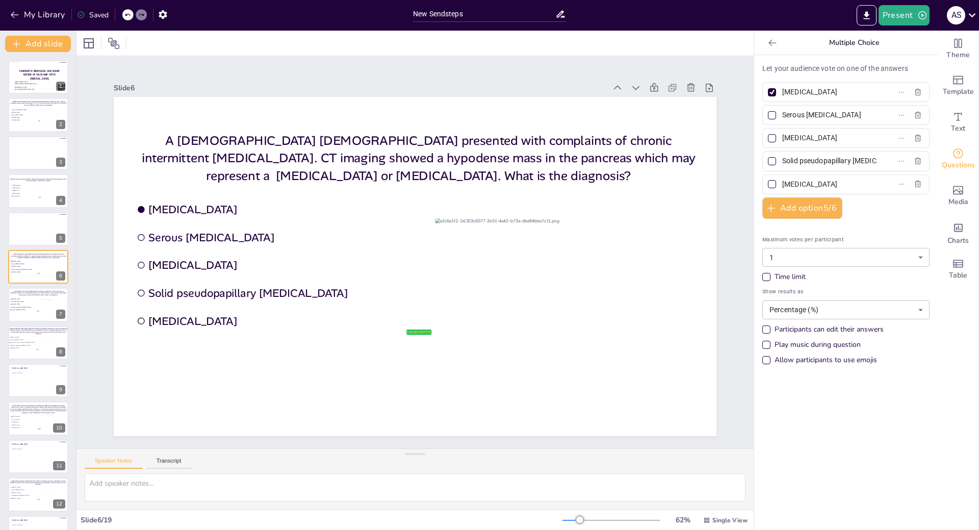
click at [705, 83] on icon at bounding box center [710, 88] width 10 height 10
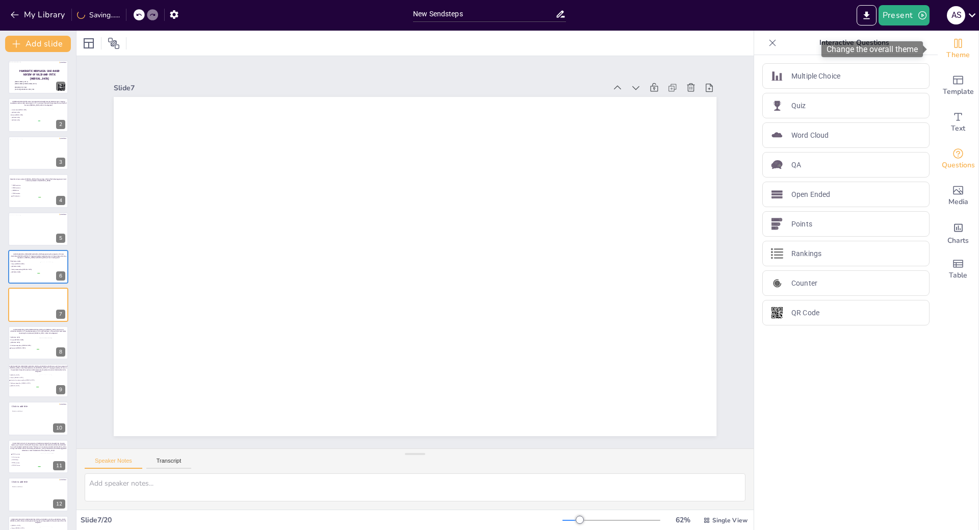
click at [957, 49] on span "Theme" at bounding box center [958, 54] width 23 height 11
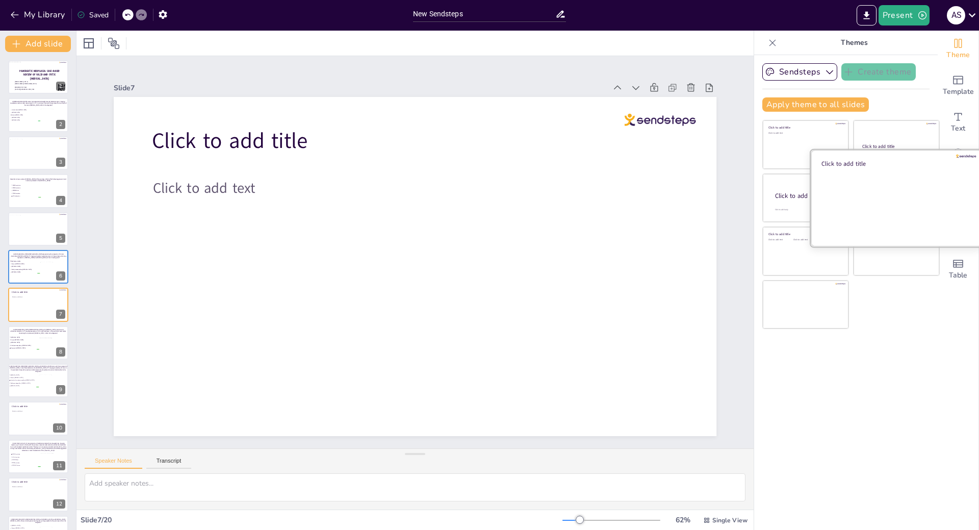
click at [879, 198] on div at bounding box center [896, 197] width 171 height 96
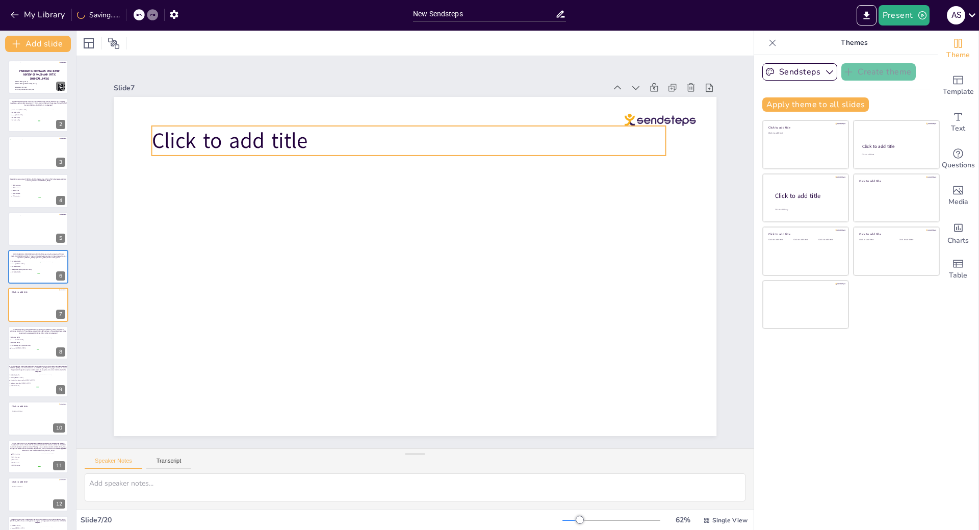
click at [254, 146] on span "Click to add title" at bounding box center [230, 140] width 156 height 29
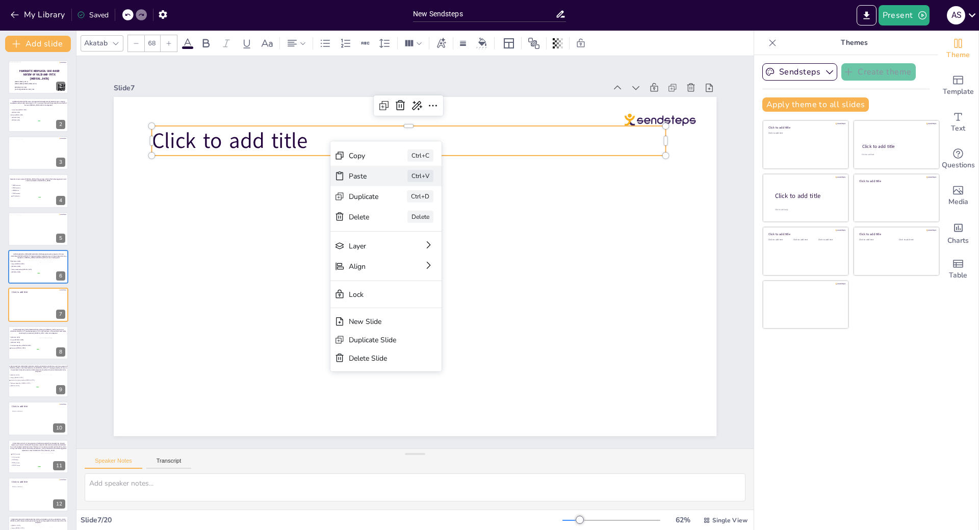
click at [353, 175] on div "Paste" at bounding box center [364, 176] width 30 height 10
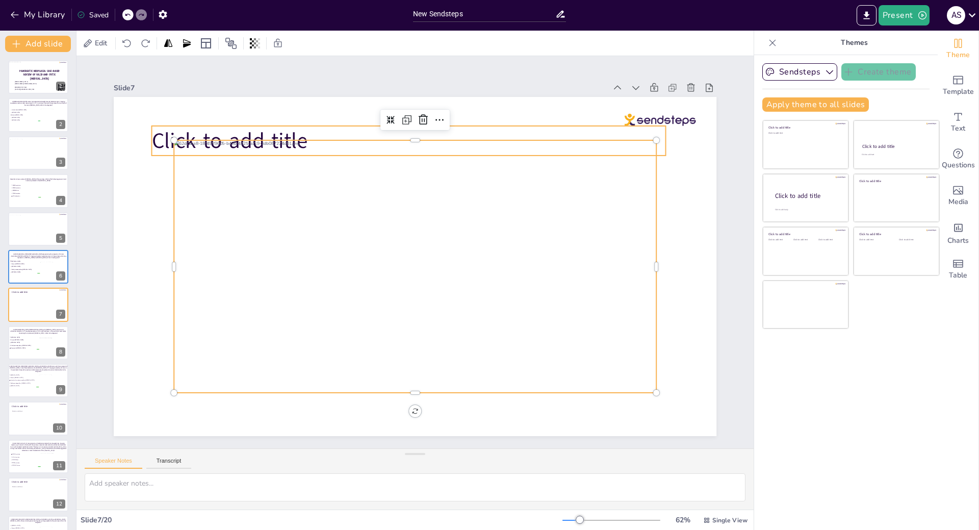
click at [317, 127] on p "Click to add title" at bounding box center [409, 141] width 514 height 30
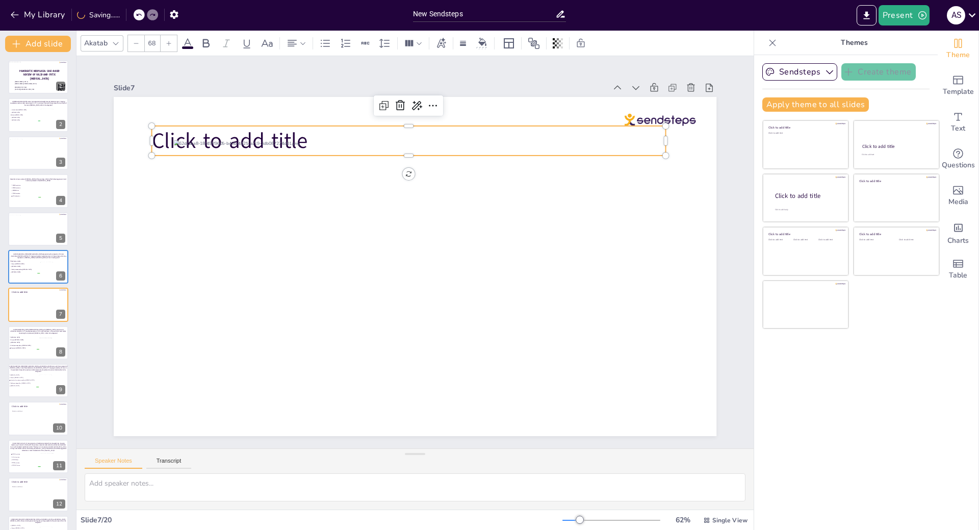
click at [394, 104] on icon at bounding box center [400, 105] width 12 height 12
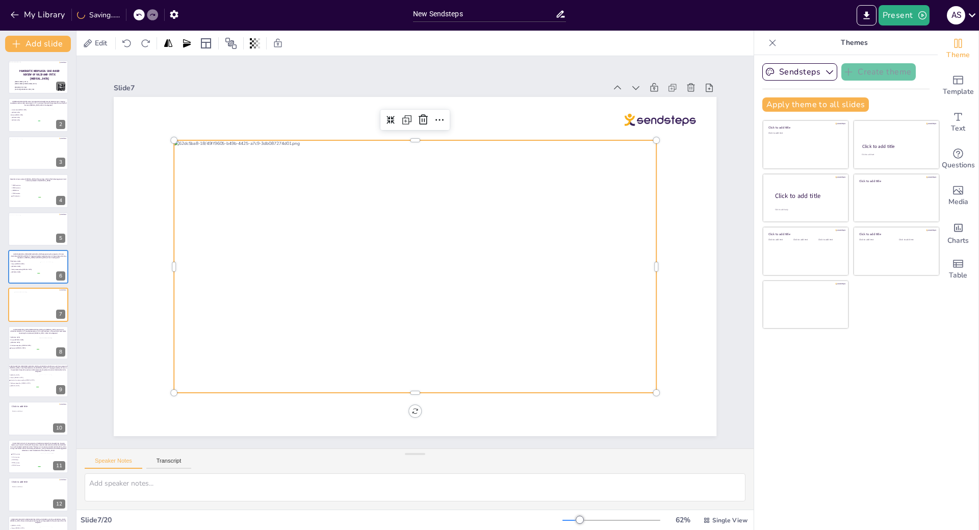
click at [363, 203] on div at bounding box center [415, 266] width 483 height 253
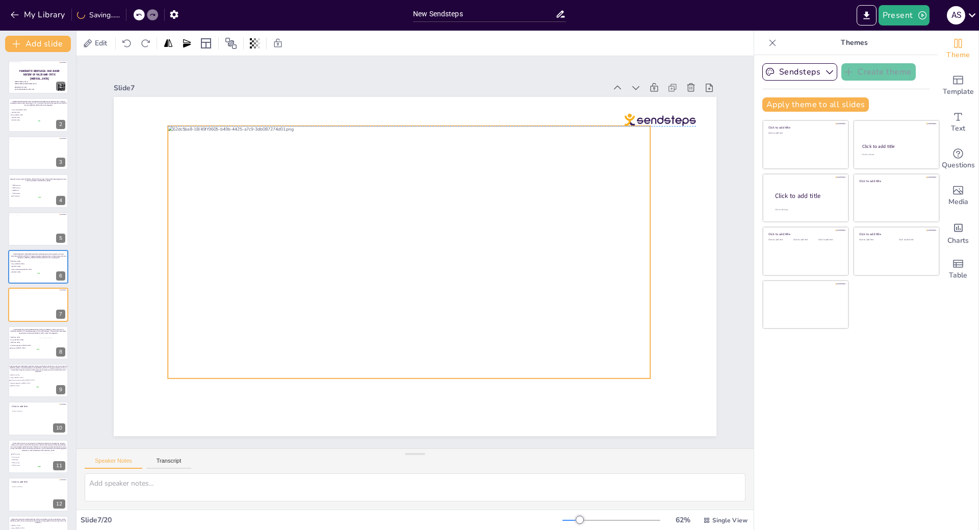
drag, startPoint x: 468, startPoint y: 182, endPoint x: 462, endPoint y: 171, distance: 12.3
click at [462, 171] on div at bounding box center [409, 252] width 483 height 253
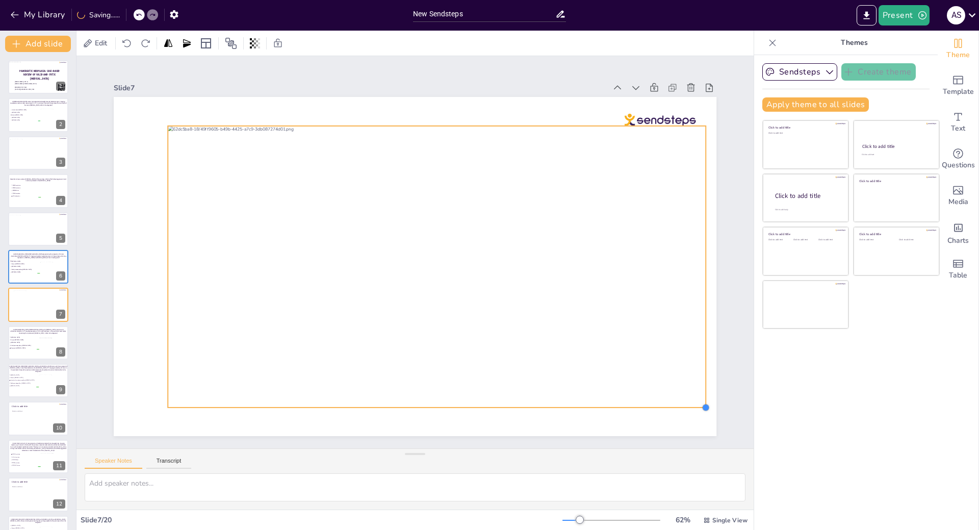
drag, startPoint x: 642, startPoint y: 371, endPoint x: 683, endPoint y: 400, distance: 50.1
click at [683, 400] on div at bounding box center [415, 266] width 603 height 339
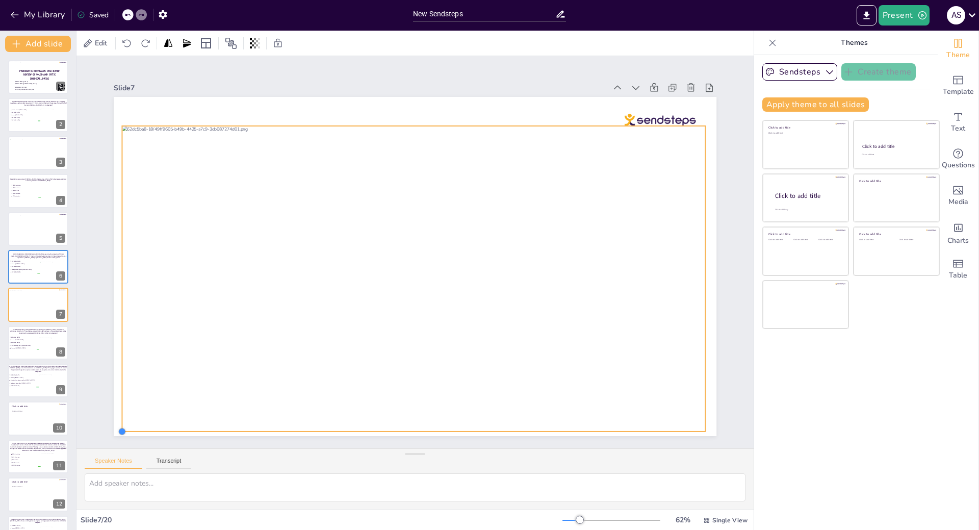
drag, startPoint x: 163, startPoint y: 404, endPoint x: 120, endPoint y: 428, distance: 49.1
click at [120, 428] on div at bounding box center [415, 266] width 603 height 339
click at [32, 339] on span "Serous [MEDICAL_DATA]" at bounding box center [24, 340] width 29 height 2
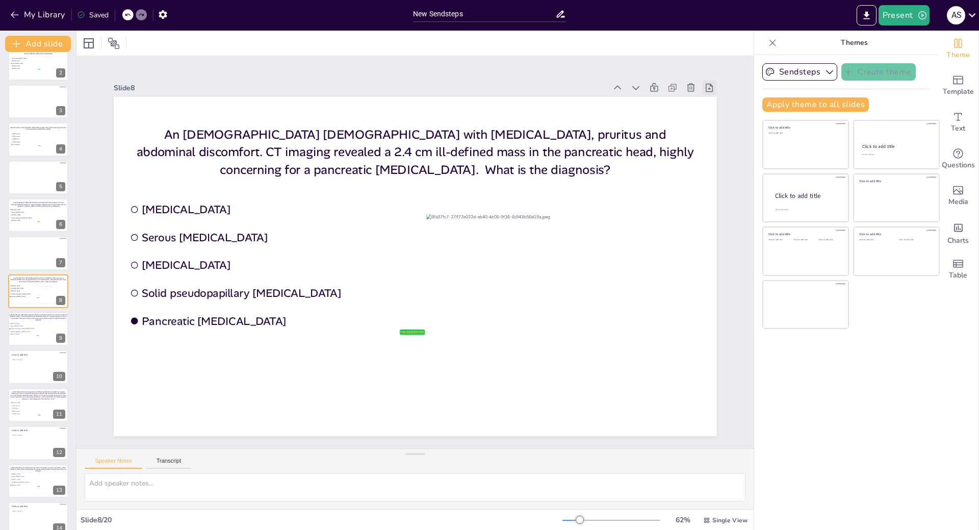
click at [706, 84] on icon at bounding box center [709, 88] width 7 height 8
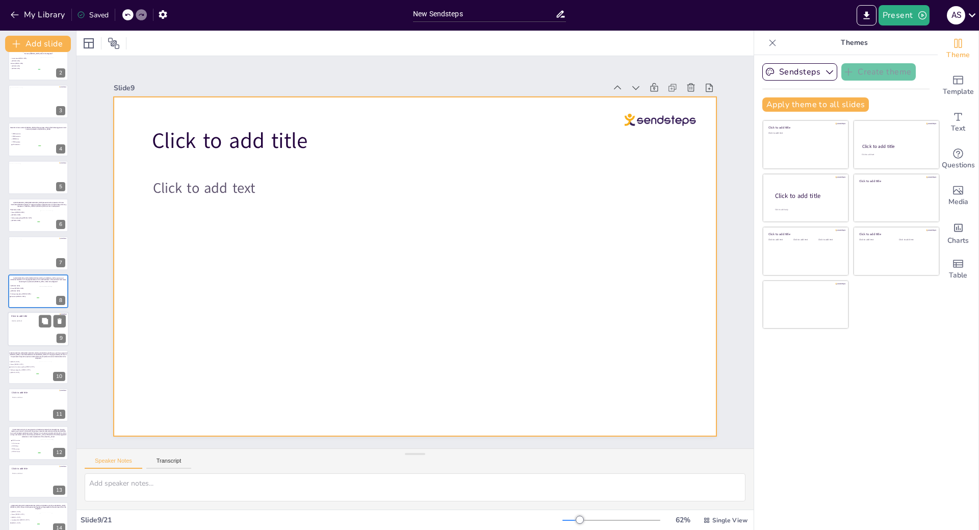
click at [13, 337] on div at bounding box center [38, 329] width 61 height 35
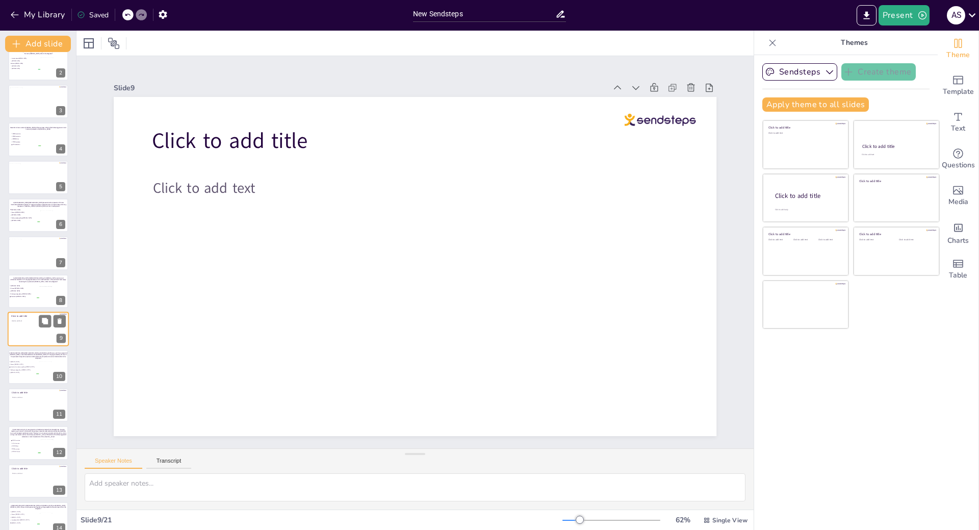
scroll to position [90, 0]
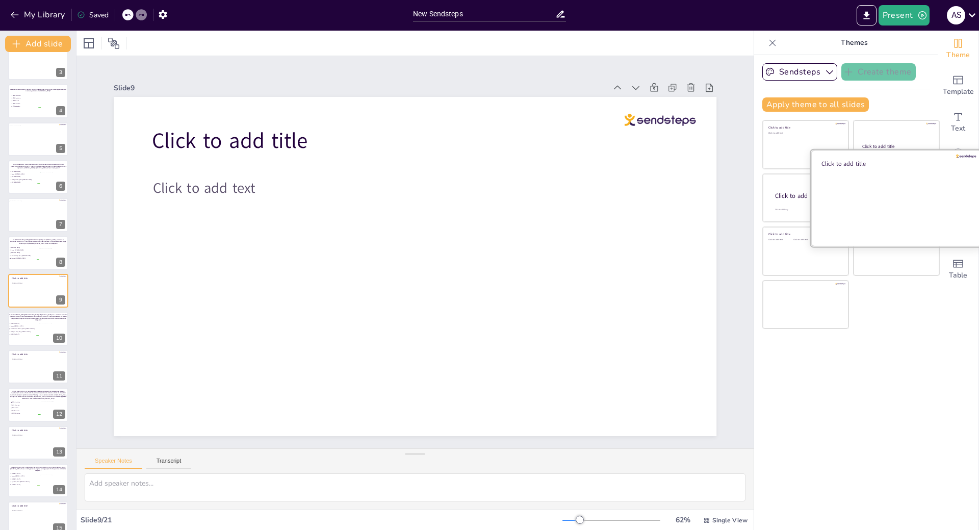
click at [875, 208] on div at bounding box center [896, 197] width 171 height 96
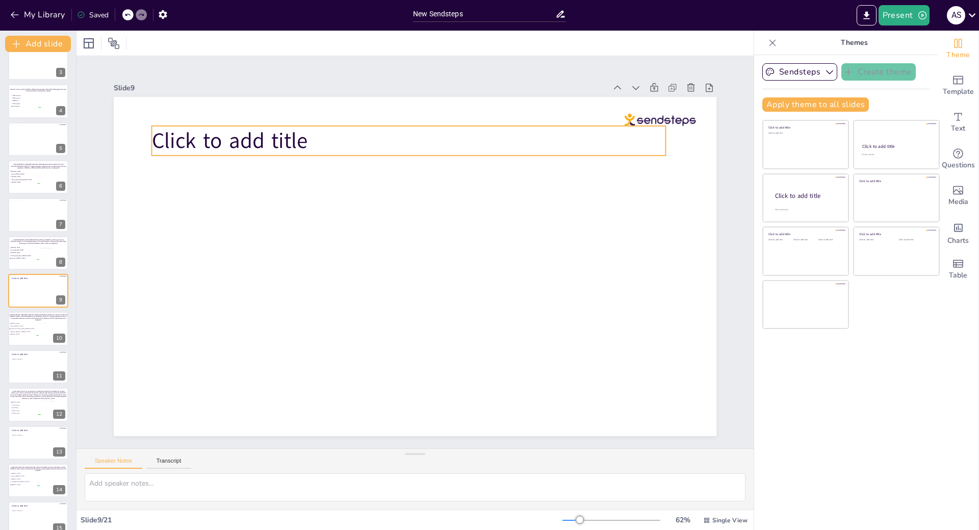
click at [298, 138] on span "Click to add title" at bounding box center [230, 140] width 156 height 29
click at [301, 138] on p "Click to add title" at bounding box center [409, 141] width 514 height 30
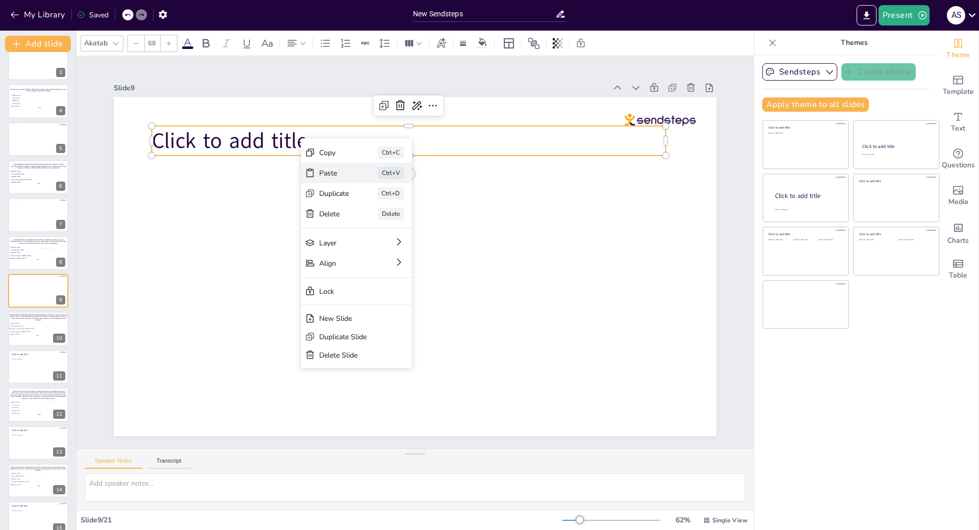
click at [323, 169] on div "Paste" at bounding box center [334, 173] width 30 height 10
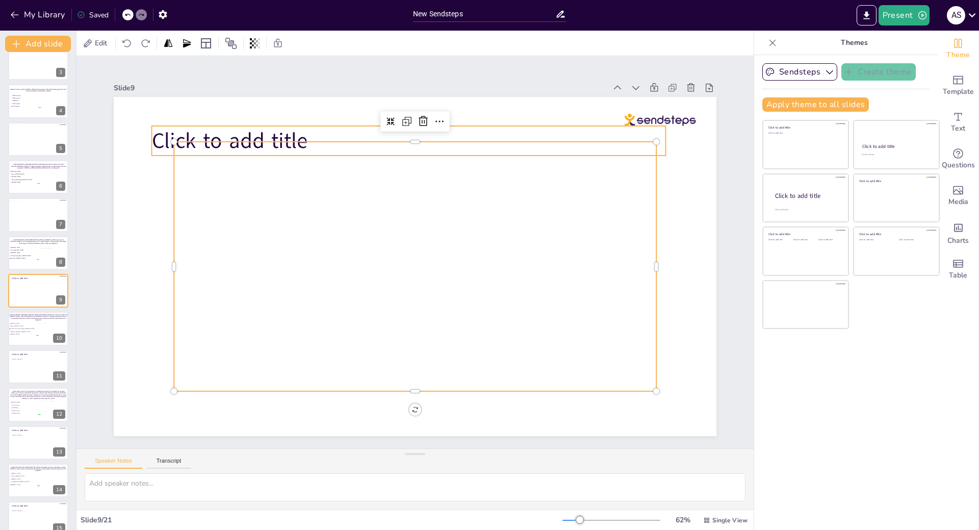
click at [309, 131] on p "Click to add title" at bounding box center [409, 141] width 514 height 30
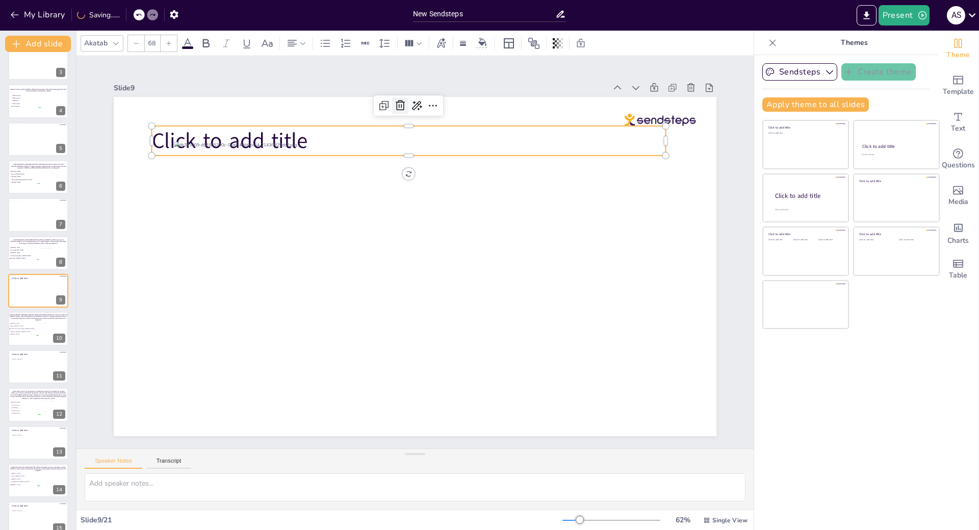
click at [396, 104] on icon at bounding box center [400, 105] width 9 height 10
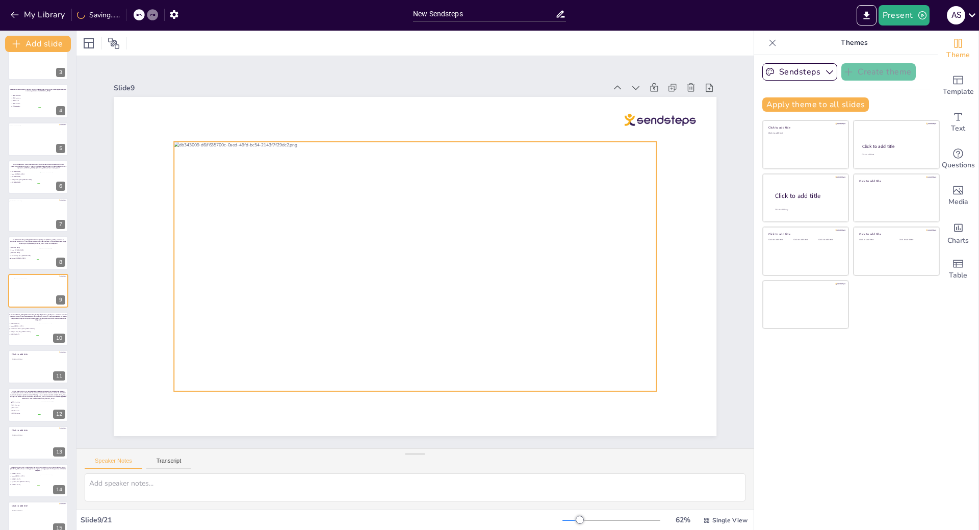
click at [347, 242] on div at bounding box center [415, 266] width 483 height 249
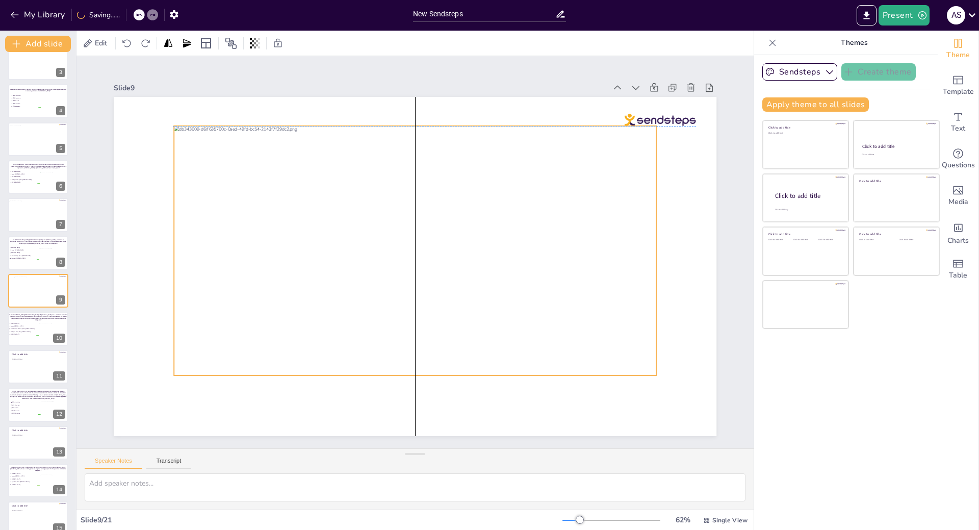
drag, startPoint x: 407, startPoint y: 164, endPoint x: 406, endPoint y: 151, distance: 12.8
click at [406, 151] on div at bounding box center [415, 250] width 483 height 249
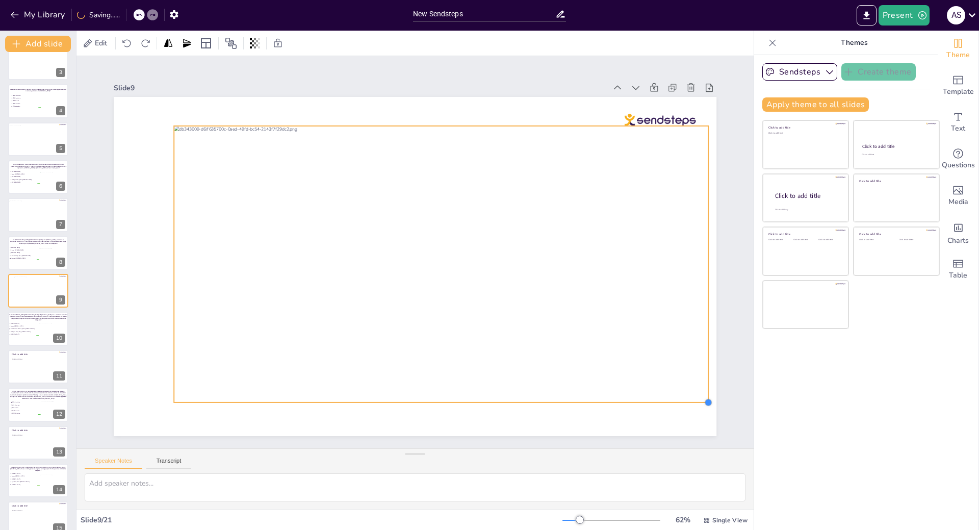
drag, startPoint x: 650, startPoint y: 372, endPoint x: 669, endPoint y: 399, distance: 32.7
click at [669, 399] on div at bounding box center [415, 266] width 603 height 339
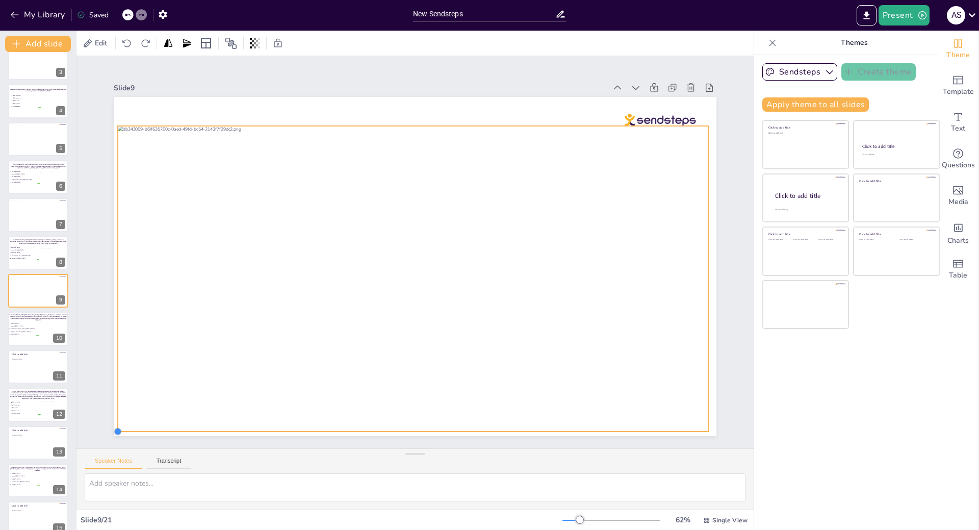
drag, startPoint x: 165, startPoint y: 397, endPoint x: 111, endPoint y: 426, distance: 60.9
click at [114, 428] on div at bounding box center [118, 432] width 8 height 8
click at [22, 333] on li "[MEDICAL_DATA]" at bounding box center [23, 334] width 31 height 3
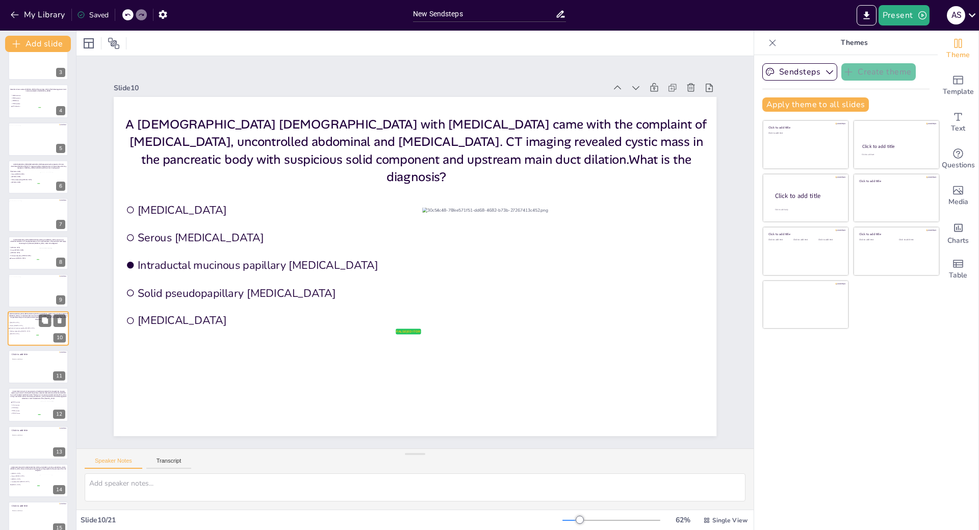
scroll to position [128, 0]
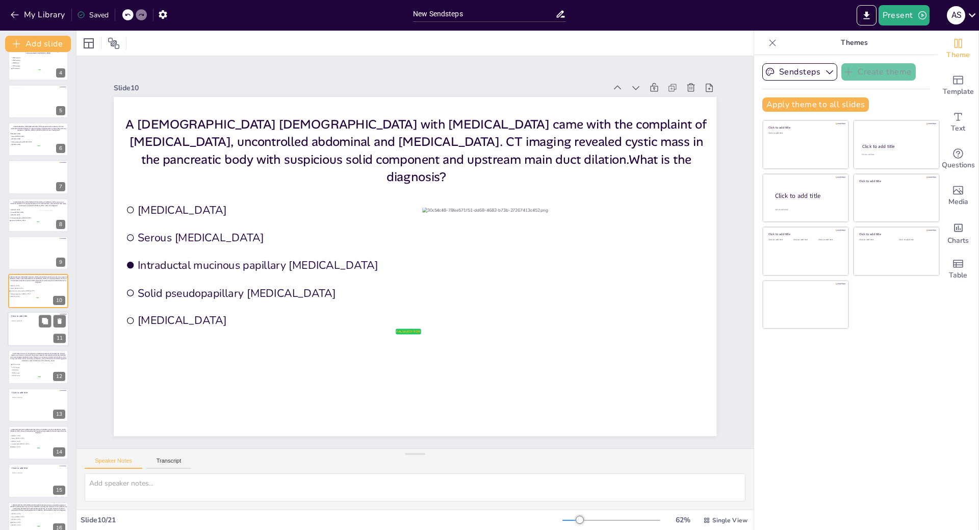
click at [24, 326] on div at bounding box center [38, 329] width 61 height 35
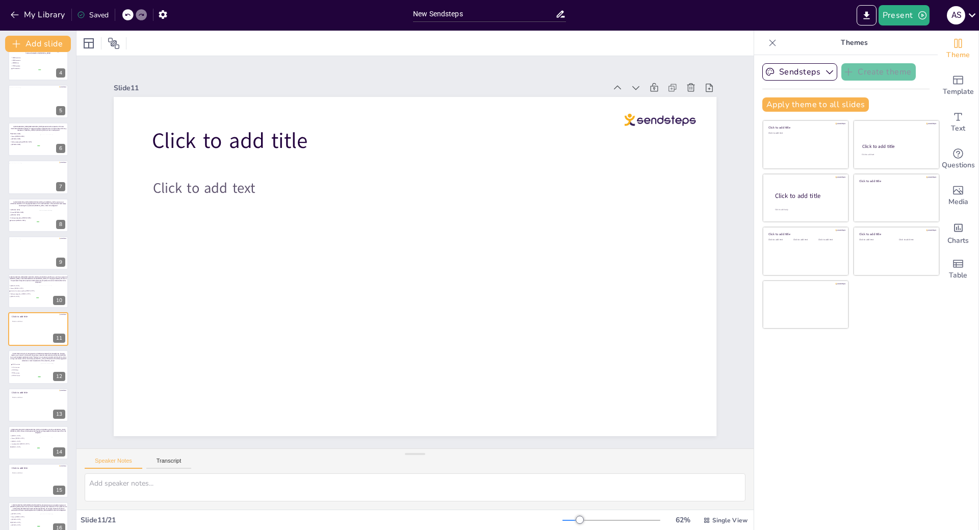
scroll to position [165, 0]
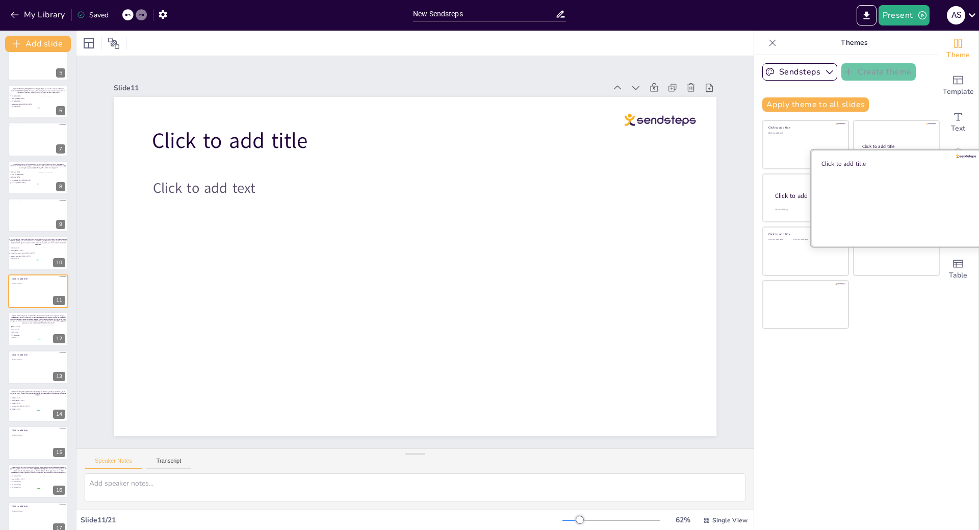
click at [894, 203] on div at bounding box center [896, 197] width 171 height 96
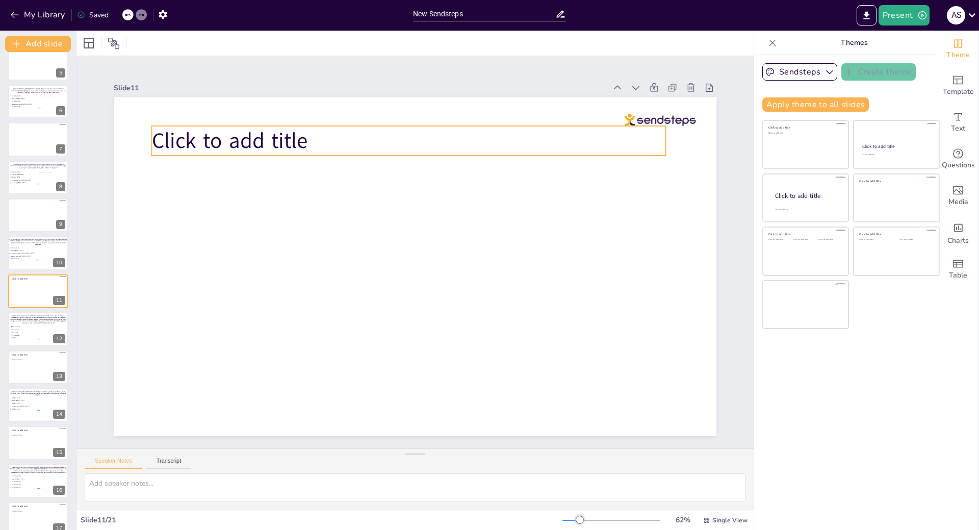
click at [269, 134] on span "Click to add title" at bounding box center [230, 140] width 156 height 29
click at [310, 140] on p "Click to add title" at bounding box center [409, 141] width 514 height 30
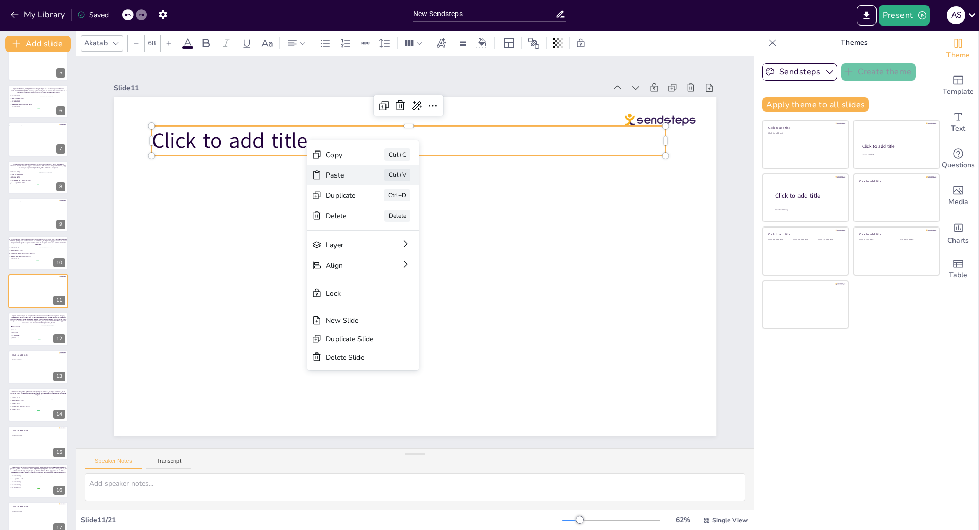
click at [329, 171] on div "Paste" at bounding box center [341, 175] width 30 height 10
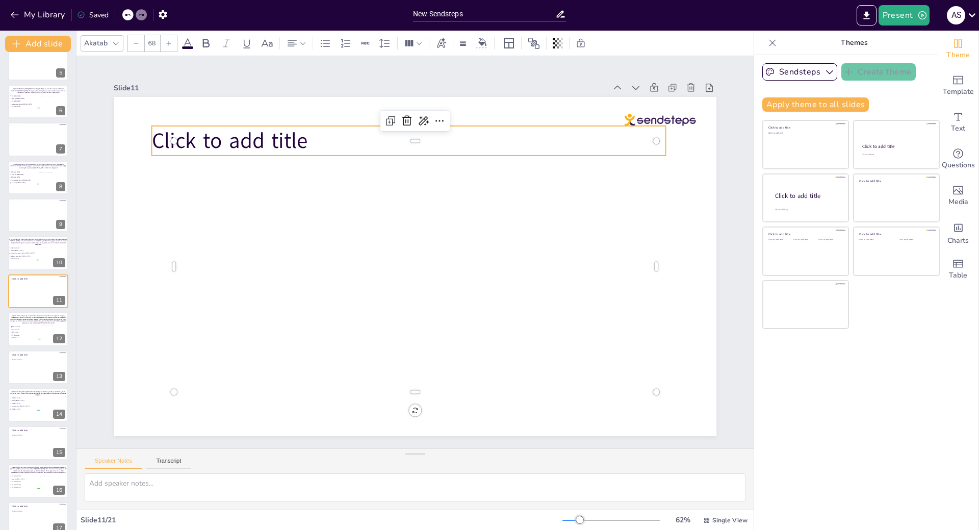
click at [304, 128] on p "Click to add title" at bounding box center [409, 141] width 514 height 30
click at [396, 106] on icon at bounding box center [400, 105] width 9 height 10
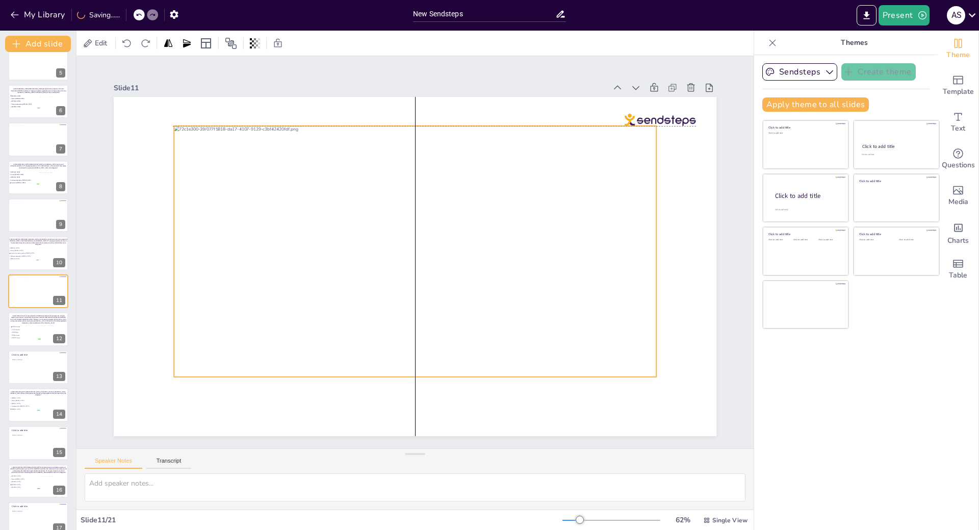
drag, startPoint x: 402, startPoint y: 218, endPoint x: 401, endPoint y: 205, distance: 13.3
click at [401, 205] on div at bounding box center [415, 251] width 483 height 251
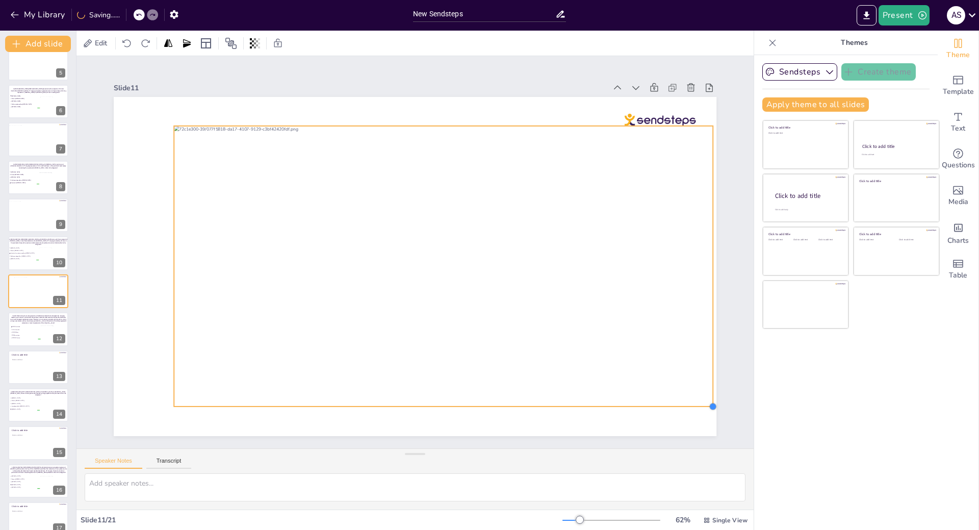
drag, startPoint x: 647, startPoint y: 374, endPoint x: 681, endPoint y: 404, distance: 44.8
click at [681, 404] on div at bounding box center [415, 266] width 603 height 339
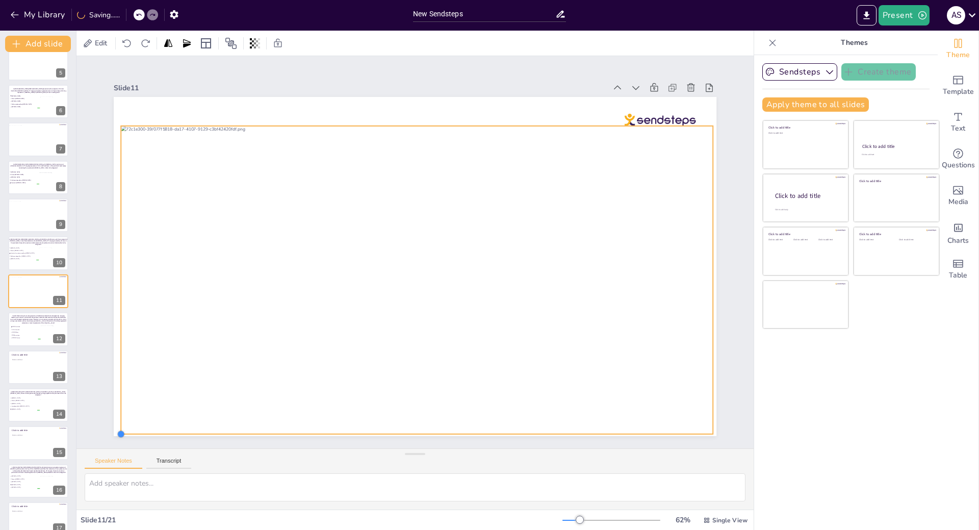
drag, startPoint x: 167, startPoint y: 401, endPoint x: 114, endPoint y: 425, distance: 58.2
click at [114, 425] on div at bounding box center [415, 266] width 603 height 339
click at [23, 329] on li "VHL alteration" at bounding box center [25, 330] width 31 height 3
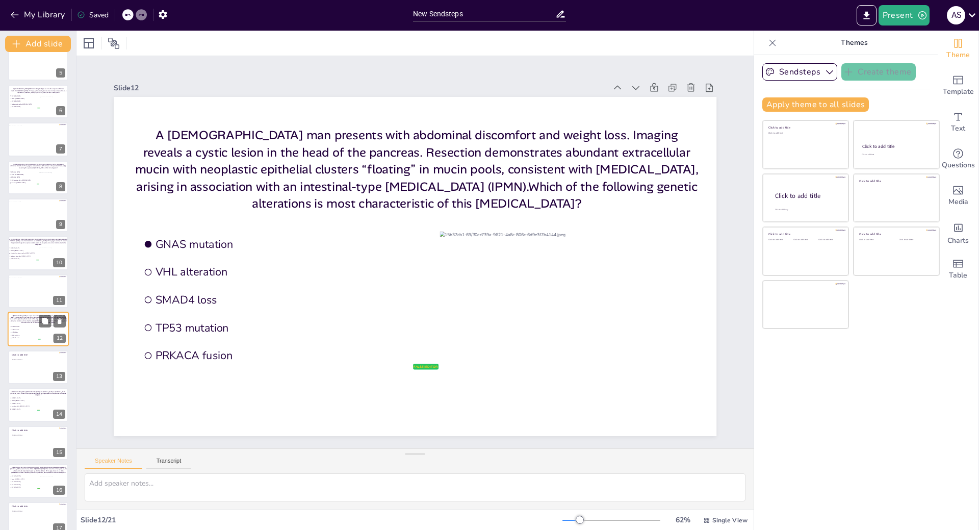
scroll to position [204, 0]
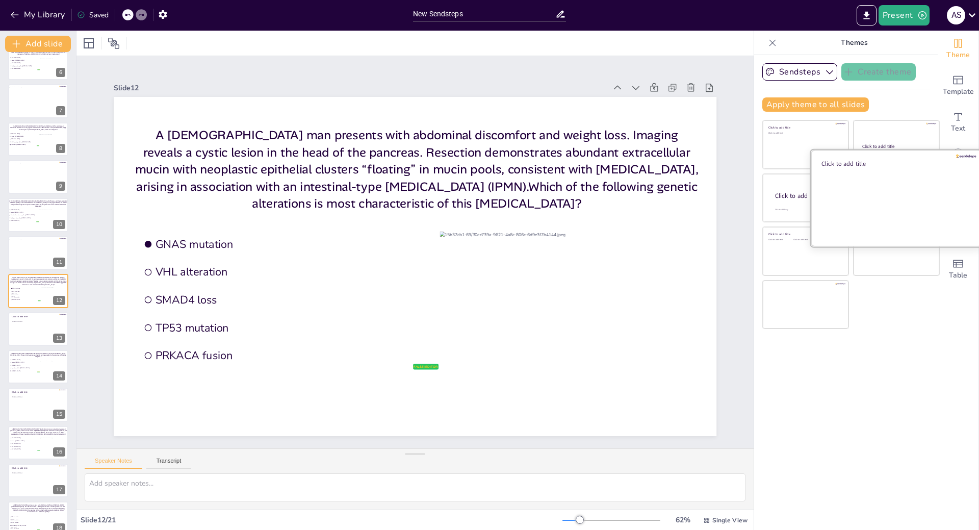
click at [869, 185] on div at bounding box center [896, 197] width 171 height 96
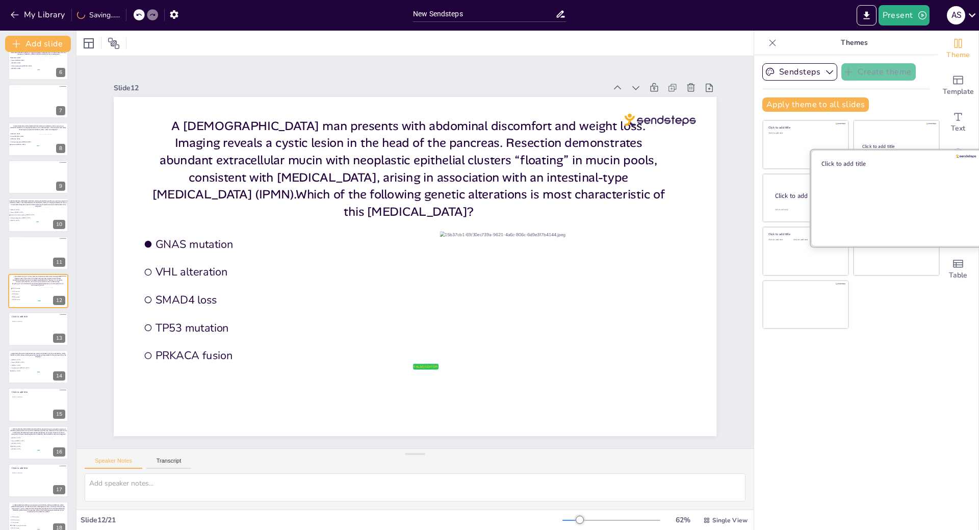
click at [897, 192] on div at bounding box center [896, 197] width 171 height 96
click at [19, 327] on div at bounding box center [38, 329] width 61 height 35
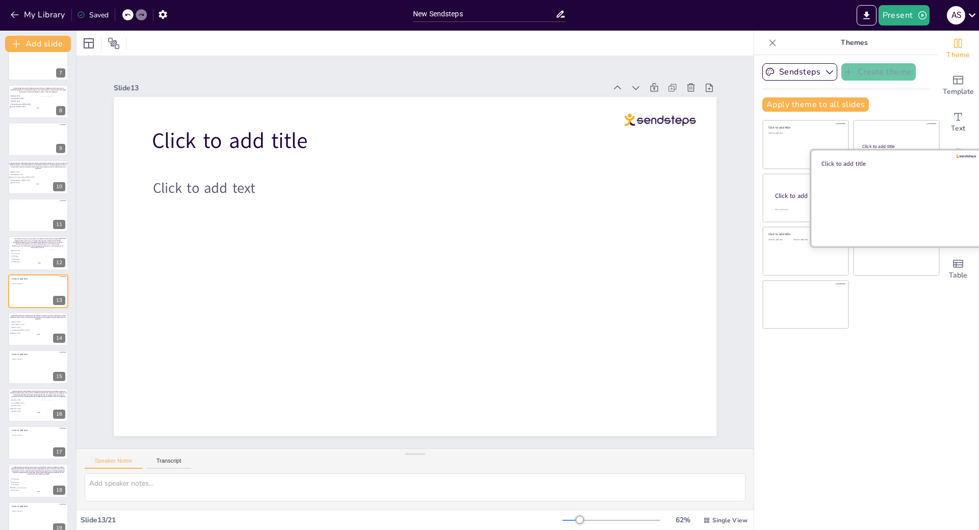
click at [888, 201] on div at bounding box center [896, 197] width 171 height 96
click at [26, 366] on div at bounding box center [38, 367] width 61 height 35
click at [900, 199] on div at bounding box center [896, 197] width 171 height 96
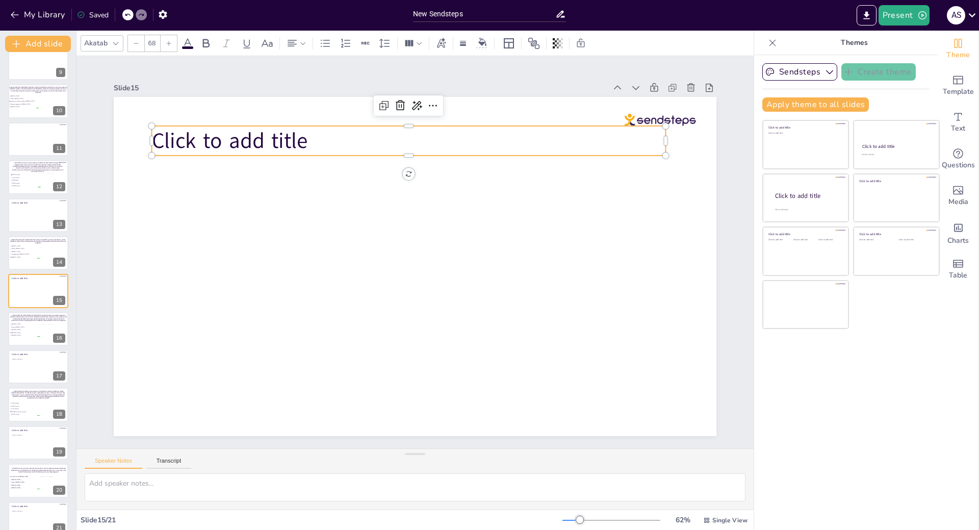
click at [305, 134] on p "Click to add title" at bounding box center [409, 141] width 514 height 30
click at [304, 134] on p "Click to add title" at bounding box center [409, 141] width 514 height 30
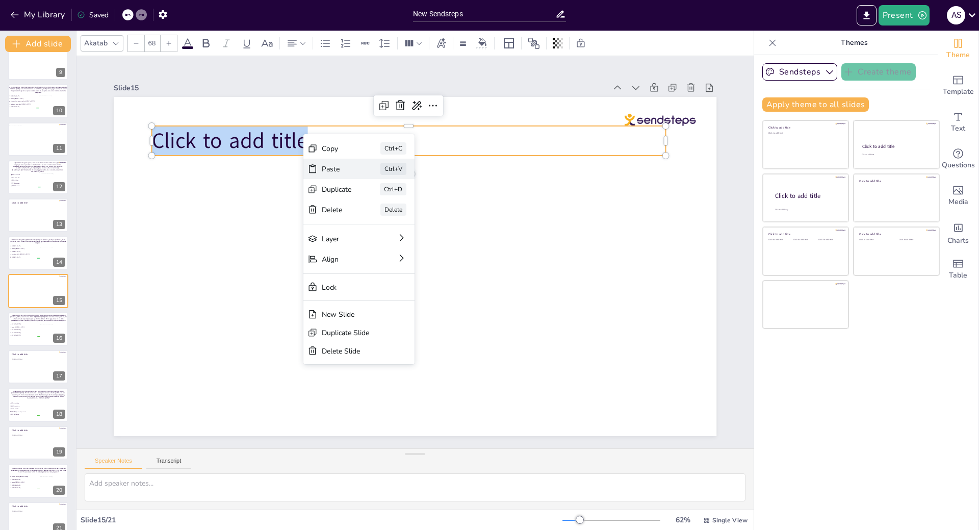
click at [317, 164] on icon at bounding box center [313, 169] width 10 height 10
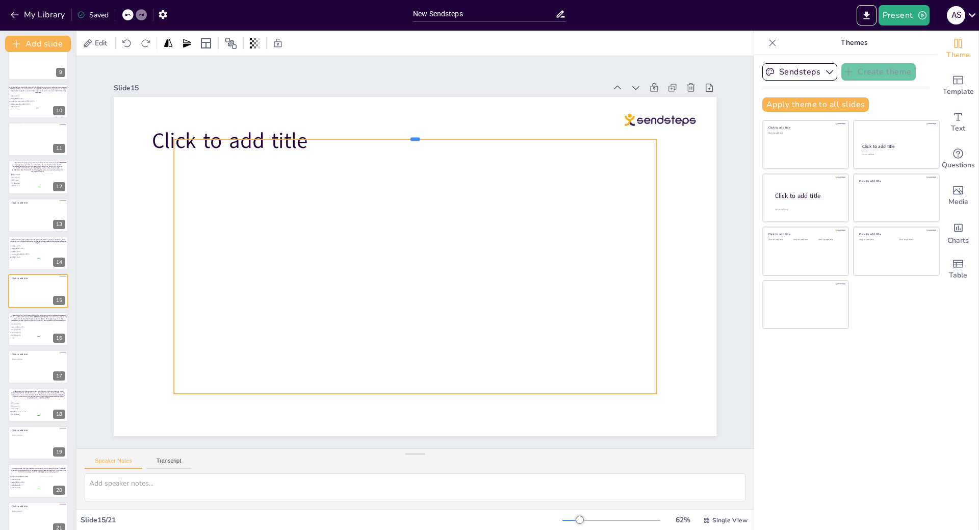
click at [311, 132] on div at bounding box center [415, 135] width 483 height 8
click at [417, 113] on icon at bounding box center [423, 119] width 12 height 12
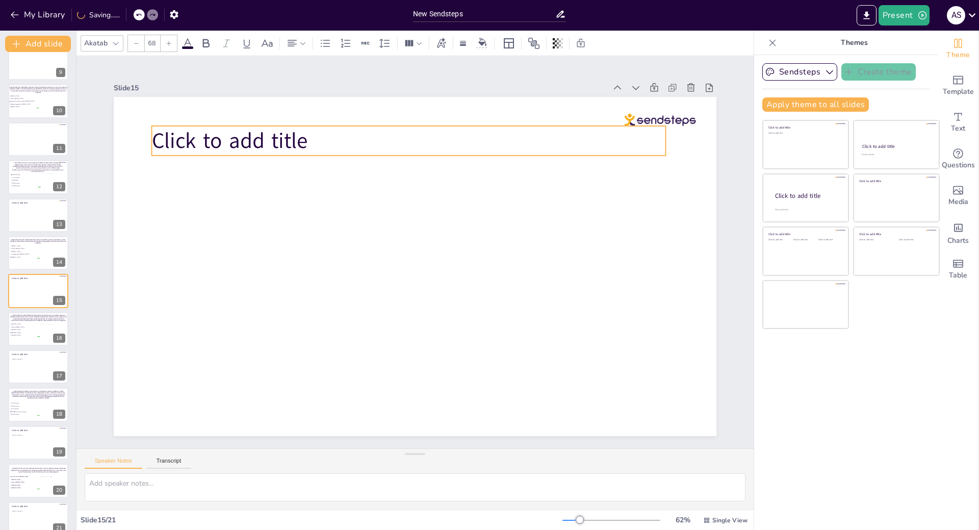
click at [293, 143] on span "Click to add title" at bounding box center [230, 140] width 156 height 29
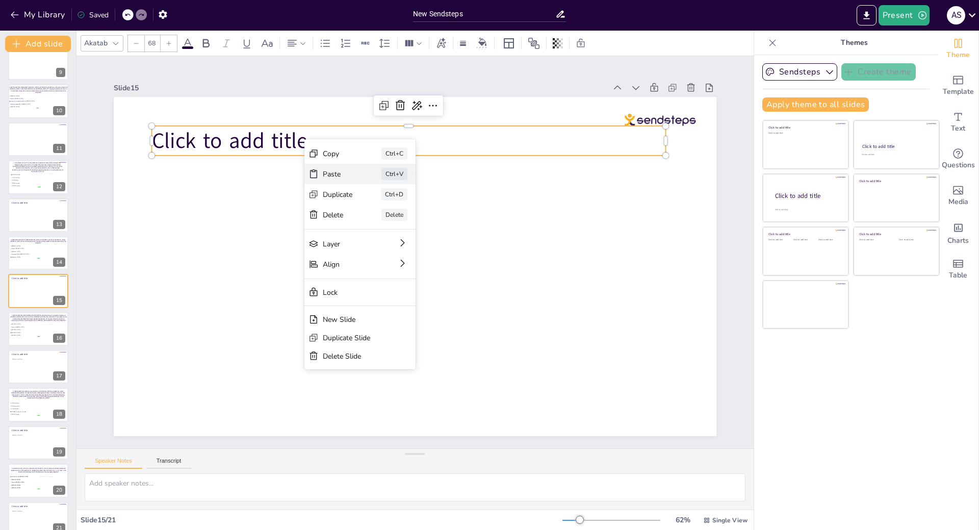
click at [327, 175] on div "Paste" at bounding box center [338, 174] width 30 height 10
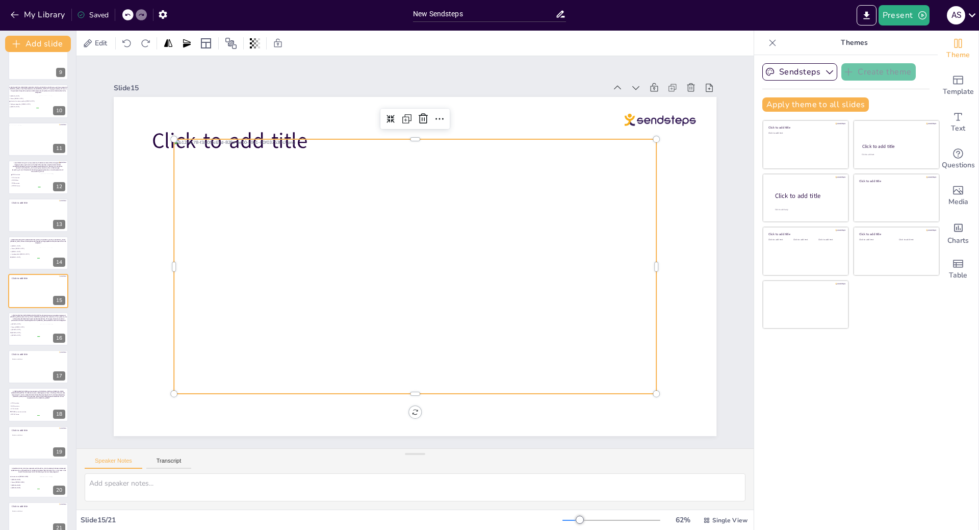
click at [278, 130] on span "Click to add title" at bounding box center [230, 140] width 156 height 29
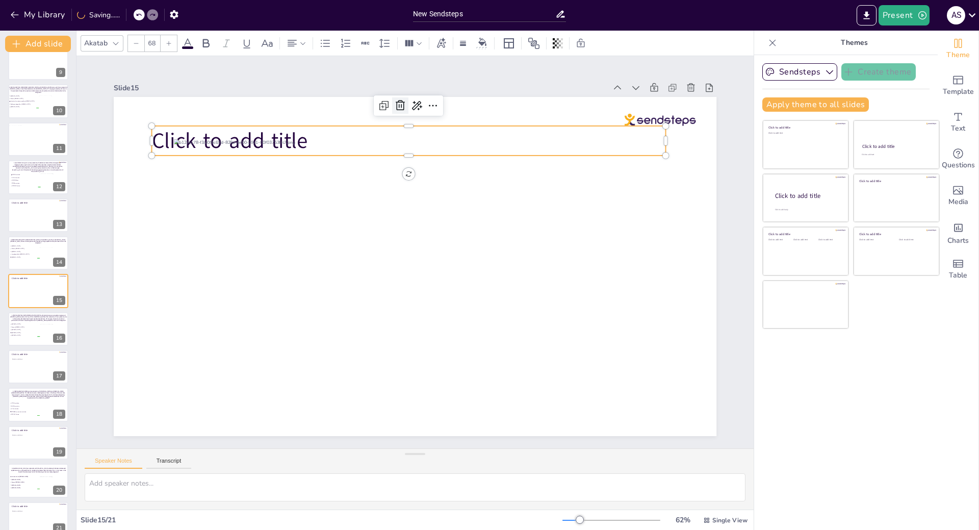
click at [394, 105] on icon at bounding box center [400, 105] width 12 height 12
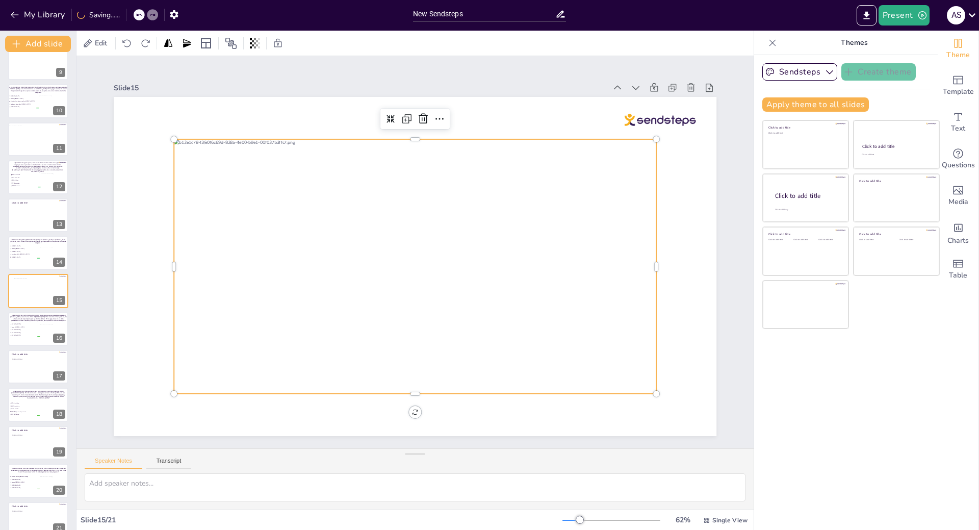
click at [292, 254] on div at bounding box center [415, 266] width 483 height 255
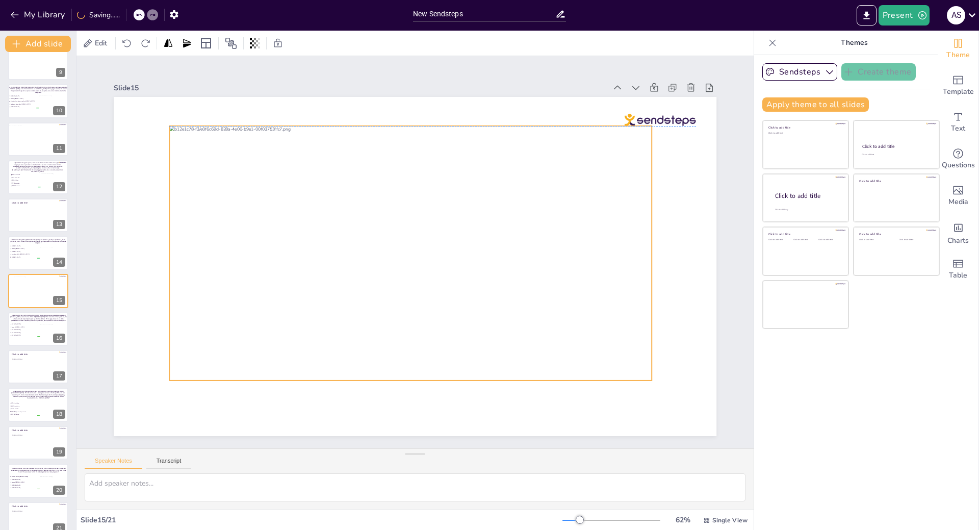
drag, startPoint x: 392, startPoint y: 238, endPoint x: 388, endPoint y: 224, distance: 14.5
click at [388, 224] on div at bounding box center [410, 253] width 483 height 255
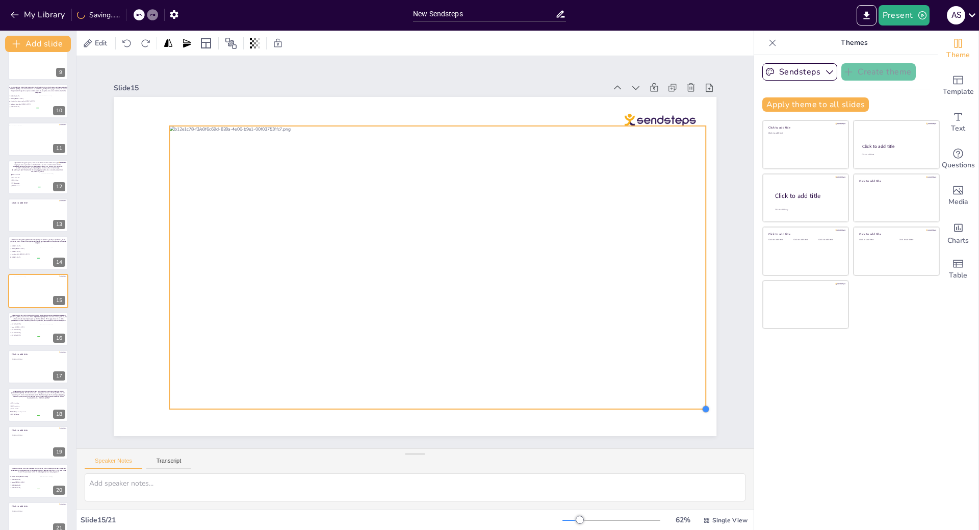
drag, startPoint x: 648, startPoint y: 378, endPoint x: 677, endPoint y: 407, distance: 40.8
click at [677, 407] on div at bounding box center [415, 266] width 603 height 339
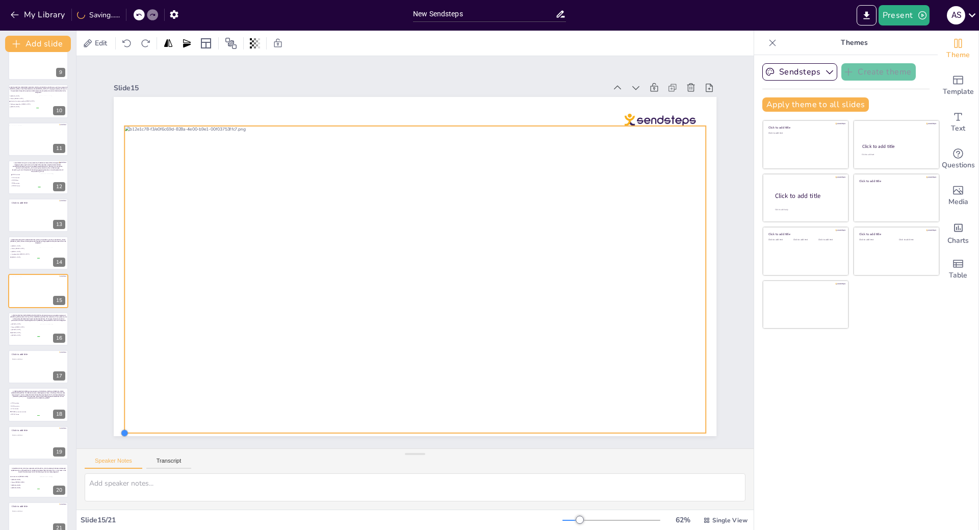
drag, startPoint x: 163, startPoint y: 405, endPoint x: 118, endPoint y: 421, distance: 47.8
click at [118, 421] on div at bounding box center [415, 266] width 603 height 339
click at [23, 335] on span "[MEDICAL_DATA]" at bounding box center [25, 336] width 29 height 2
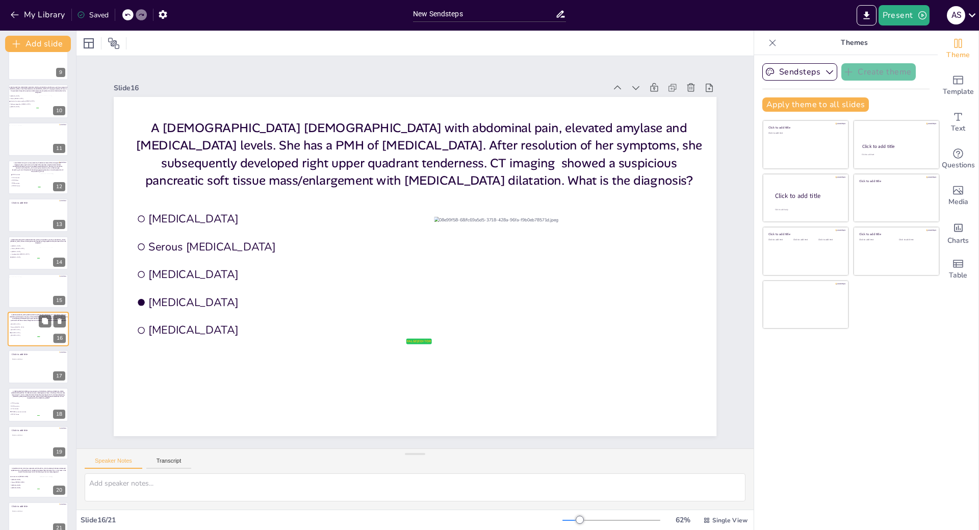
scroll to position [331, 0]
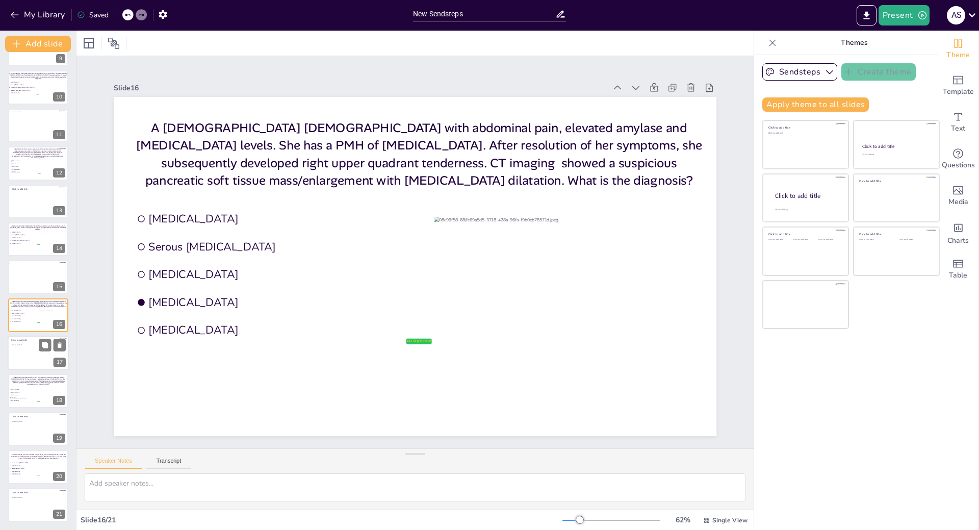
click at [30, 354] on div at bounding box center [38, 353] width 61 height 35
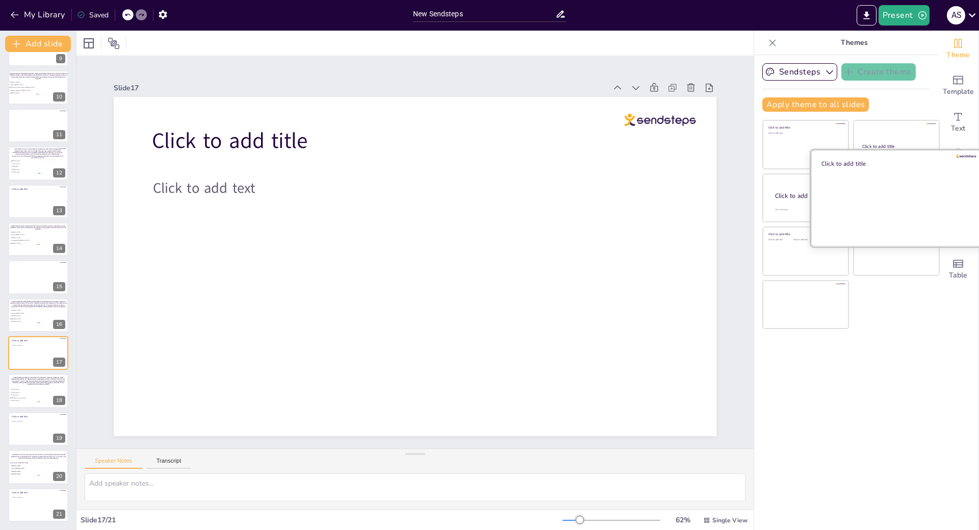
click at [890, 190] on div at bounding box center [896, 197] width 171 height 96
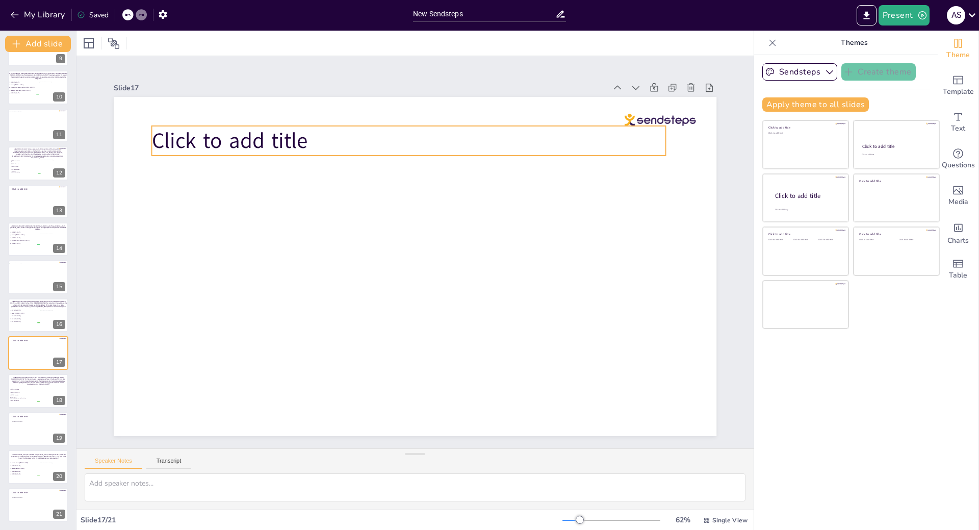
click at [293, 133] on span "Click to add title" at bounding box center [230, 140] width 156 height 29
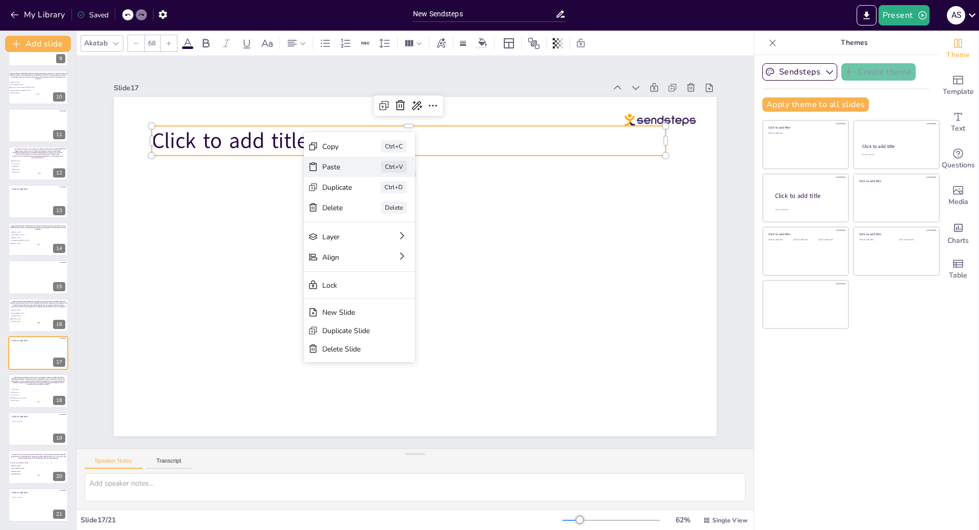
click at [321, 166] on div "Paste Ctrl+V" at bounding box center [359, 167] width 111 height 20
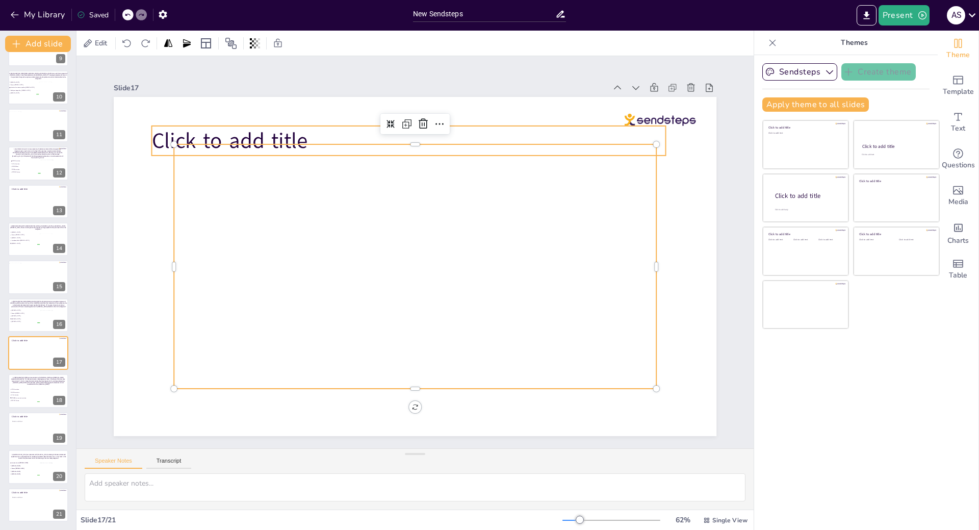
click at [328, 126] on p "Click to add title" at bounding box center [409, 141] width 514 height 30
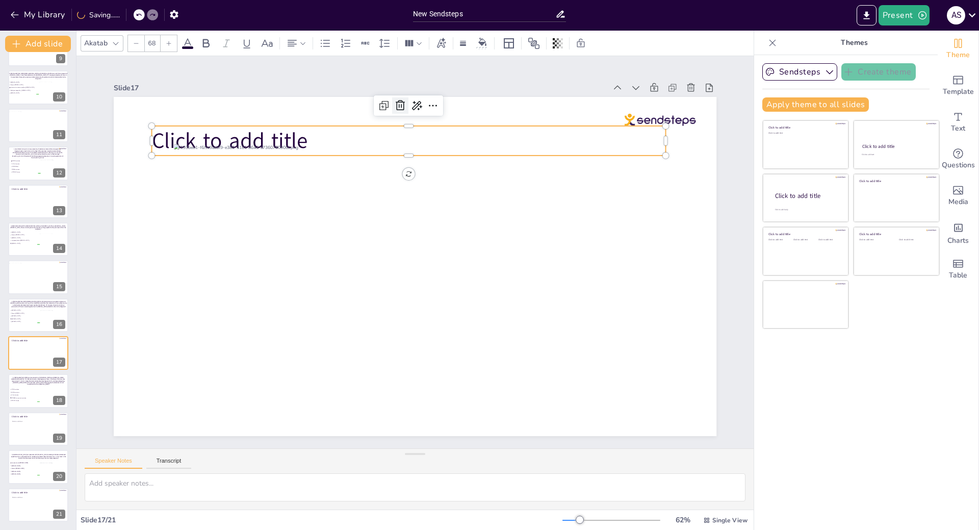
click at [394, 102] on icon at bounding box center [400, 105] width 12 height 12
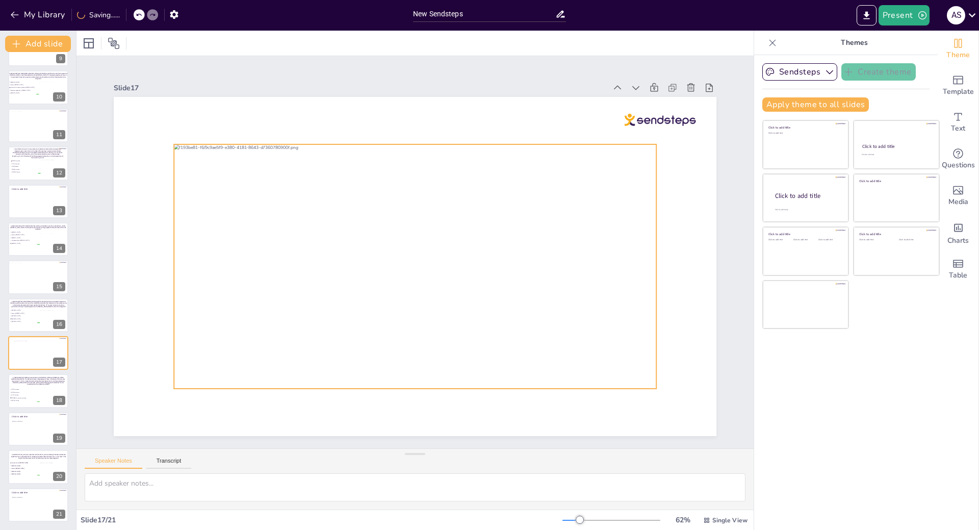
click at [335, 258] on div at bounding box center [415, 266] width 483 height 244
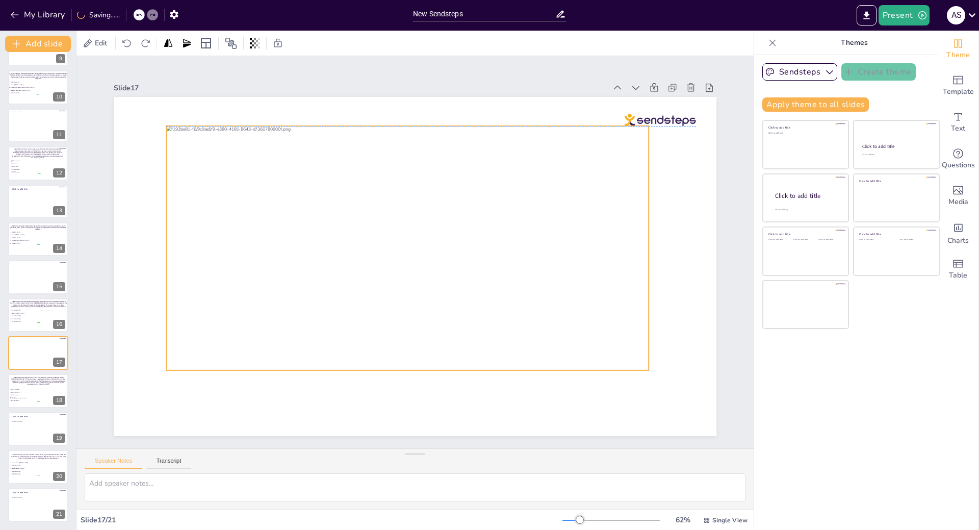
drag, startPoint x: 391, startPoint y: 205, endPoint x: 384, endPoint y: 189, distance: 18.0
click at [384, 189] on div at bounding box center [407, 248] width 483 height 244
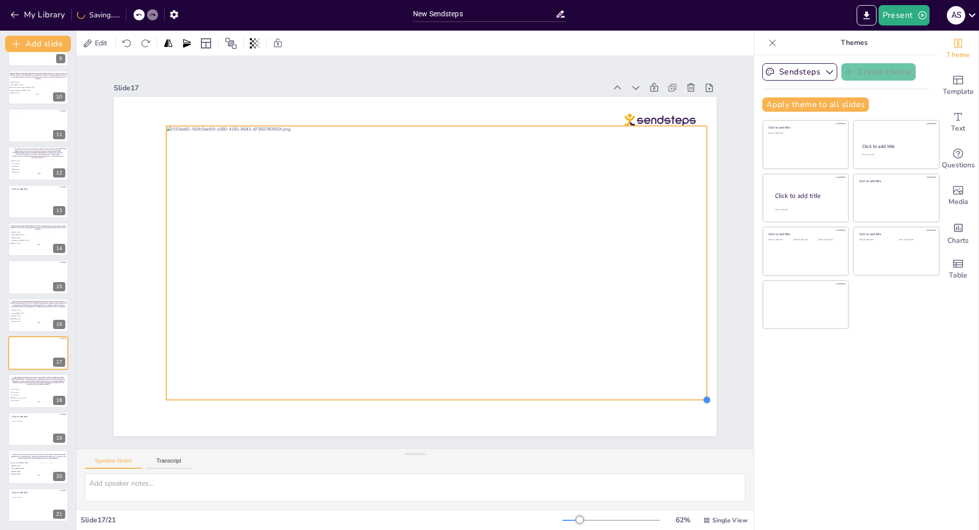
drag, startPoint x: 642, startPoint y: 368, endPoint x: 673, endPoint y: 397, distance: 43.3
click at [673, 397] on div at bounding box center [415, 266] width 603 height 339
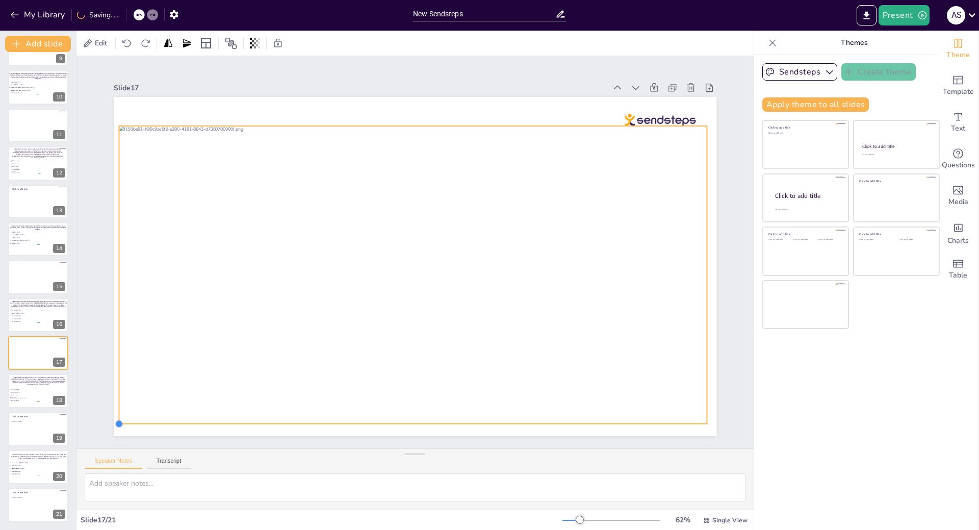
drag, startPoint x: 158, startPoint y: 393, endPoint x: 125, endPoint y: 417, distance: 40.1
click at [125, 417] on div at bounding box center [415, 266] width 603 height 339
click at [26, 431] on div at bounding box center [38, 429] width 61 height 35
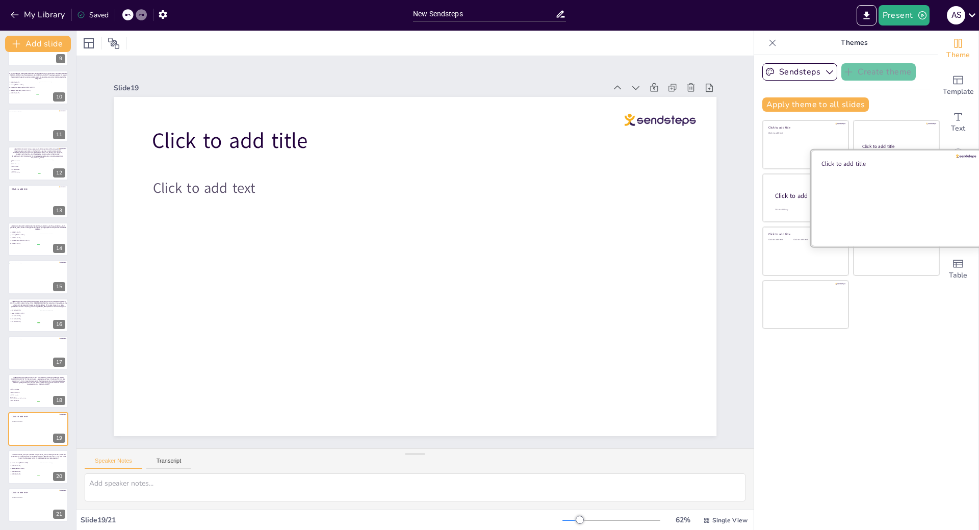
click at [888, 190] on div at bounding box center [896, 197] width 171 height 96
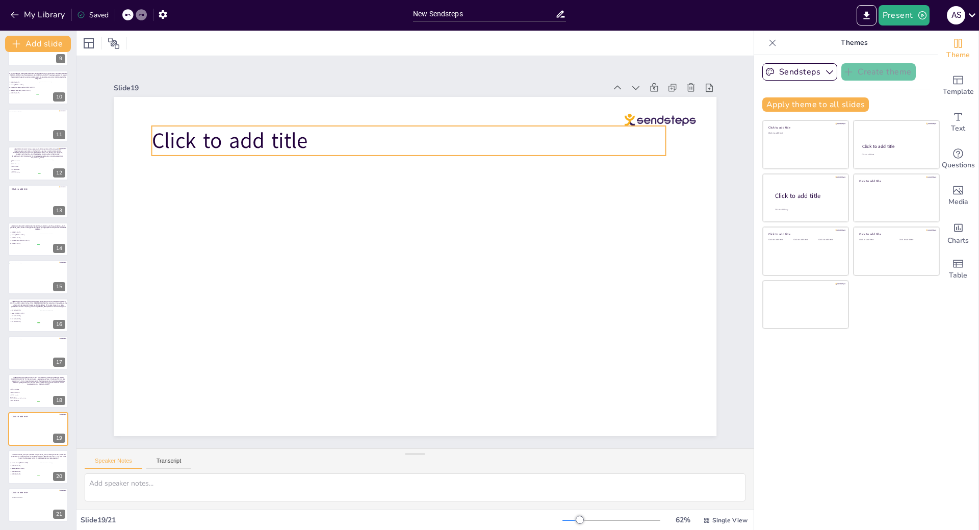
click at [306, 136] on p "Click to add title" at bounding box center [409, 141] width 514 height 30
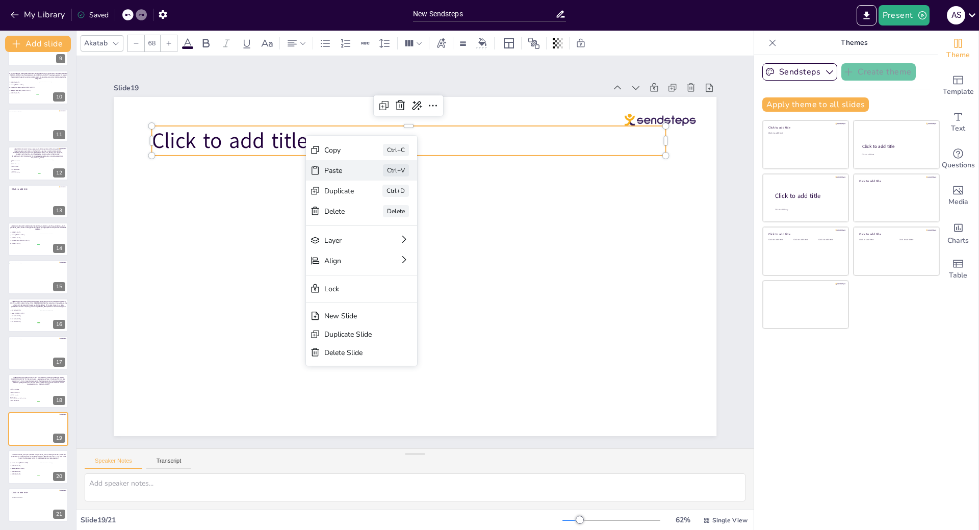
click at [344, 169] on div "Paste" at bounding box center [339, 171] width 30 height 10
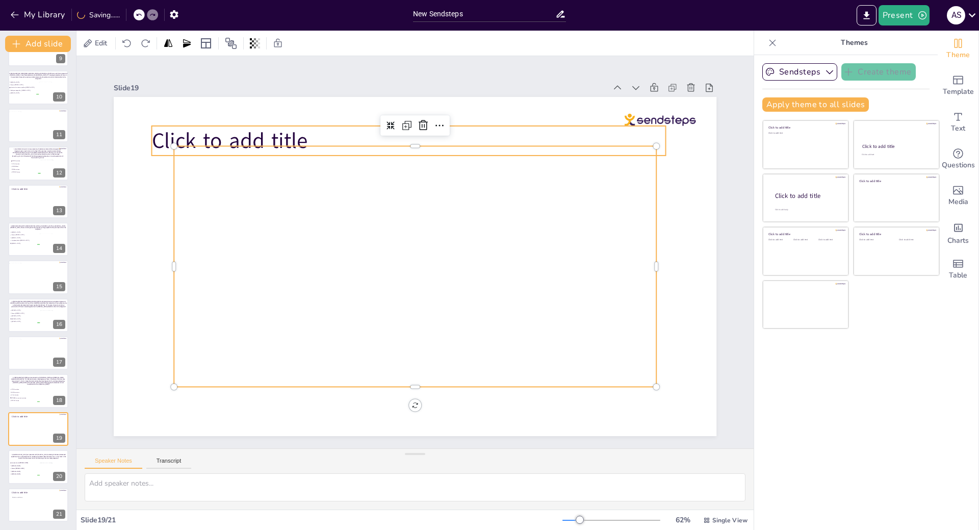
click at [331, 132] on p "Click to add title" at bounding box center [409, 141] width 514 height 30
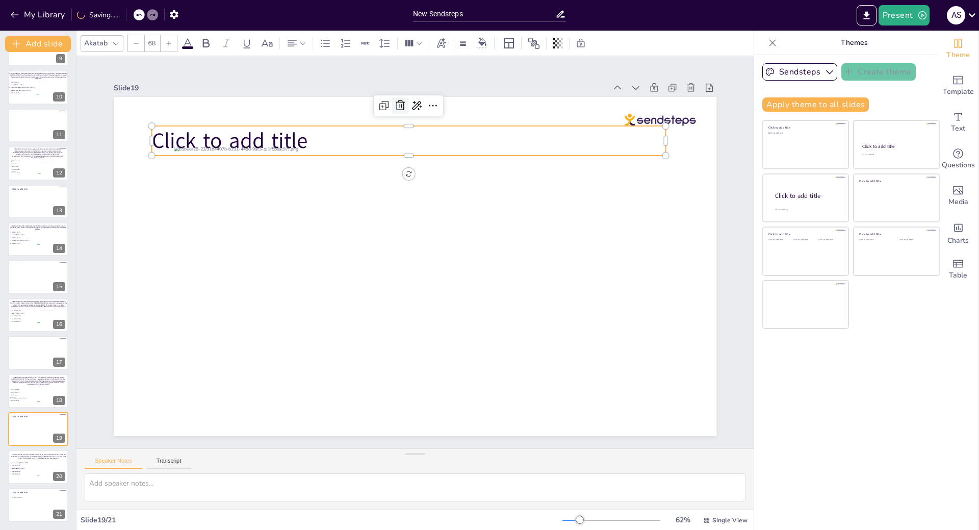
click at [397, 103] on icon at bounding box center [400, 105] width 12 height 12
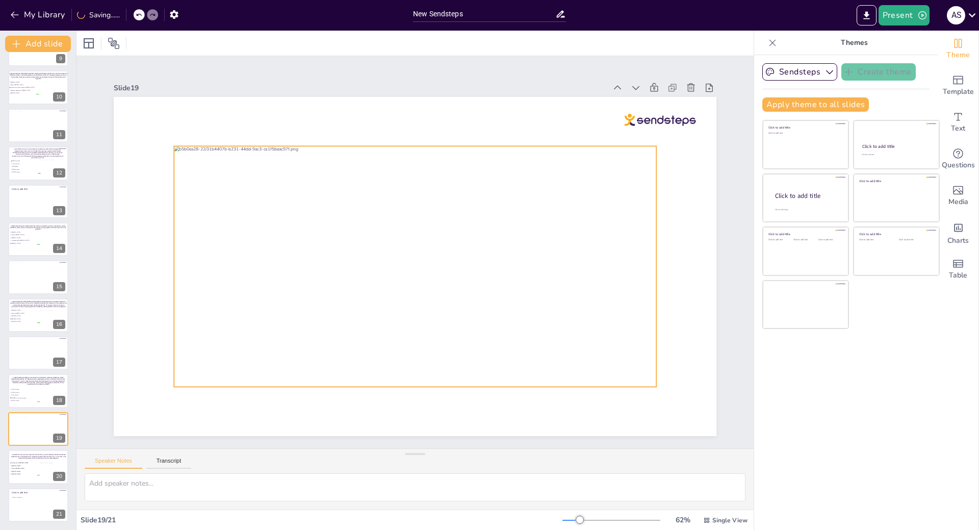
click at [341, 245] on div at bounding box center [415, 266] width 483 height 241
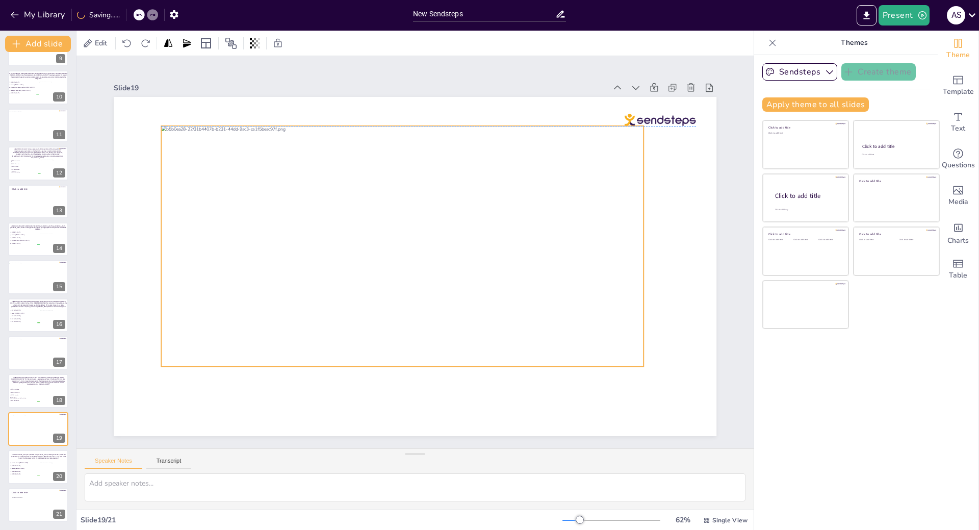
drag, startPoint x: 353, startPoint y: 227, endPoint x: 340, endPoint y: 210, distance: 21.5
click at [340, 210] on div at bounding box center [402, 246] width 483 height 241
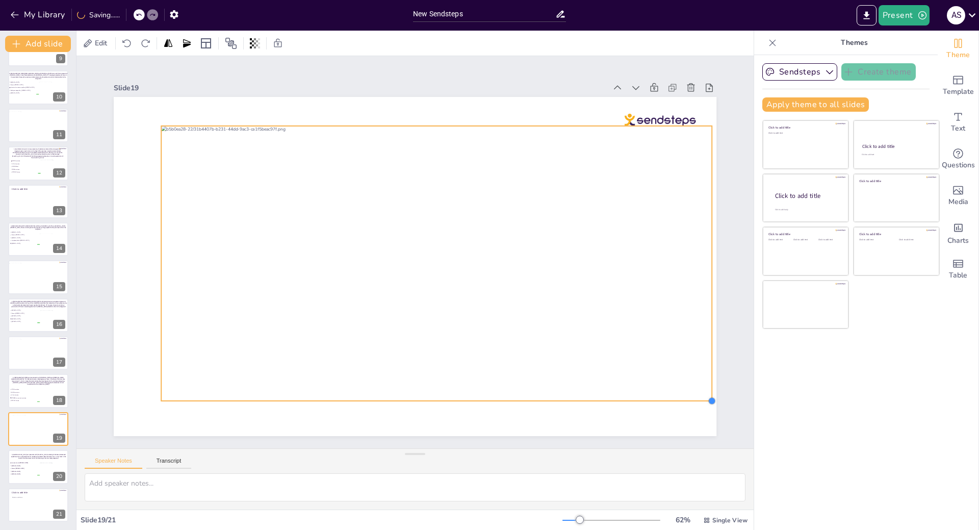
drag, startPoint x: 637, startPoint y: 363, endPoint x: 662, endPoint y: 397, distance: 42.0
click at [662, 397] on div at bounding box center [415, 266] width 603 height 339
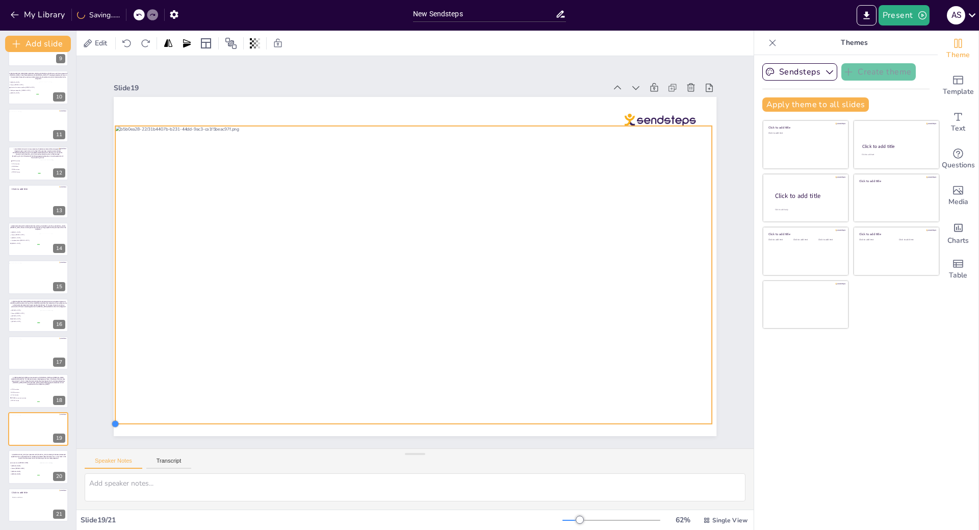
drag, startPoint x: 152, startPoint y: 396, endPoint x: 120, endPoint y: 419, distance: 39.1
click at [120, 419] on div at bounding box center [415, 266] width 603 height 339
click at [22, 465] on span "[MEDICAL_DATA]" at bounding box center [25, 466] width 29 height 2
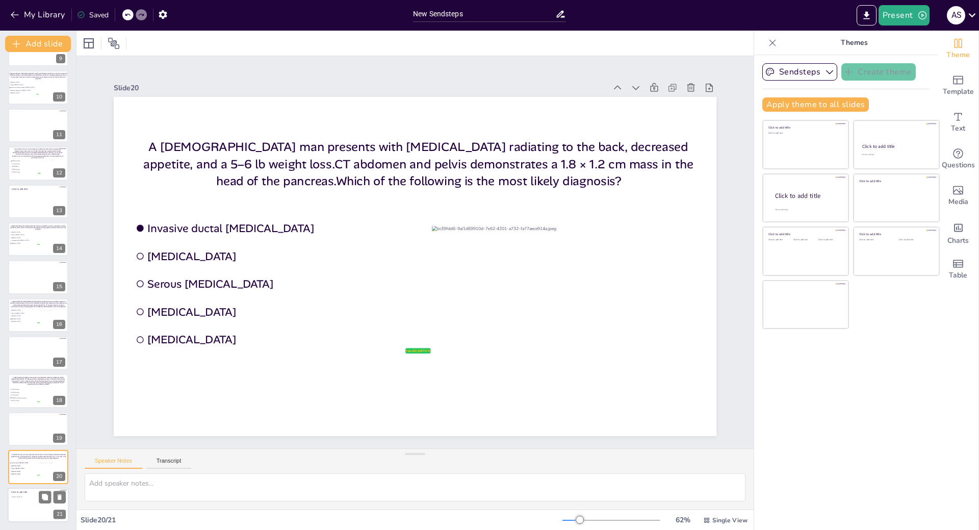
click at [32, 506] on div at bounding box center [38, 505] width 61 height 35
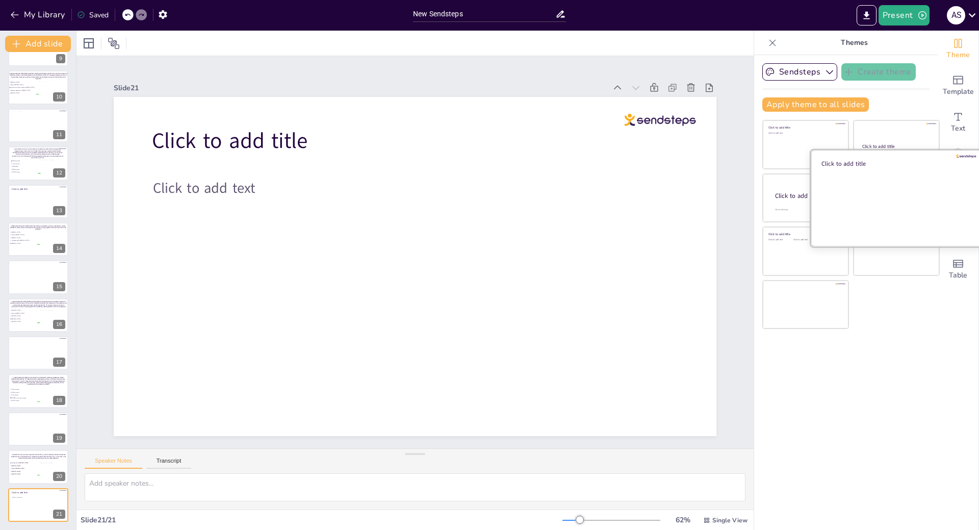
click at [876, 213] on div at bounding box center [896, 197] width 171 height 96
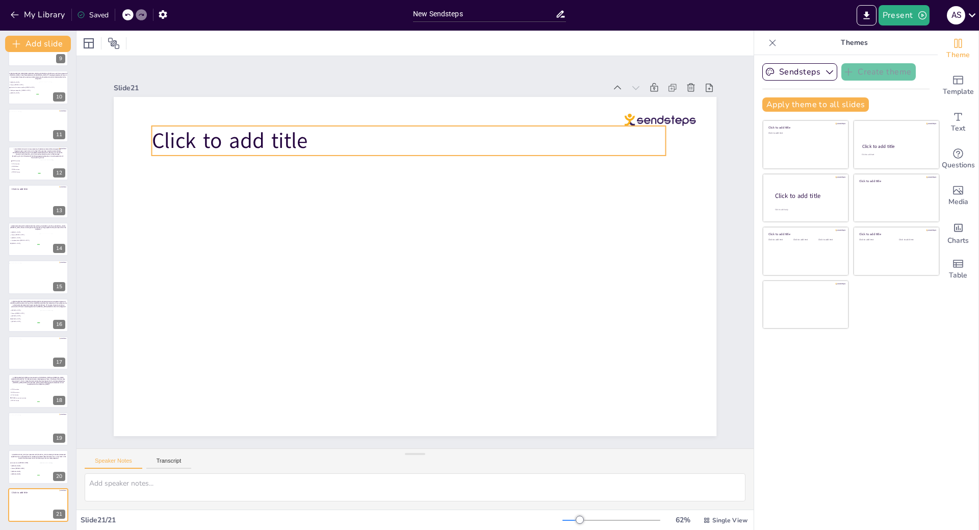
click at [257, 131] on span "Click to add title" at bounding box center [230, 140] width 156 height 29
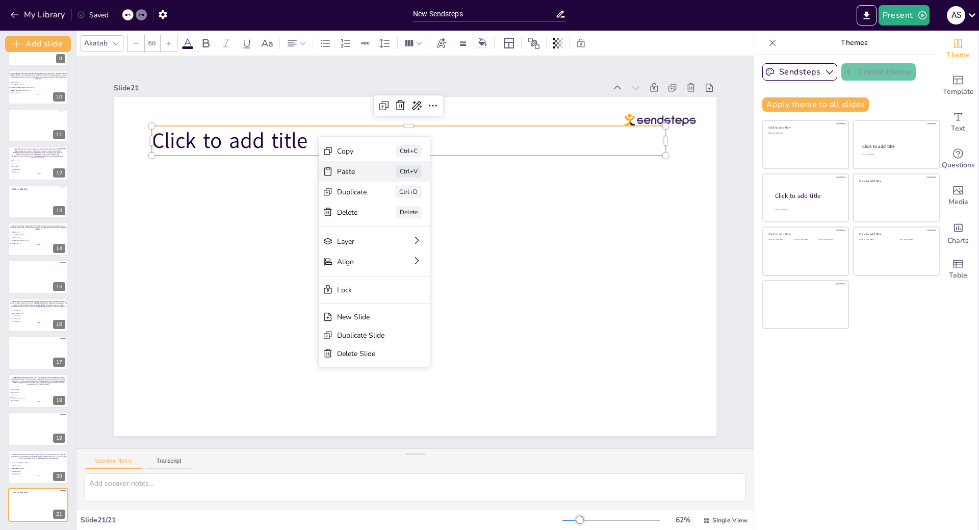
click at [334, 166] on div "Paste Ctrl+V" at bounding box center [374, 171] width 111 height 20
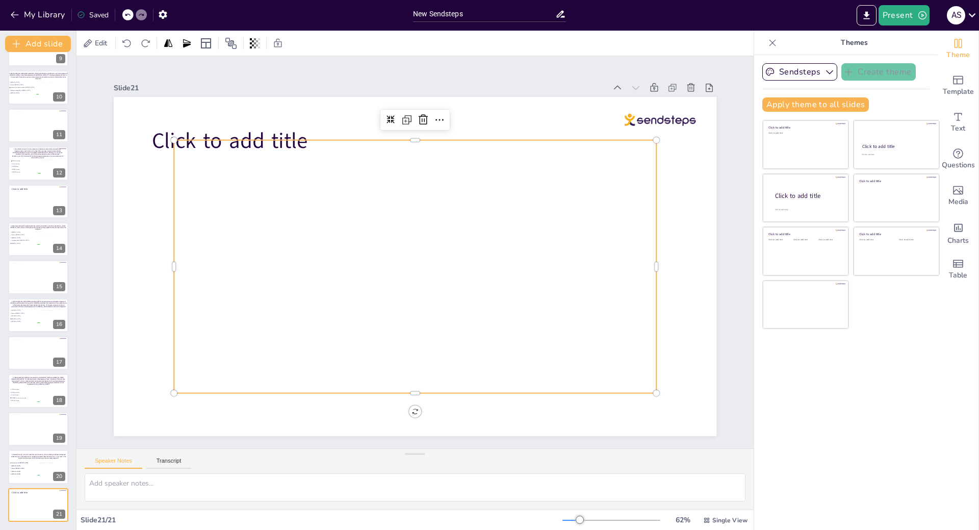
click at [316, 132] on p "Click to add title" at bounding box center [409, 141] width 514 height 30
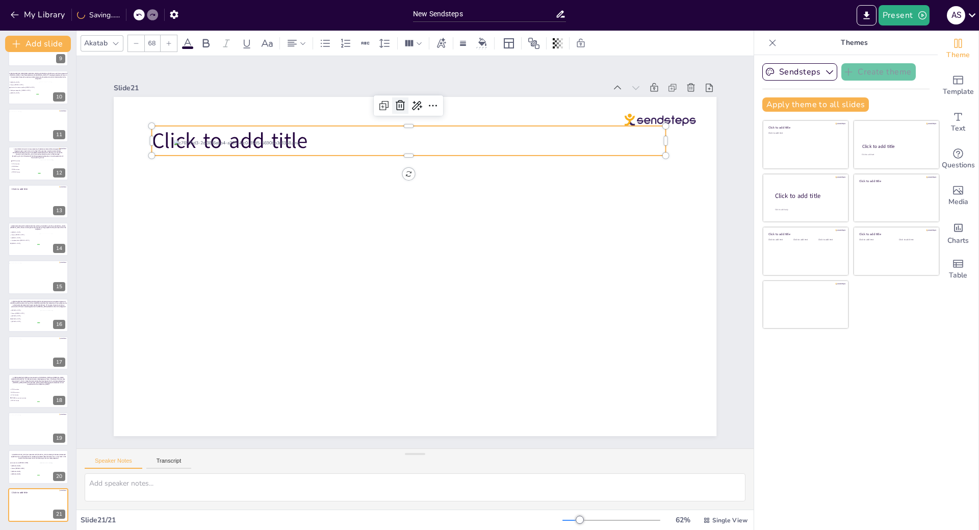
click at [396, 100] on icon at bounding box center [400, 105] width 9 height 10
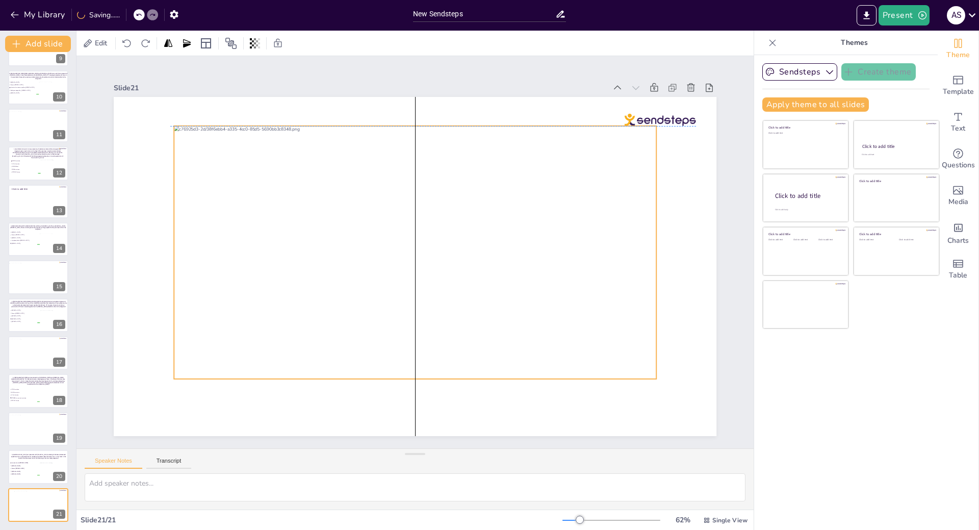
drag, startPoint x: 369, startPoint y: 223, endPoint x: 365, endPoint y: 209, distance: 14.2
click at [365, 209] on div at bounding box center [415, 252] width 483 height 253
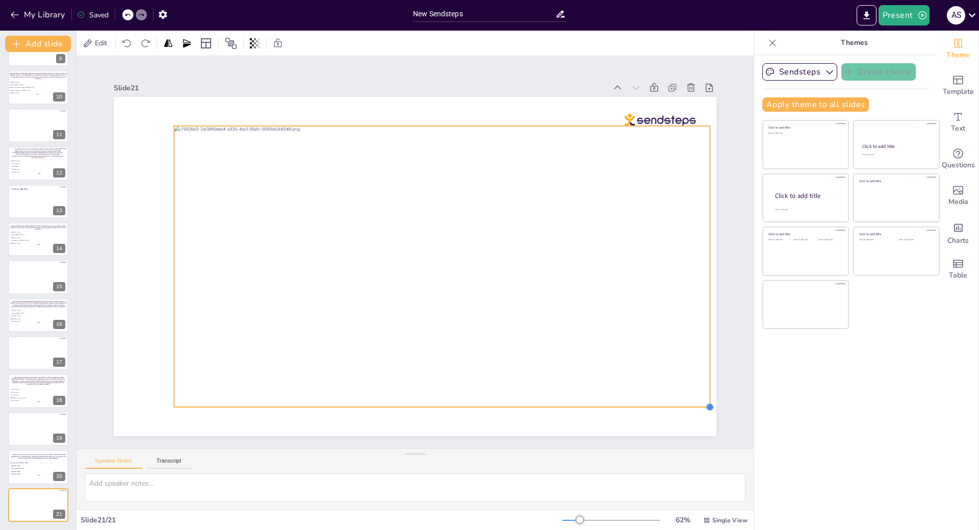
drag, startPoint x: 649, startPoint y: 375, endPoint x: 667, endPoint y: 403, distance: 33.3
click at [667, 403] on div at bounding box center [415, 266] width 603 height 339
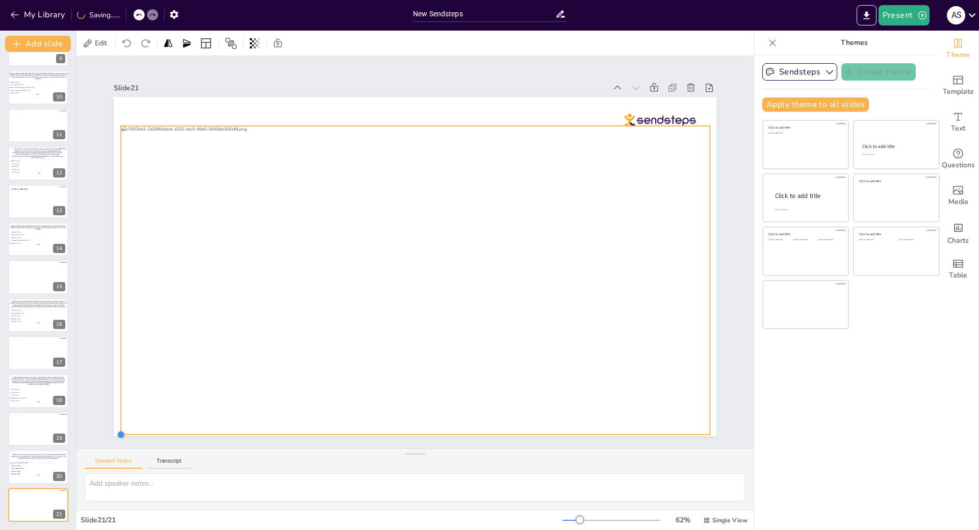
drag, startPoint x: 161, startPoint y: 405, endPoint x: 109, endPoint y: 412, distance: 52.5
click at [114, 412] on div at bounding box center [415, 266] width 603 height 339
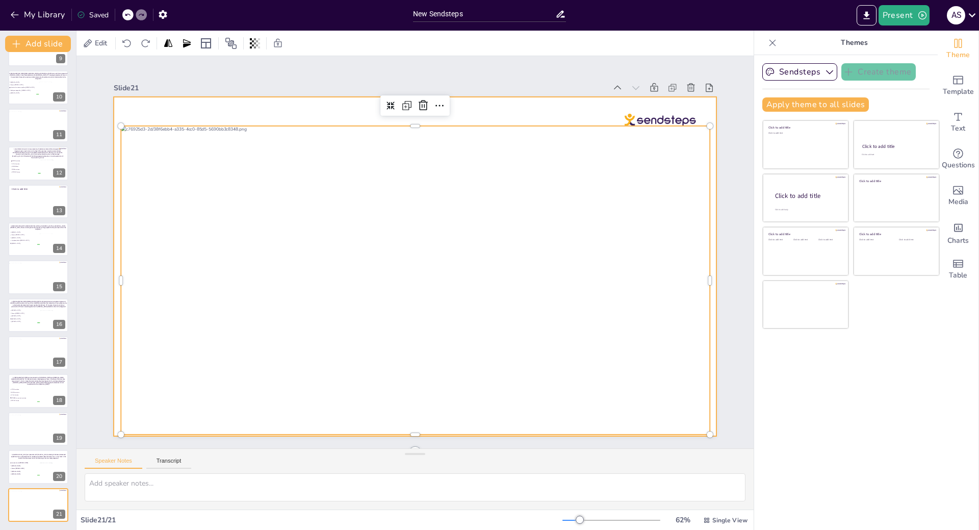
click at [120, 110] on div at bounding box center [415, 266] width 603 height 339
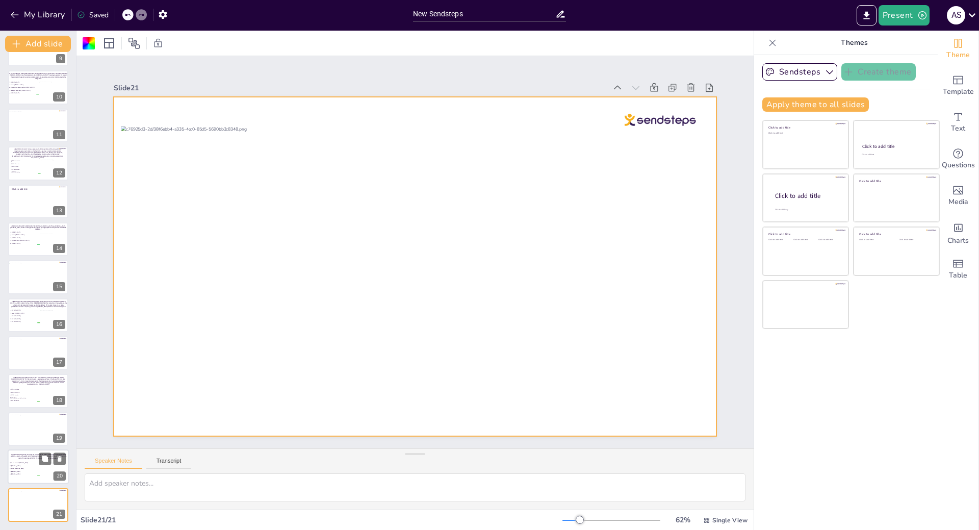
click at [17, 455] on p "A [DEMOGRAPHIC_DATA] man presents with [MEDICAL_DATA] radiating to the back, de…" at bounding box center [39, 456] width 58 height 5
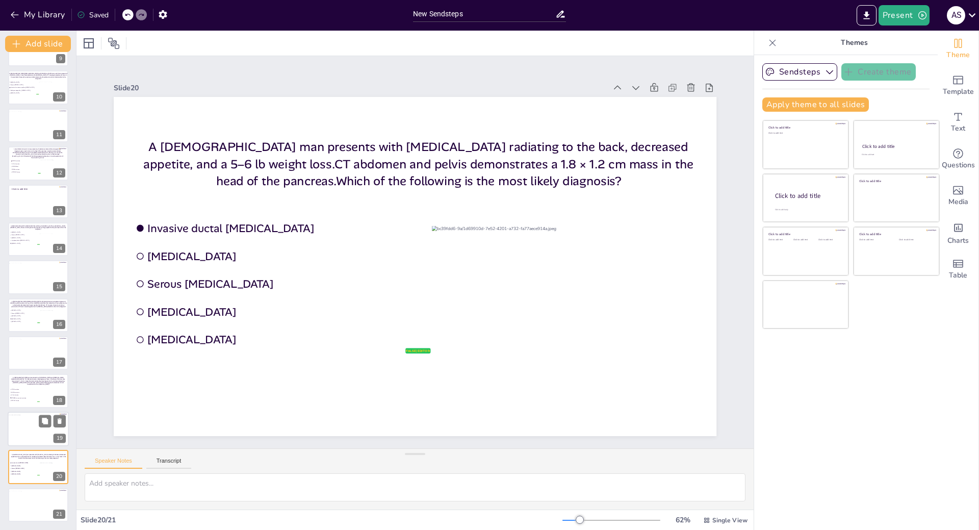
click at [21, 440] on div at bounding box center [38, 430] width 61 height 30
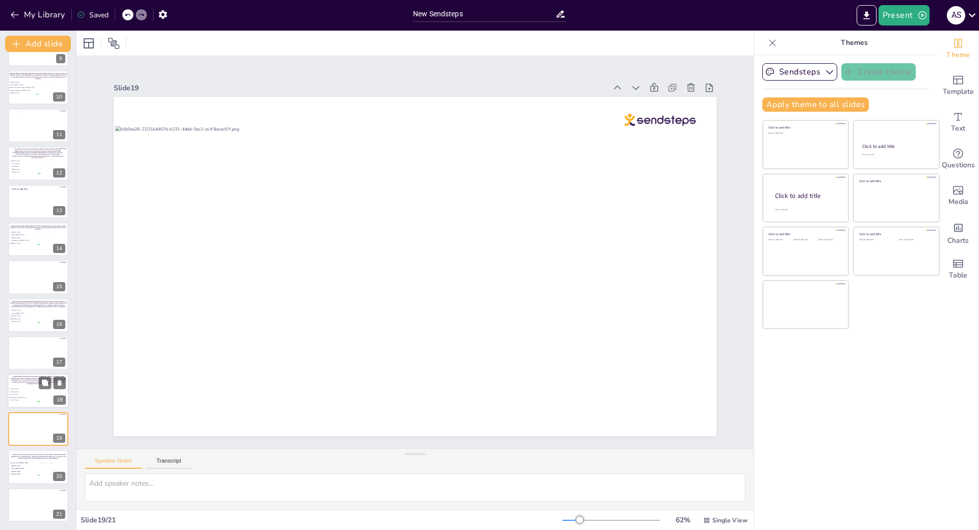
click at [27, 399] on li "PRKACA fusion" at bounding box center [24, 400] width 31 height 3
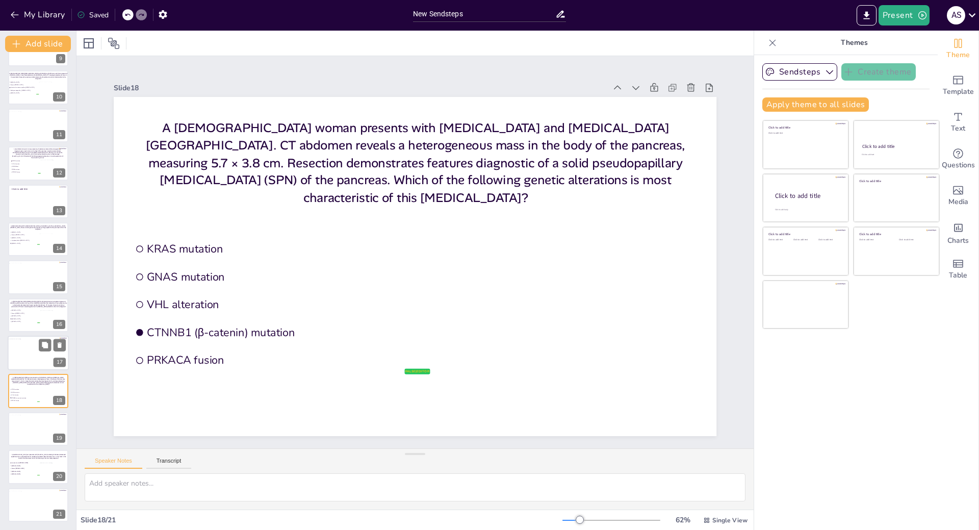
click at [30, 364] on div at bounding box center [38, 354] width 60 height 30
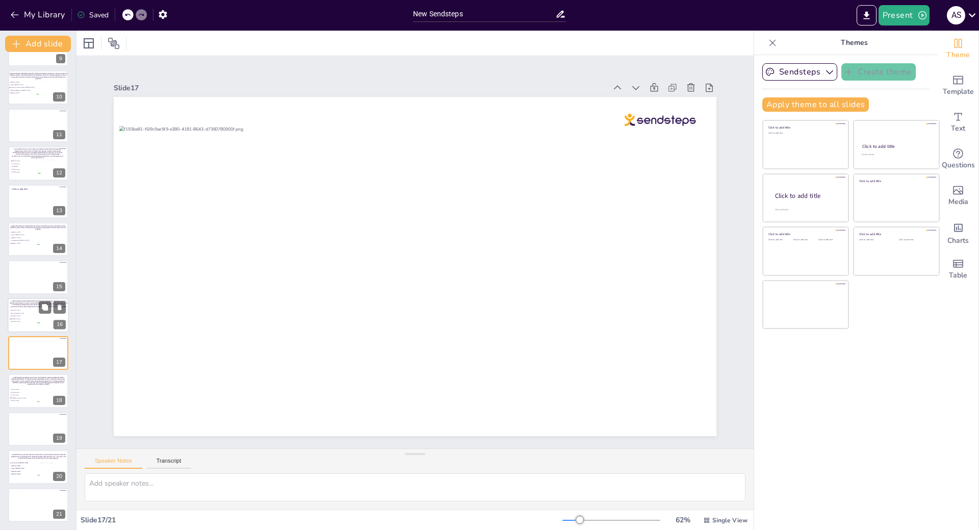
click at [28, 318] on span "[MEDICAL_DATA]" at bounding box center [25, 319] width 29 height 2
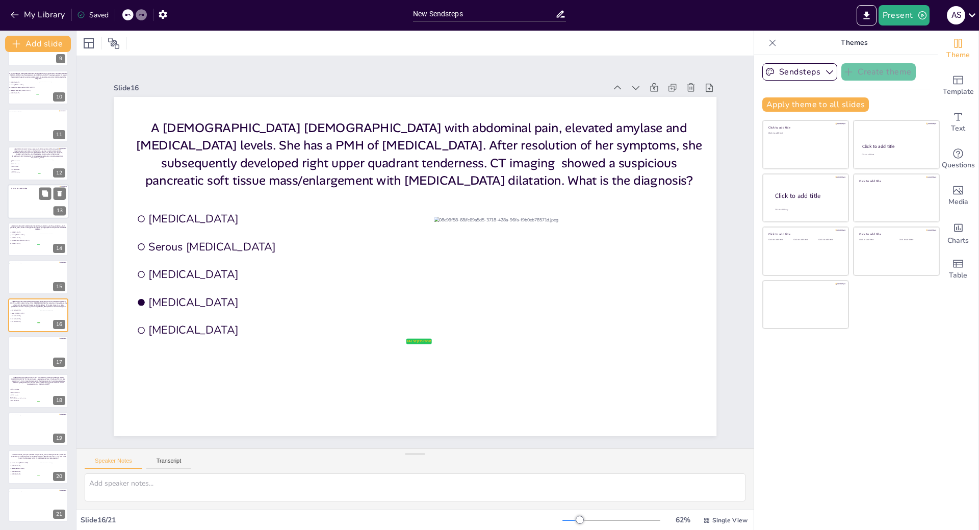
click at [31, 213] on div at bounding box center [38, 201] width 61 height 35
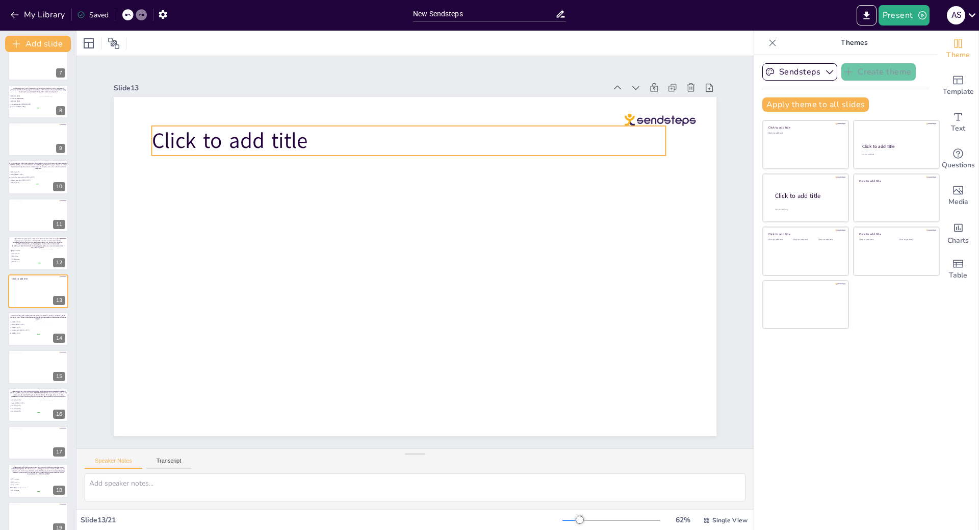
click at [190, 128] on span "Click to add title" at bounding box center [230, 140] width 156 height 29
click at [285, 139] on span "Click to add title" at bounding box center [230, 140] width 156 height 29
click at [303, 141] on p "Click to add title" at bounding box center [409, 141] width 514 height 30
click at [297, 137] on span "Click to add title" at bounding box center [230, 140] width 156 height 29
click at [300, 137] on p "Click to add title" at bounding box center [409, 141] width 514 height 30
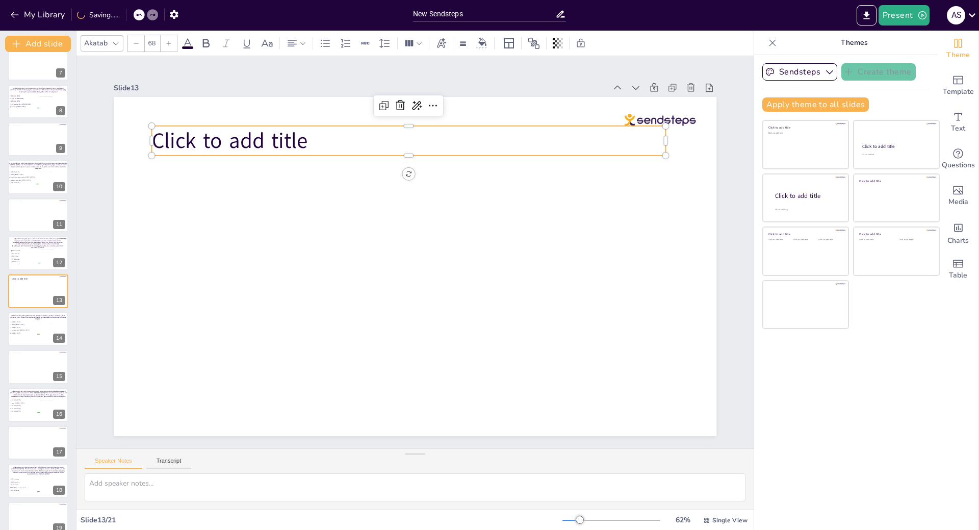
click at [300, 138] on span "Click to add title" at bounding box center [230, 140] width 156 height 29
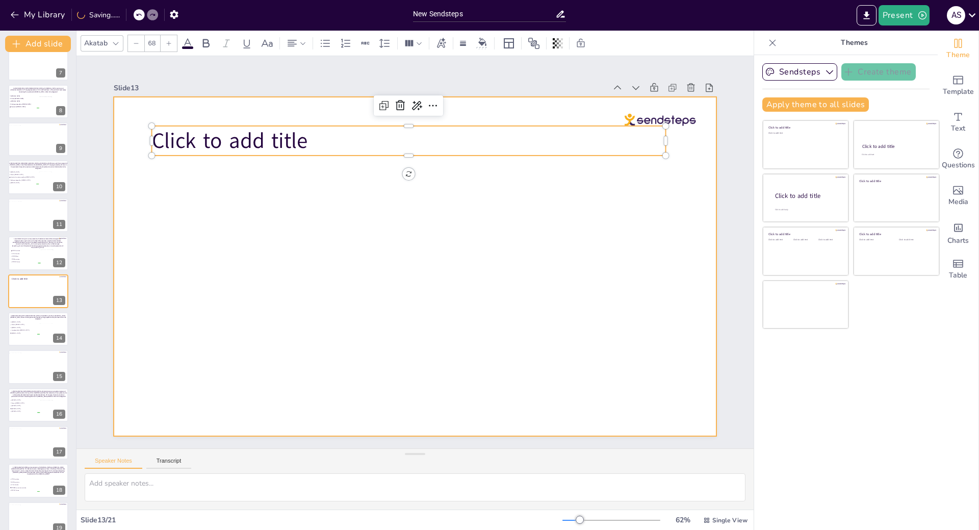
click at [297, 210] on div at bounding box center [415, 266] width 603 height 339
click at [294, 143] on span "Click to add title" at bounding box center [230, 140] width 156 height 29
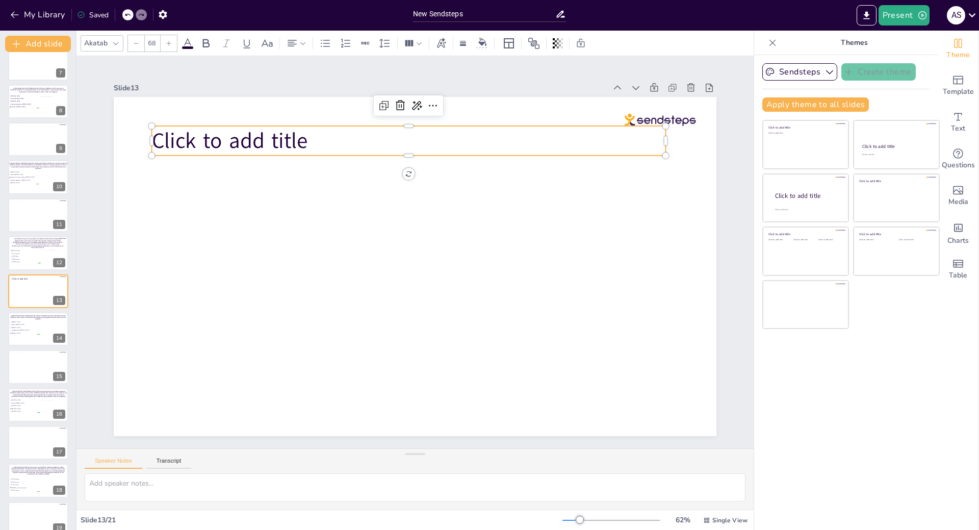
click at [300, 141] on span "Click to add title" at bounding box center [230, 140] width 156 height 29
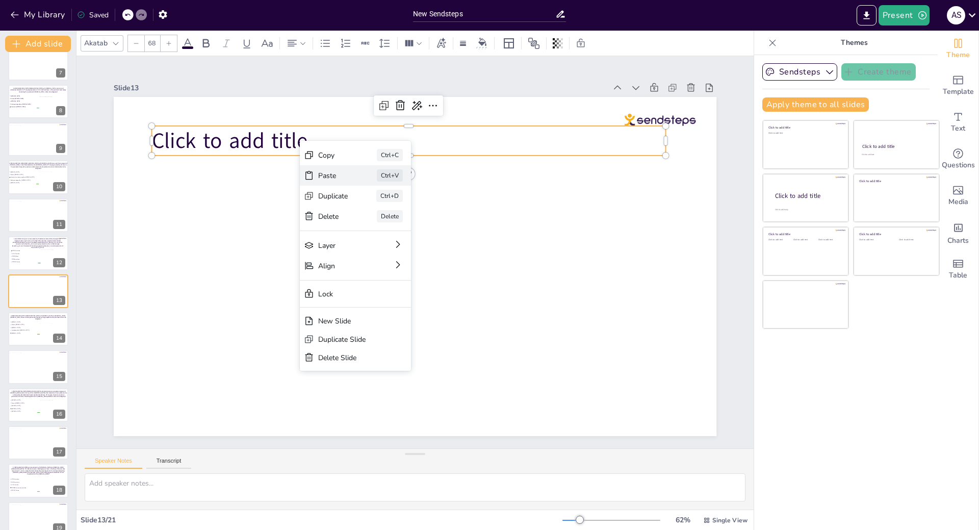
click at [326, 173] on div "Paste" at bounding box center [333, 176] width 30 height 10
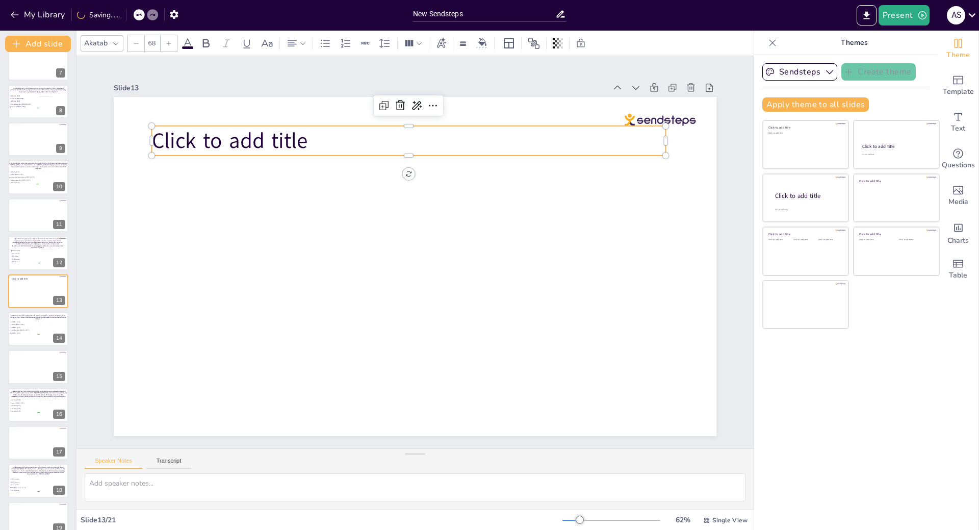
click at [294, 141] on span "Click to add title" at bounding box center [230, 140] width 156 height 29
click at [394, 105] on icon at bounding box center [400, 105] width 12 height 12
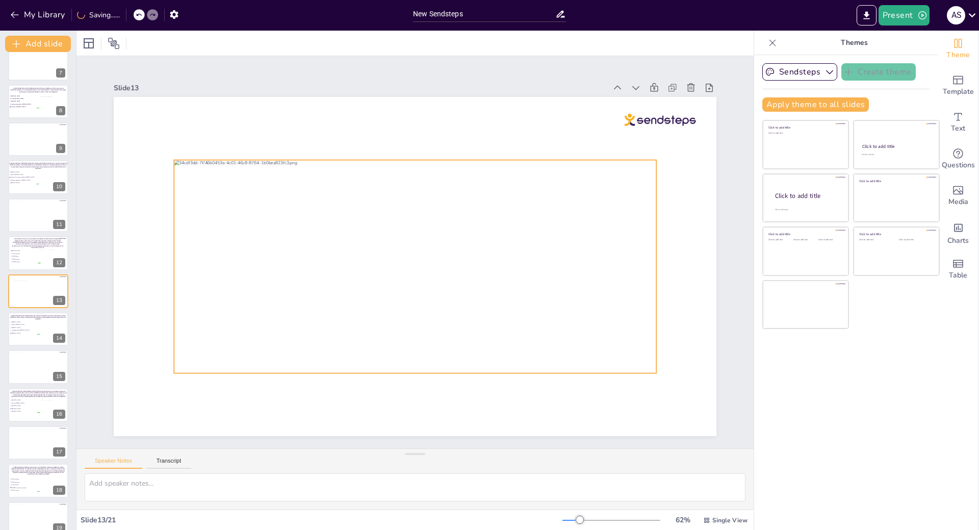
click at [380, 212] on div at bounding box center [415, 266] width 483 height 213
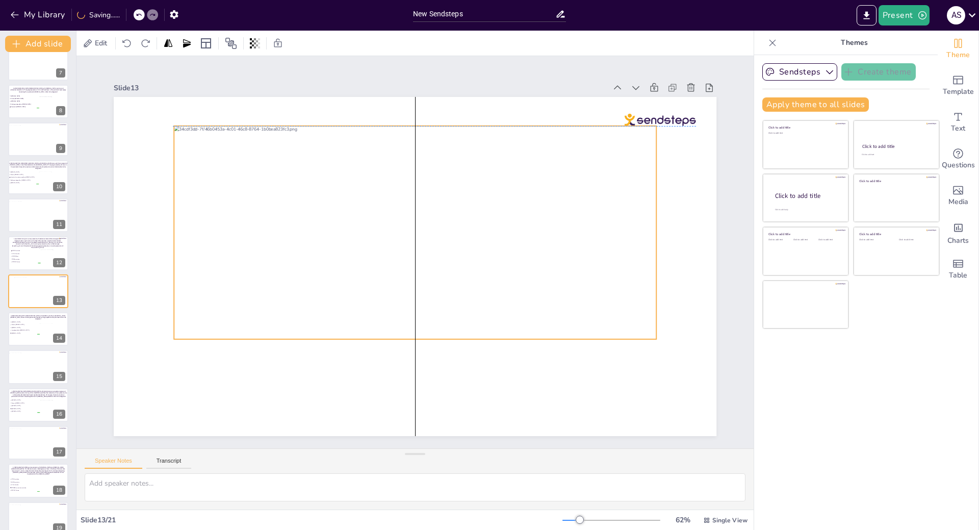
drag, startPoint x: 398, startPoint y: 186, endPoint x: 397, endPoint y: 153, distance: 33.2
click at [397, 153] on div at bounding box center [415, 232] width 483 height 213
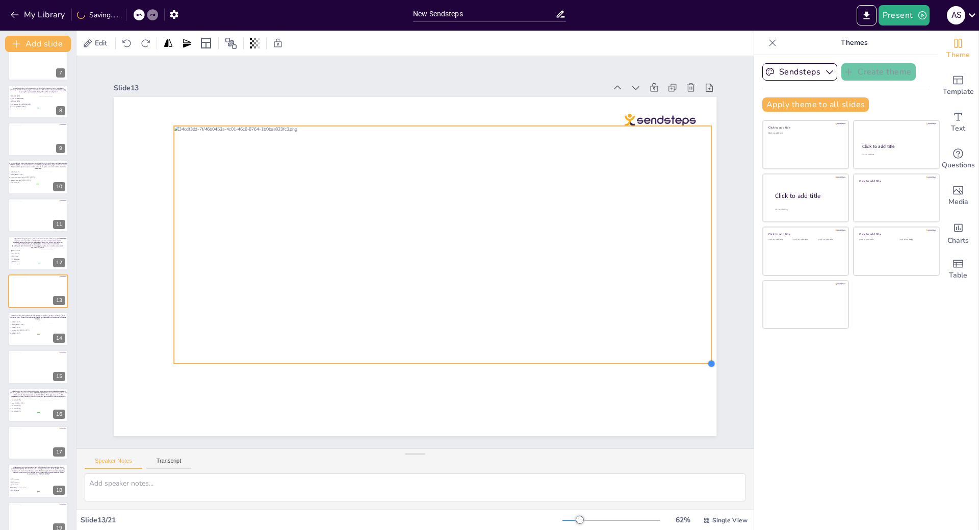
drag, startPoint x: 650, startPoint y: 334, endPoint x: 656, endPoint y: 359, distance: 25.0
click at [656, 359] on div at bounding box center [415, 266] width 603 height 339
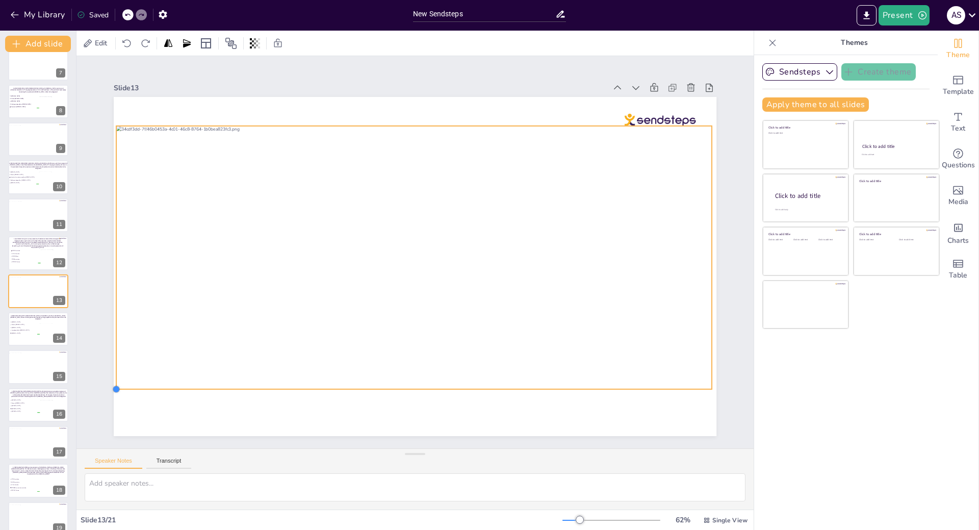
drag, startPoint x: 167, startPoint y: 361, endPoint x: 143, endPoint y: 387, distance: 35.0
click at [143, 387] on div at bounding box center [415, 266] width 603 height 339
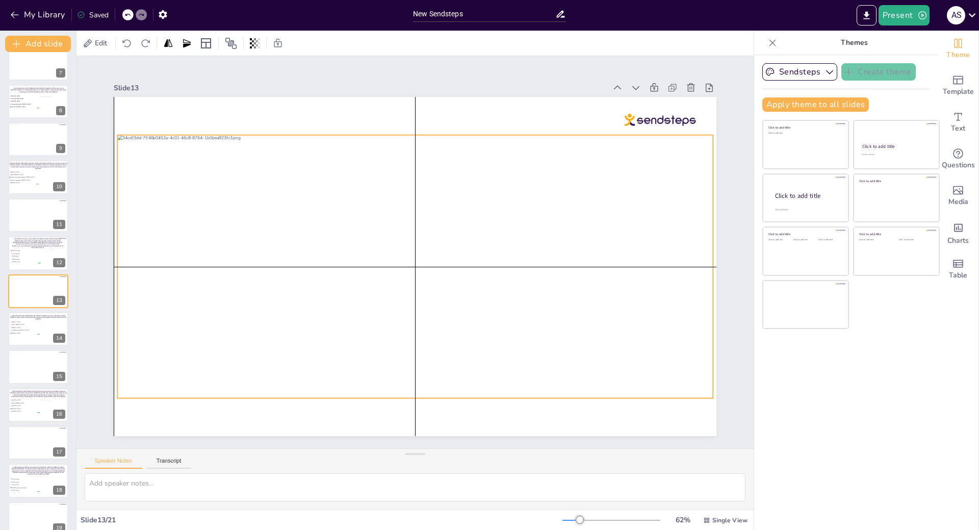
drag, startPoint x: 339, startPoint y: 331, endPoint x: 338, endPoint y: 340, distance: 9.2
click at [338, 340] on div at bounding box center [415, 266] width 596 height 263
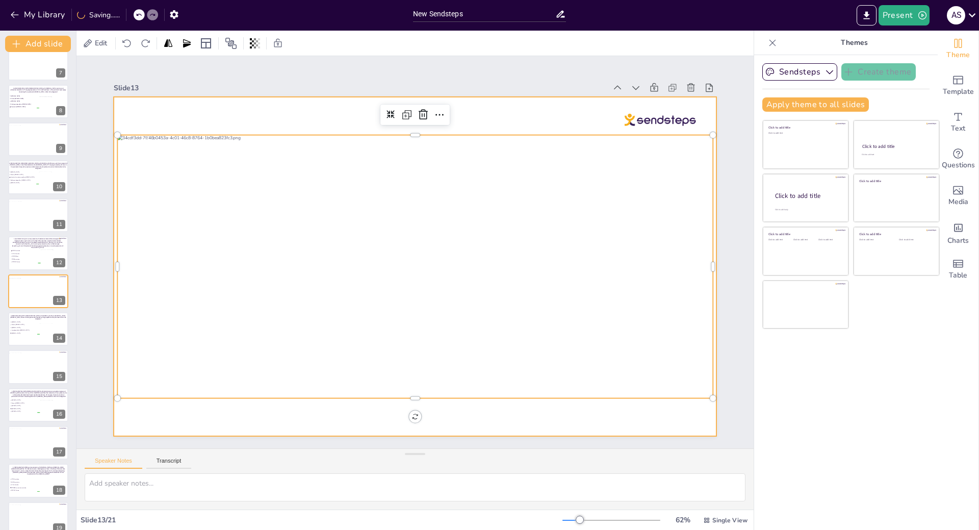
click at [140, 412] on div at bounding box center [415, 266] width 603 height 339
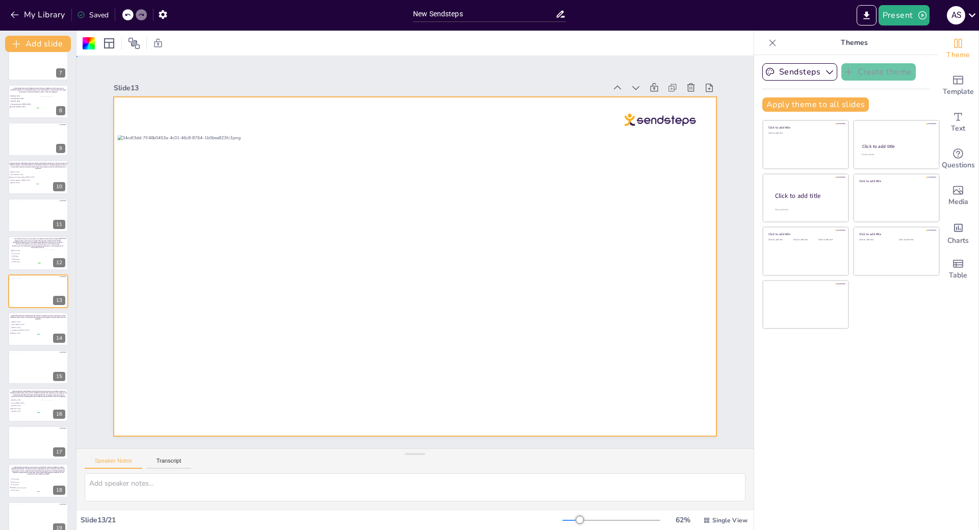
click at [132, 104] on div at bounding box center [415, 266] width 603 height 339
click at [89, 13] on div "Saved" at bounding box center [93, 15] width 32 height 10
click at [913, 24] on button "Present" at bounding box center [904, 15] width 51 height 20
click at [908, 62] on li "Play presentation" at bounding box center [920, 63] width 80 height 16
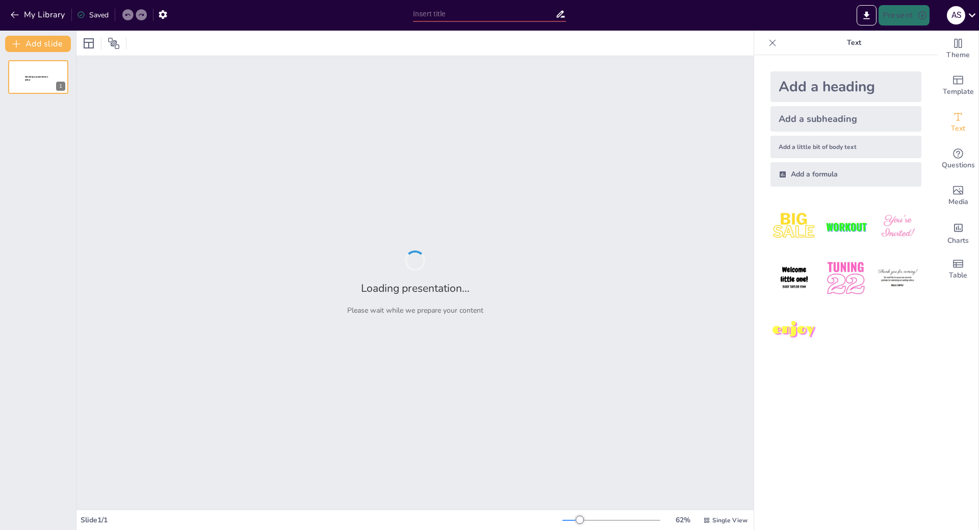
type input "New Sendsteps"
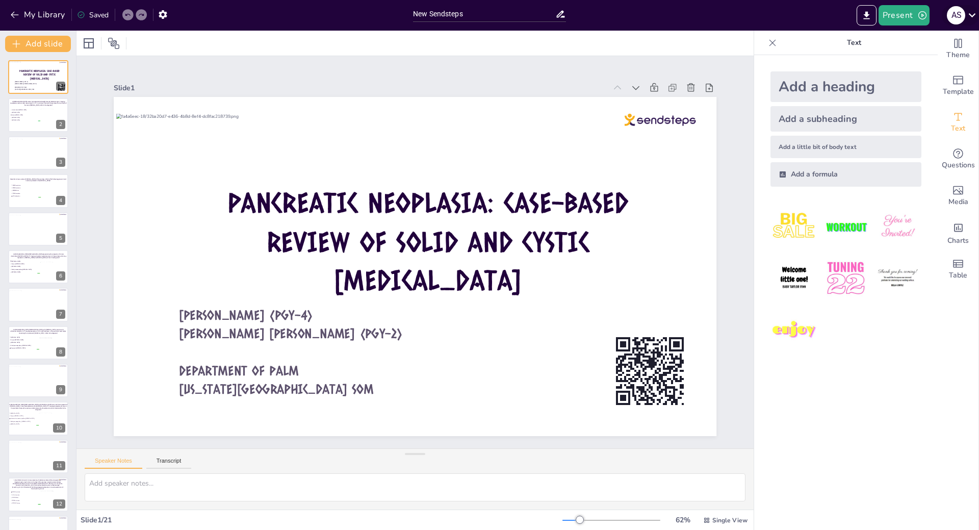
click at [969, 15] on icon at bounding box center [973, 15] width 14 height 14
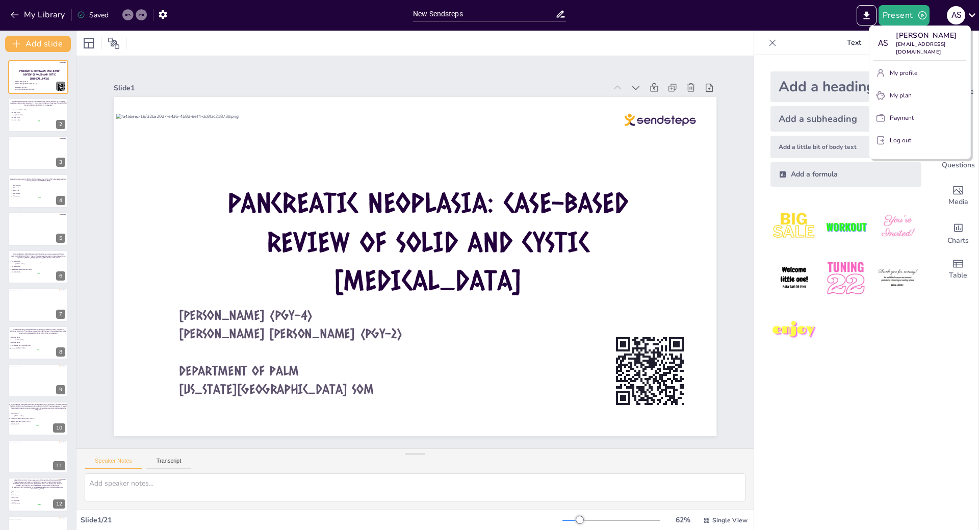
click at [45, 14] on div at bounding box center [489, 265] width 979 height 530
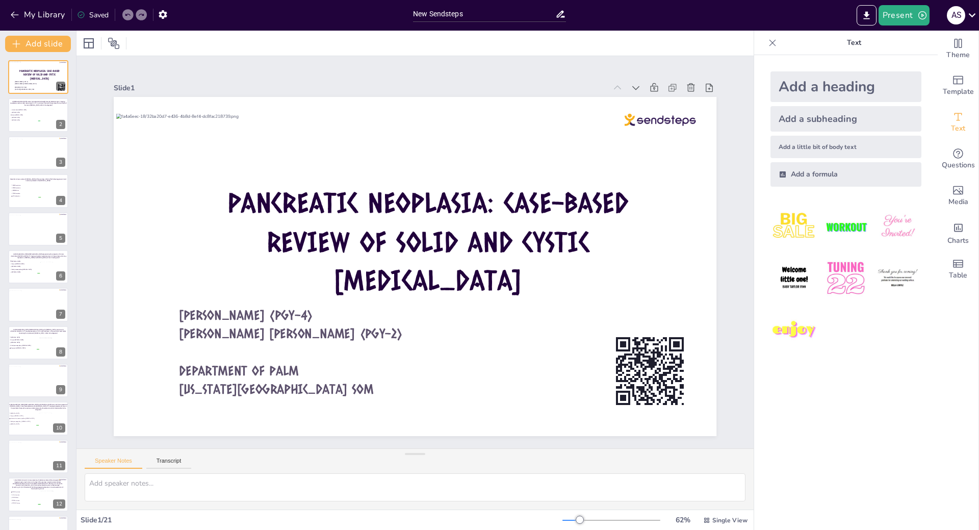
click at [5, 14] on div "My Library Saved" at bounding box center [86, 14] width 172 height 18
click at [15, 14] on icon "button" at bounding box center [15, 15] width 10 height 10
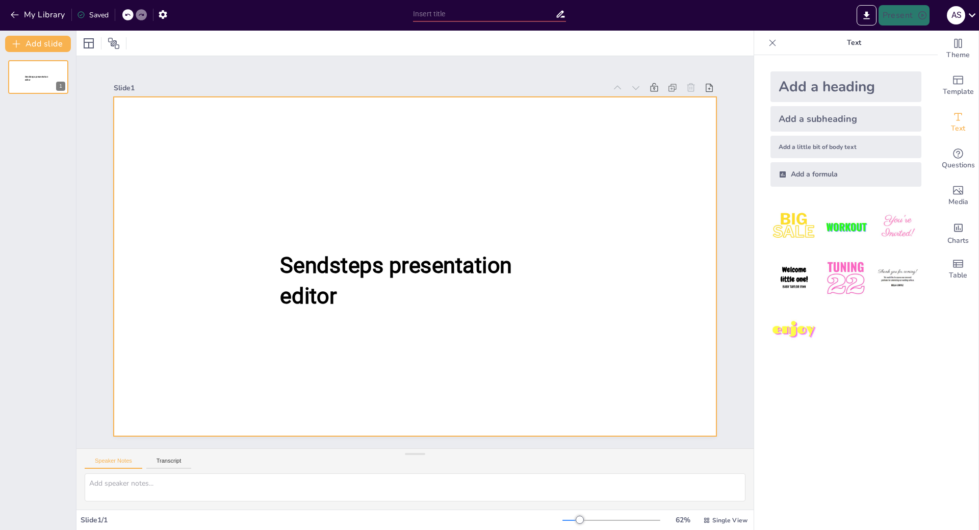
type input "New Sendsteps"
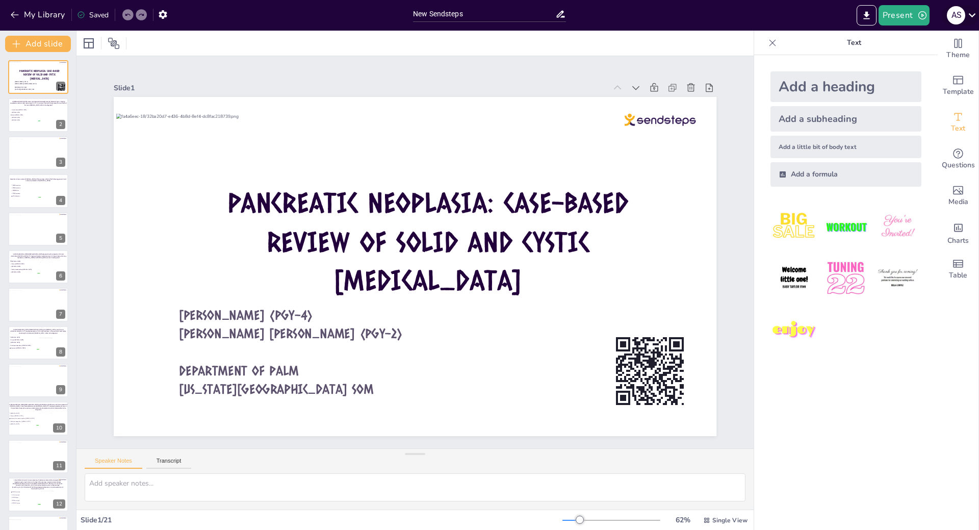
click at [966, 19] on icon at bounding box center [973, 15] width 14 height 14
